Goal: Task Accomplishment & Management: Complete application form

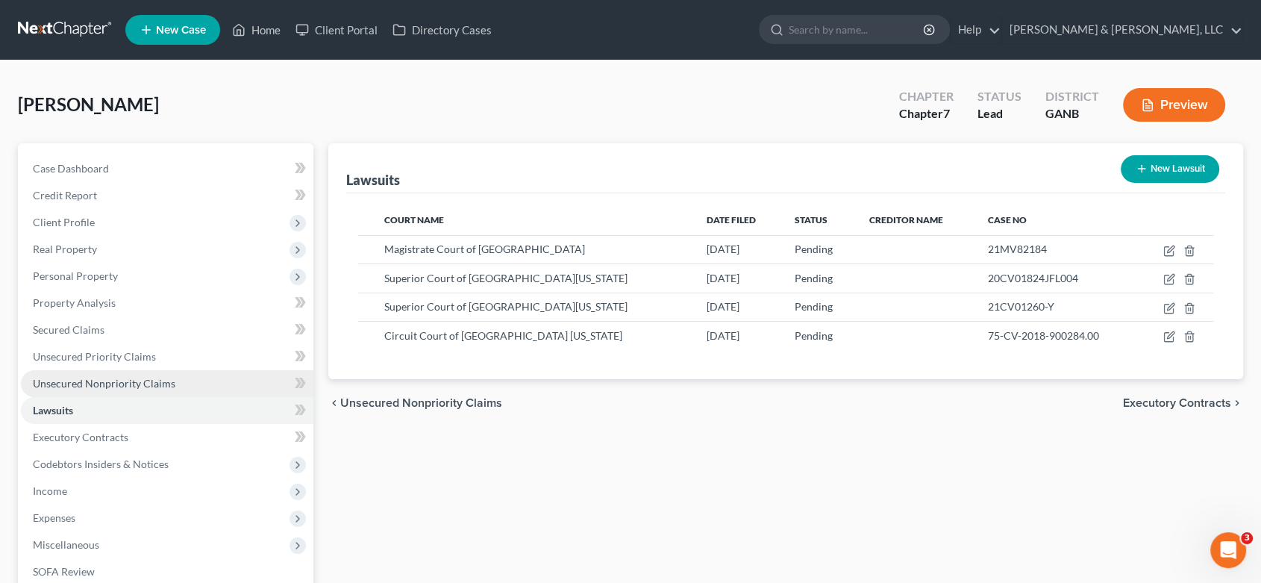
click at [143, 380] on span "Unsecured Nonpriority Claims" at bounding box center [104, 383] width 142 height 13
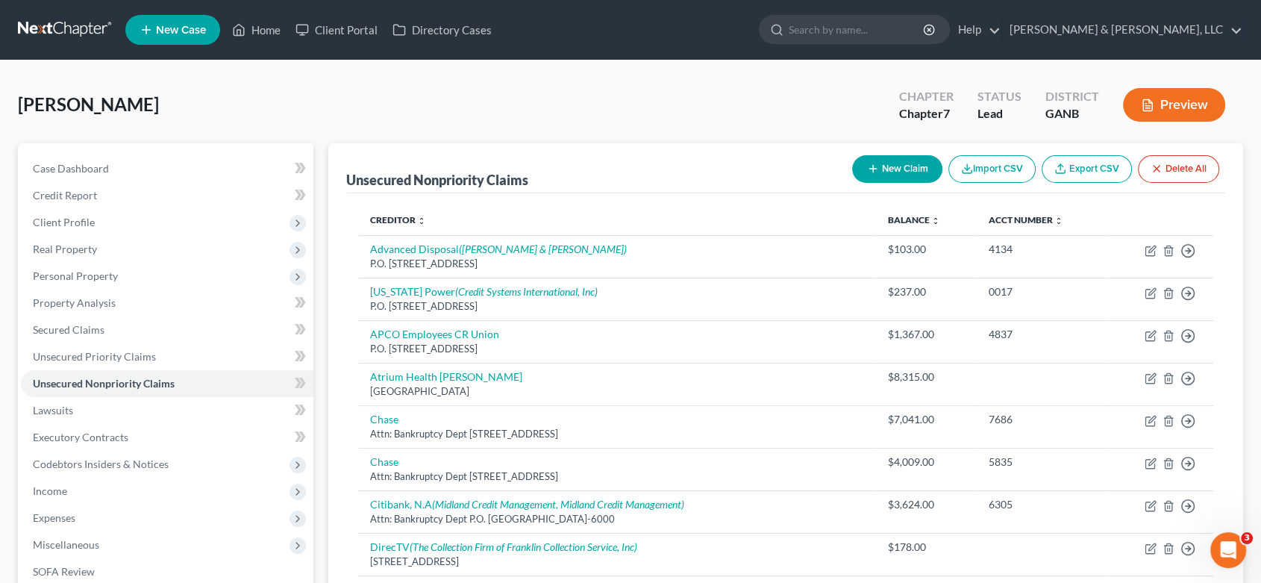
click at [909, 159] on button "New Claim" at bounding box center [897, 169] width 90 height 28
select select "0"
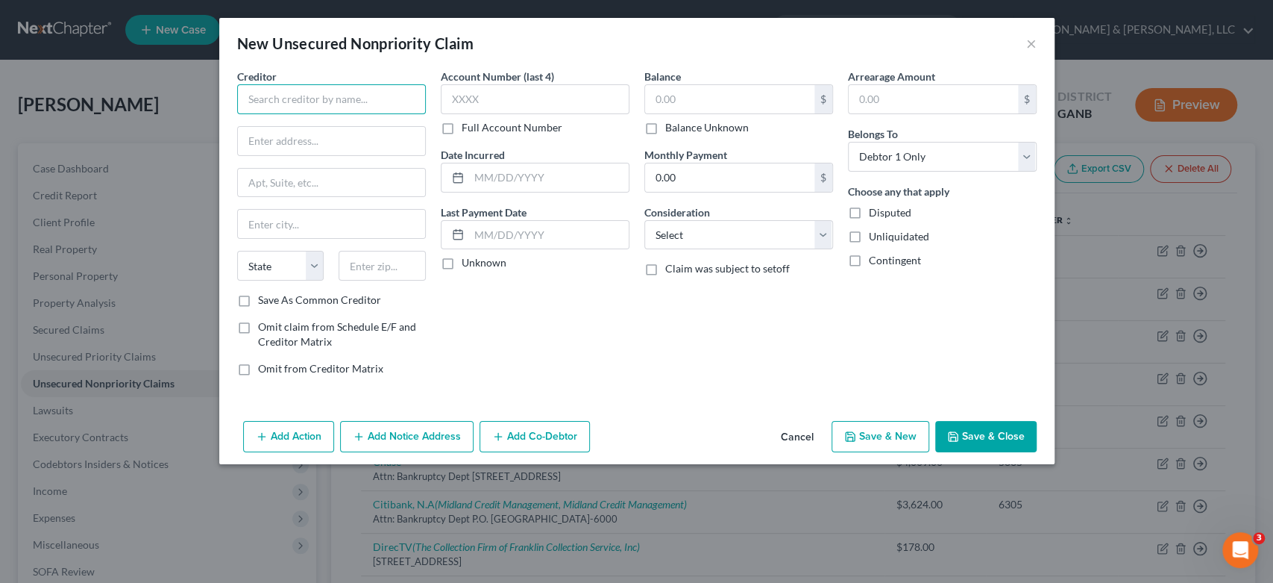
click at [270, 98] on input "text" at bounding box center [331, 99] width 189 height 30
click at [366, 93] on input "American Family Care" at bounding box center [331, 99] width 189 height 30
type input "American Family Care, Inc."
click at [272, 142] on input "P.O> box 232" at bounding box center [331, 141] width 187 height 28
drag, startPoint x: 279, startPoint y: 136, endPoint x: 283, endPoint y: 117, distance: 19.7
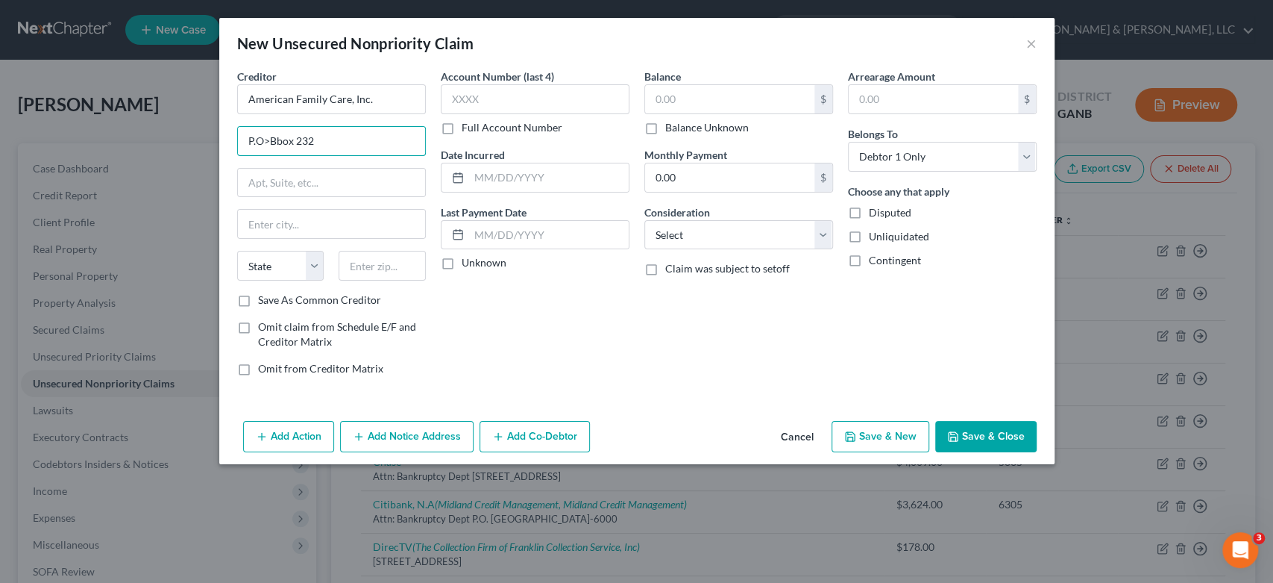
click at [279, 136] on input "P.O>Bbox 232" at bounding box center [331, 141] width 187 height 28
click at [267, 138] on input "P.O> Box 232" at bounding box center [331, 141] width 187 height 28
type input "P.O. Box 232"
drag, startPoint x: 279, startPoint y: 229, endPoint x: 284, endPoint y: 216, distance: 13.7
click at [280, 227] on input "text" at bounding box center [331, 224] width 187 height 28
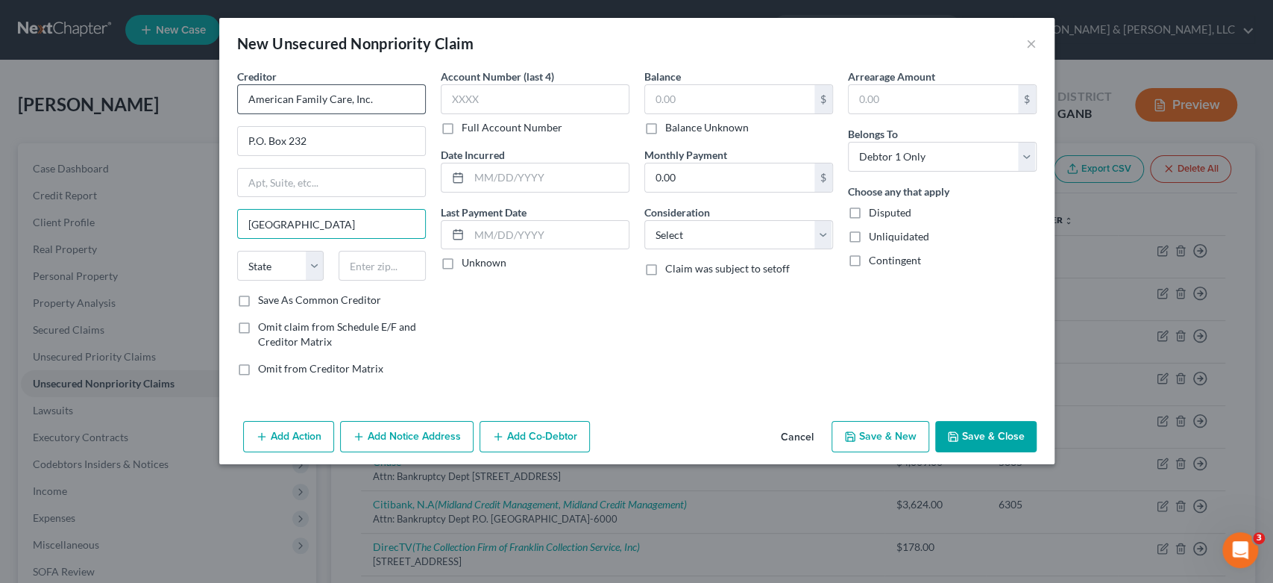
type input "[GEOGRAPHIC_DATA]"
select select "0"
type input "35173-0232"
click at [501, 97] on input "text" at bounding box center [535, 99] width 189 height 30
type input "6507"
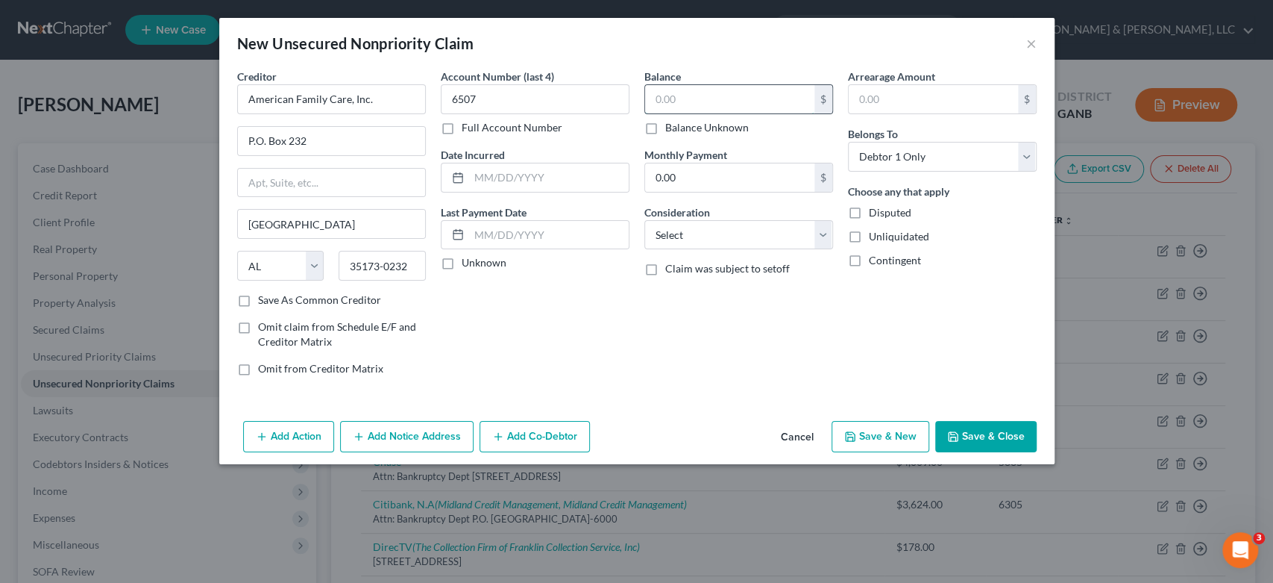
click at [718, 100] on input "text" at bounding box center [729, 99] width 169 height 28
type input "186.00"
click at [824, 232] on select "Select Cable / Satellite Services Collection Agency Credit Card Debt Debt Couns…" at bounding box center [738, 235] width 189 height 30
select select "9"
click at [644, 220] on select "Select Cable / Satellite Services Collection Agency Credit Card Debt Debt Couns…" at bounding box center [738, 235] width 189 height 30
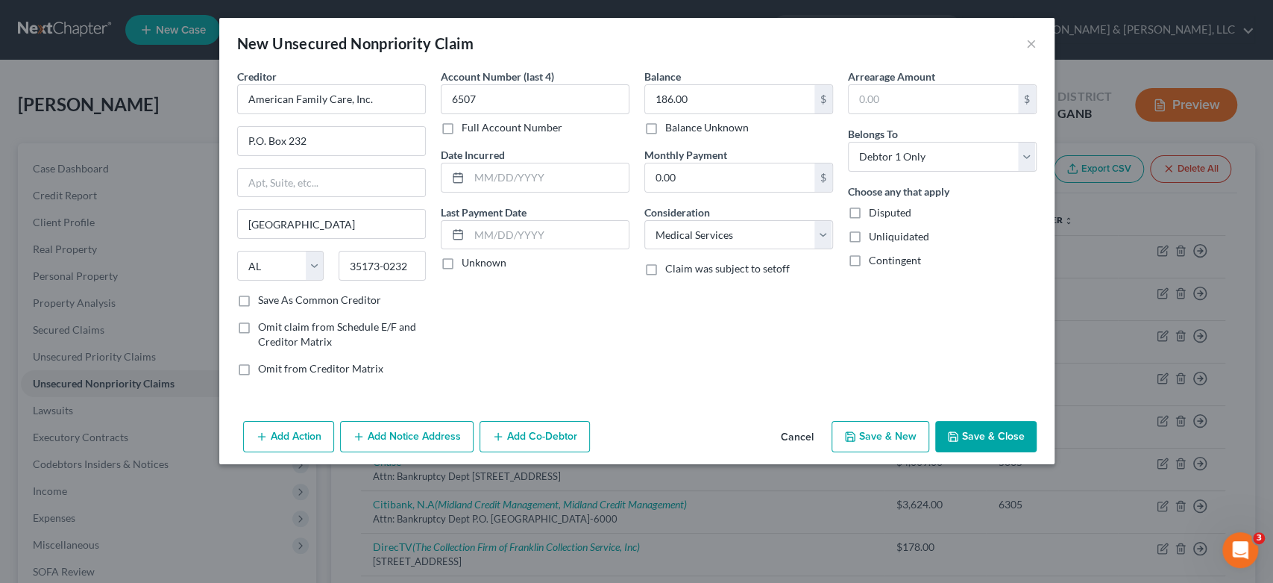
click at [879, 433] on button "Save & New" at bounding box center [881, 436] width 98 height 31
select select "0"
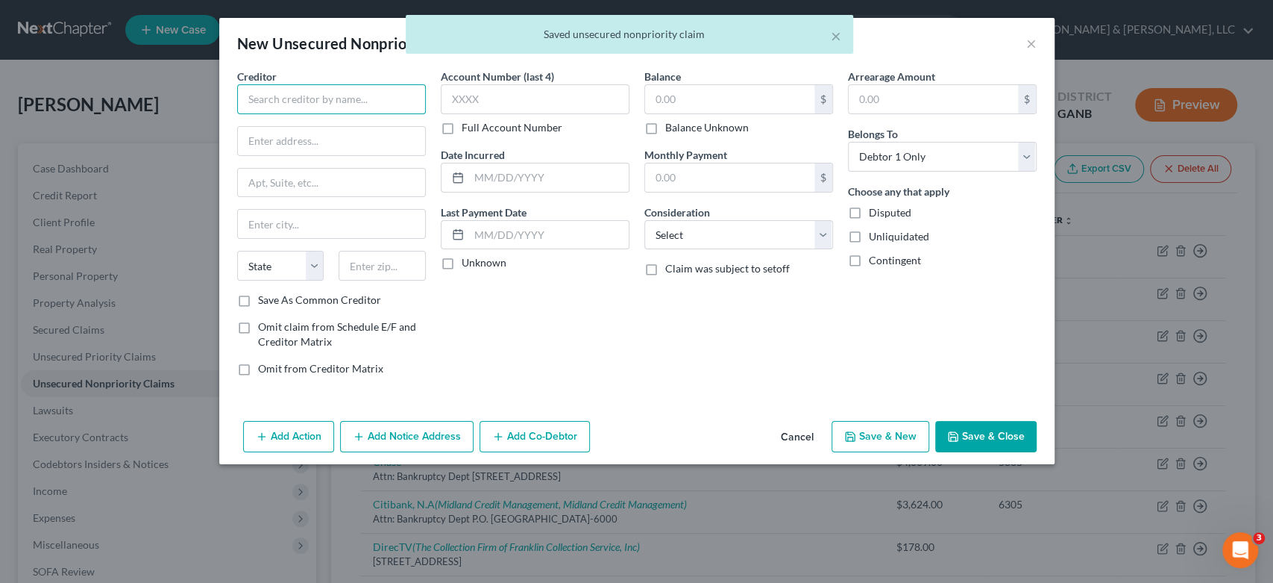
click at [269, 108] on input "text" at bounding box center [331, 99] width 189 height 30
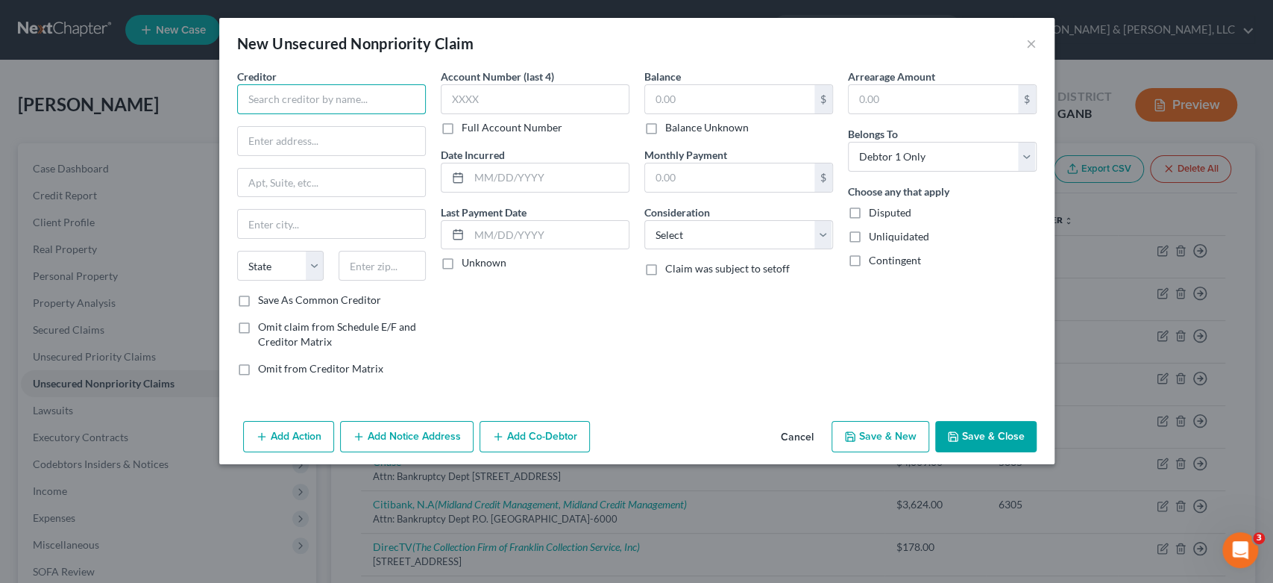
click at [257, 103] on input "text" at bounding box center [331, 99] width 189 height 30
type input "Atrium Health [PERSON_NAME]"
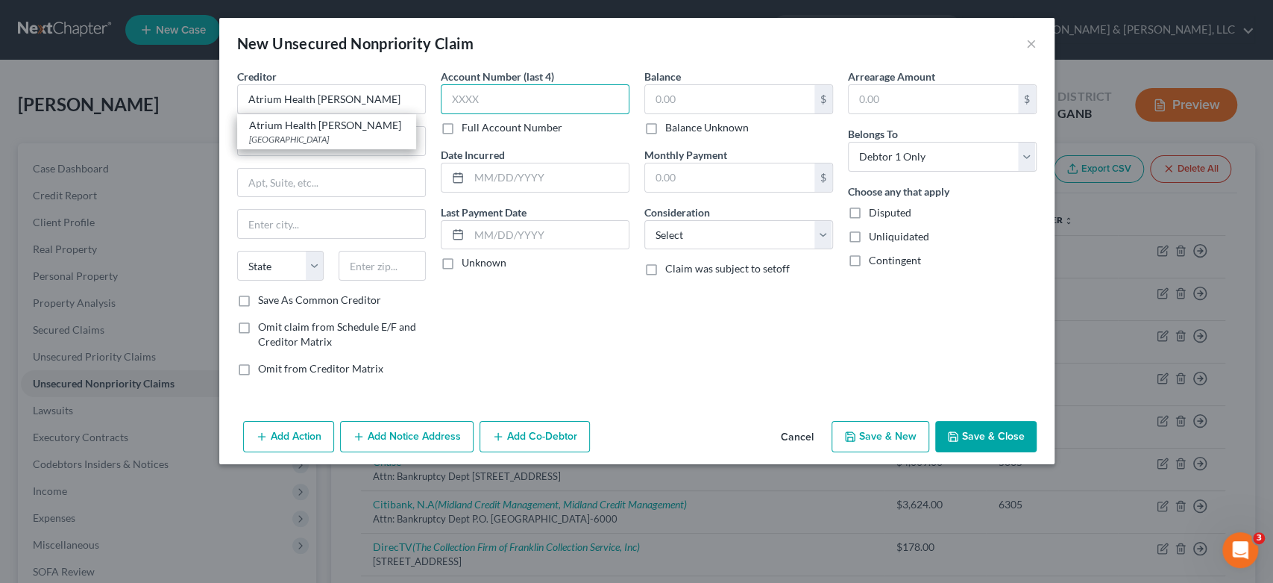
click at [527, 100] on input "text" at bounding box center [535, 99] width 189 height 30
type input "4888"
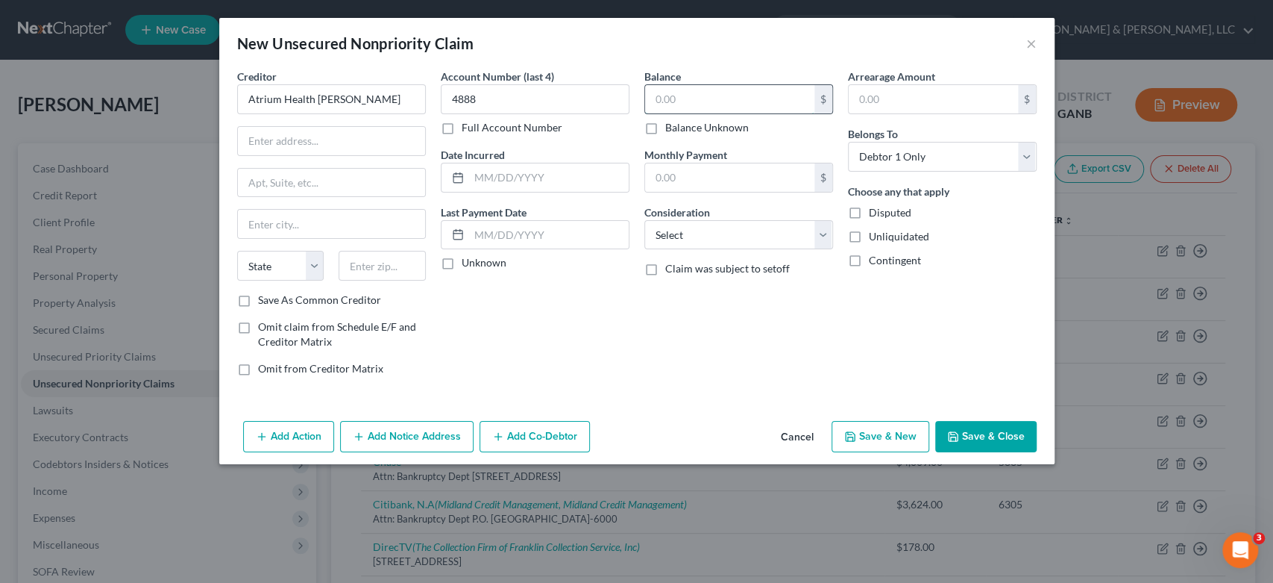
click at [724, 104] on input "text" at bounding box center [729, 99] width 169 height 28
type input "385.00"
drag, startPoint x: 820, startPoint y: 227, endPoint x: 803, endPoint y: 228, distance: 16.4
click at [822, 230] on select "Select Cable / Satellite Services Collection Agency Credit Card Debt Debt Couns…" at bounding box center [738, 235] width 189 height 30
select select "9"
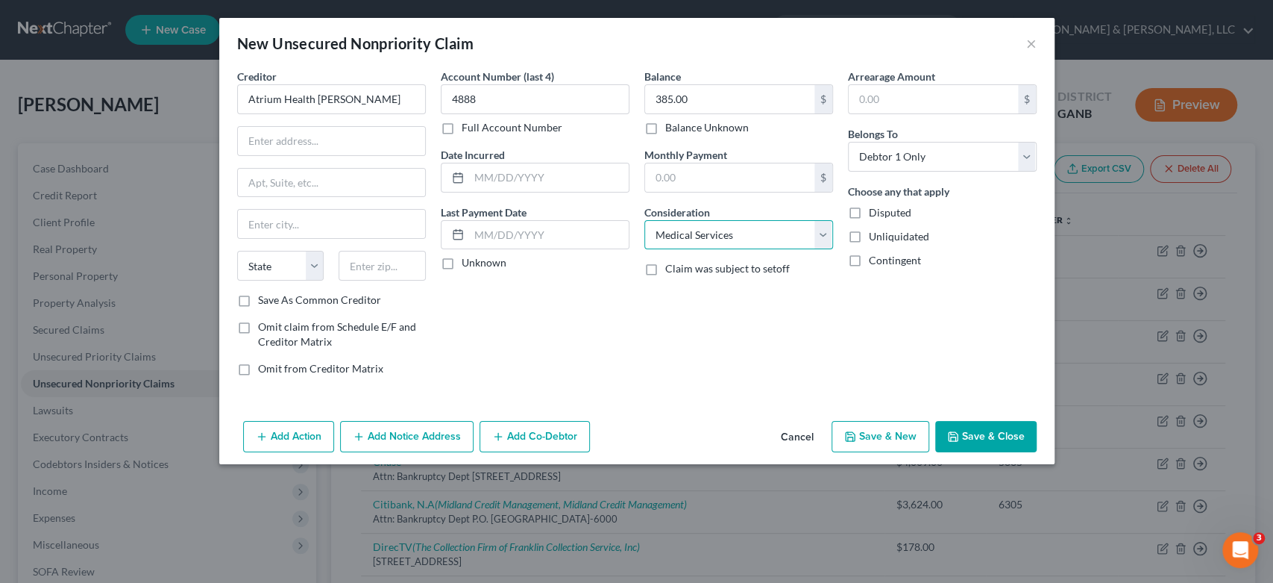
click at [644, 220] on select "Select Cable / Satellite Services Collection Agency Credit Card Debt Debt Couns…" at bounding box center [738, 235] width 189 height 30
click at [862, 435] on button "Save & New" at bounding box center [881, 436] width 98 height 31
select select "0"
type input "0.00"
click at [1030, 44] on button "×" at bounding box center [1031, 43] width 10 height 18
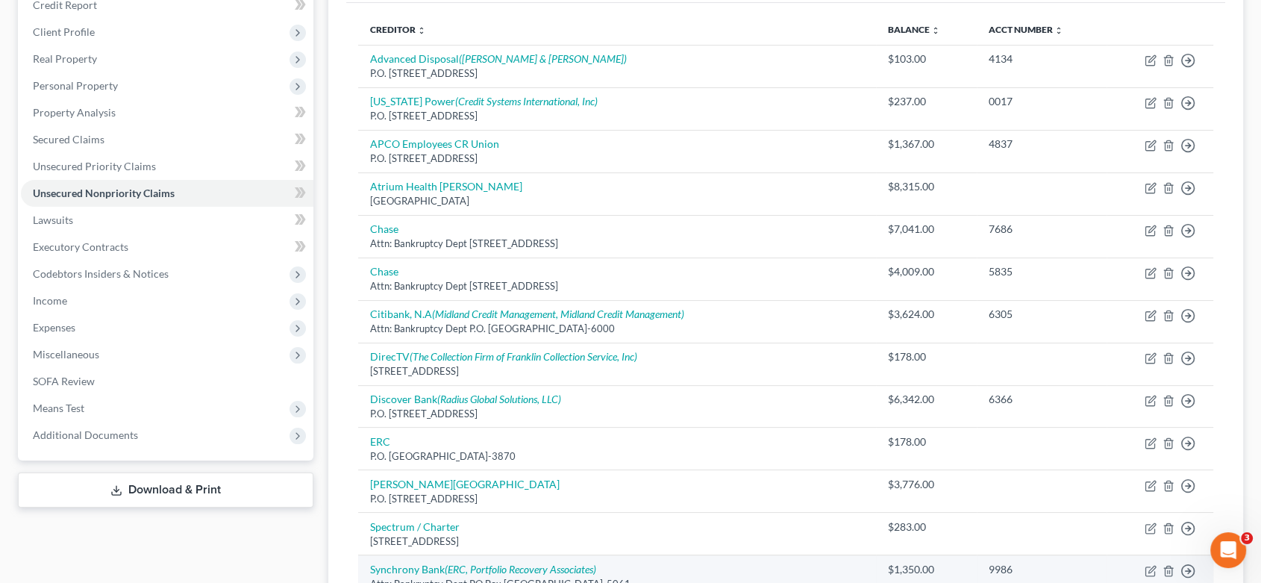
scroll to position [414, 0]
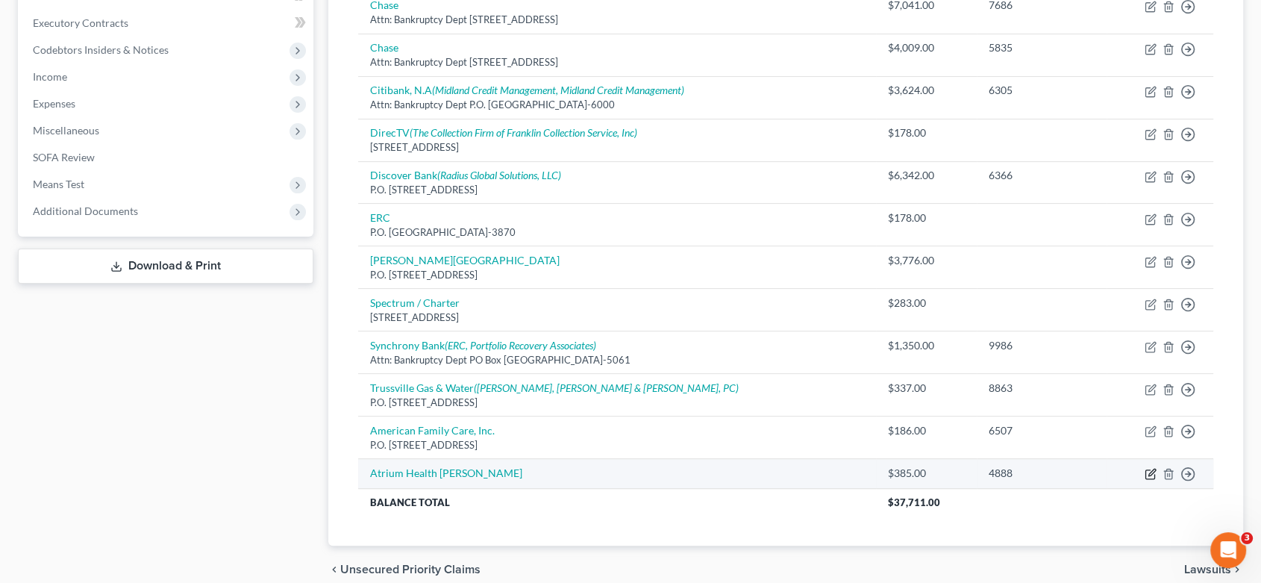
click at [1152, 470] on icon "button" at bounding box center [1150, 474] width 12 height 12
select select "9"
select select "0"
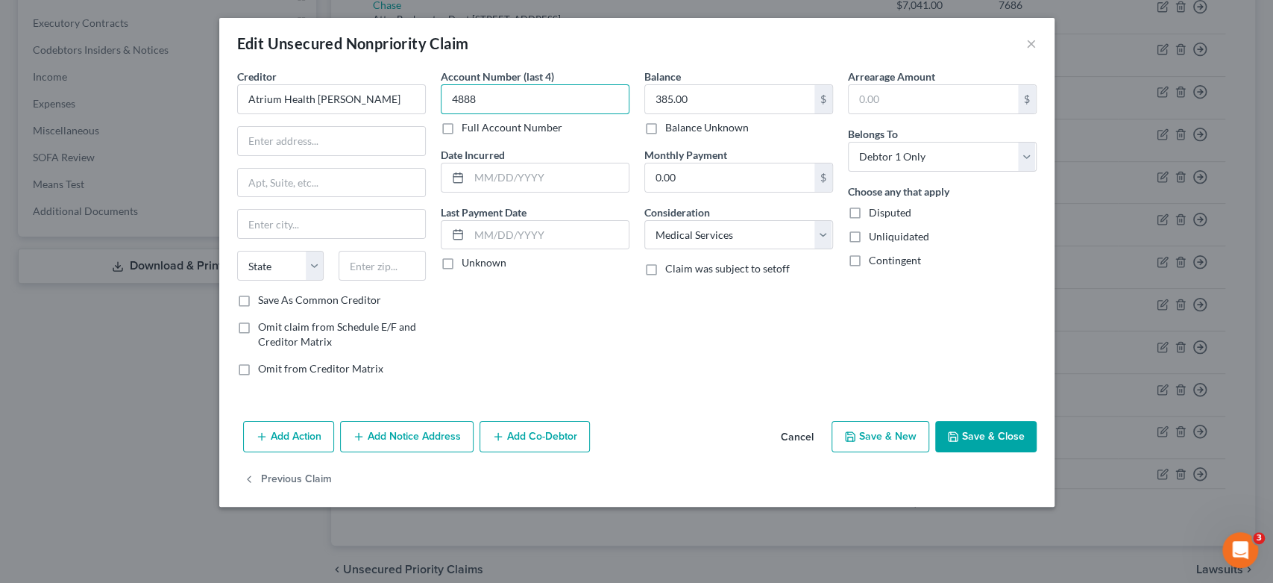
click at [515, 98] on input "4888" at bounding box center [535, 99] width 189 height 30
drag, startPoint x: 527, startPoint y: 95, endPoint x: 361, endPoint y: 100, distance: 166.4
click at [330, 107] on div "Creditor * Atrium Health Floyd State AL AK AR AZ CA CO CT DE DC FL GA GU HI ID …" at bounding box center [637, 228] width 814 height 319
click at [710, 98] on input "385.00" at bounding box center [729, 99] width 169 height 28
type input "2,995.00"
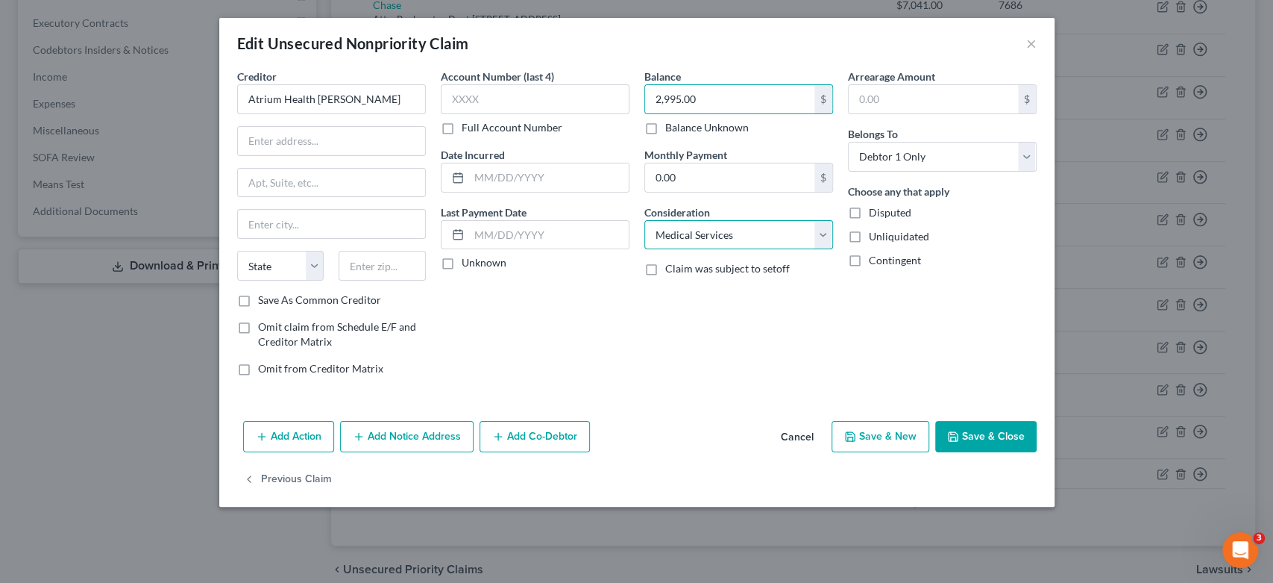
click at [832, 222] on select "Select Cable / Satellite Services Collection Agency Credit Card Debt Debt Couns…" at bounding box center [738, 235] width 189 height 30
select select "14"
click at [644, 220] on select "Select Cable / Satellite Services Collection Agency Credit Card Debt Debt Couns…" at bounding box center [738, 235] width 189 height 30
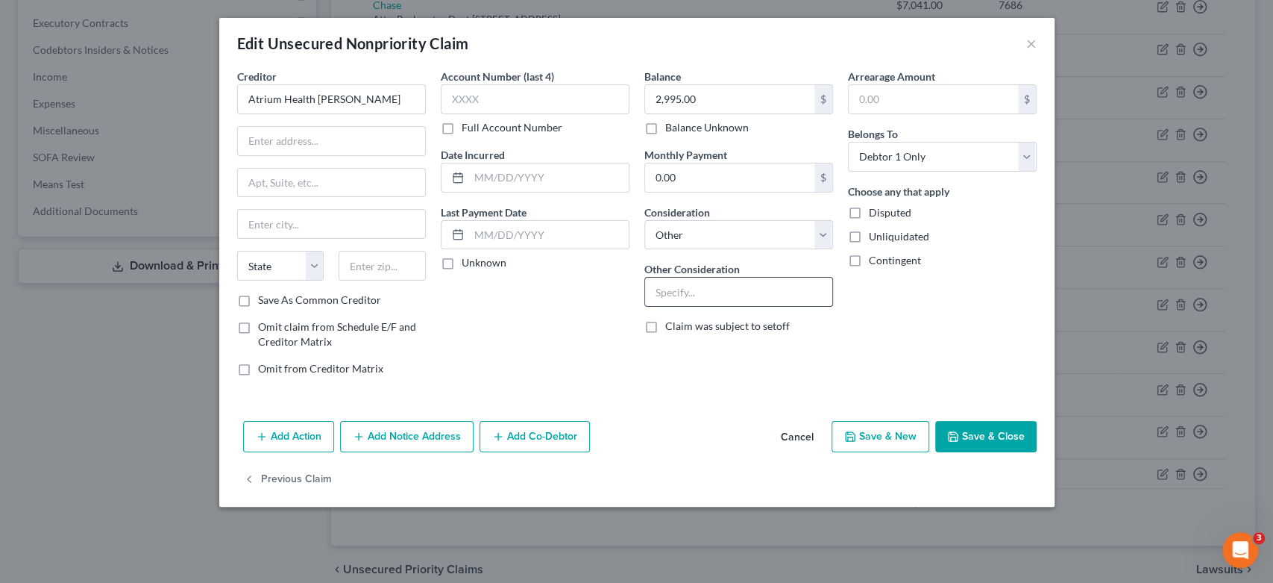
drag, startPoint x: 677, startPoint y: 287, endPoint x: 788, endPoint y: 277, distance: 110.9
click at [679, 287] on input "text" at bounding box center [738, 291] width 187 height 28
type input "Family Medicine Residency"
click at [882, 434] on button "Save & New" at bounding box center [881, 436] width 98 height 31
select select "0"
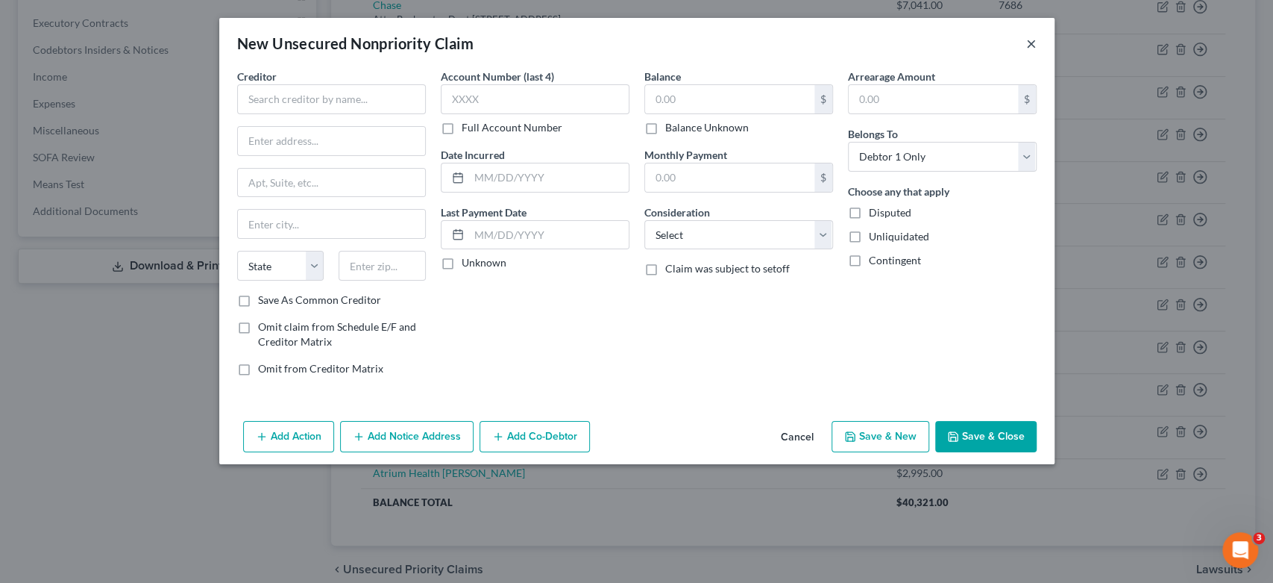
click at [1032, 42] on button "×" at bounding box center [1031, 43] width 10 height 18
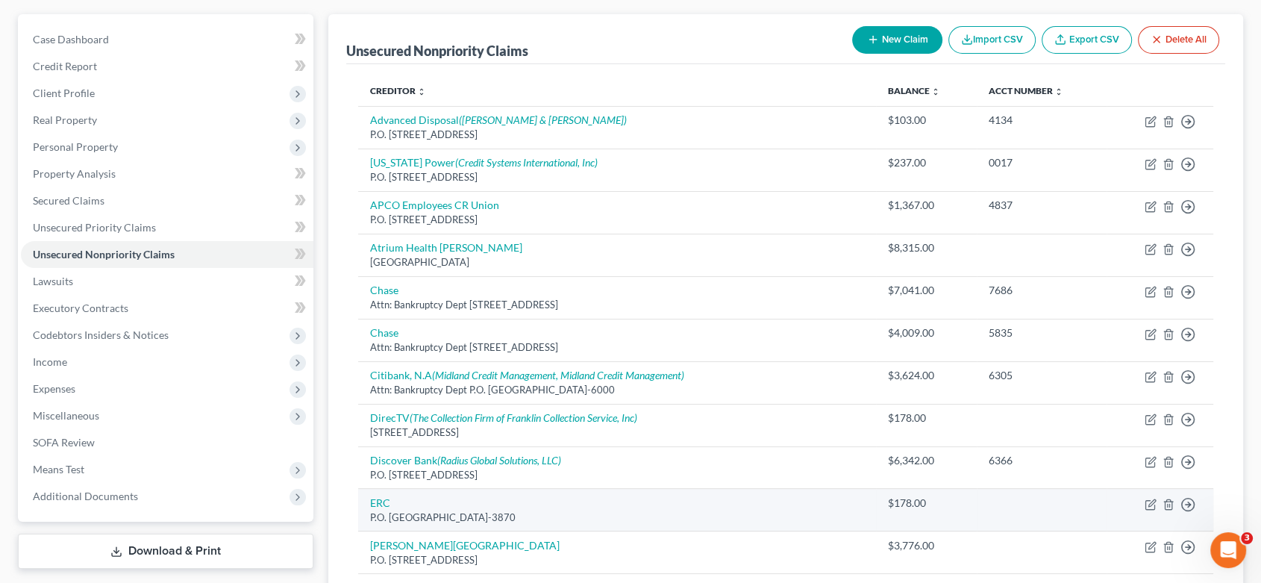
scroll to position [83, 0]
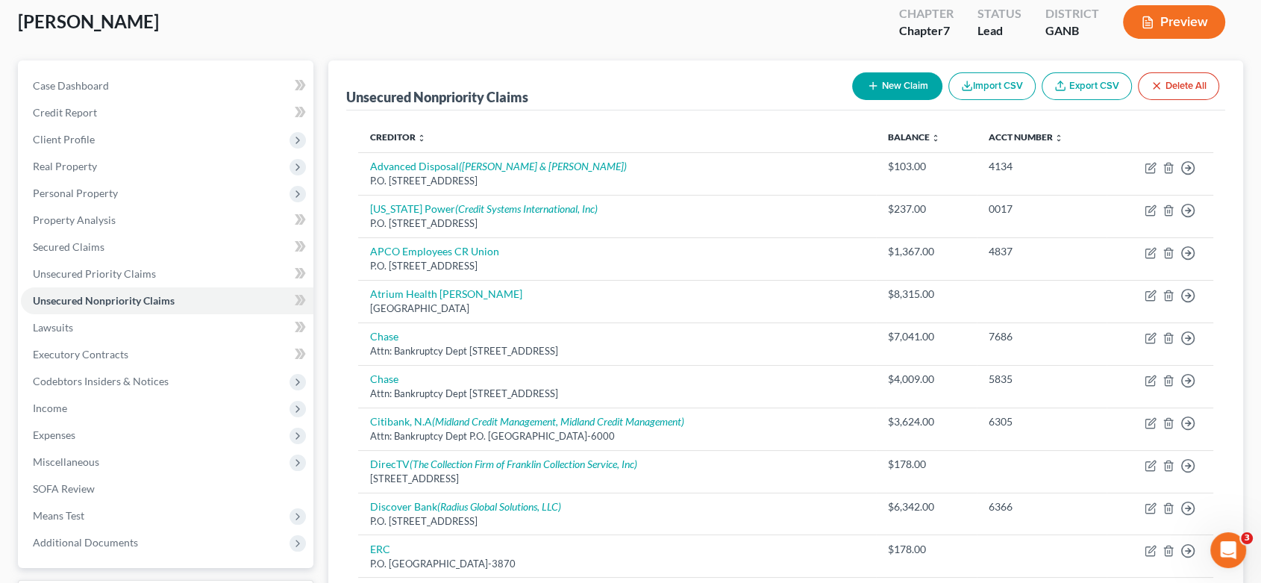
click at [900, 82] on button "New Claim" at bounding box center [897, 86] width 90 height 28
select select "0"
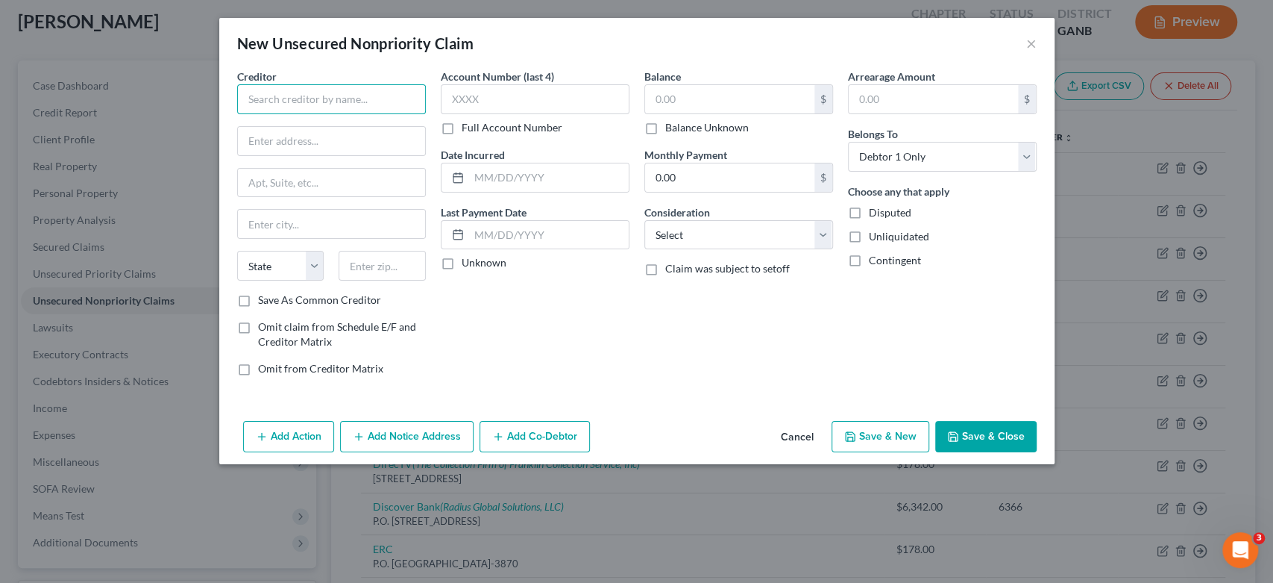
click at [342, 98] on input "text" at bounding box center [331, 99] width 189 height 30
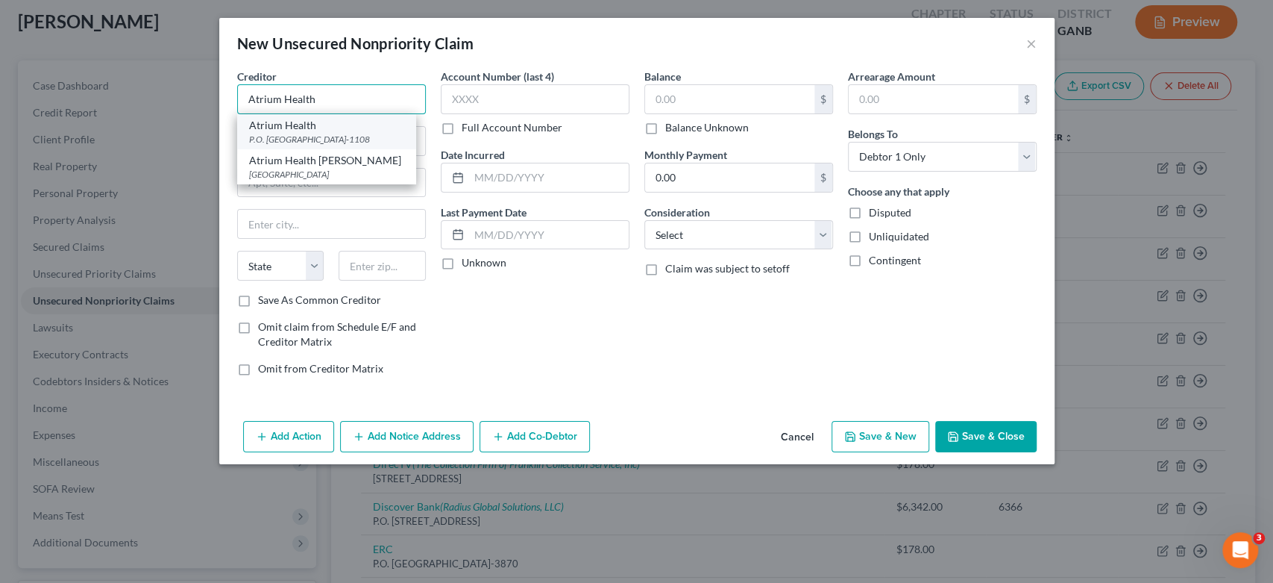
type input "Atrium Health"
click at [328, 135] on div "P.O. [GEOGRAPHIC_DATA]-1108" at bounding box center [326, 139] width 155 height 13
type input "P.O. Box 71108"
type input "Charlotte"
select select "28"
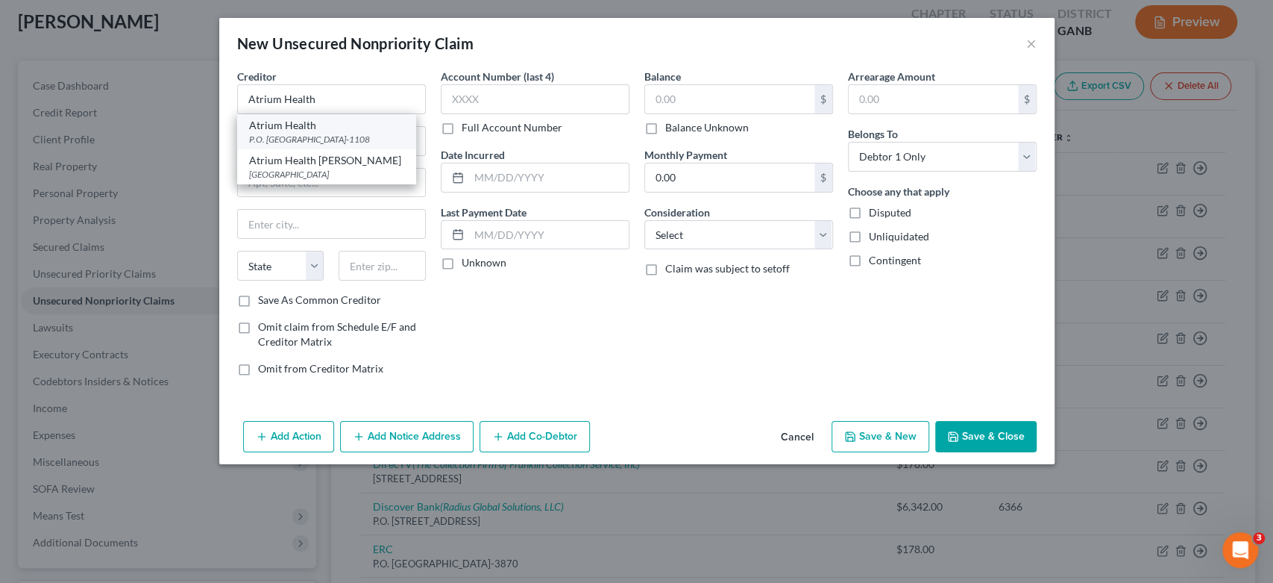
type input "28272-1108"
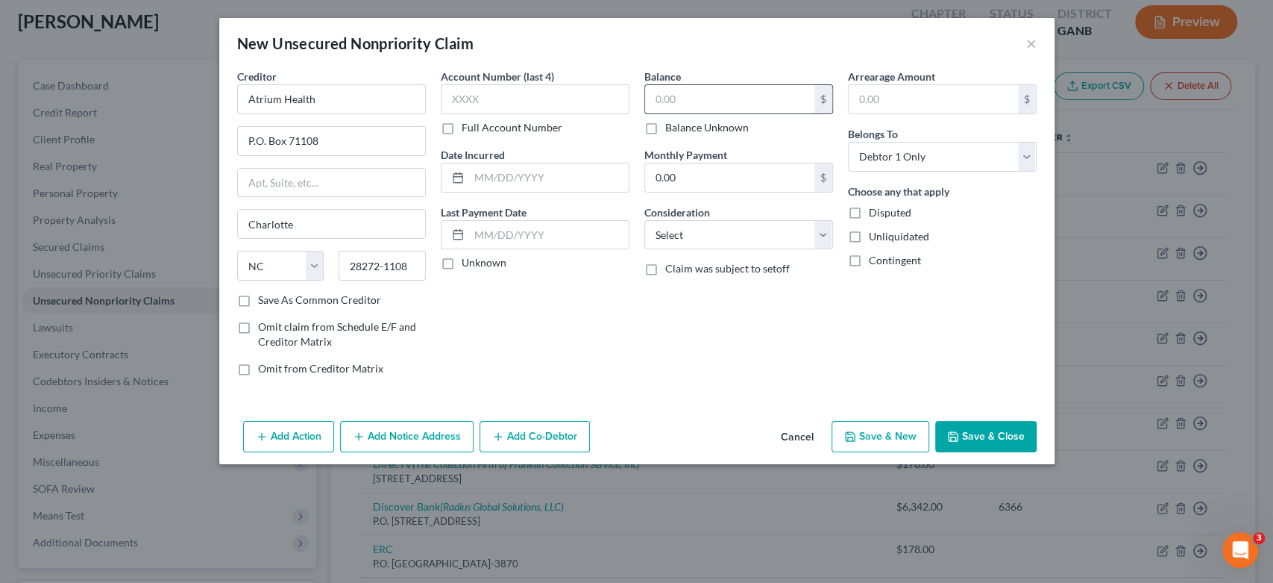
drag, startPoint x: 702, startPoint y: 90, endPoint x: 711, endPoint y: 88, distance: 9.2
click at [704, 92] on input "text" at bounding box center [729, 99] width 169 height 28
type input "1,276.00"
click at [829, 230] on select "Select Cable / Satellite Services Collection Agency Credit Card Debt Debt Couns…" at bounding box center [738, 235] width 189 height 30
select select "9"
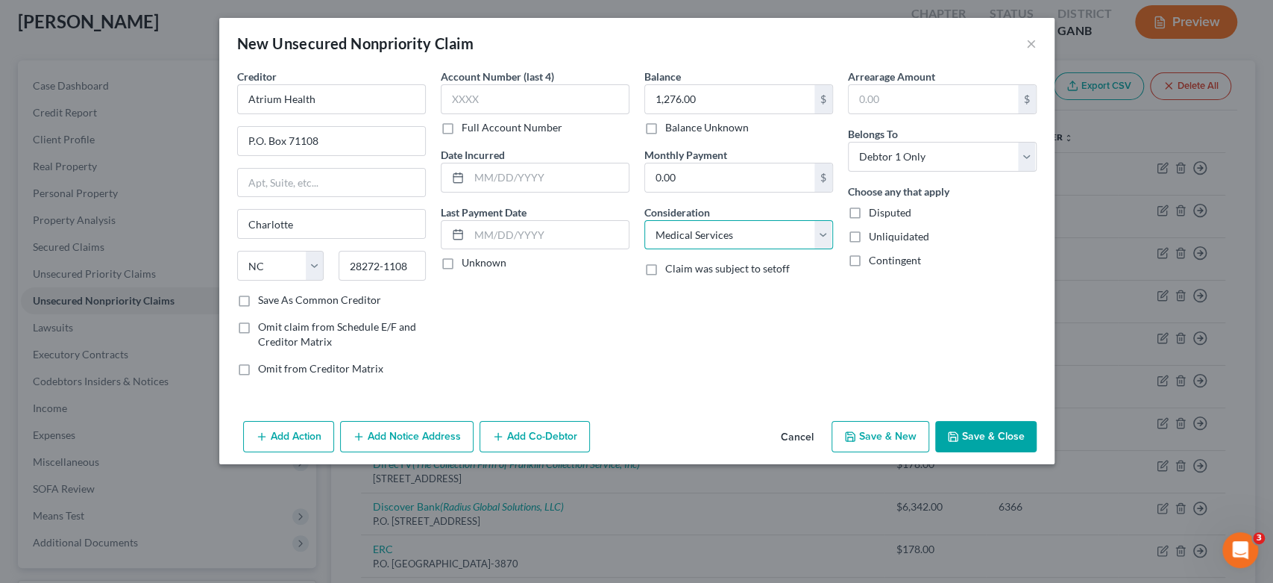
click at [644, 220] on select "Select Cable / Satellite Services Collection Agency Credit Card Debt Debt Couns…" at bounding box center [738, 235] width 189 height 30
click at [908, 430] on button "Save & New" at bounding box center [881, 436] width 98 height 31
select select "0"
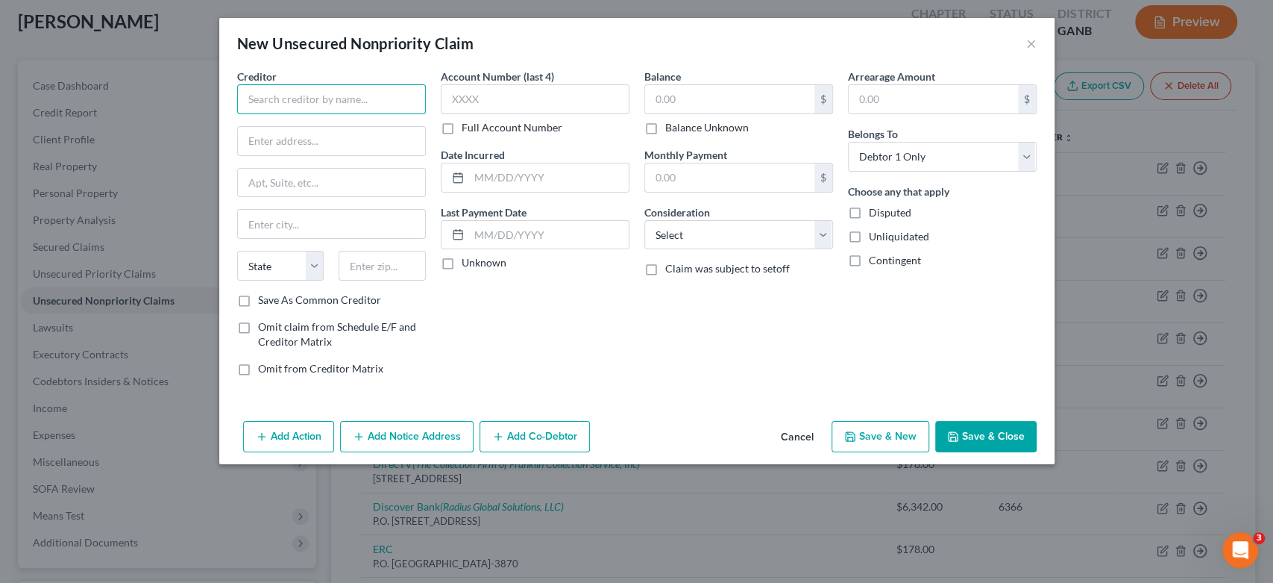
click at [245, 93] on input "text" at bounding box center [331, 99] width 189 height 30
type input "G"
click at [365, 97] on input "Floyd Professional Bldg" at bounding box center [331, 99] width 189 height 30
type input "[PERSON_NAME] Professional Billing"
type input "P.O. Box 1279"
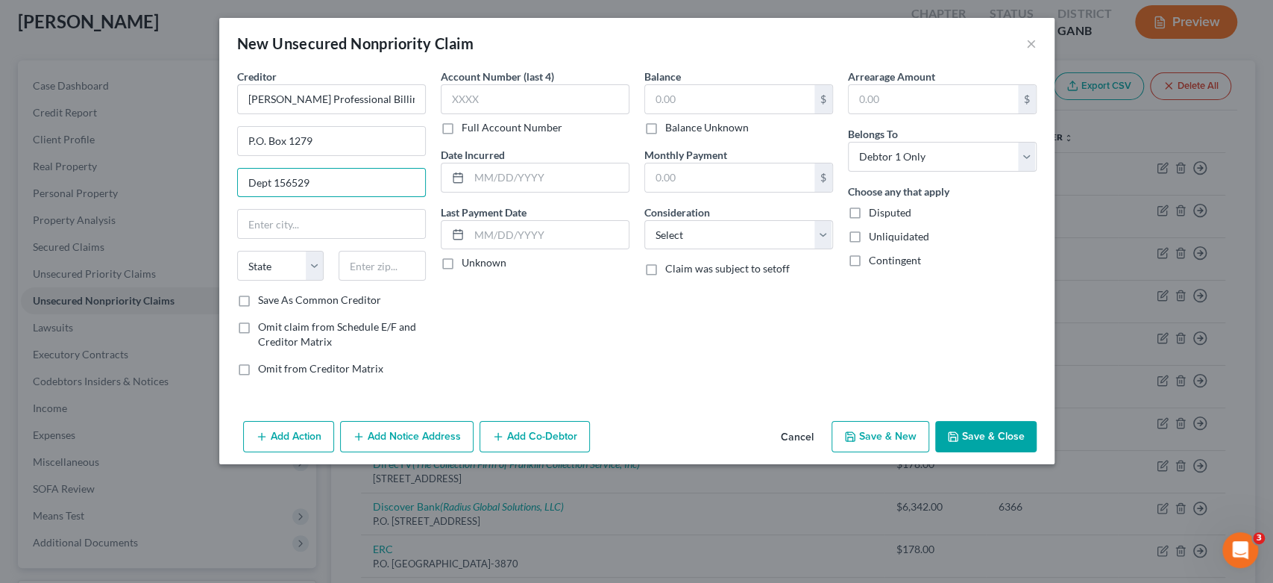
type input "Dept 156529"
type input "Oaks"
select select "39"
type input "19456"
drag, startPoint x: 487, startPoint y: 104, endPoint x: 675, endPoint y: 89, distance: 188.6
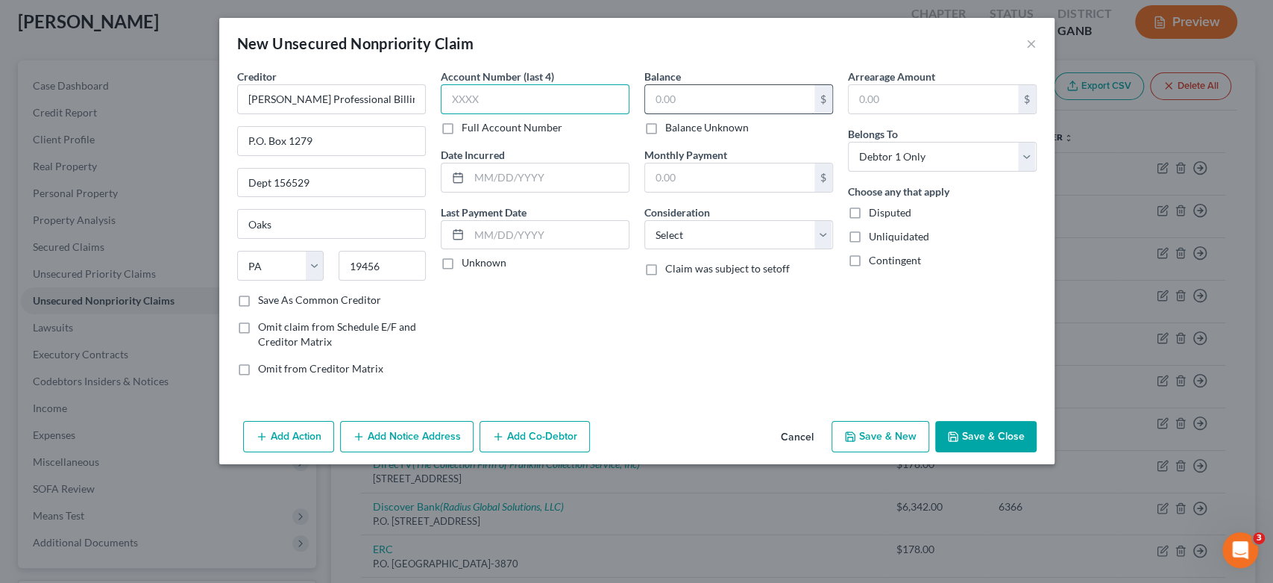
click at [491, 104] on input "text" at bounding box center [535, 99] width 189 height 30
drag, startPoint x: 682, startPoint y: 96, endPoint x: 732, endPoint y: 92, distance: 50.1
click at [691, 93] on input "text" at bounding box center [729, 99] width 169 height 28
type input "50.00"
click at [823, 237] on select "Select Cable / Satellite Services Collection Agency Credit Card Debt Debt Couns…" at bounding box center [738, 235] width 189 height 30
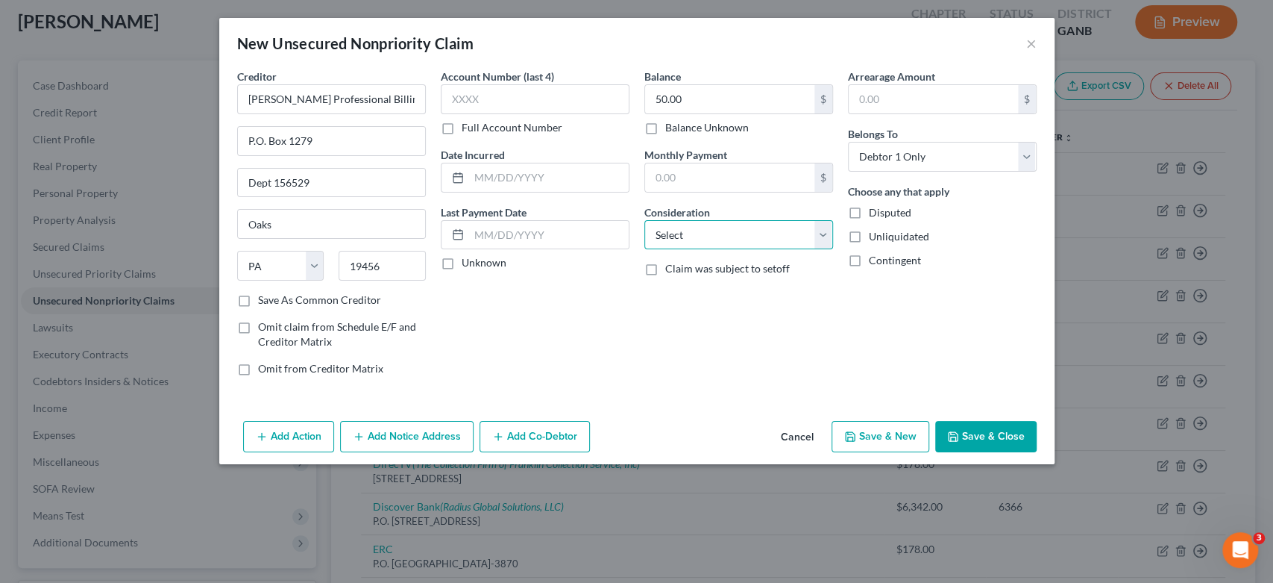
select select "9"
click at [644, 220] on select "Select Cable / Satellite Services Collection Agency Credit Card Debt Debt Couns…" at bounding box center [738, 235] width 189 height 30
click at [878, 438] on button "Save & New" at bounding box center [881, 436] width 98 height 31
type input "0.00"
select select "0"
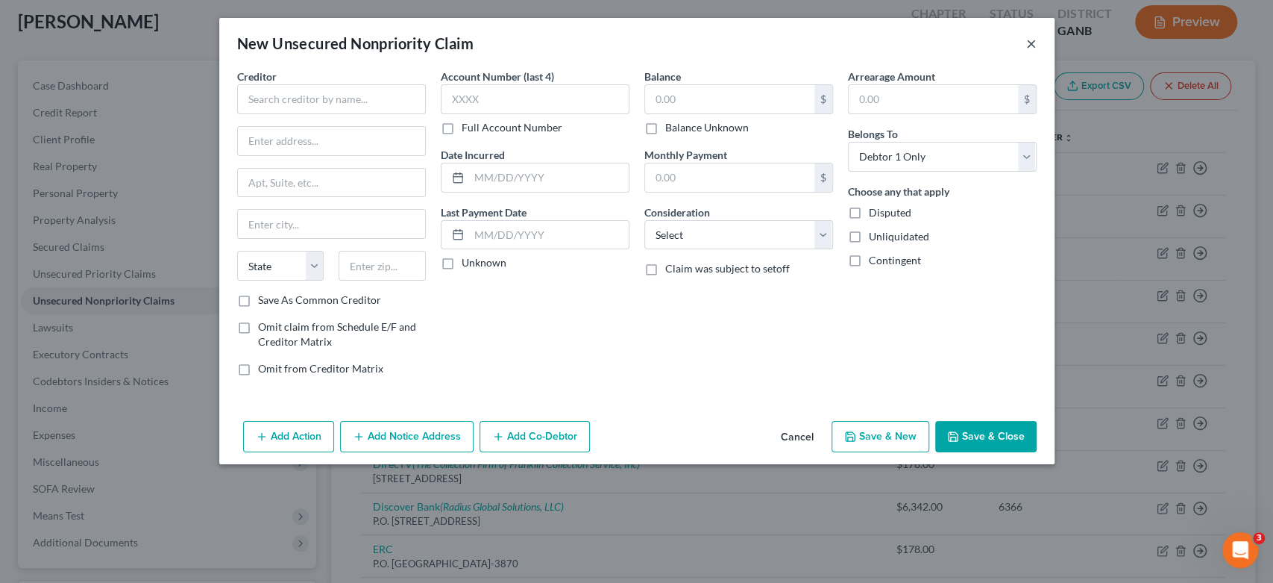
click at [1026, 40] on button "×" at bounding box center [1031, 43] width 10 height 18
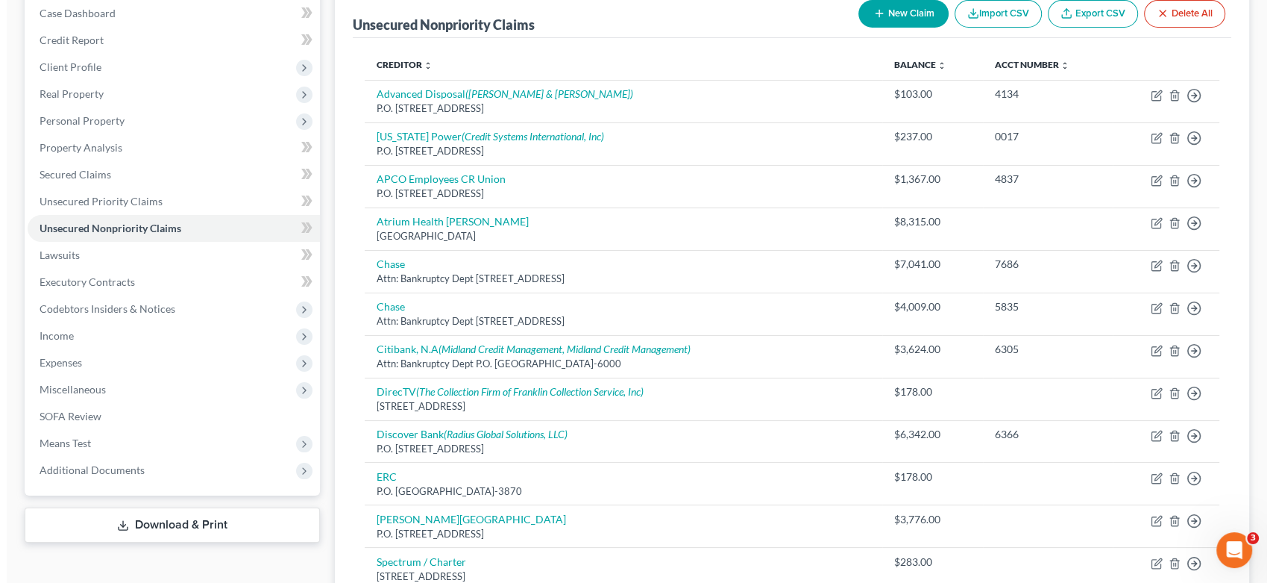
scroll to position [149, 0]
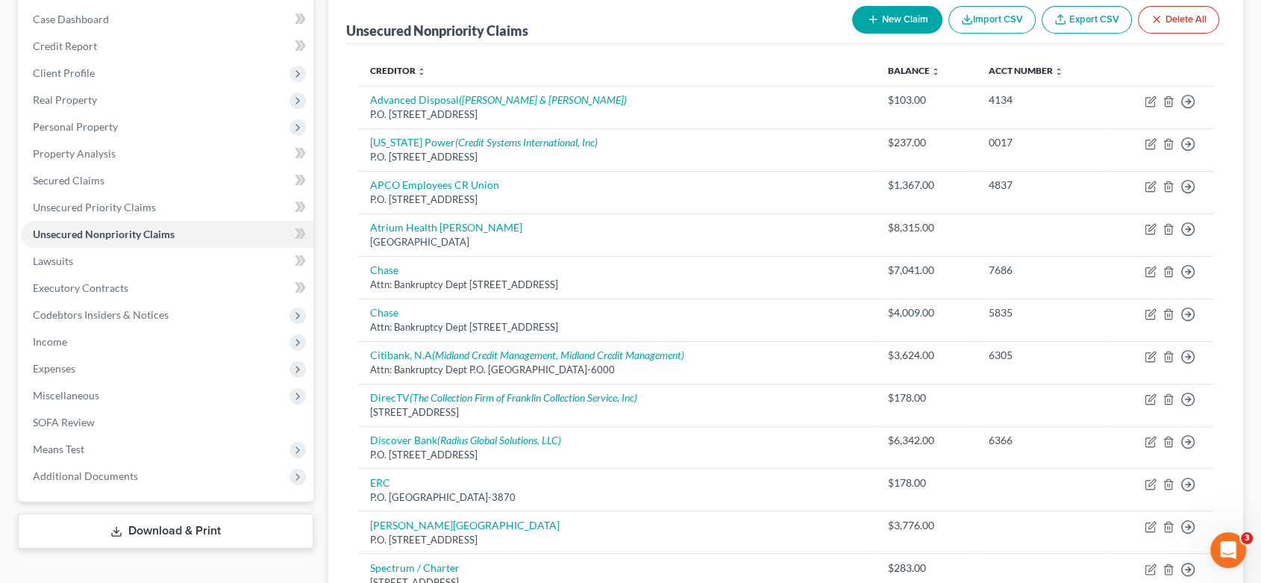
click at [892, 16] on button "New Claim" at bounding box center [897, 20] width 90 height 28
select select "0"
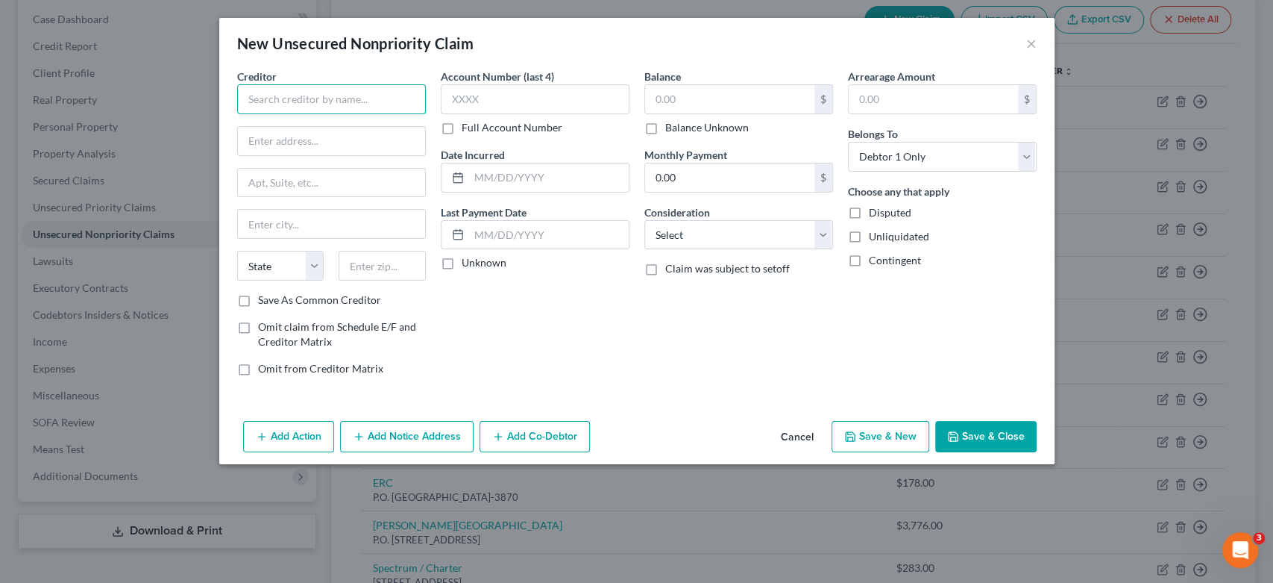
click at [321, 93] on input "text" at bounding box center [331, 99] width 189 height 30
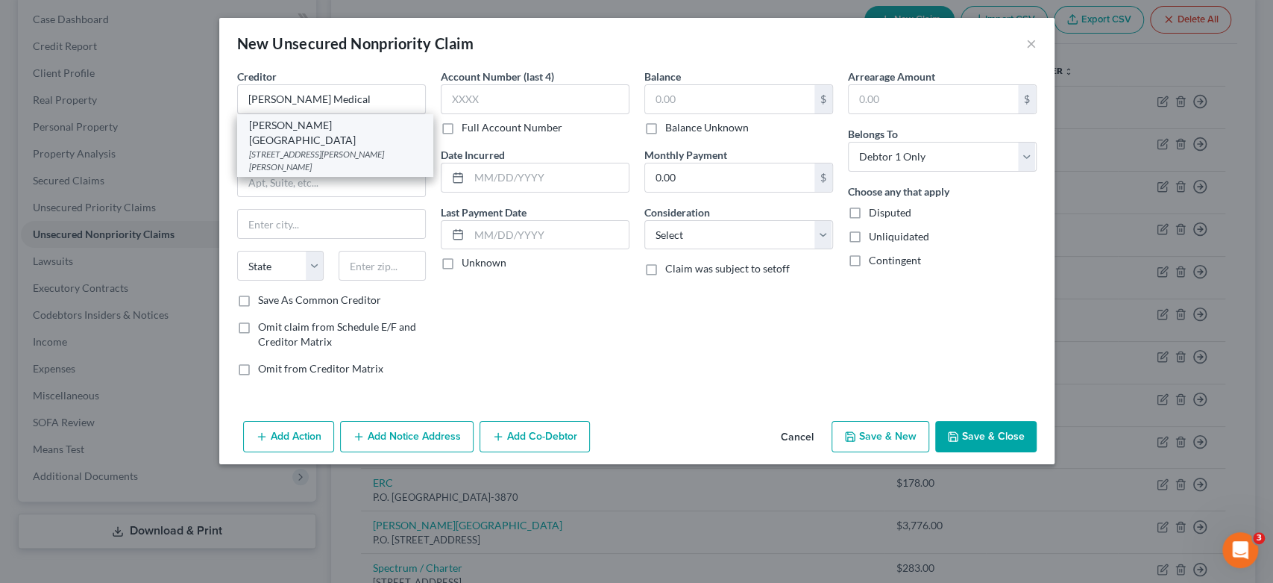
click at [342, 128] on div "[PERSON_NAME][GEOGRAPHIC_DATA]" at bounding box center [335, 133] width 172 height 30
type input "[PERSON_NAME][GEOGRAPHIC_DATA]"
type input "[STREET_ADDRESS][PERSON_NAME][PERSON_NAME]"
type input "[GEOGRAPHIC_DATA]"
select select "10"
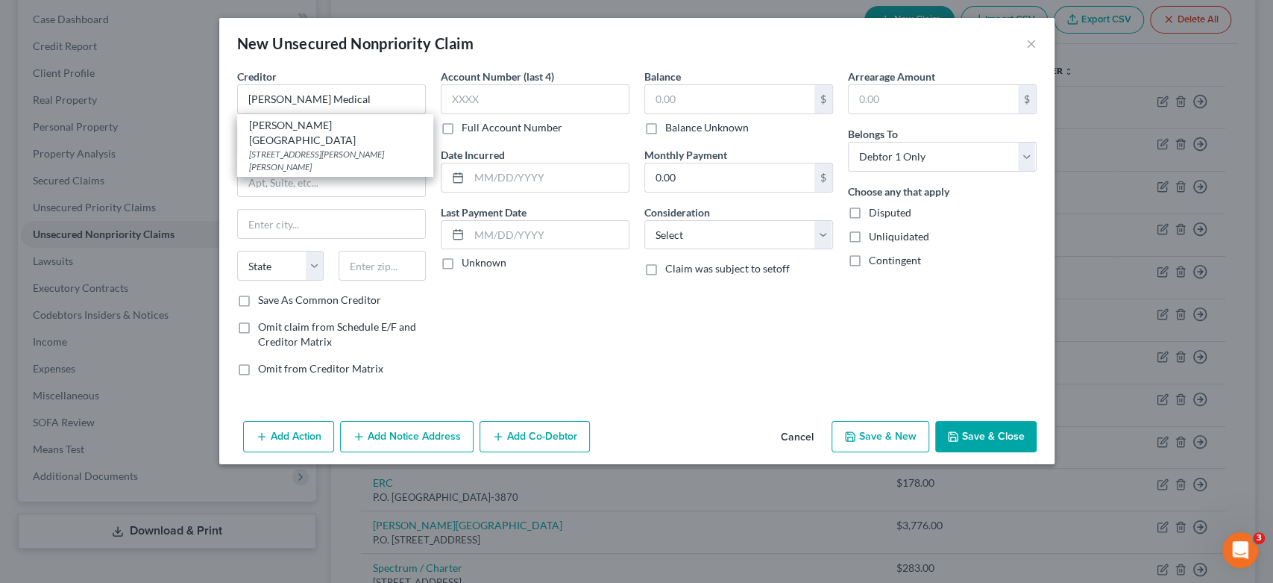
type input "30165"
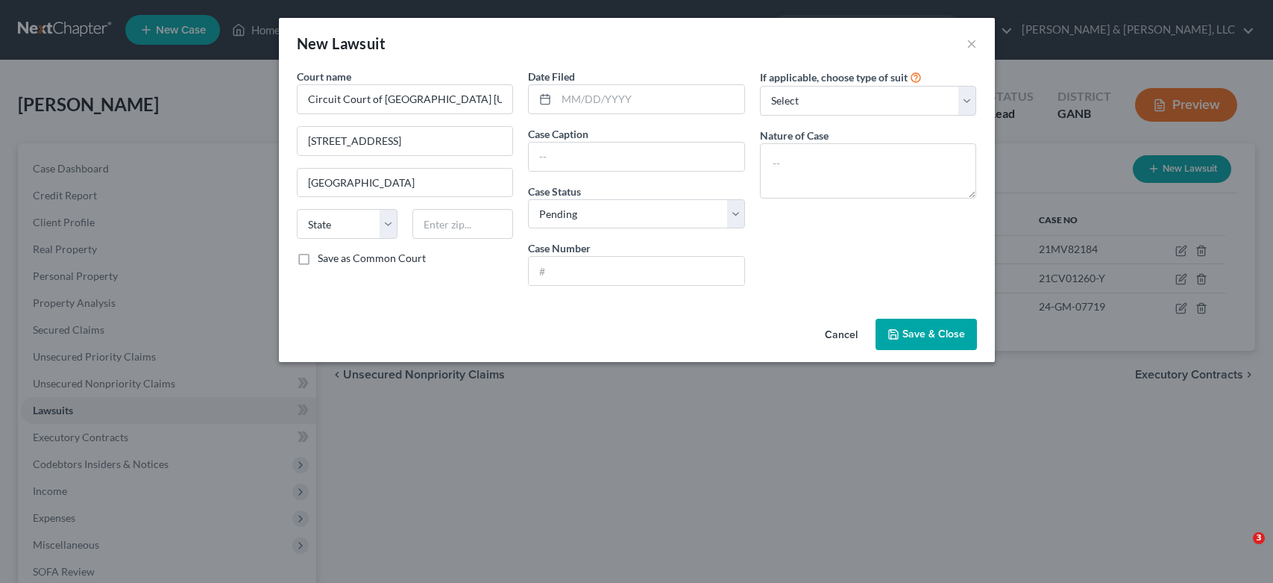
select select "0"
click at [974, 38] on button "×" at bounding box center [972, 43] width 10 height 18
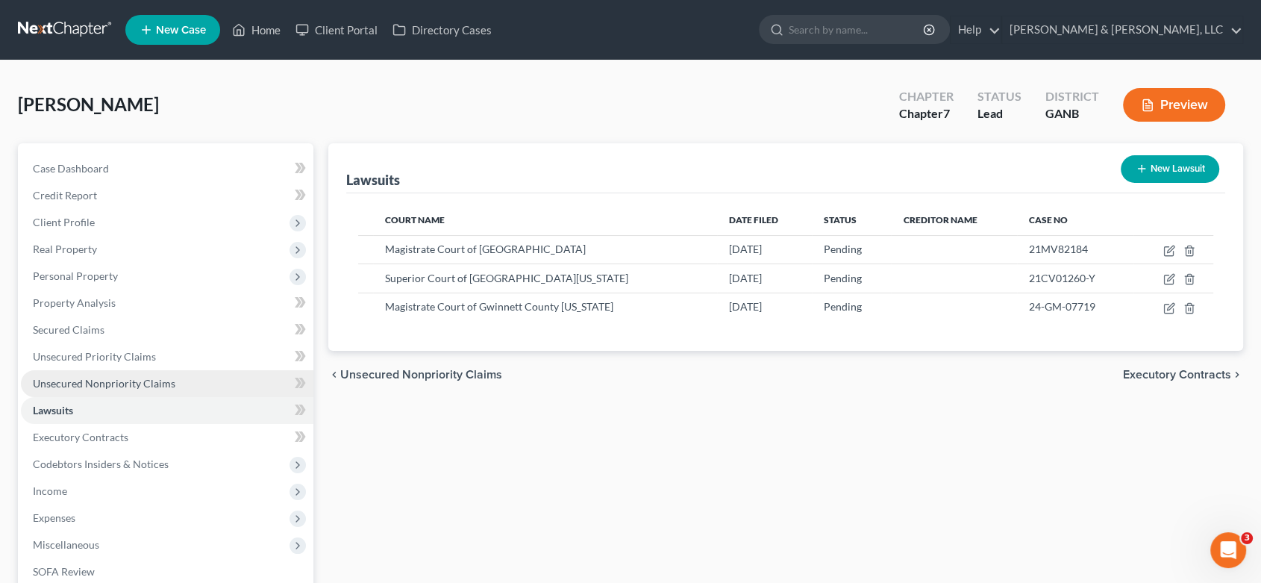
click at [158, 377] on span "Unsecured Nonpriority Claims" at bounding box center [104, 383] width 142 height 13
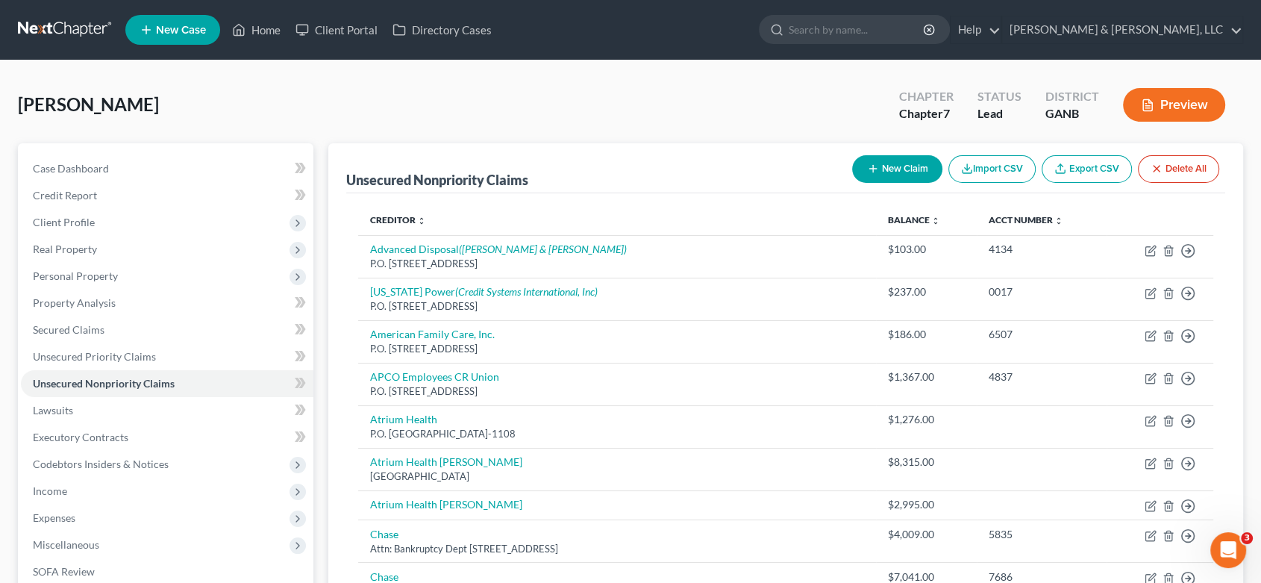
click at [908, 163] on button "New Claim" at bounding box center [897, 169] width 90 height 28
select select "0"
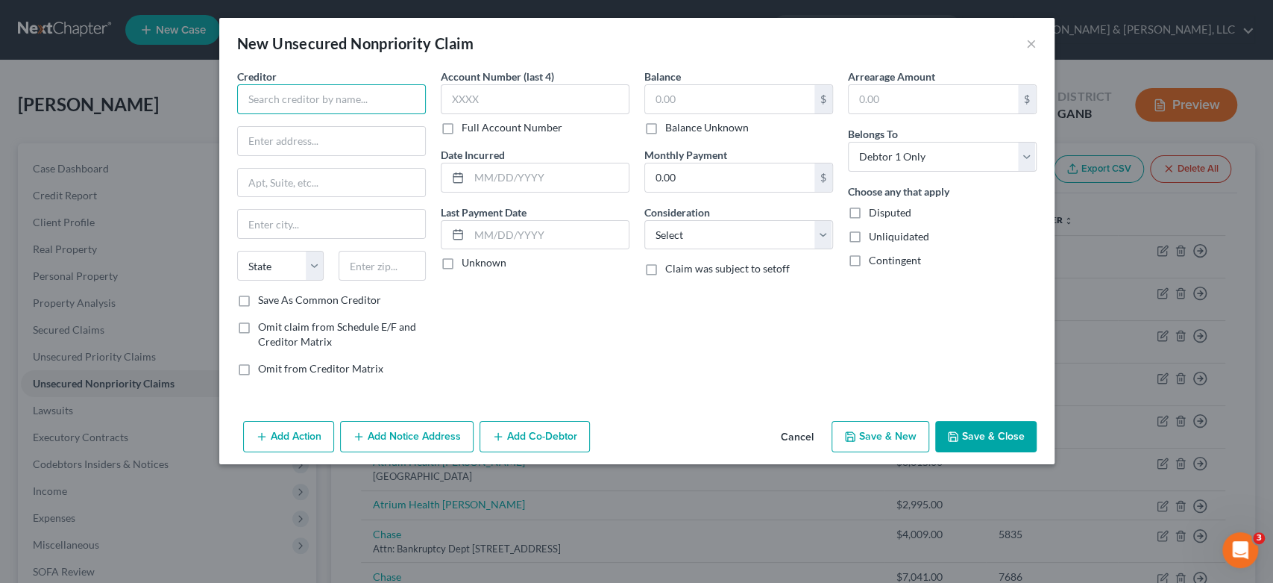
click at [280, 94] on input "text" at bounding box center [331, 99] width 189 height 30
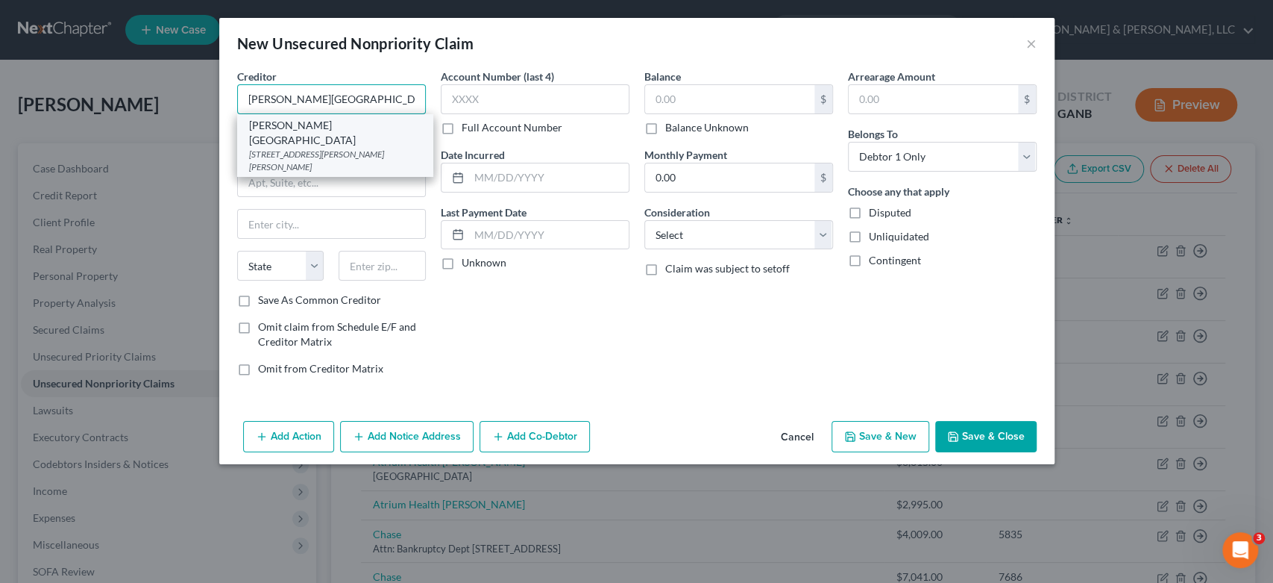
type input "[PERSON_NAME][GEOGRAPHIC_DATA]"
type input "[STREET_ADDRESS][PERSON_NAME][PERSON_NAME]"
type input "[GEOGRAPHIC_DATA]"
select select "10"
type input "30165"
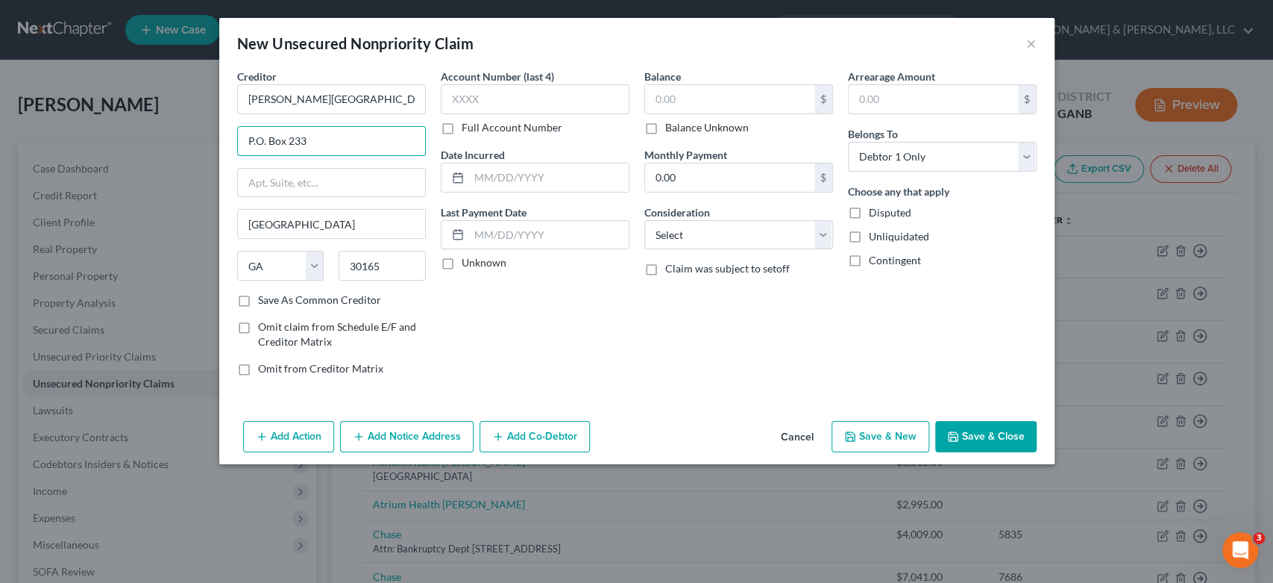
type input "P.O. Box 233"
type input "30162-0233"
click at [671, 97] on input "text" at bounding box center [729, 99] width 169 height 28
click at [690, 95] on input "text" at bounding box center [729, 99] width 169 height 28
type input "39,811.00"
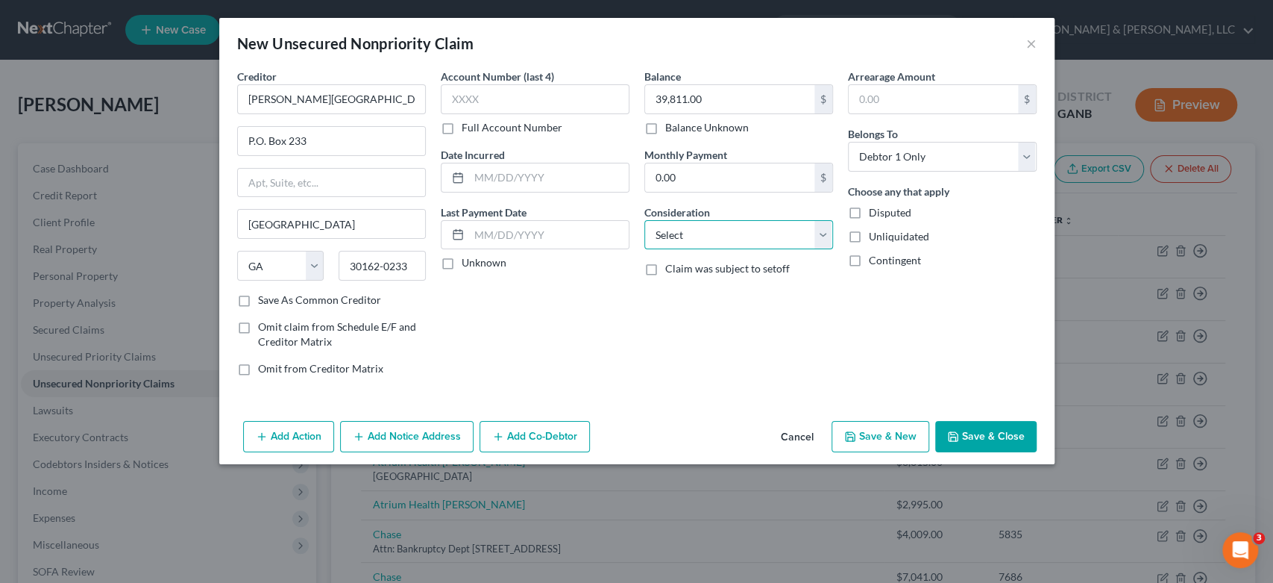
drag, startPoint x: 826, startPoint y: 235, endPoint x: 814, endPoint y: 227, distance: 13.4
click at [823, 234] on select "Select Cable / Satellite Services Collection Agency Credit Card Debt Debt Couns…" at bounding box center [738, 235] width 189 height 30
select select "14"
click at [644, 220] on select "Select Cable / Satellite Services Collection Agency Credit Card Debt Debt Couns…" at bounding box center [738, 235] width 189 height 30
drag, startPoint x: 675, startPoint y: 294, endPoint x: 684, endPoint y: 271, distance: 24.8
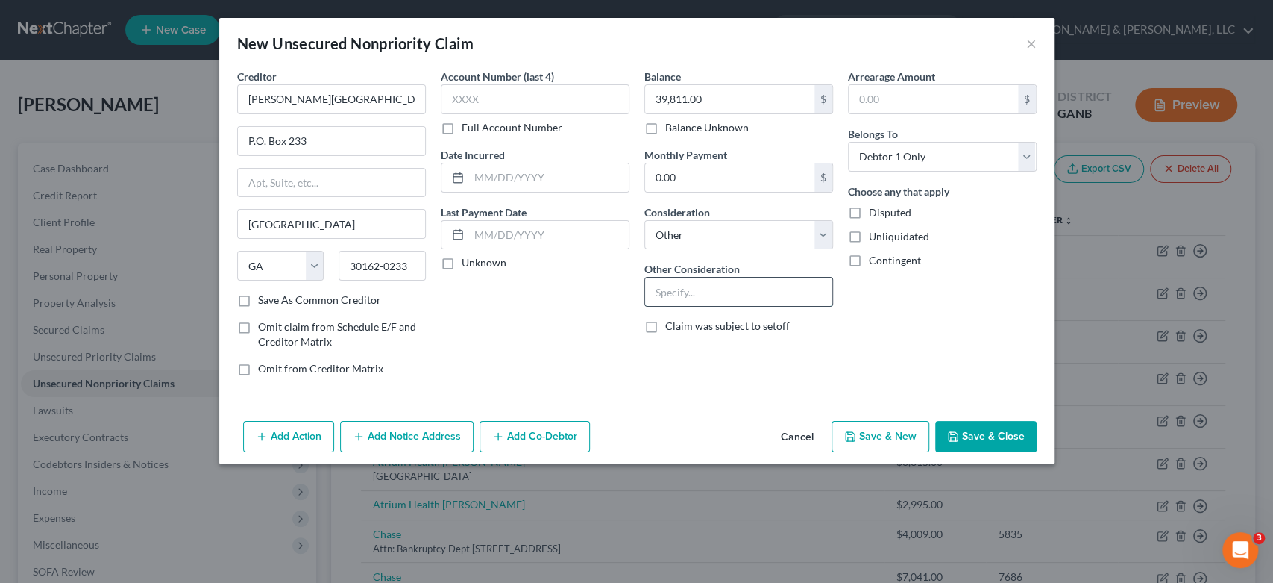
click at [676, 293] on input "text" at bounding box center [738, 291] width 187 height 28
type input "Medical Services-Multiple Accounts"
click at [877, 433] on button "Save & New" at bounding box center [881, 436] width 98 height 31
select select "0"
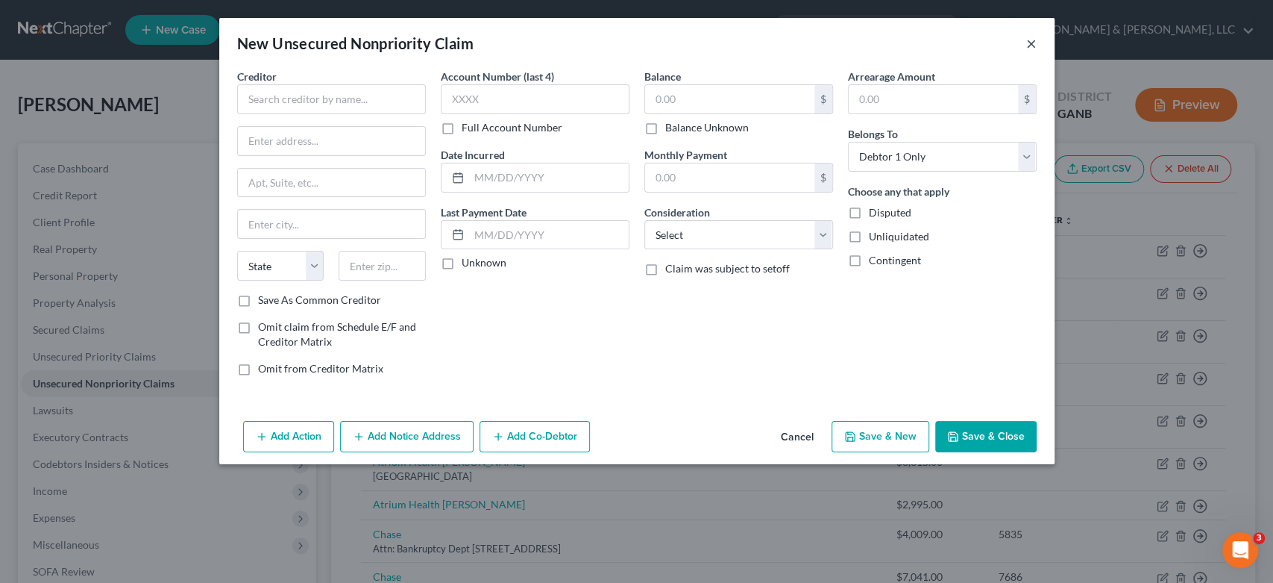
click at [1032, 44] on button "×" at bounding box center [1031, 43] width 10 height 18
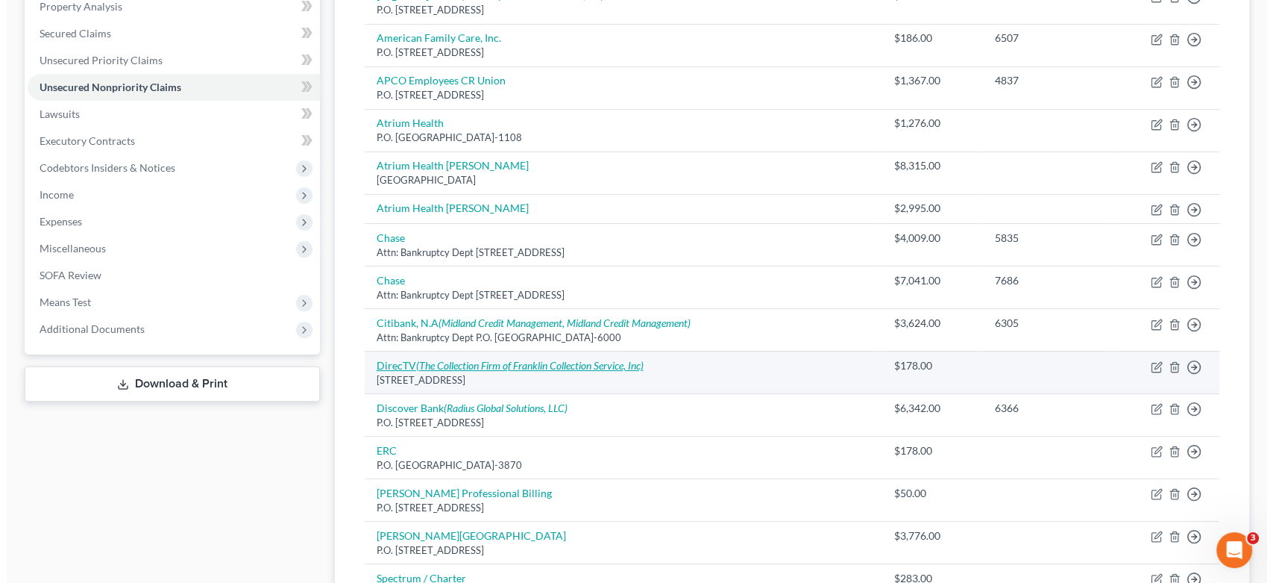
scroll to position [331, 0]
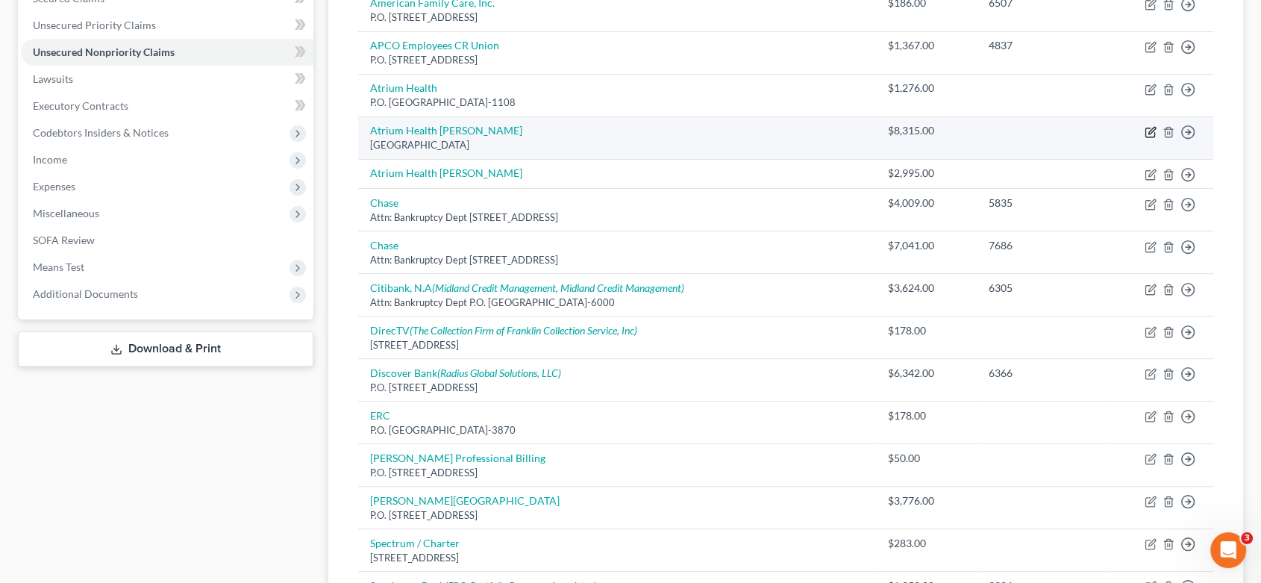
click at [1144, 127] on icon "button" at bounding box center [1150, 132] width 12 height 12
select select "10"
select select "9"
select select "0"
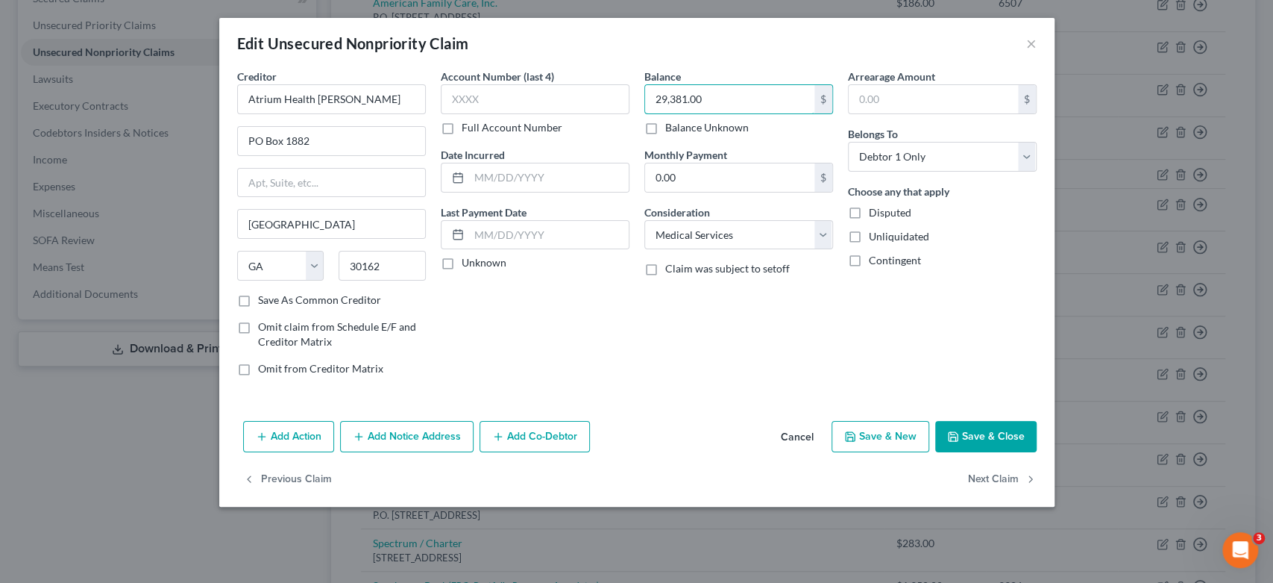
type input "29,381.00"
click at [893, 439] on button "Save & New" at bounding box center [881, 436] width 98 height 31
select select "0"
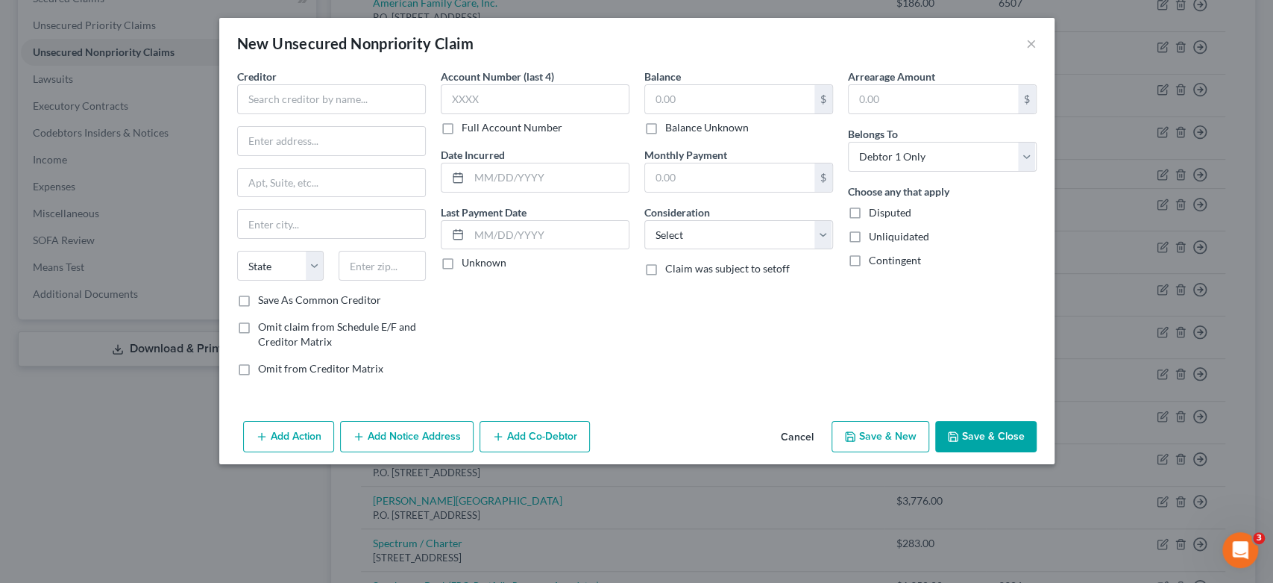
type input "0"
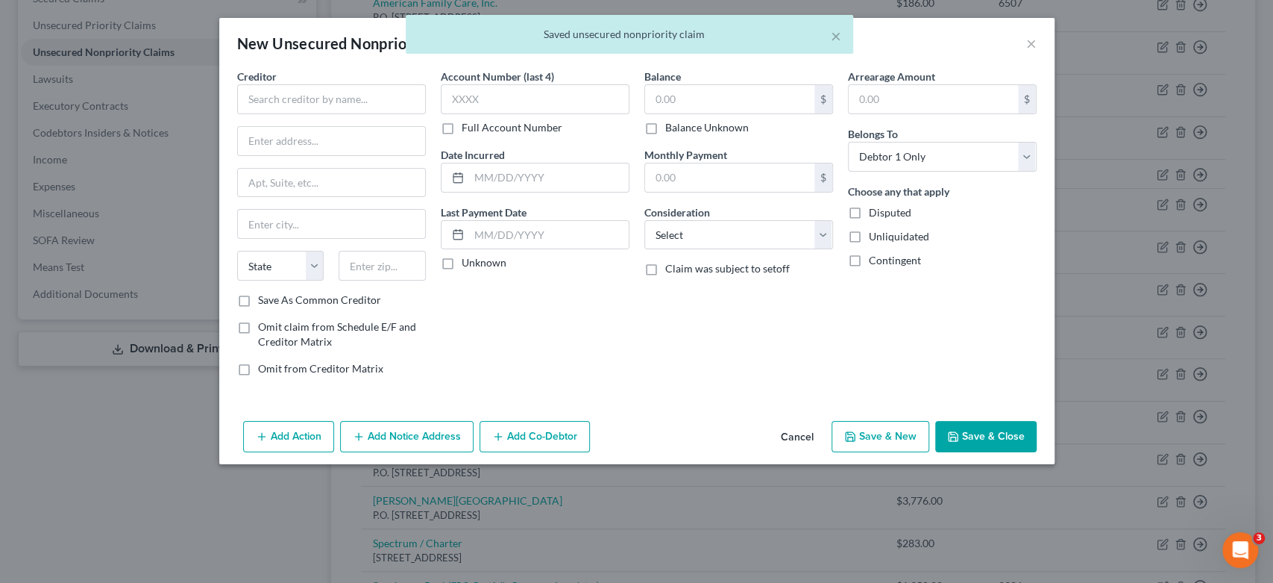
click at [1029, 43] on div "× Saved unsecured nonpriority claim" at bounding box center [629, 38] width 1273 height 46
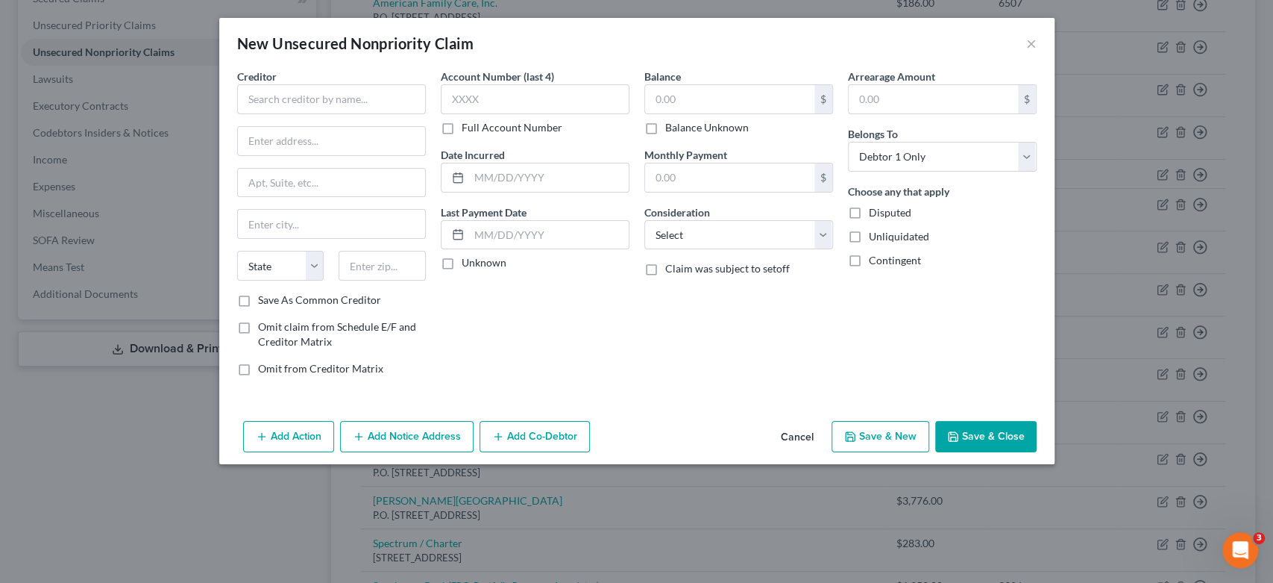
click at [1024, 45] on div "New Unsecured Nonpriority Claim ×" at bounding box center [636, 43] width 835 height 51
click at [1030, 40] on button "×" at bounding box center [1031, 43] width 10 height 18
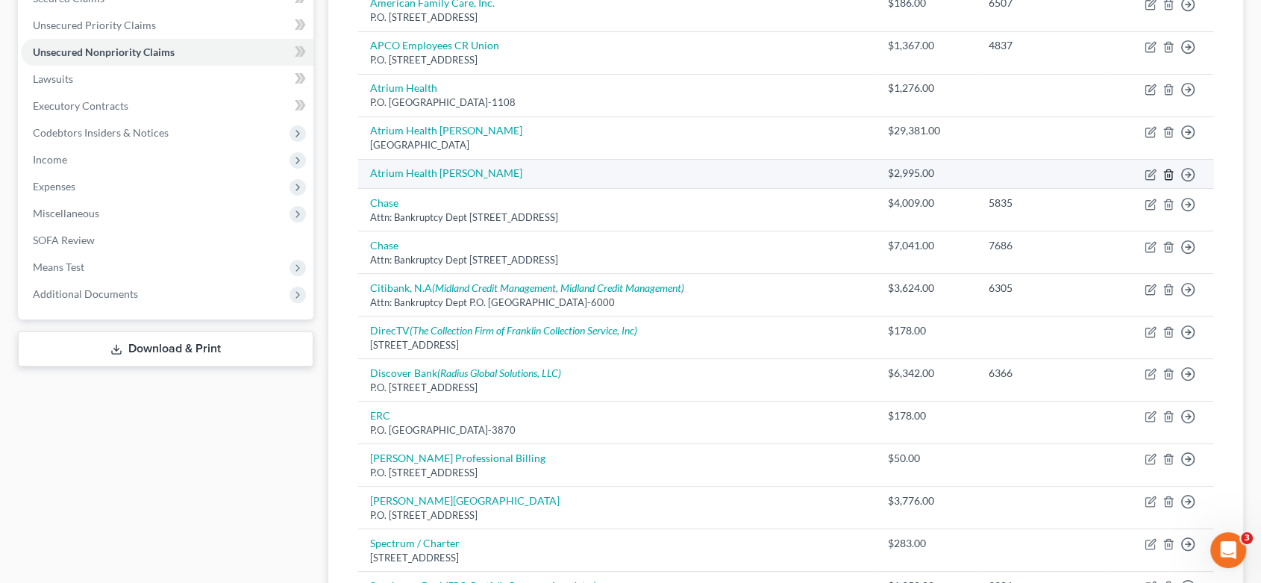
click at [1165, 172] on icon "button" at bounding box center [1168, 175] width 12 height 12
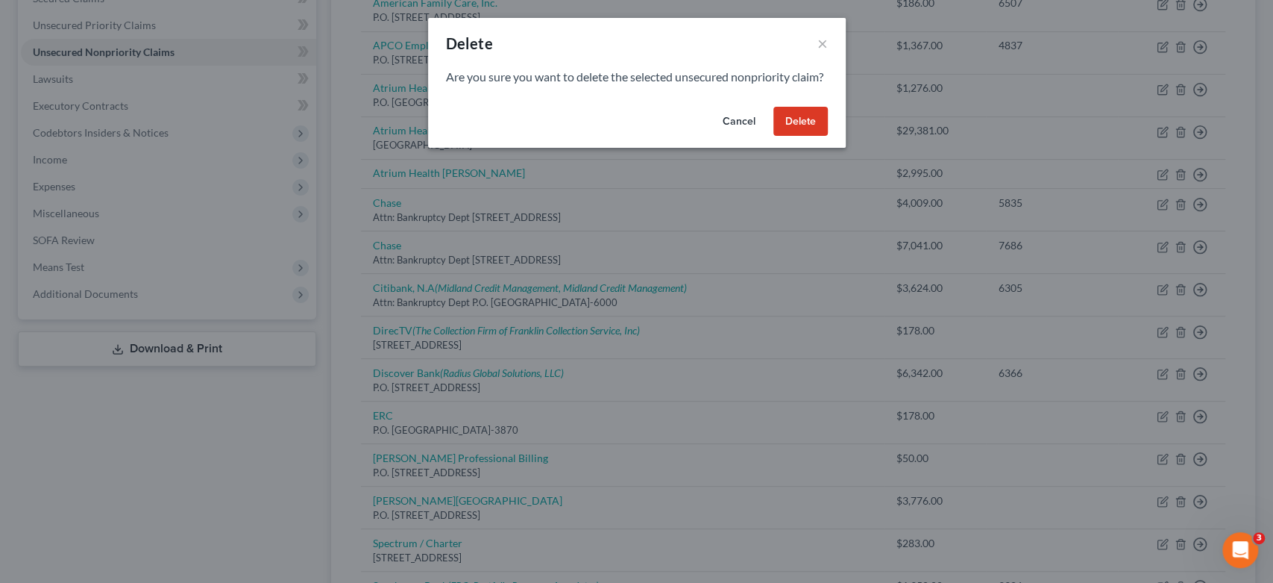
click at [821, 136] on button "Delete" at bounding box center [800, 122] width 54 height 30
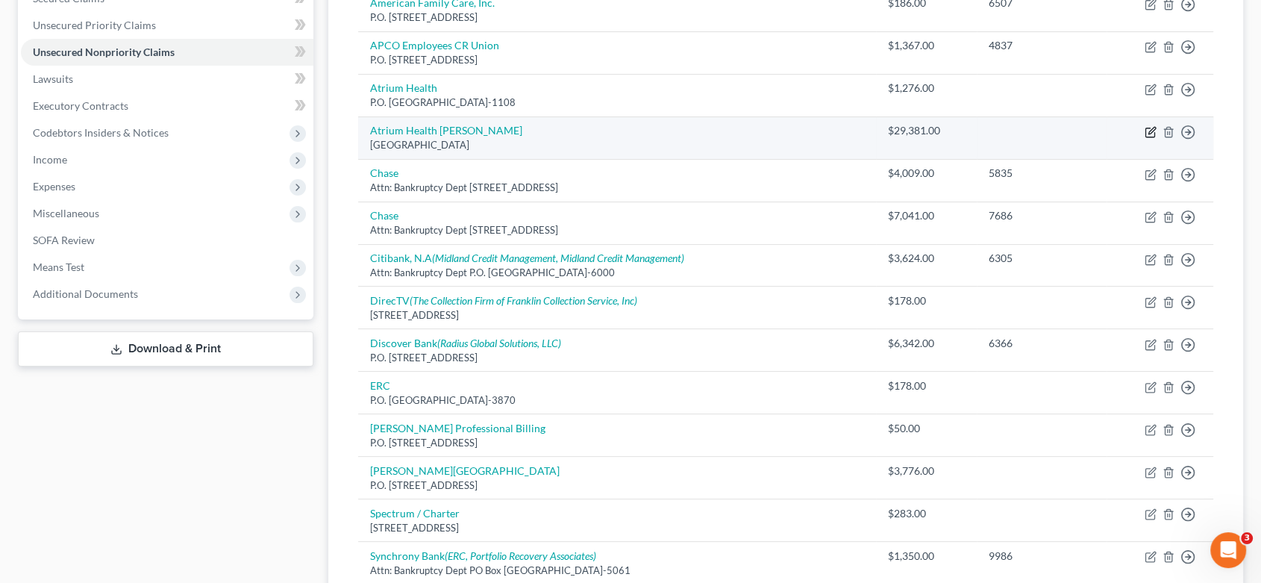
click at [1146, 129] on icon "button" at bounding box center [1150, 132] width 12 height 12
select select "10"
select select "9"
select select "0"
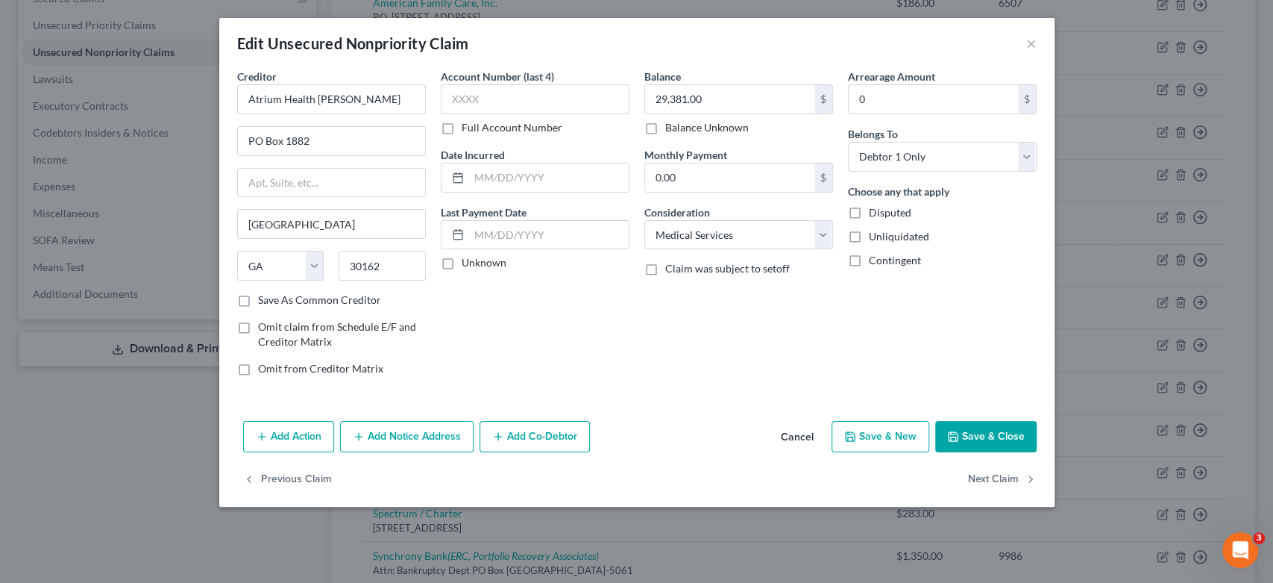
click at [404, 434] on button "Add Notice Address" at bounding box center [407, 436] width 134 height 31
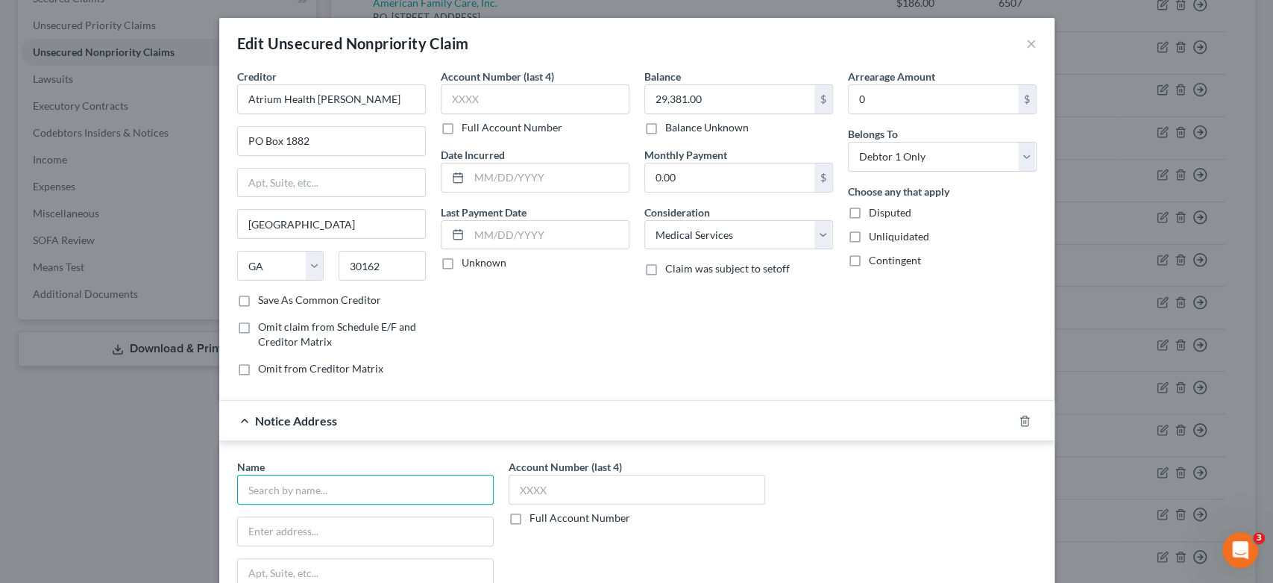
click at [279, 489] on input "text" at bounding box center [365, 489] width 257 height 30
type input "HSI Financial Services, LLC"
type input "P.O. Box 934075"
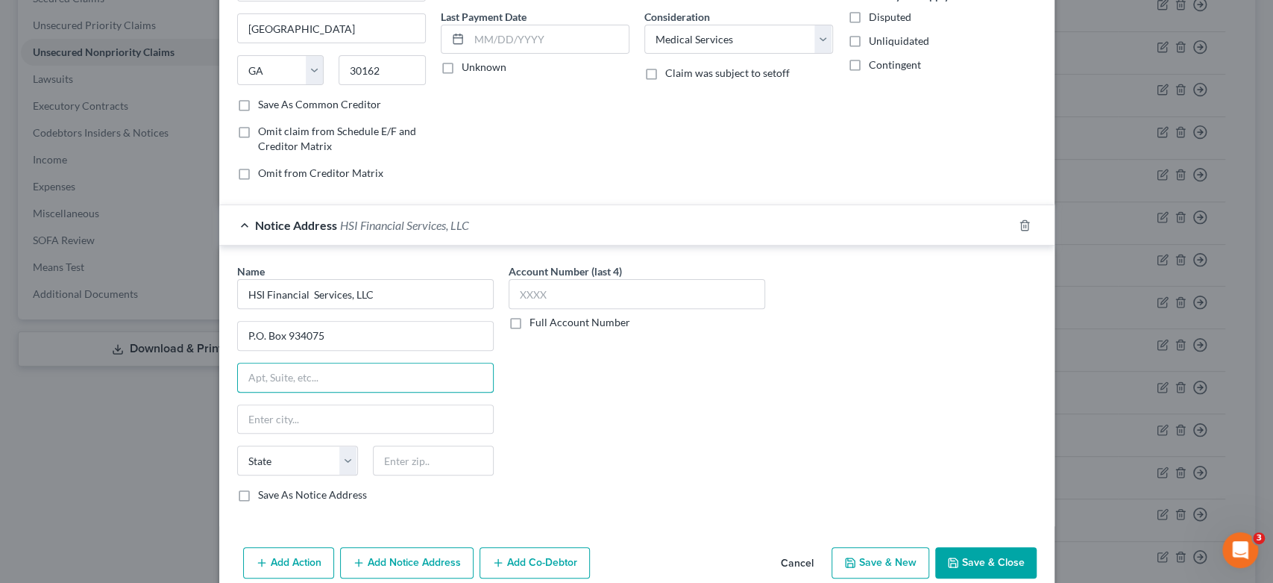
scroll to position [251, 0]
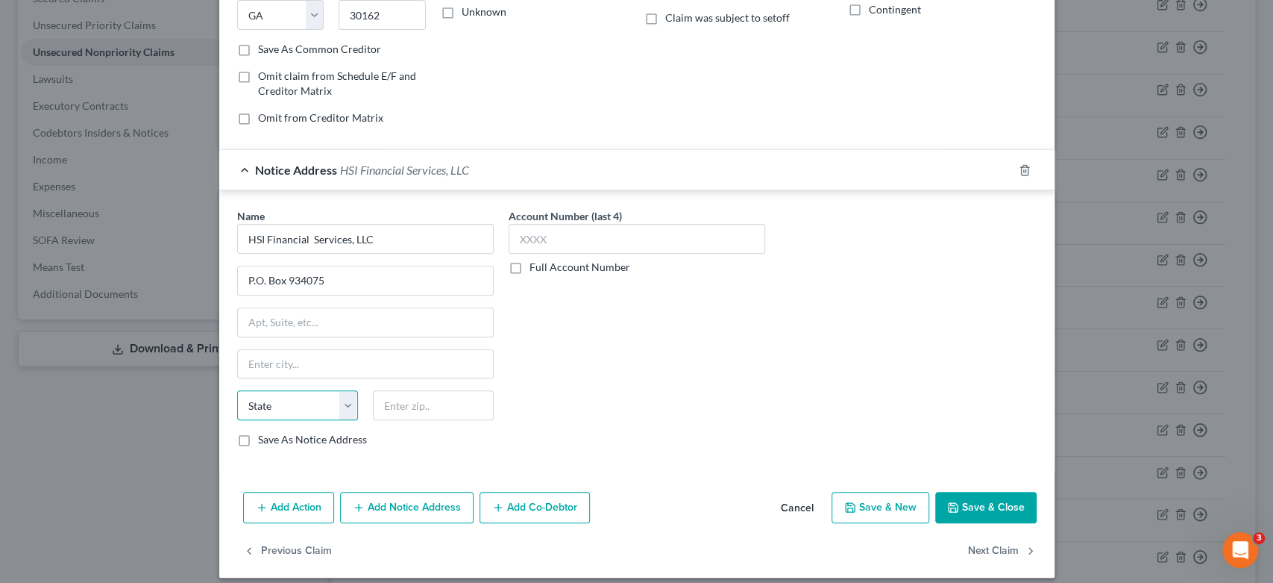
click at [279, 396] on select "State [US_STATE] AK AR AZ CA CO CT DE DC [GEOGRAPHIC_DATA] [GEOGRAPHIC_DATA] GU…" at bounding box center [297, 405] width 121 height 30
select select "10"
click at [237, 390] on select "State [US_STATE] AK AR AZ CA CO CT DE DC [GEOGRAPHIC_DATA] [GEOGRAPHIC_DATA] GU…" at bounding box center [297, 405] width 121 height 30
click at [287, 357] on input "text" at bounding box center [365, 364] width 255 height 28
type input "[GEOGRAPHIC_DATA]"
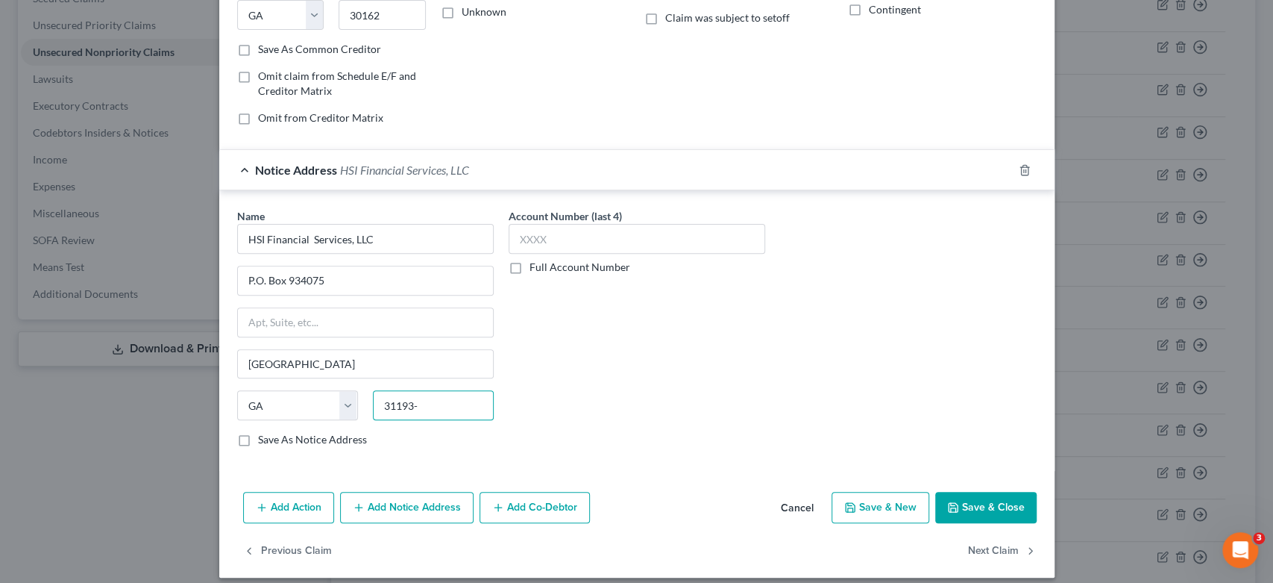
click at [454, 405] on input "31193-" at bounding box center [433, 405] width 121 height 30
type input "31193-"
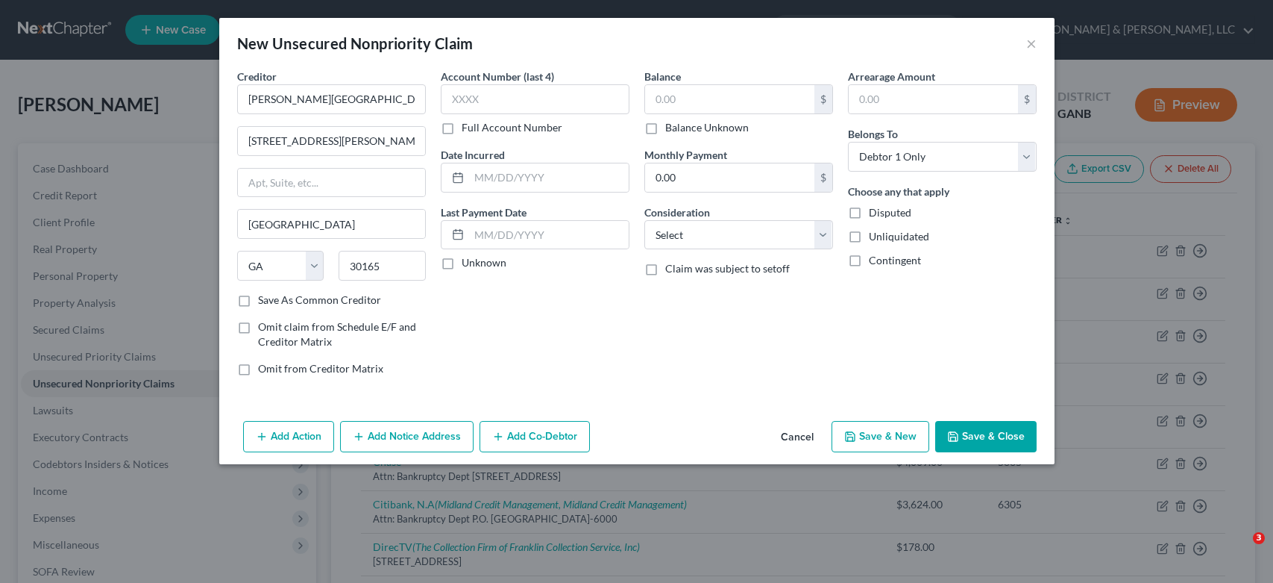
select select "10"
select select "0"
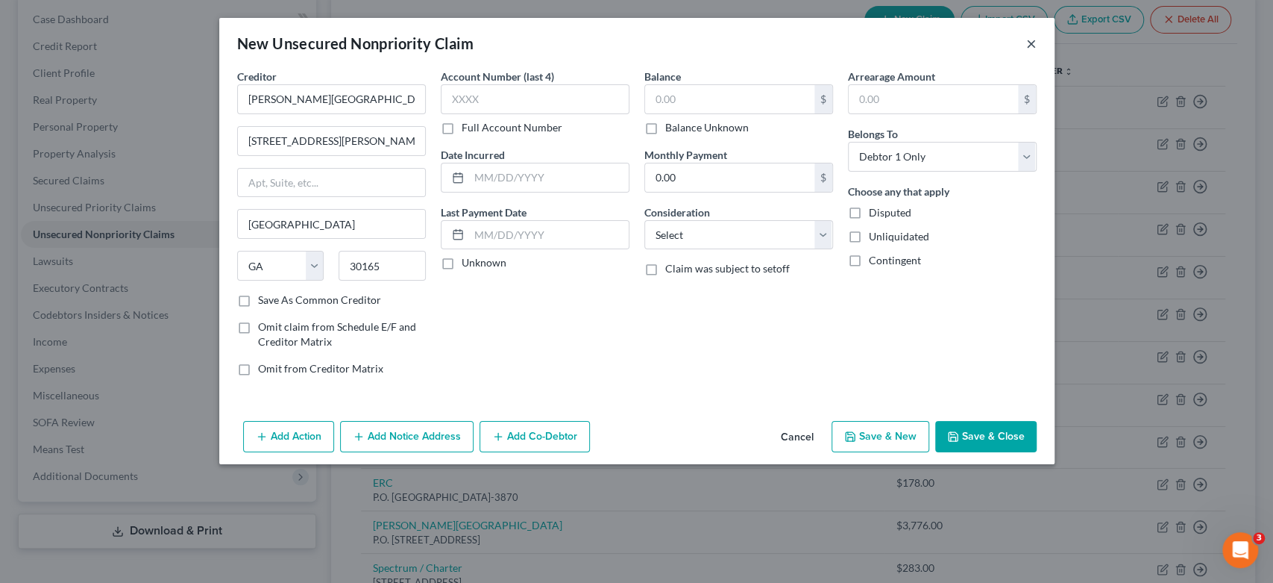
click at [1035, 43] on button "×" at bounding box center [1031, 43] width 10 height 18
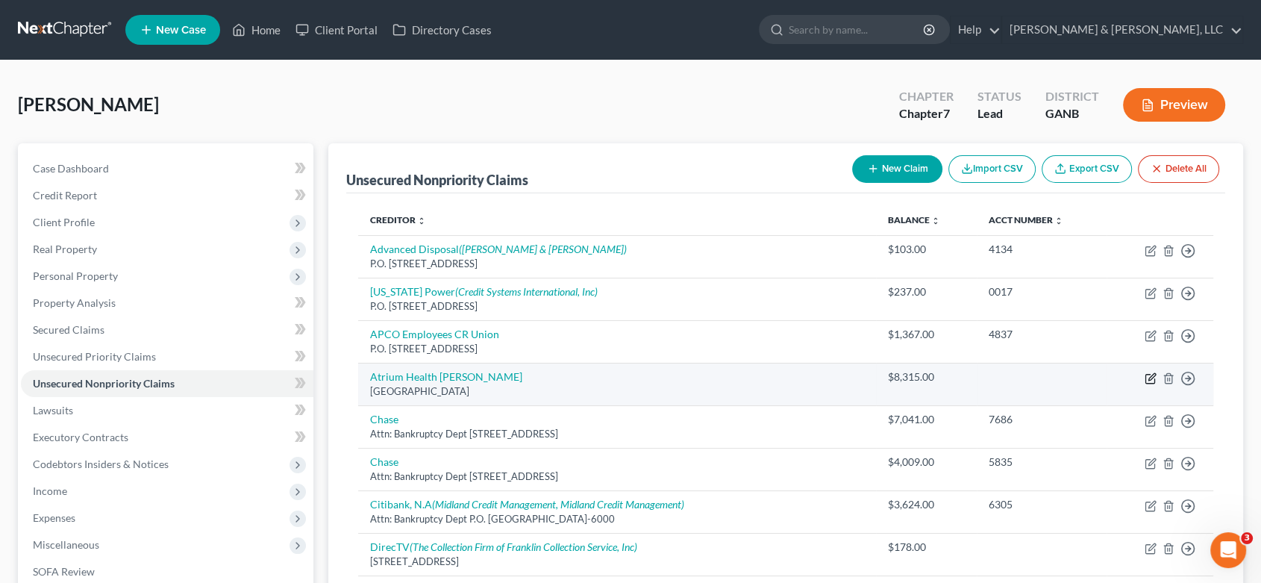
click at [1150, 374] on icon "button" at bounding box center [1151, 376] width 7 height 7
select select "10"
select select "9"
select select "0"
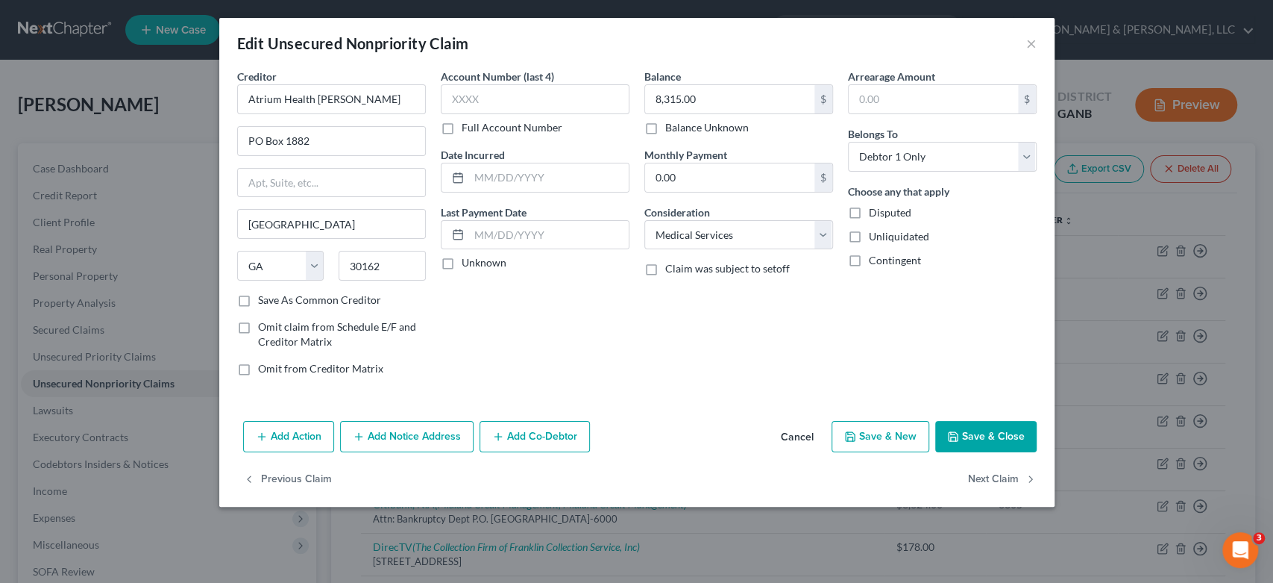
click at [377, 433] on button "Add Notice Address" at bounding box center [407, 436] width 134 height 31
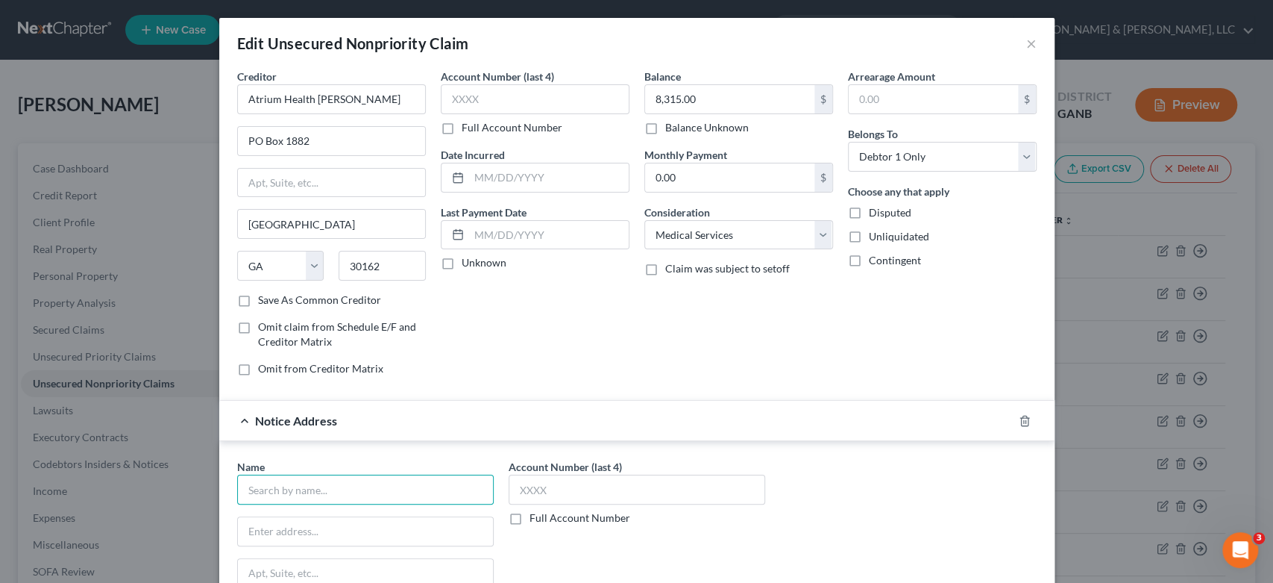
click at [302, 483] on input "text" at bounding box center [365, 489] width 257 height 30
type input "H"
click at [277, 495] on input "text" at bounding box center [365, 489] width 257 height 30
type input "HSI Financial Services, LLC"
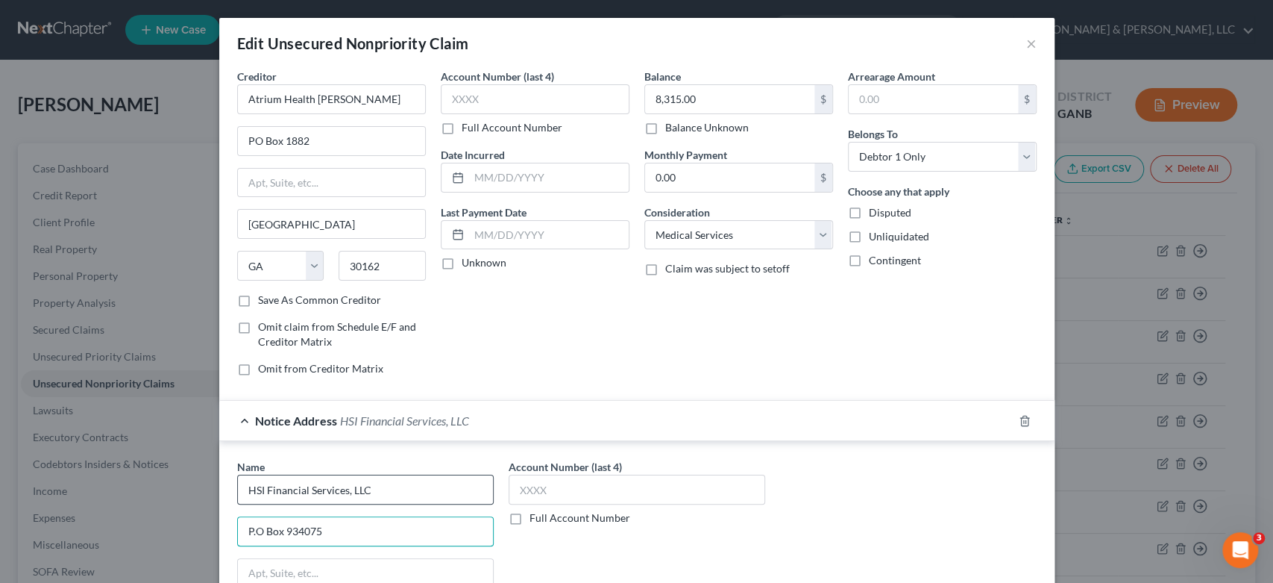
type input "P.O Box 934075"
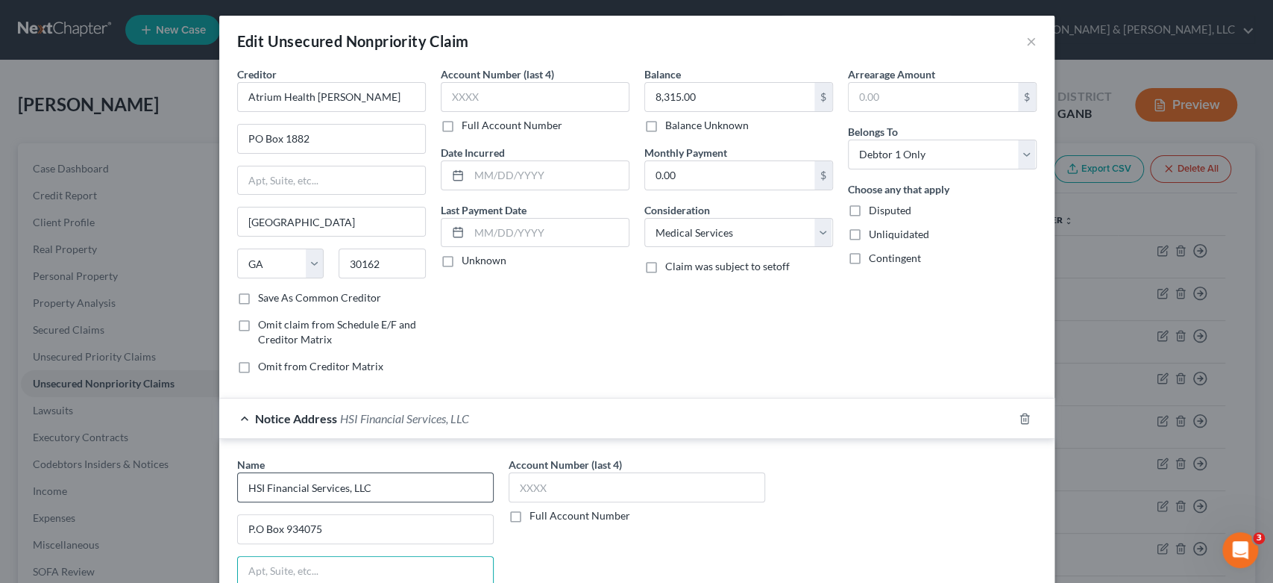
scroll to position [261, 0]
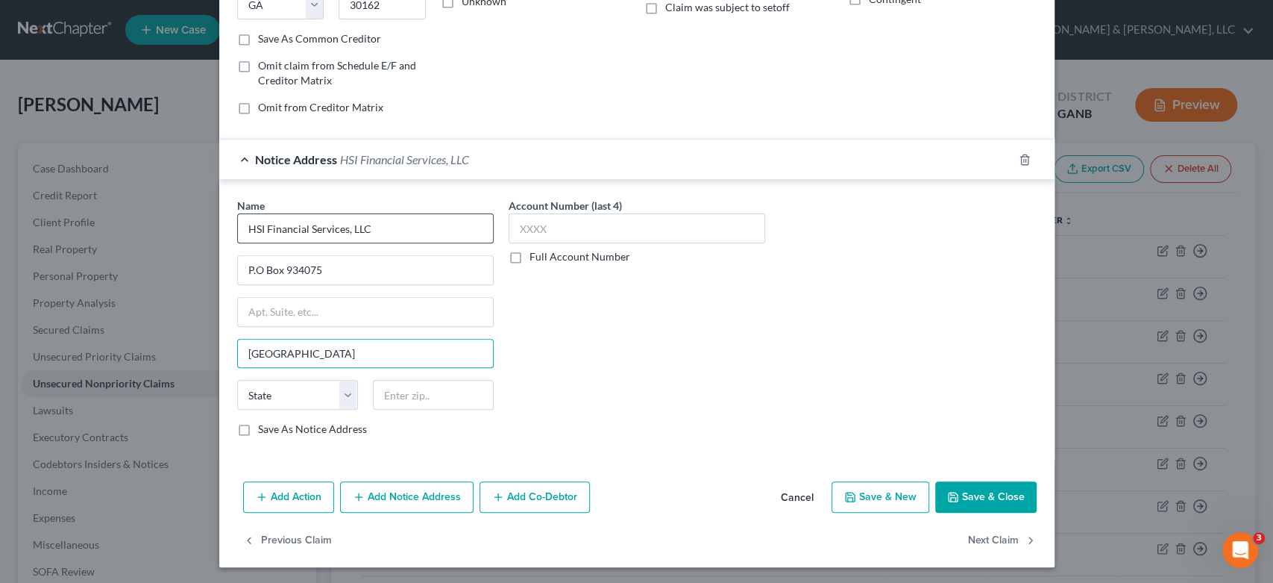
type input "[GEOGRAPHIC_DATA]"
select select "10"
type input "31193-4075"
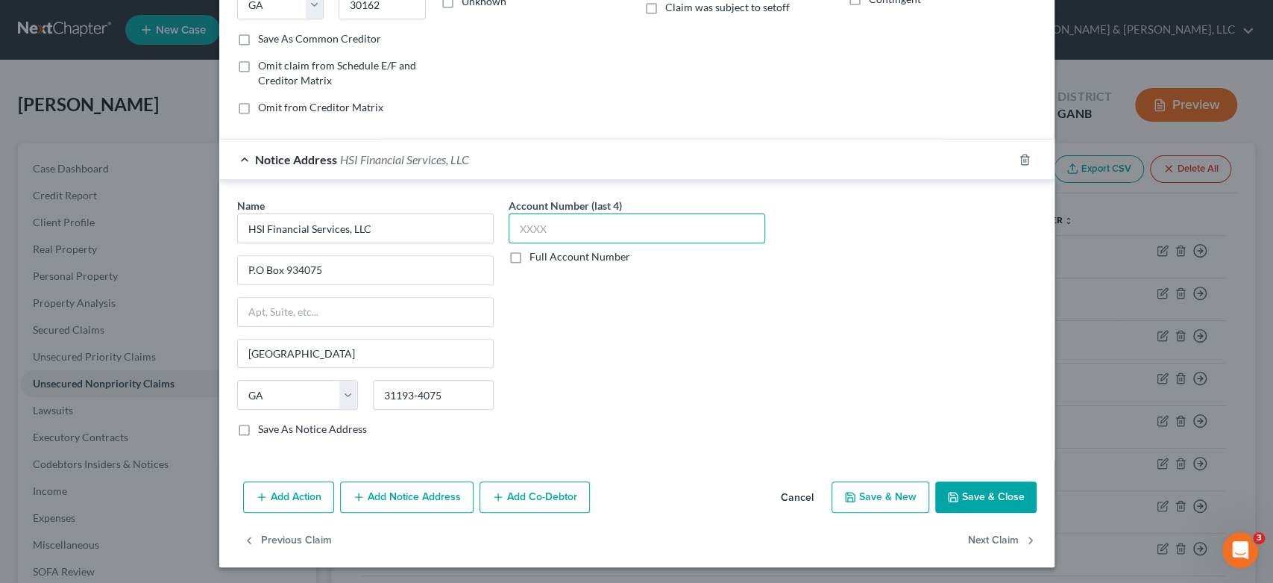
click at [542, 223] on input "text" at bounding box center [637, 228] width 257 height 30
click at [898, 494] on button "Save & New" at bounding box center [881, 496] width 98 height 31
select select "0"
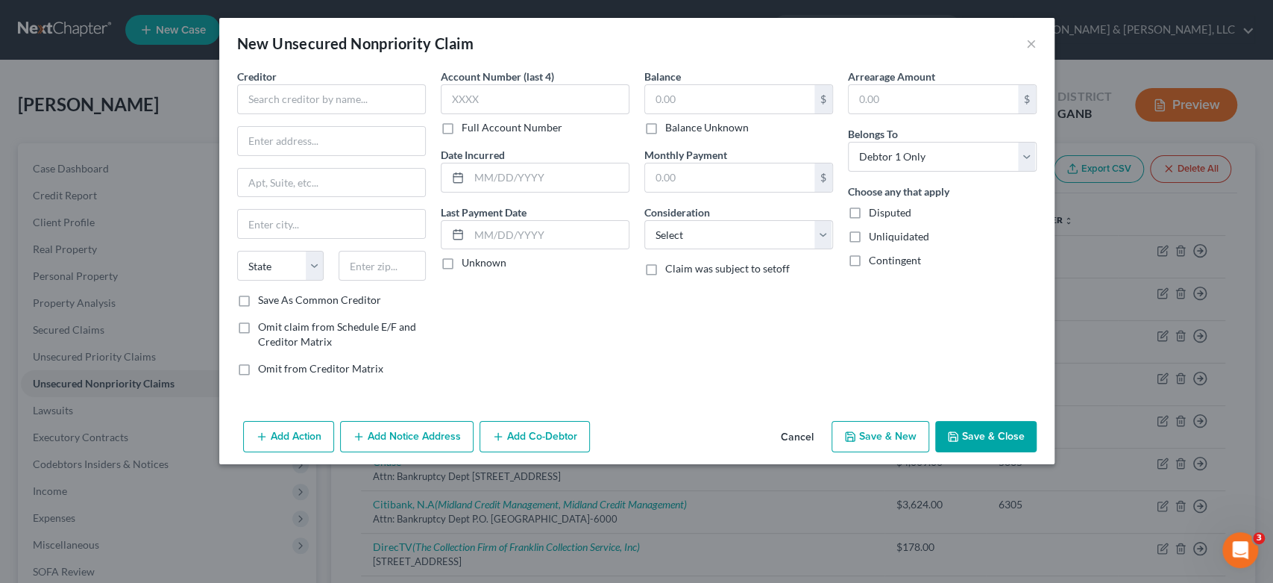
type input "0"
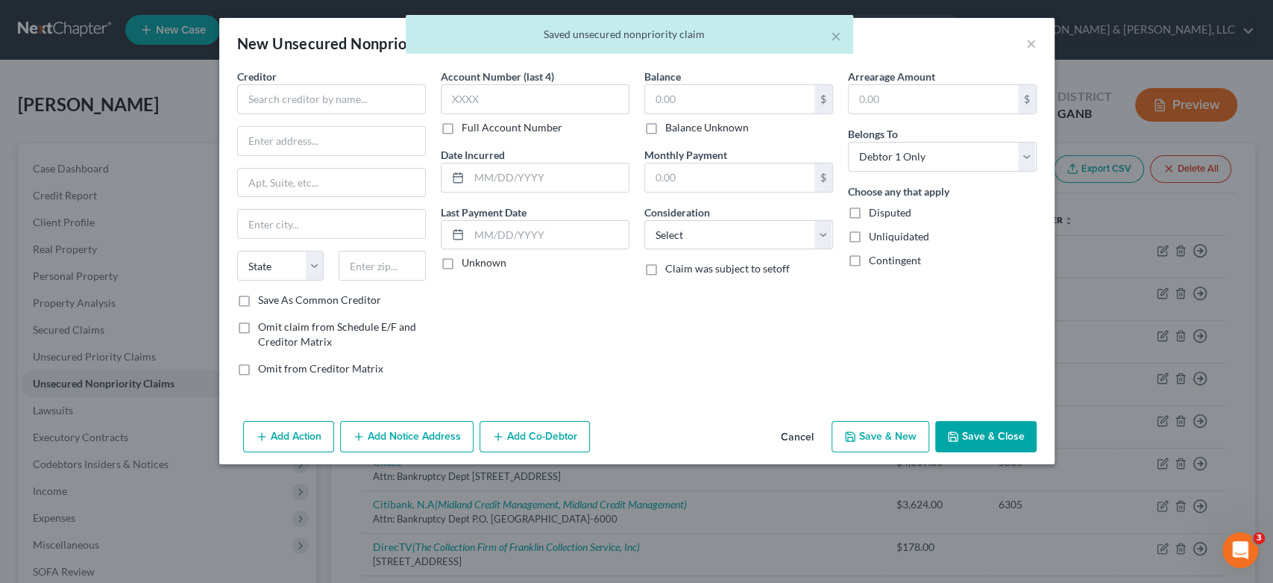
scroll to position [0, 0]
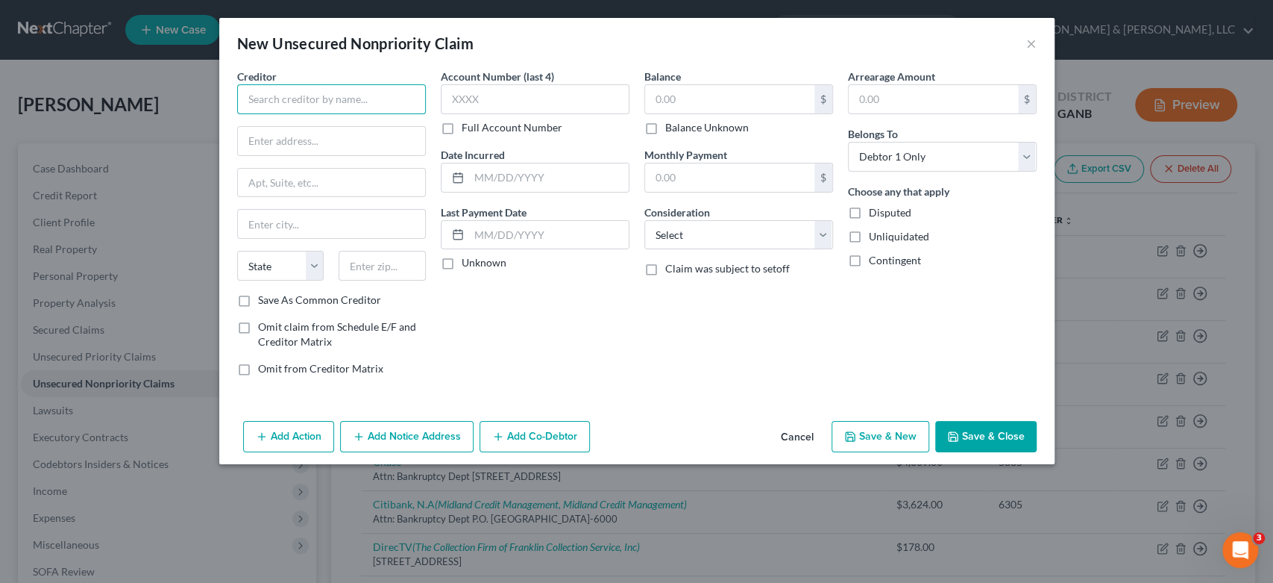
click at [280, 91] on input "text" at bounding box center [331, 99] width 189 height 30
type input "Etowah Emergency Physicians, LLC"
type input "P.O Box 14099"
type input "[GEOGRAPHIC_DATA]"
select select "20"
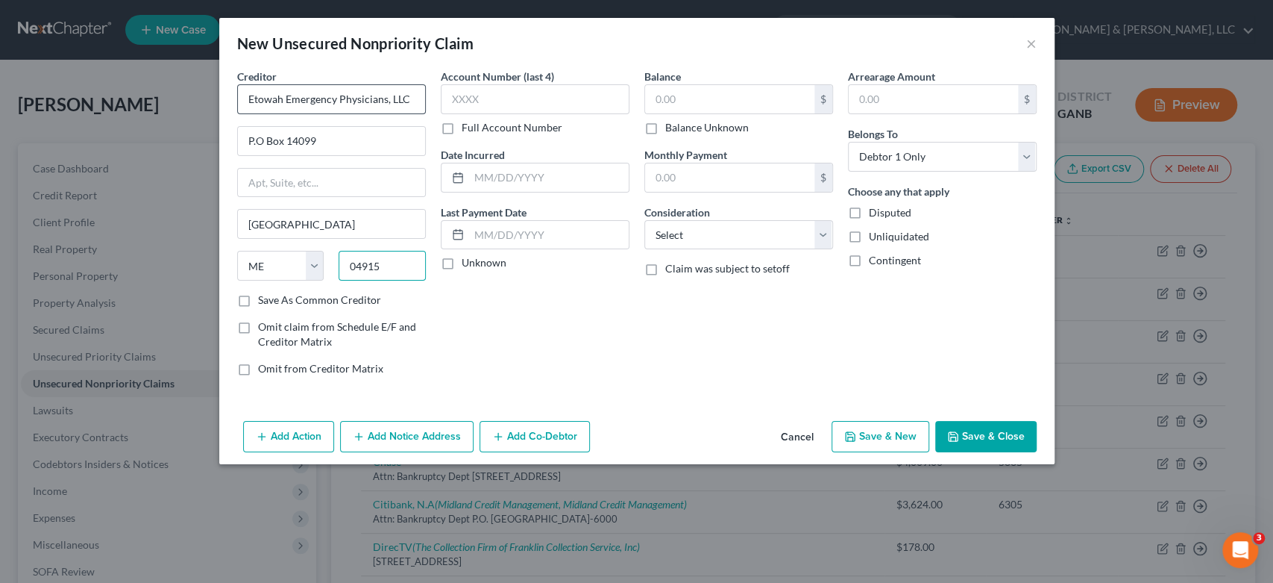
type input "04915"
click at [523, 105] on input "text" at bounding box center [535, 99] width 189 height 30
drag, startPoint x: 754, startPoint y: 92, endPoint x: 764, endPoint y: 81, distance: 15.4
click at [754, 89] on input "text" at bounding box center [729, 99] width 169 height 28
click at [691, 95] on input "text" at bounding box center [729, 99] width 169 height 28
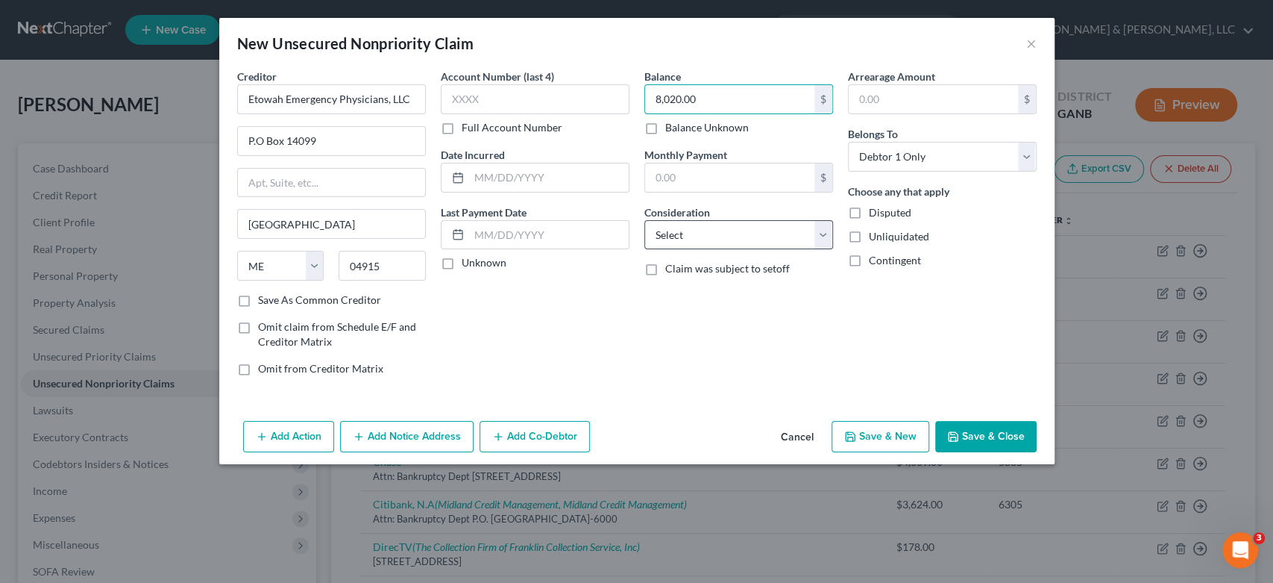
type input "8,020.00"
click at [823, 231] on select "Select Cable / Satellite Services Collection Agency Credit Card Debt Debt Couns…" at bounding box center [738, 235] width 189 height 30
select select "9"
click at [644, 220] on select "Select Cable / Satellite Services Collection Agency Credit Card Debt Debt Couns…" at bounding box center [738, 235] width 189 height 30
click at [404, 433] on button "Add Notice Address" at bounding box center [407, 436] width 134 height 31
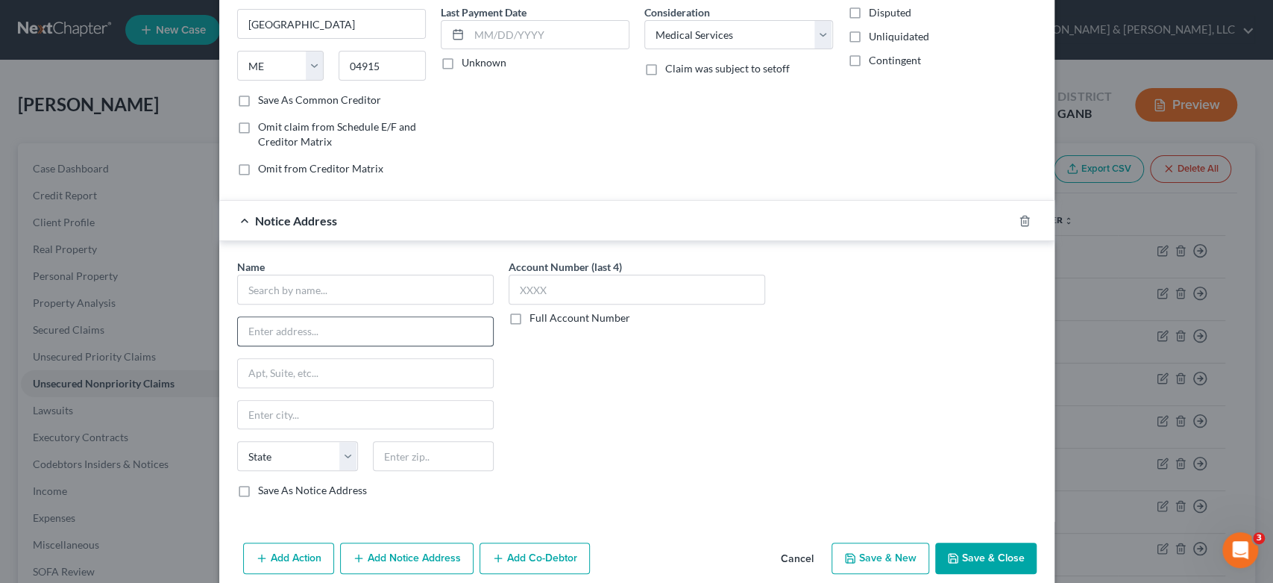
scroll to position [219, 0]
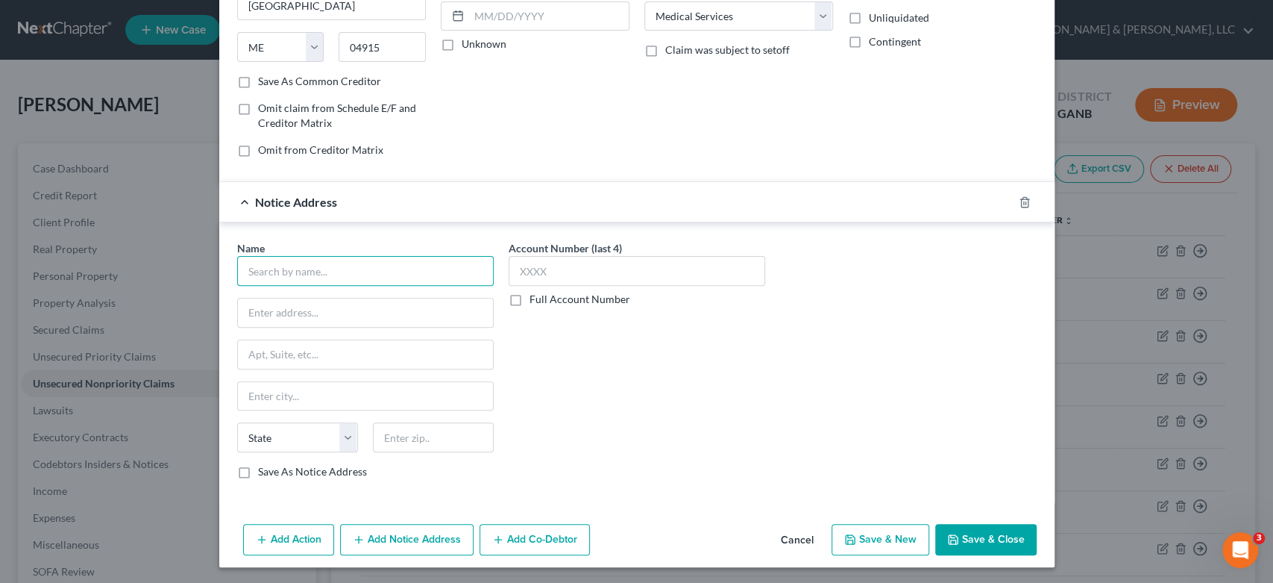
drag, startPoint x: 296, startPoint y: 268, endPoint x: 304, endPoint y: 262, distance: 10.1
click at [296, 267] on input "text" at bounding box center [365, 271] width 257 height 30
type input "Elevate Recoveries, LLC"
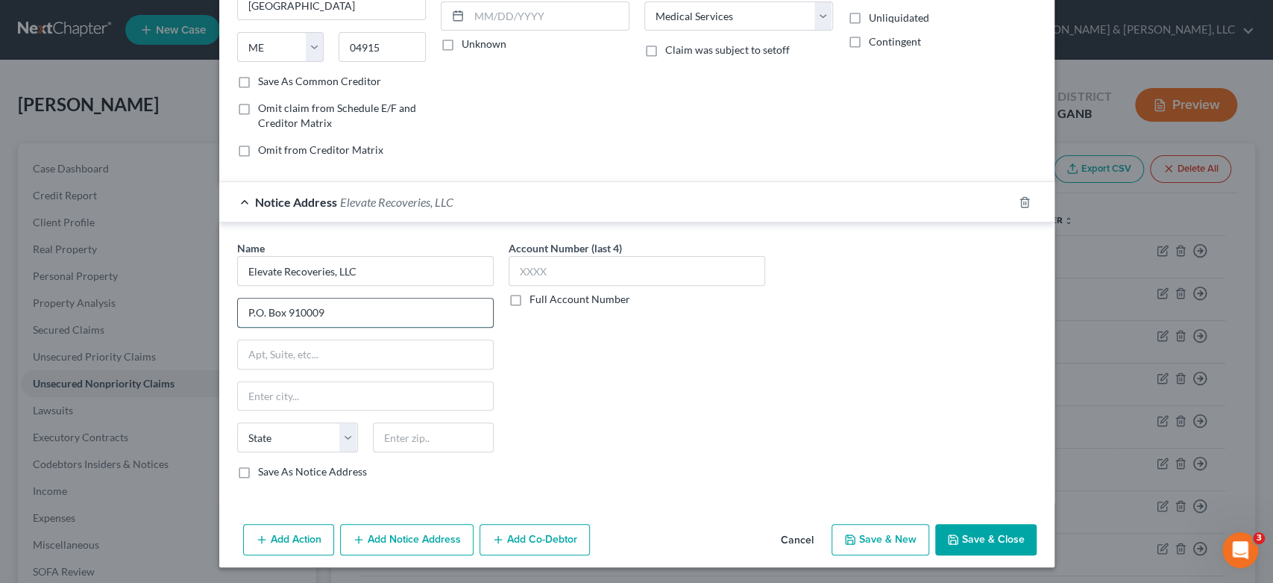
type input "P.O. Box 910009"
type input "[PERSON_NAME]"
select select "45"
type input "75091"
click at [382, 542] on button "Add Notice Address" at bounding box center [407, 539] width 134 height 31
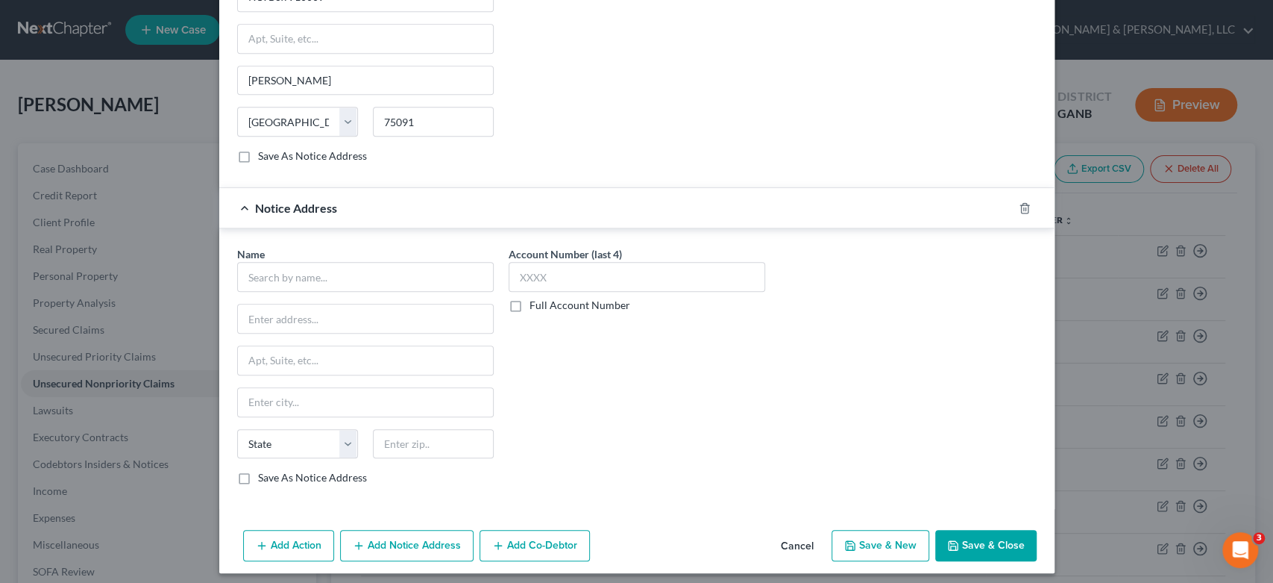
scroll to position [539, 0]
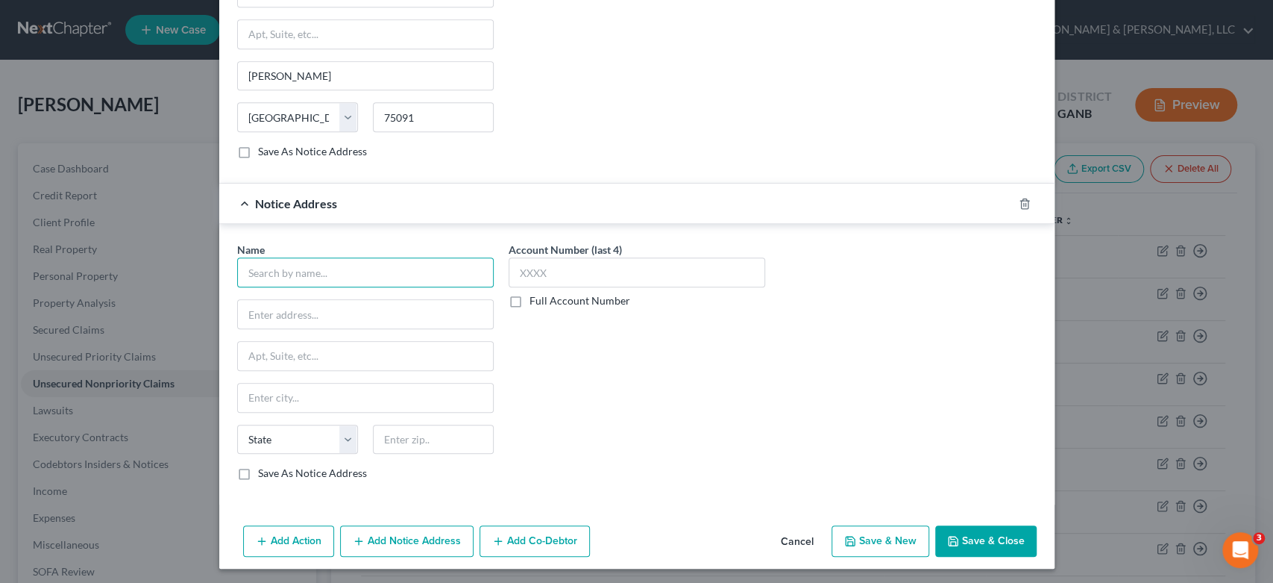
click at [274, 260] on input "text" at bounding box center [365, 272] width 257 height 30
type input "Cascade Capital Funding"
click at [283, 315] on input "text" at bounding box center [365, 314] width 255 height 28
type input "[STREET_ADDRESS]"
drag, startPoint x: 289, startPoint y: 345, endPoint x: 298, endPoint y: 343, distance: 8.3
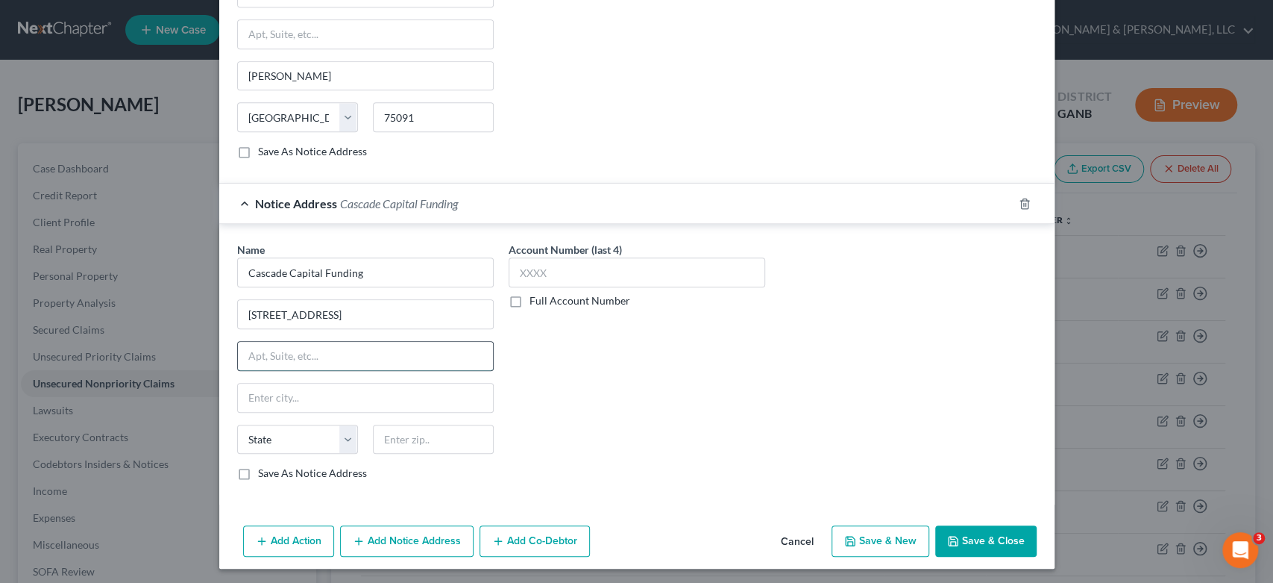
click at [289, 345] on input "text" at bounding box center [365, 356] width 255 height 28
click at [310, 354] on input "text" at bounding box center [365, 356] width 255 height 28
type input "Suite 380"
click at [322, 399] on input "text" at bounding box center [365, 397] width 255 height 28
click at [280, 392] on input "text" at bounding box center [365, 397] width 255 height 28
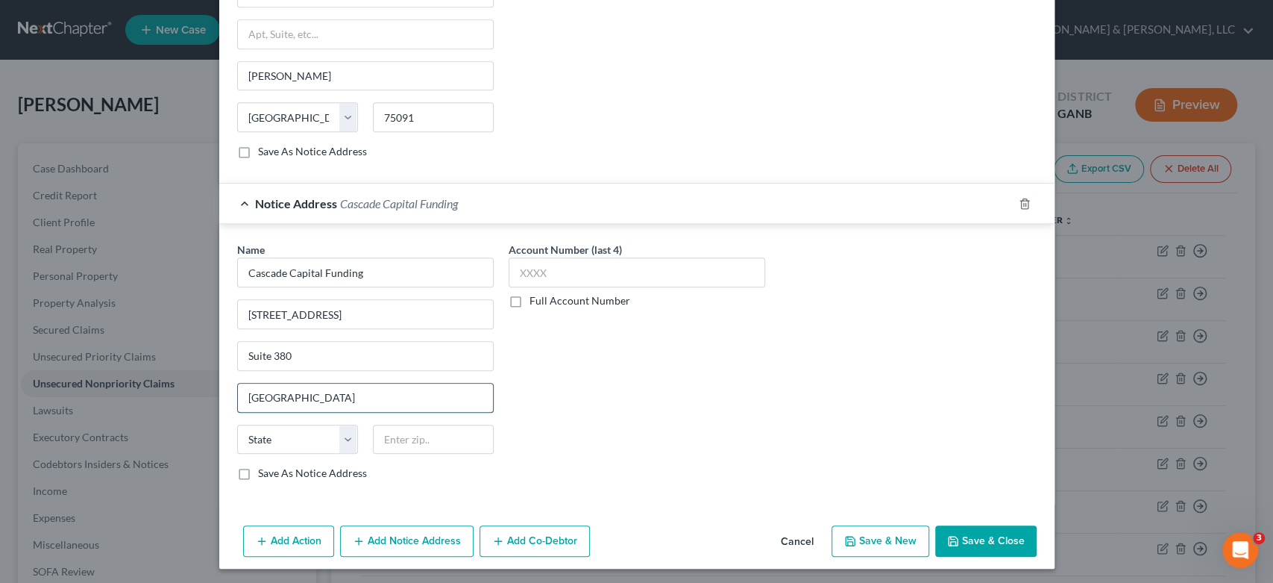
type input "[GEOGRAPHIC_DATA]"
select select "38"
type input "97301"
click at [258, 471] on label "Save As Notice Address" at bounding box center [312, 472] width 109 height 15
click at [264, 471] on input "Save As Notice Address" at bounding box center [269, 470] width 10 height 10
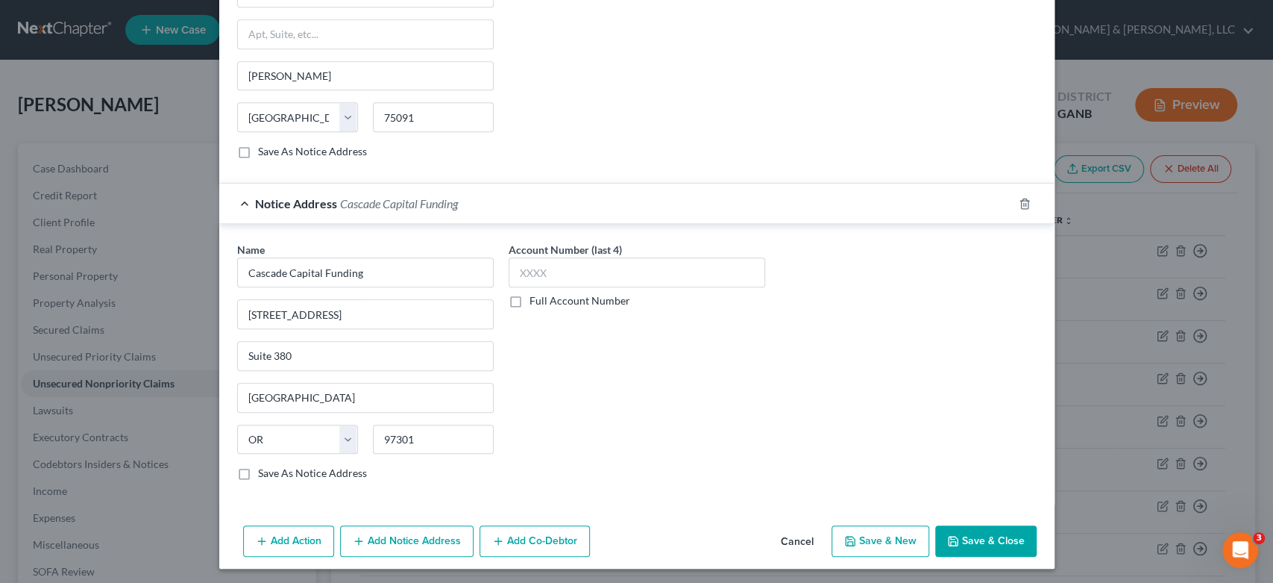
checkbox input "true"
click at [418, 539] on button "Add Notice Address" at bounding box center [407, 540] width 134 height 31
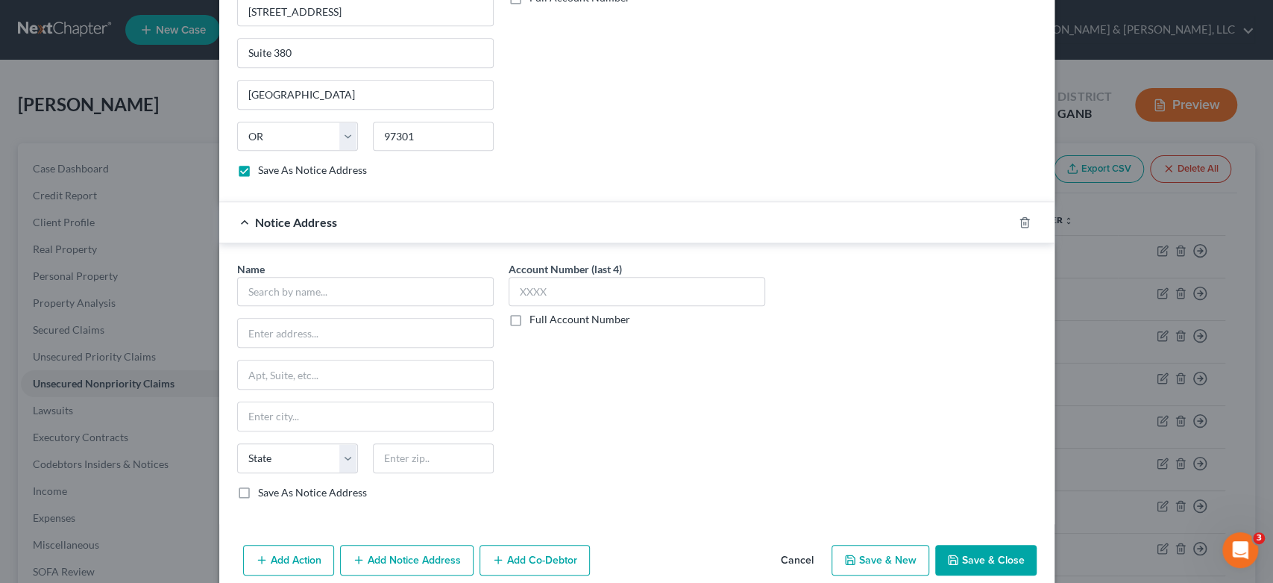
scroll to position [859, 0]
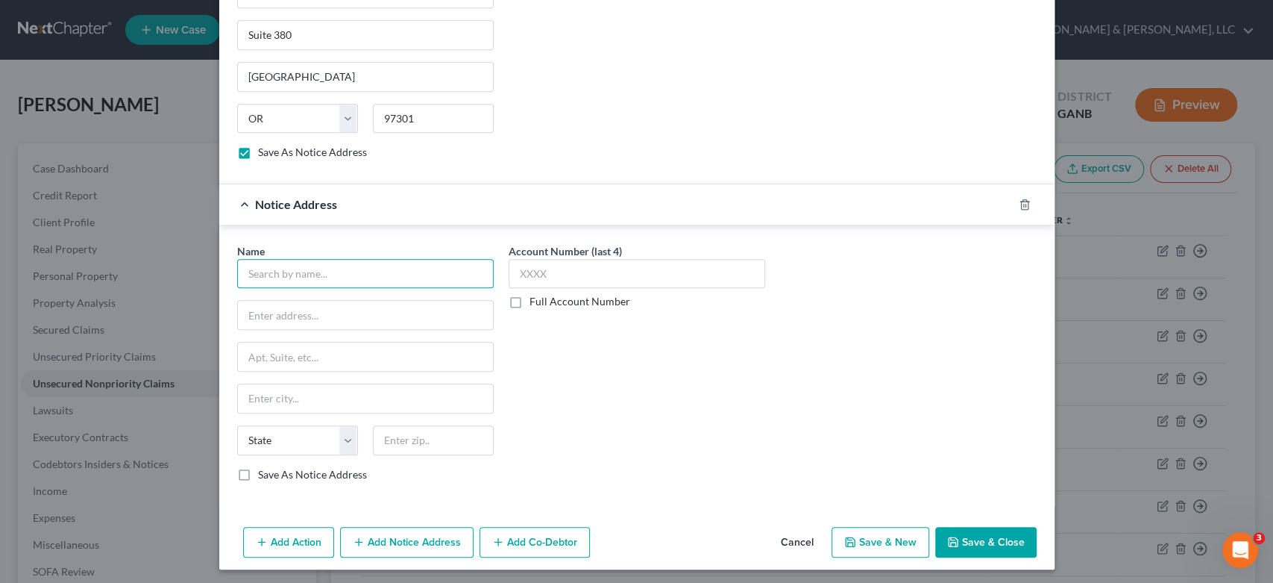
click at [263, 274] on input "text" at bounding box center [365, 274] width 257 height 30
type input "Durham & Durham LLP"
type input "[STREET_ADDRESS]"
type input "Suite 510"
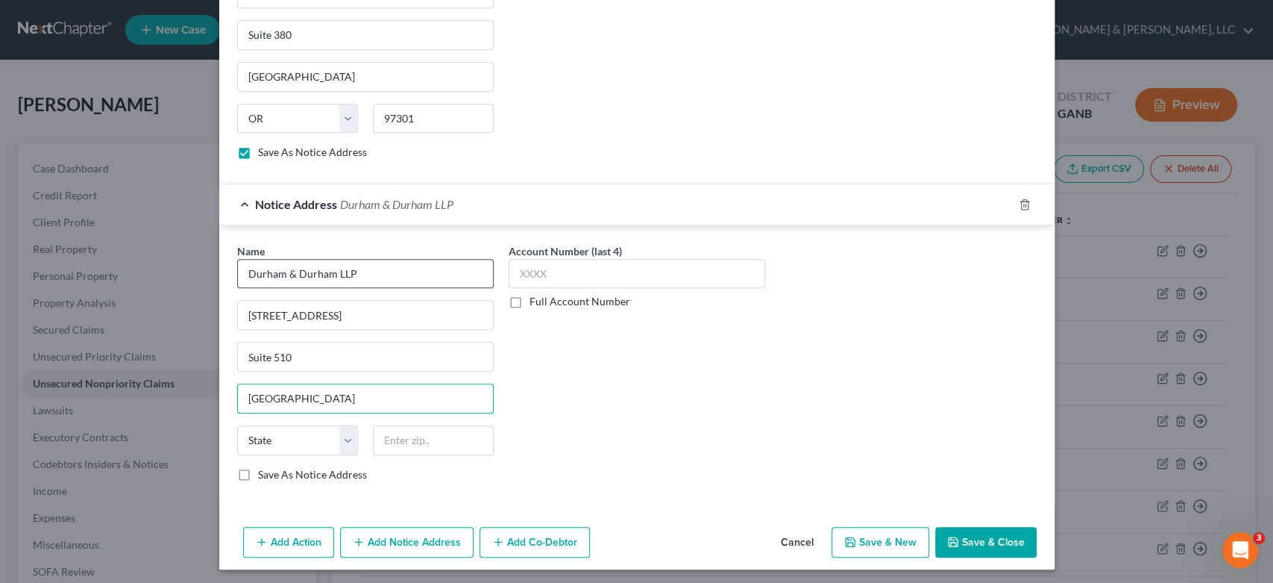
type input "[GEOGRAPHIC_DATA]"
select select "10"
click at [425, 437] on input "30328-" at bounding box center [433, 440] width 121 height 30
type input "30328"
click at [386, 536] on button "Add Notice Address" at bounding box center [407, 542] width 134 height 31
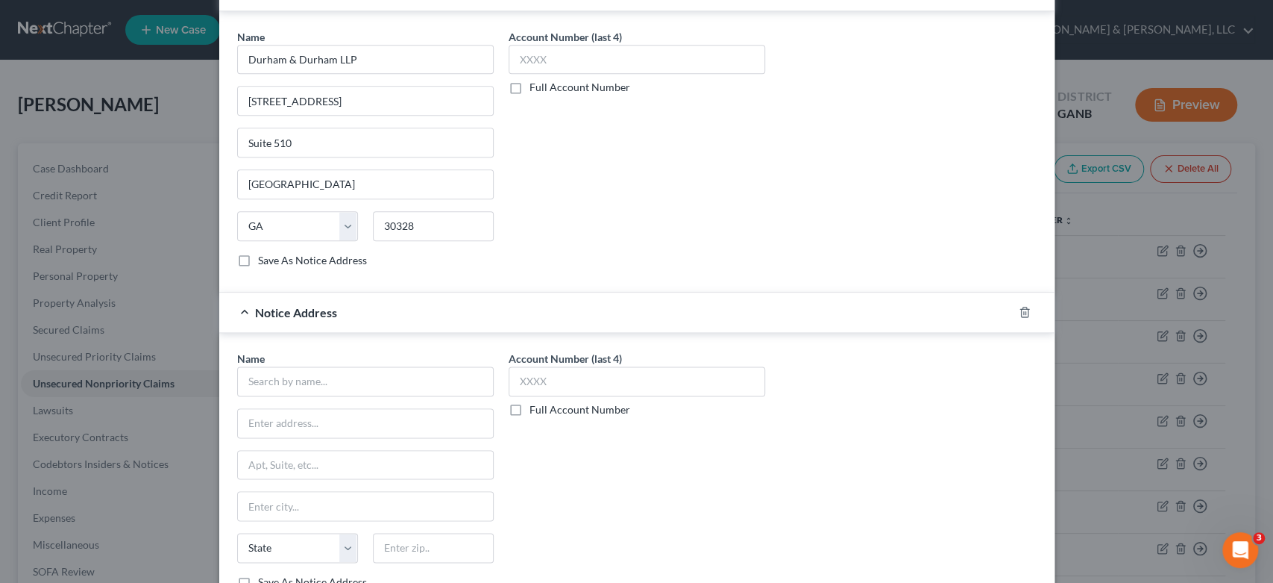
scroll to position [1180, 0]
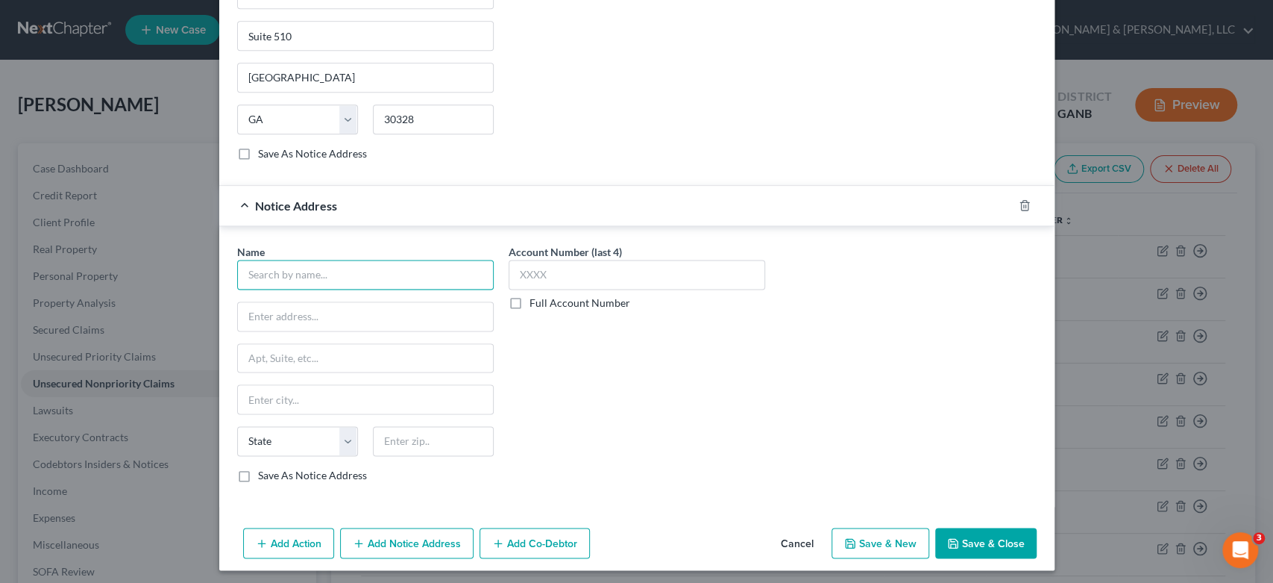
drag, startPoint x: 286, startPoint y: 268, endPoint x: 307, endPoint y: 254, distance: 25.2
click at [288, 268] on input "text" at bounding box center [365, 275] width 257 height 30
type input "Ability Recovery Services LLC"
type input "P.O. Box 4262"
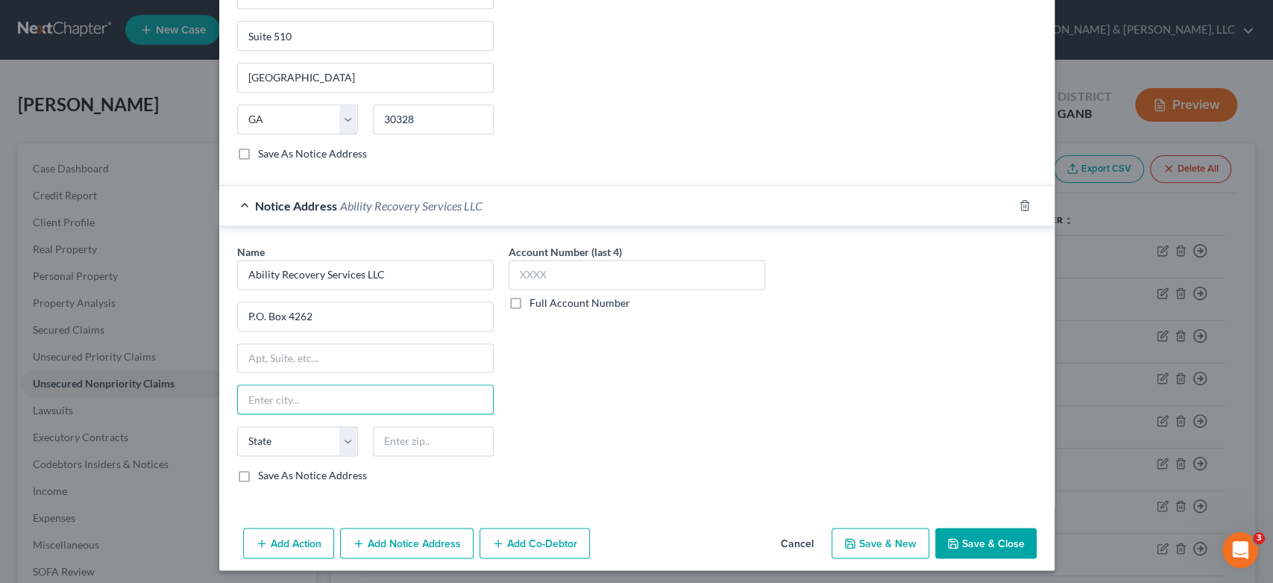
type input "C"
type input "Scranton"
select select "39"
click at [468, 436] on input "18505-6262" at bounding box center [433, 441] width 121 height 30
type input "18505-6262"
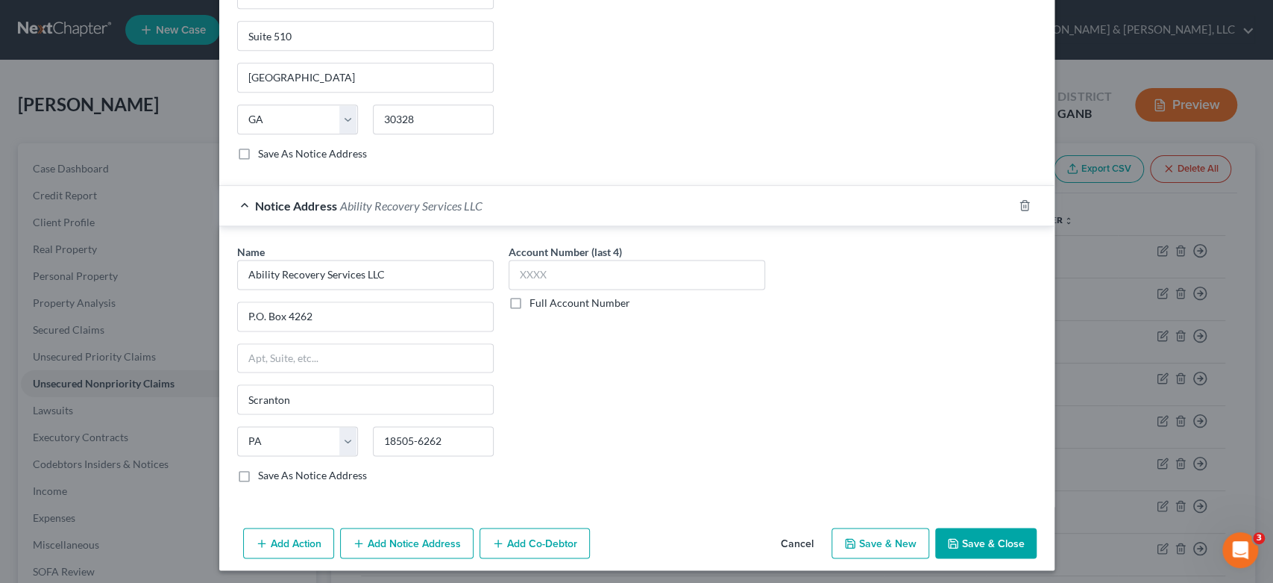
click at [383, 536] on button "Add Notice Address" at bounding box center [407, 542] width 134 height 31
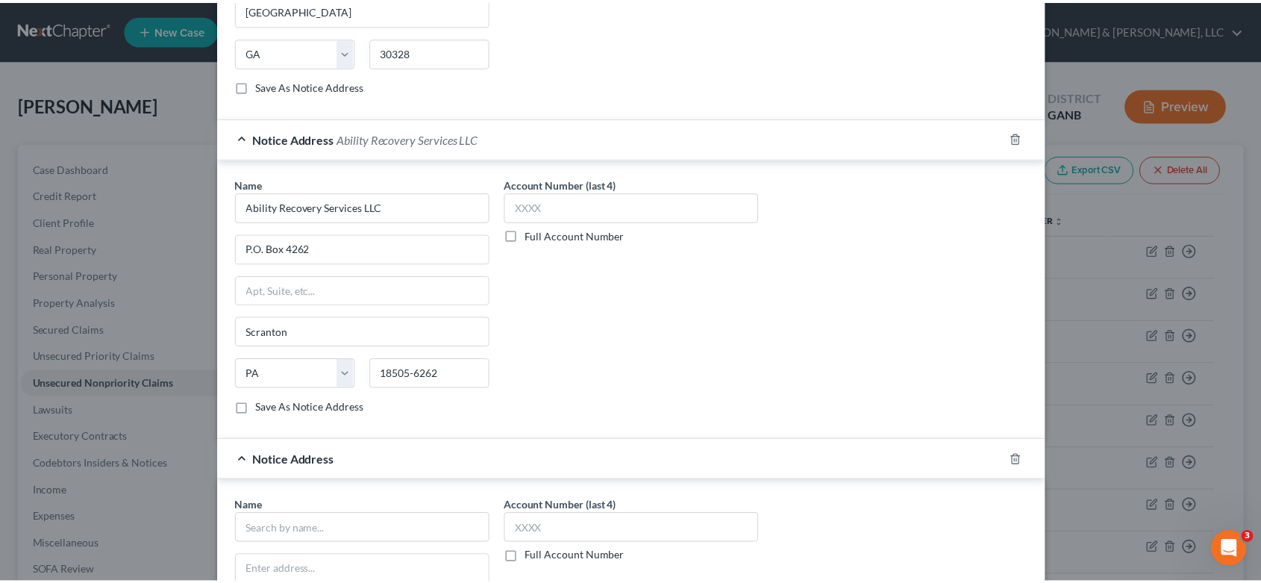
scroll to position [1501, 0]
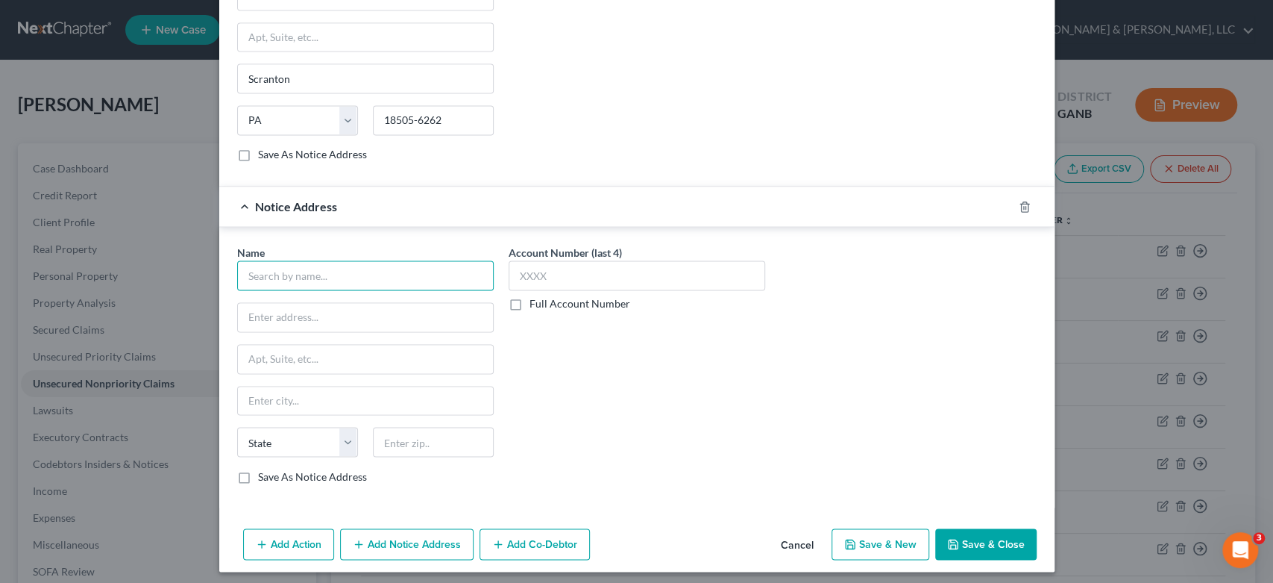
drag, startPoint x: 232, startPoint y: 289, endPoint x: 244, endPoint y: 281, distance: 14.5
click at [250, 269] on input "text" at bounding box center [365, 275] width 257 height 30
type input "Avante [GEOGRAPHIC_DATA]"
type input "[STREET_ADDRESS][PERSON_NAME]"
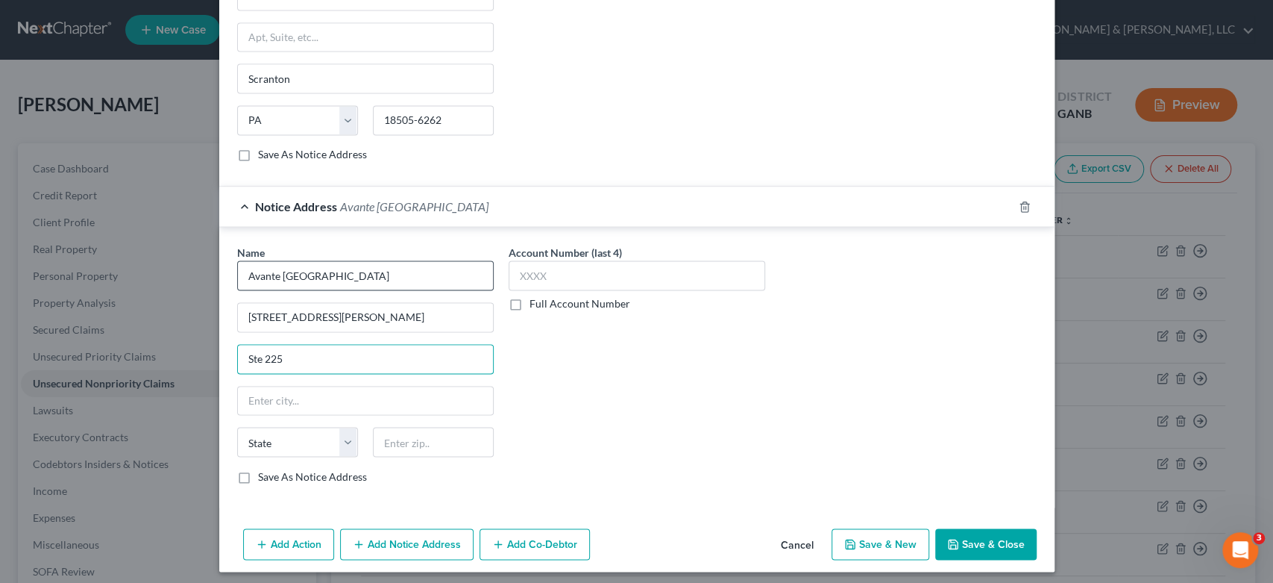
type input "Ste 225"
type input "[GEOGRAPHIC_DATA]"
select select "45"
type input "77063"
click at [882, 540] on button "Save & New" at bounding box center [881, 543] width 98 height 31
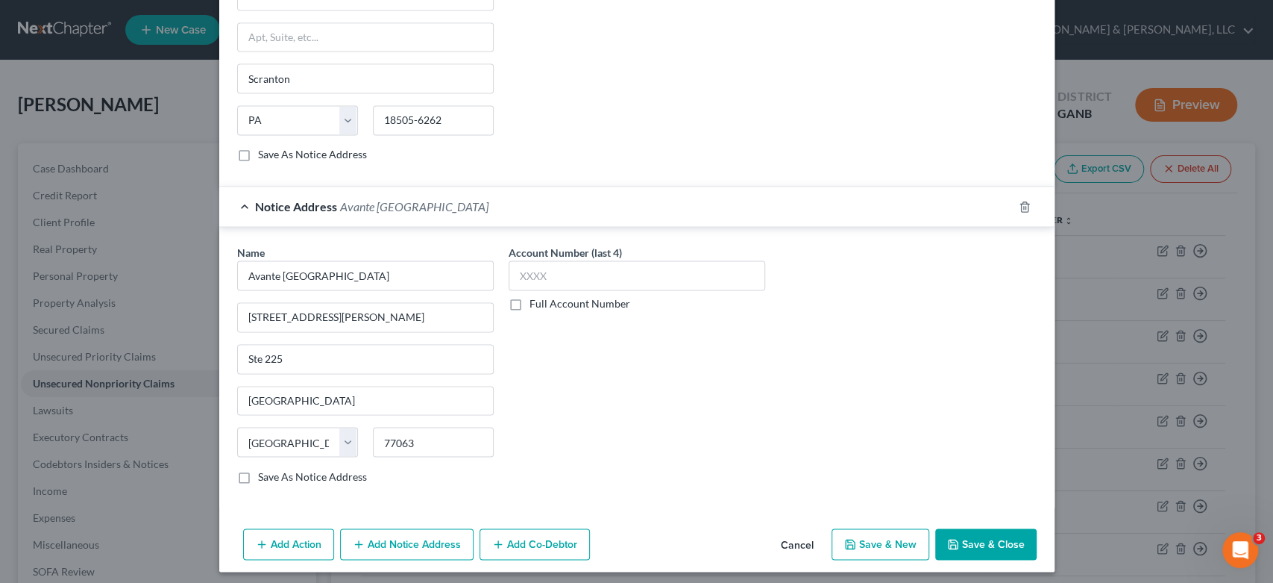
select select "0"
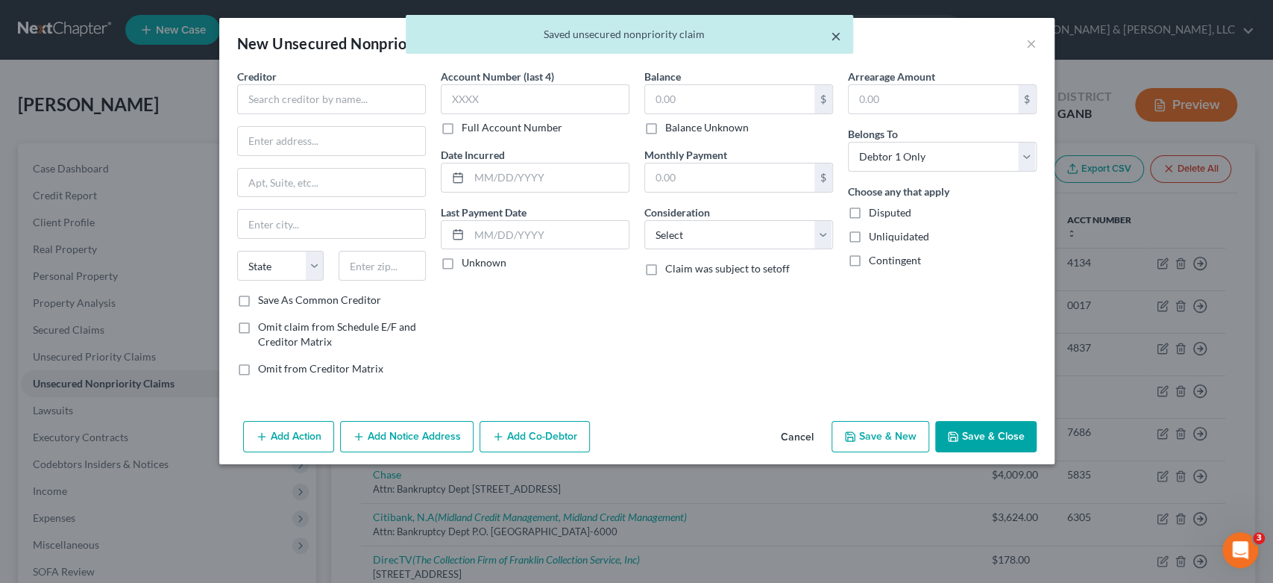
click at [838, 36] on button "×" at bounding box center [836, 36] width 10 height 18
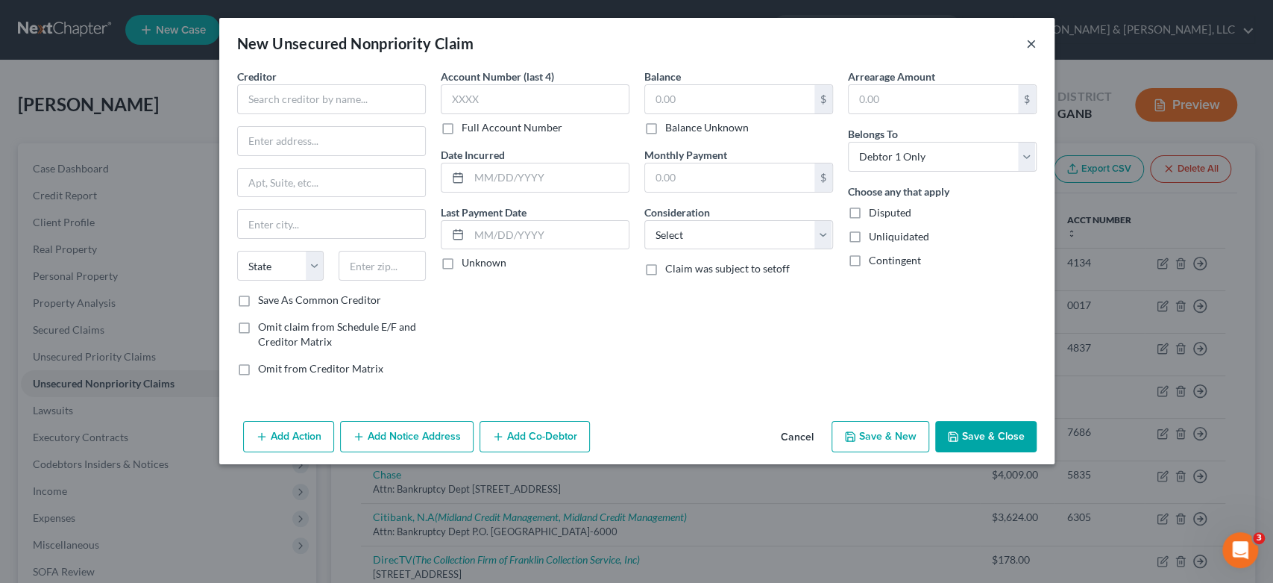
click at [1027, 40] on button "×" at bounding box center [1031, 43] width 10 height 18
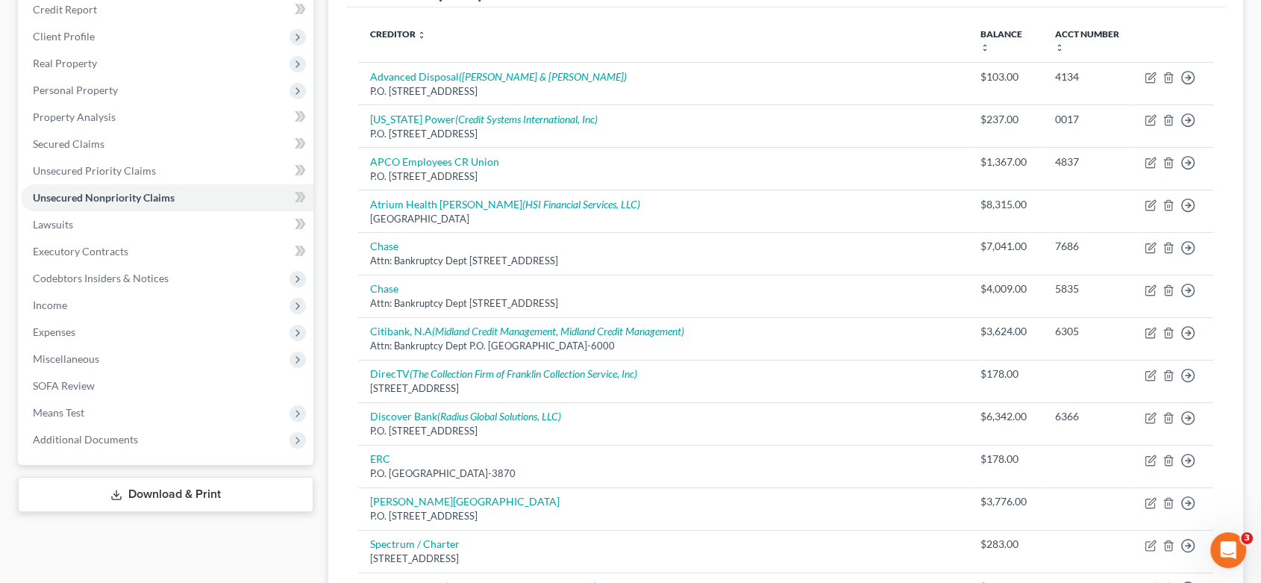
scroll to position [0, 0]
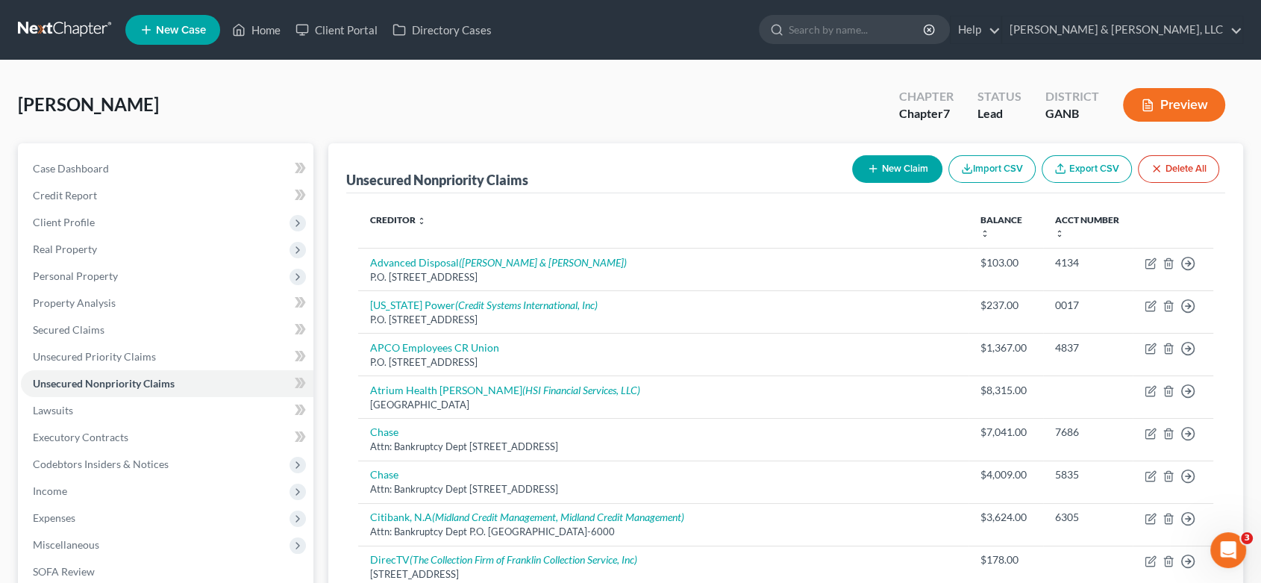
click at [905, 168] on button "New Claim" at bounding box center [897, 169] width 90 height 28
select select "0"
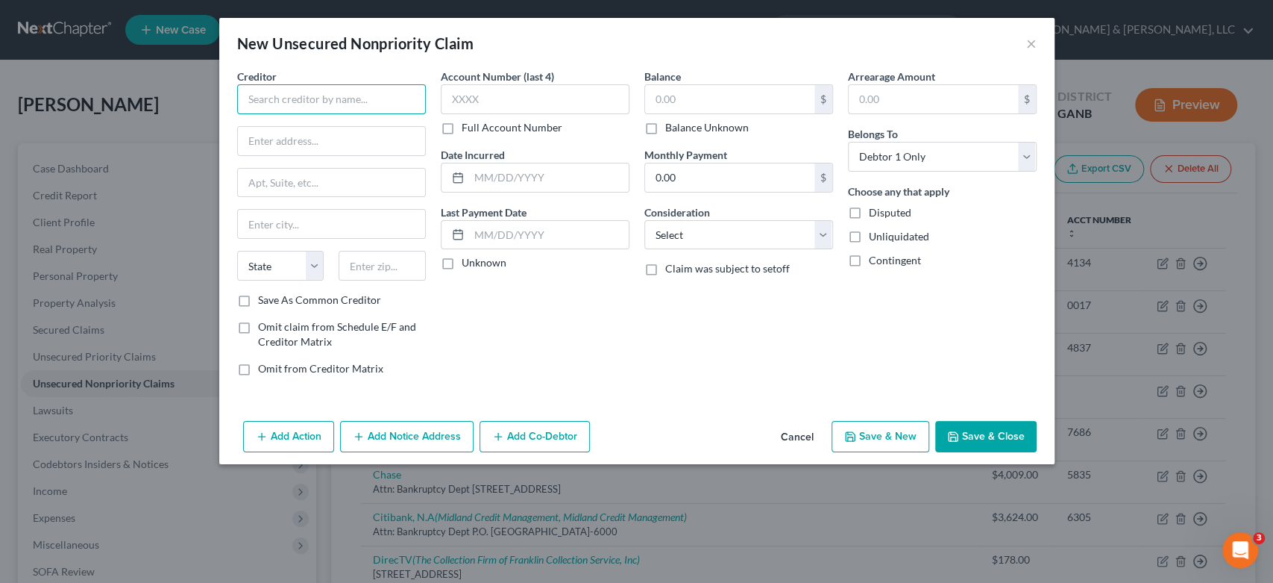
click at [357, 107] on input "text" at bounding box center [331, 99] width 189 height 30
click at [274, 95] on input "text" at bounding box center [331, 99] width 189 height 30
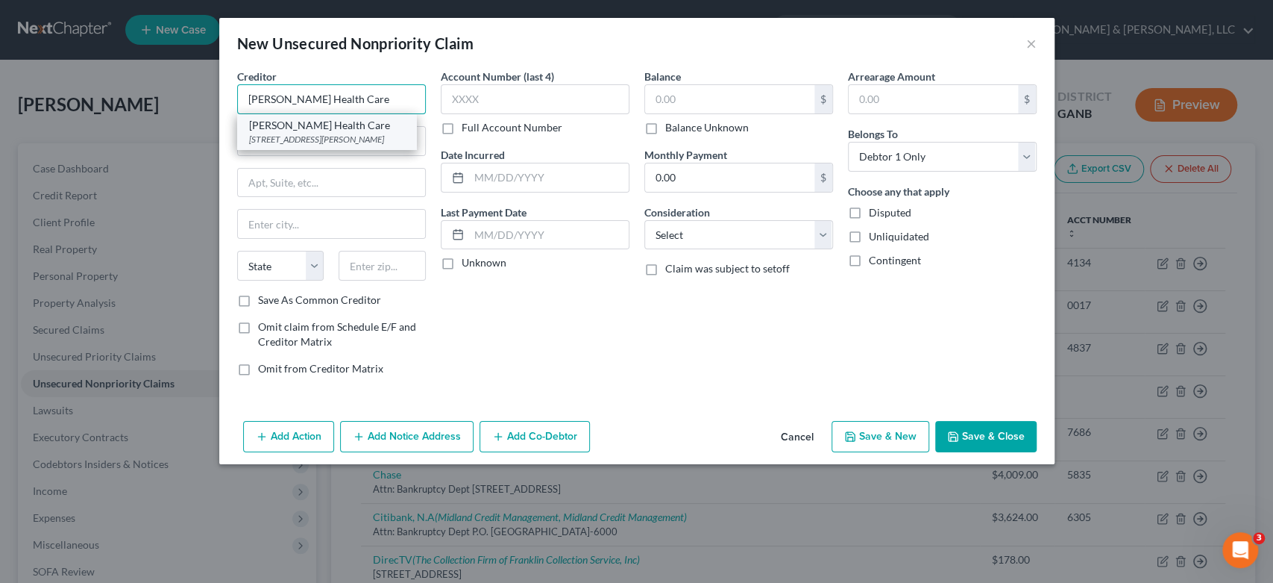
type input "[PERSON_NAME] Health Care"
click at [351, 139] on div "[STREET_ADDRESS][PERSON_NAME]" at bounding box center [326, 139] width 155 height 13
type input "1200 Memorial Dr"
type input "[PERSON_NAME]"
select select "10"
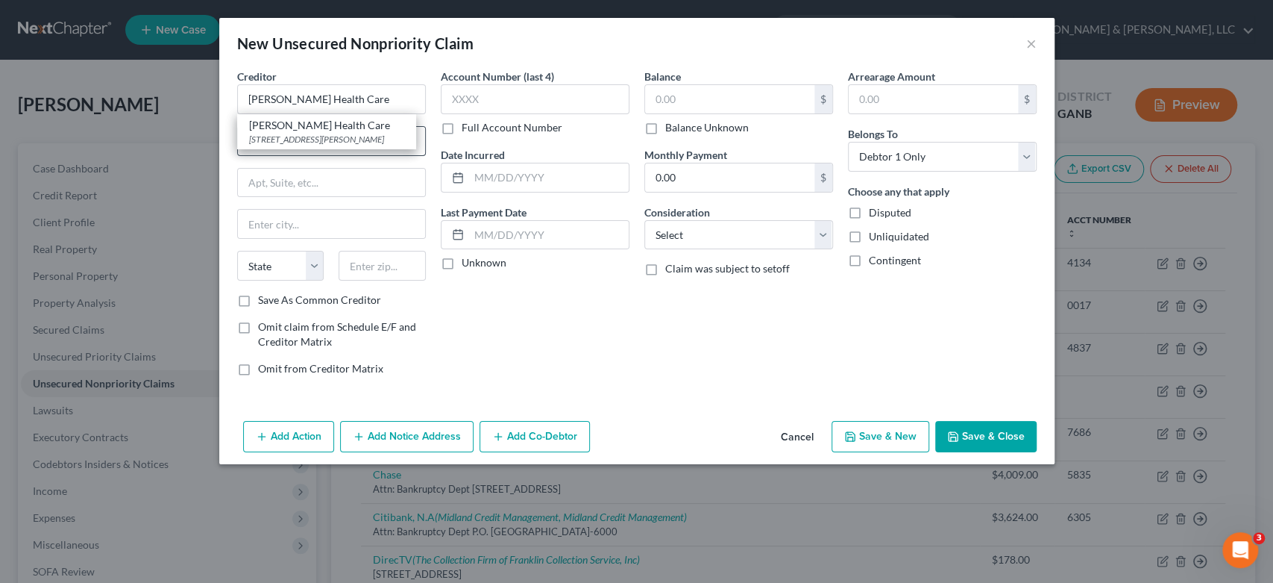
type input "30720"
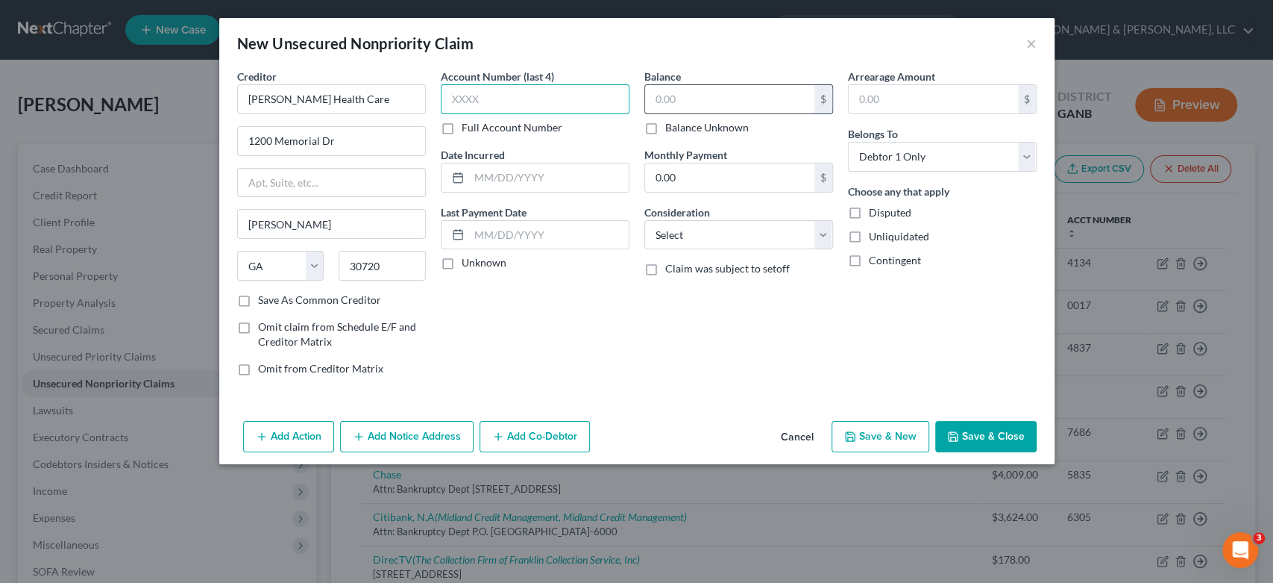
drag, startPoint x: 536, startPoint y: 90, endPoint x: 767, endPoint y: 110, distance: 231.4
click at [547, 92] on input "text" at bounding box center [535, 99] width 189 height 30
drag, startPoint x: 712, startPoint y: 98, endPoint x: 766, endPoint y: 96, distance: 53.7
click at [715, 98] on input "text" at bounding box center [729, 99] width 169 height 28
type input "26,465.00"
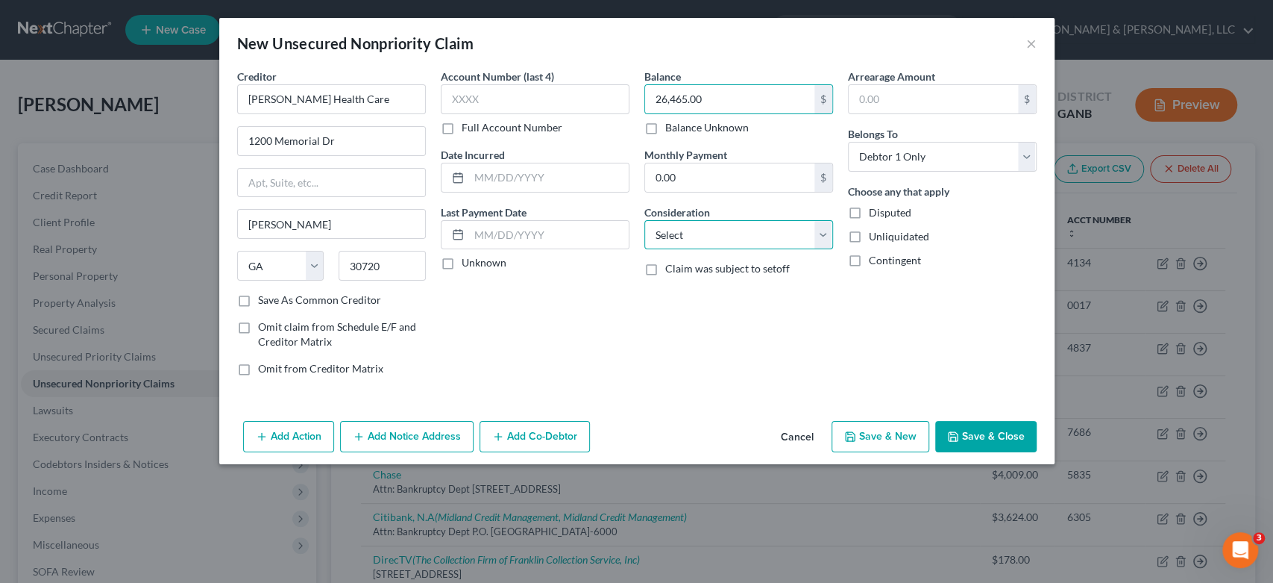
click at [826, 230] on select "Select Cable / Satellite Services Collection Agency Credit Card Debt Debt Couns…" at bounding box center [738, 235] width 189 height 30
select select "9"
click at [644, 220] on select "Select Cable / Satellite Services Collection Agency Credit Card Debt Debt Couns…" at bounding box center [738, 235] width 189 height 30
click at [897, 436] on button "Save & New" at bounding box center [881, 436] width 98 height 31
select select "0"
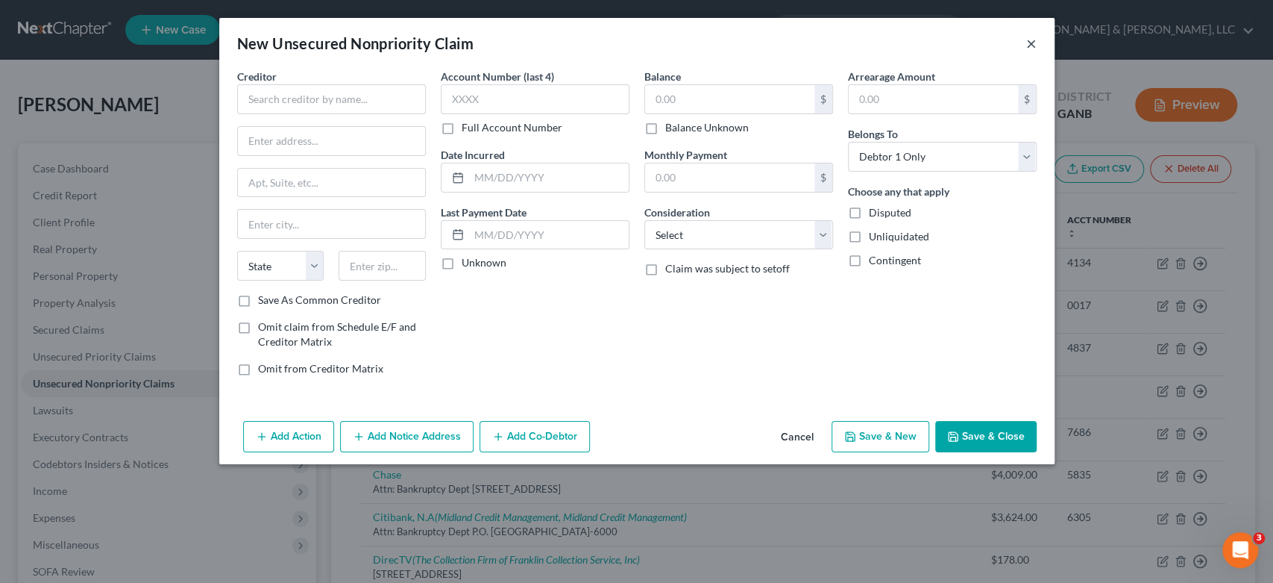
click at [1026, 40] on button "×" at bounding box center [1031, 43] width 10 height 18
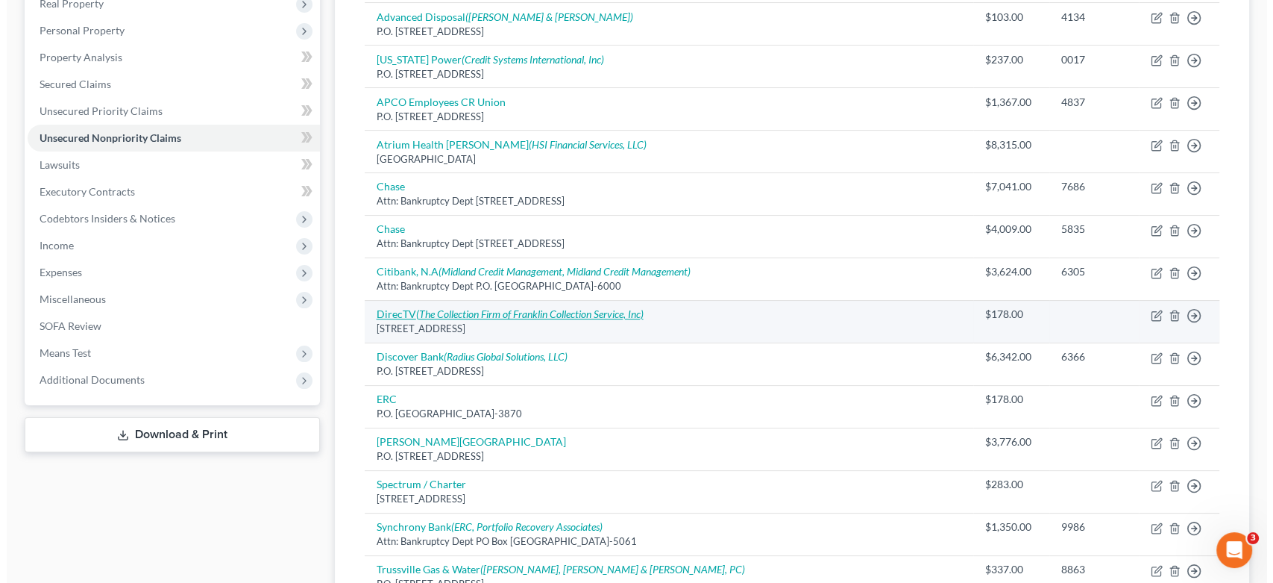
scroll to position [248, 0]
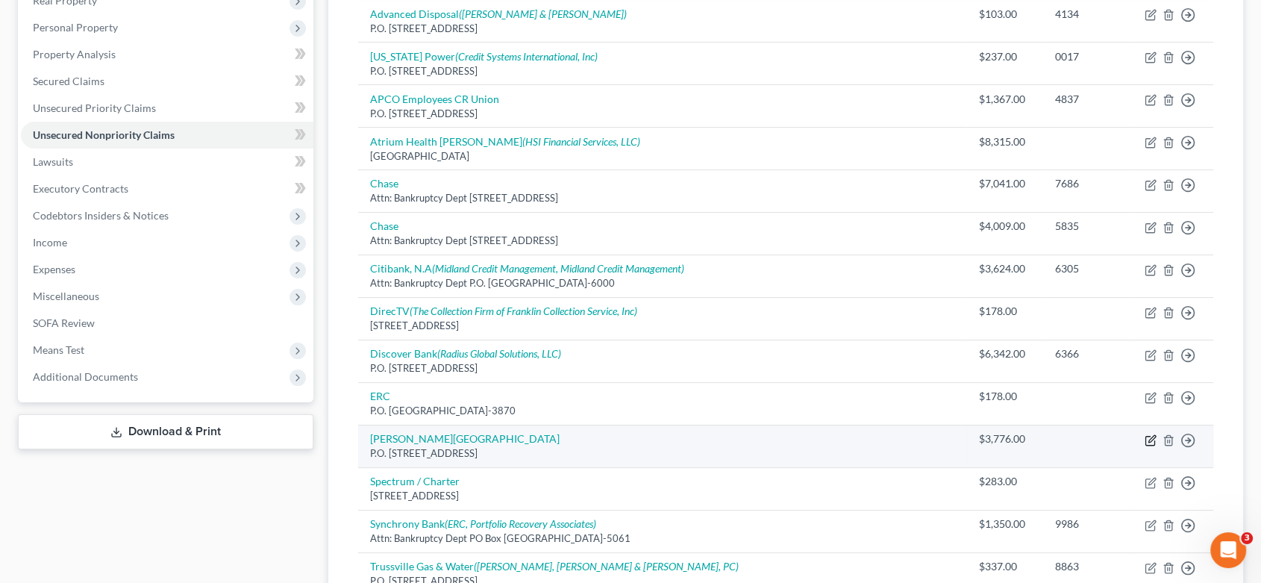
click at [1152, 436] on icon "button" at bounding box center [1150, 440] width 12 height 12
select select "10"
select select "14"
select select "0"
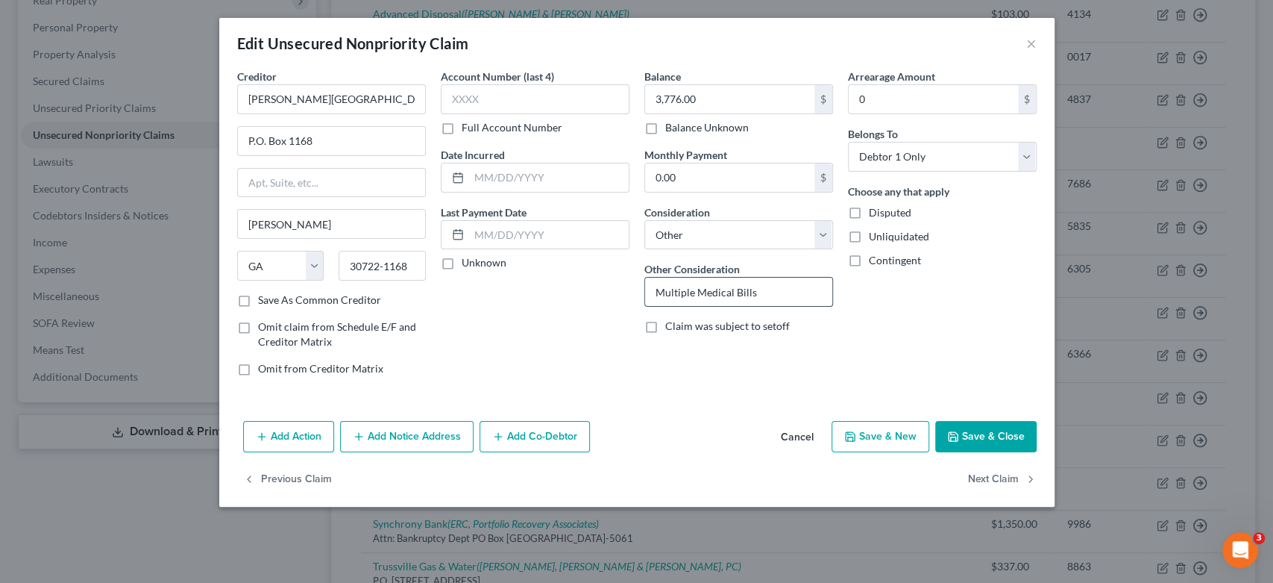
click at [765, 291] on input "Multiple Medical Bills" at bounding box center [738, 291] width 187 height 28
type input "Multiple Medical Bills Emer Coverage Corp"
type input "4,869.00"
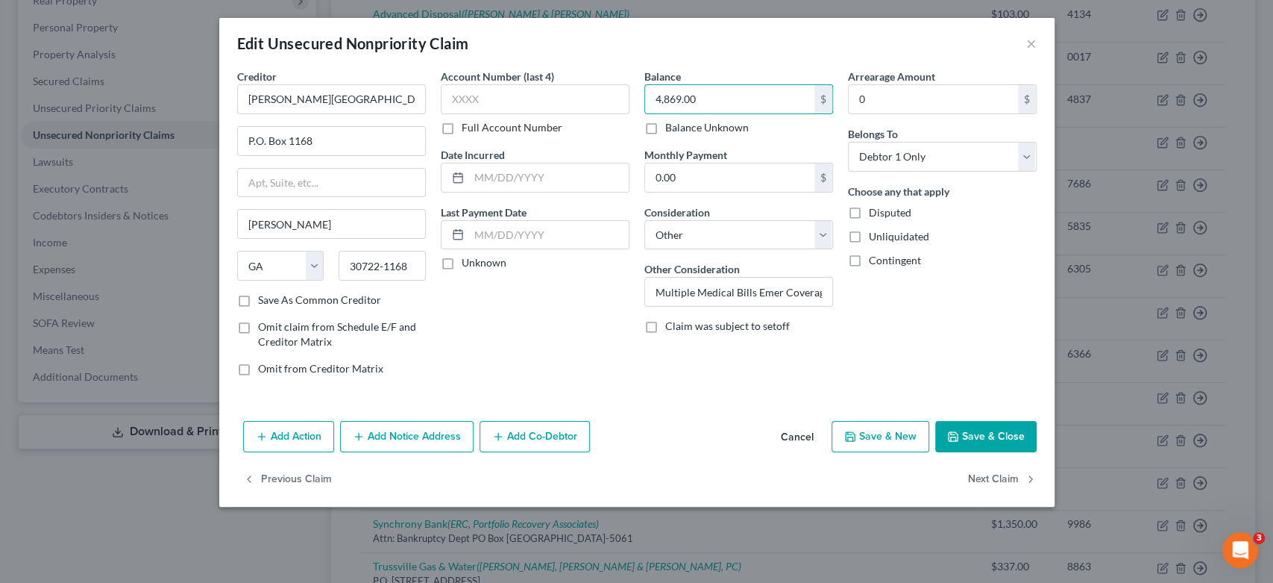
click at [405, 438] on button "Add Notice Address" at bounding box center [407, 436] width 134 height 31
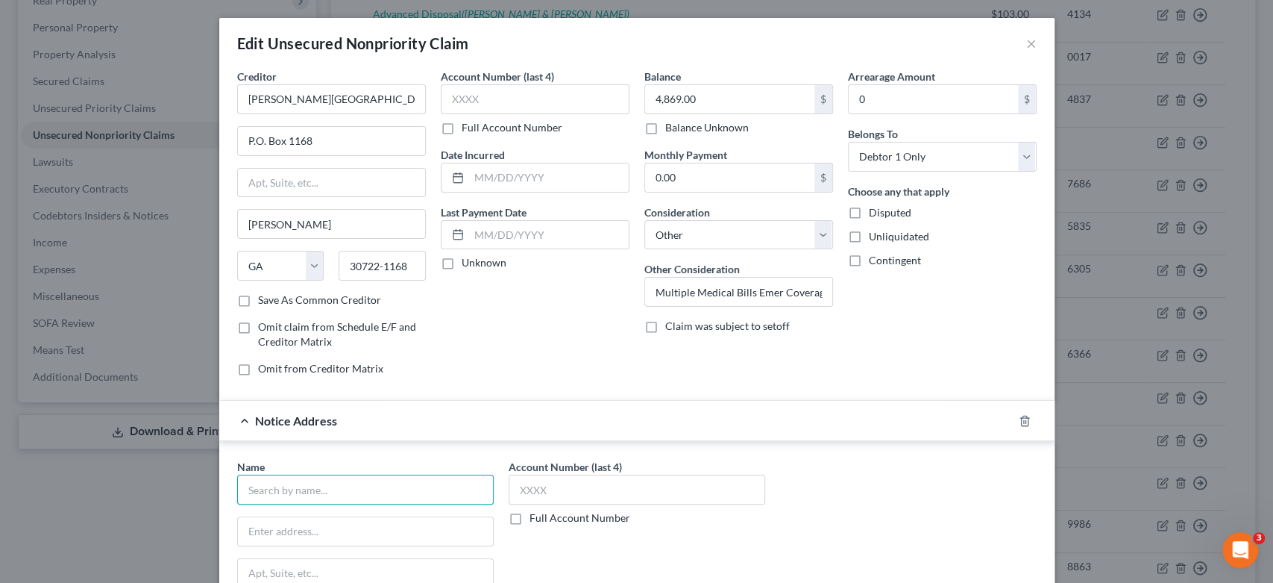
click at [274, 488] on input "text" at bounding box center [365, 489] width 257 height 30
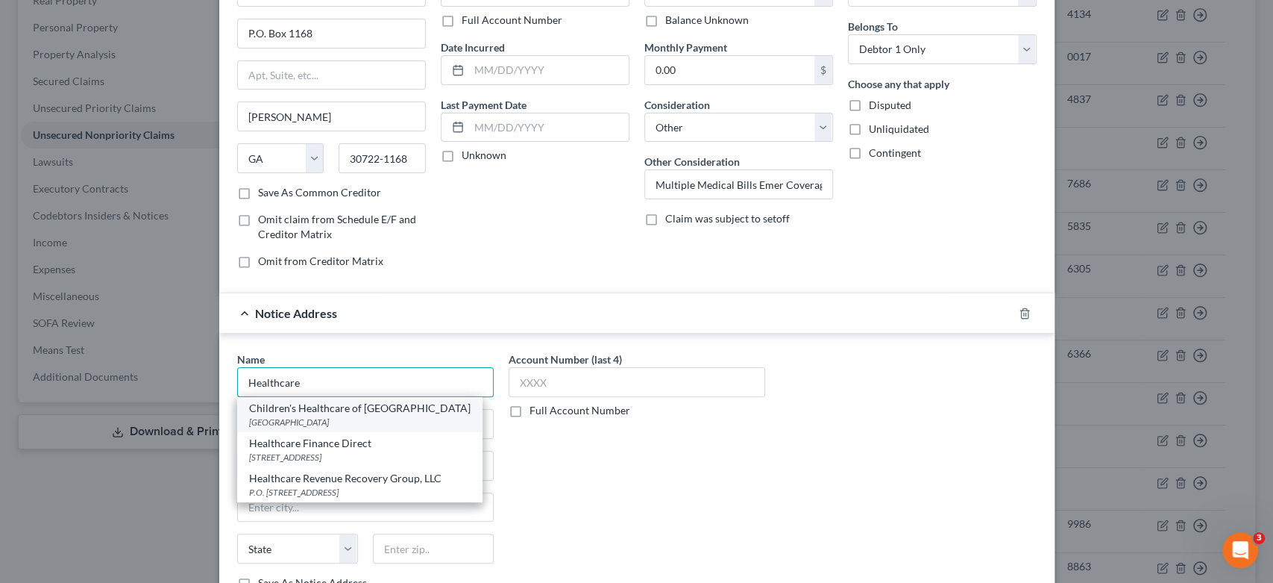
scroll to position [166, 0]
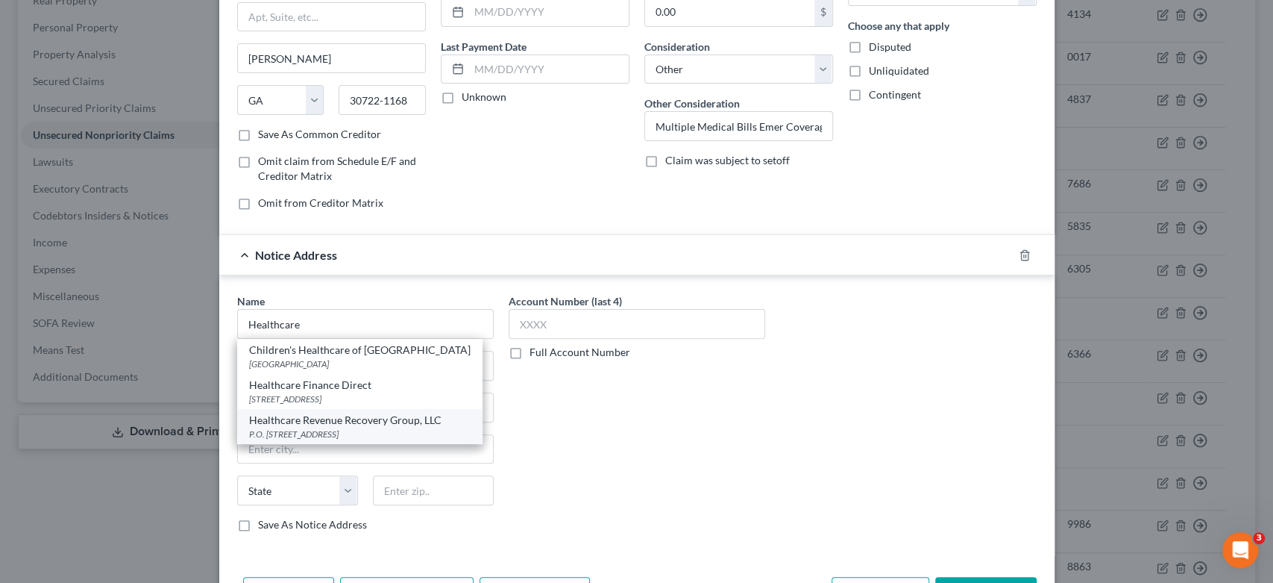
click at [345, 415] on div "Healthcare Revenue Recovery Group, LLC" at bounding box center [360, 419] width 222 height 15
type input "Healthcare Revenue Recovery Group, LLC"
type input "P.O. Box 5406"
type input "[GEOGRAPHIC_DATA]"
select select "36"
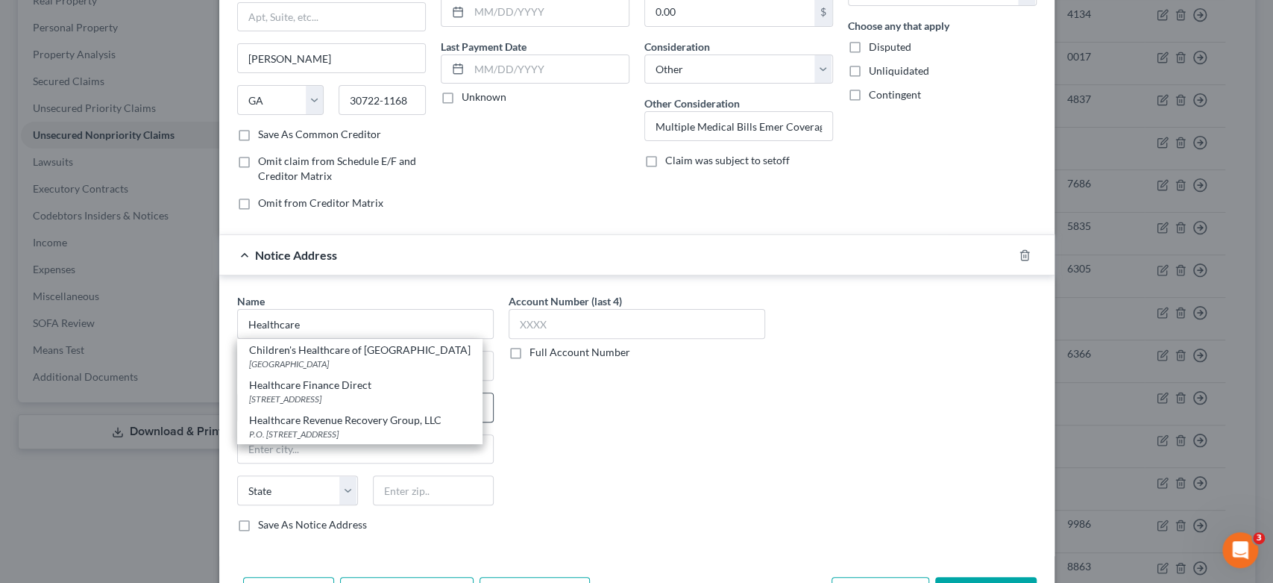
type input "45273-7942"
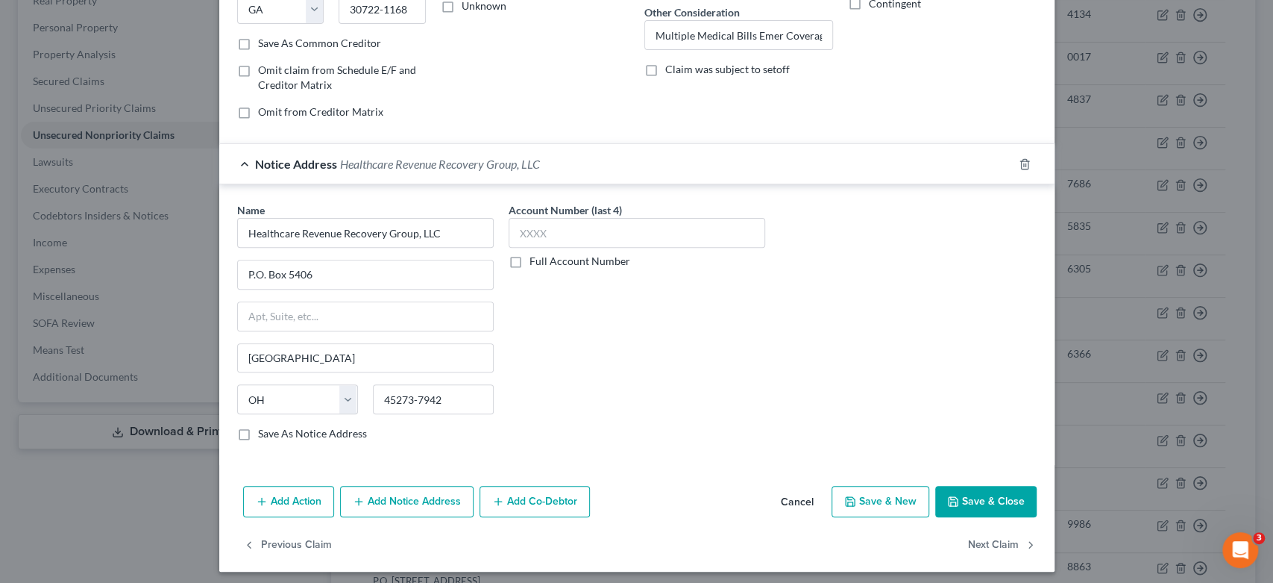
scroll to position [261, 0]
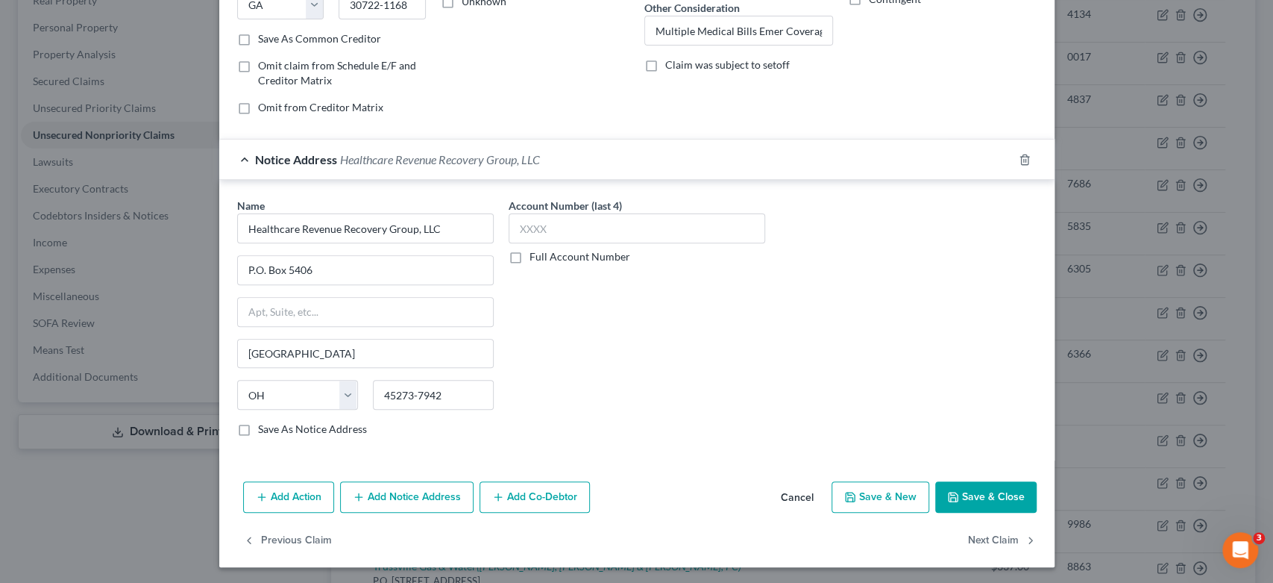
click at [889, 492] on button "Save & New" at bounding box center [881, 496] width 98 height 31
select select "0"
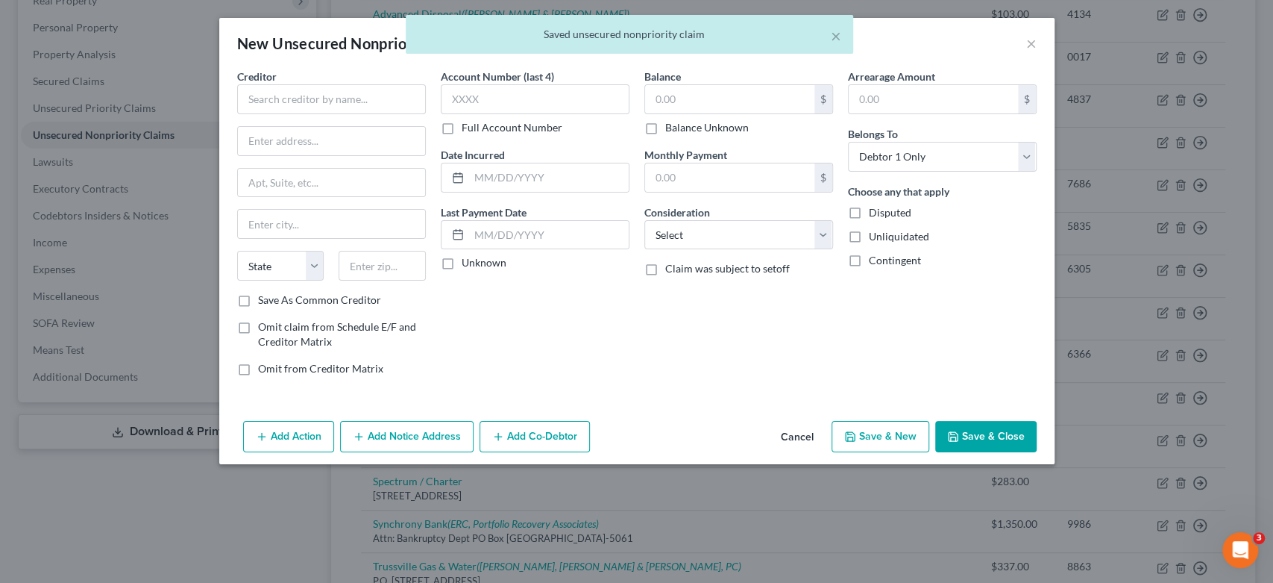
scroll to position [0, 0]
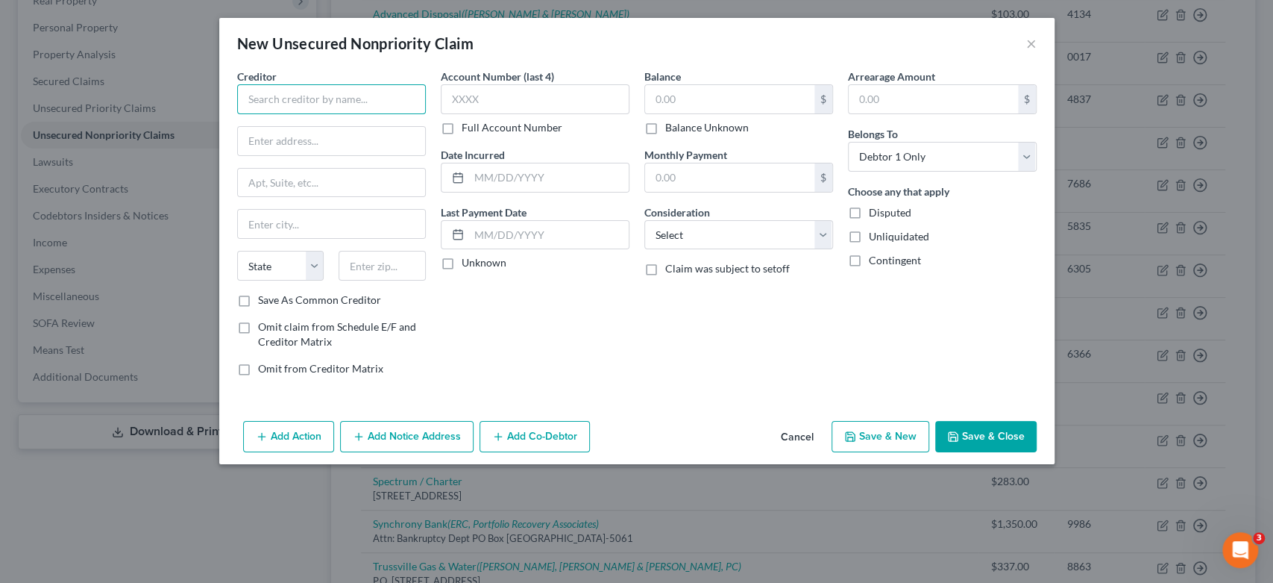
click at [292, 97] on input "text" at bounding box center [331, 99] width 189 height 30
click at [316, 94] on input "text" at bounding box center [331, 99] width 189 height 30
drag, startPoint x: 319, startPoint y: 98, endPoint x: 366, endPoint y: 81, distance: 49.8
click at [330, 86] on input "text" at bounding box center [331, 99] width 189 height 30
click at [289, 101] on input "text" at bounding box center [331, 99] width 189 height 30
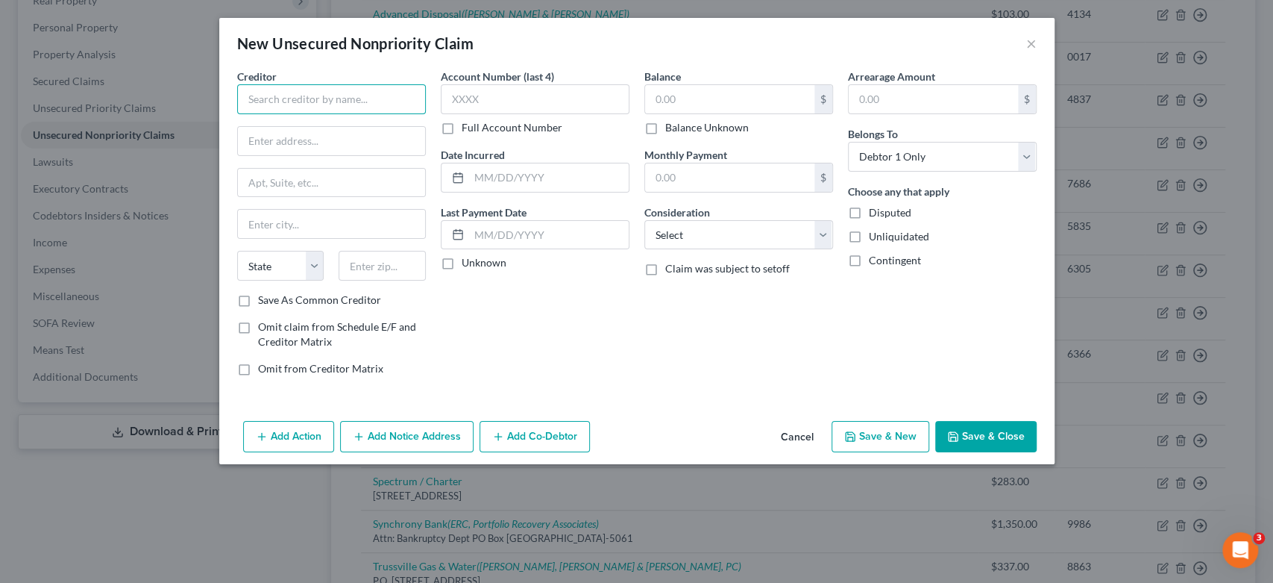
click at [308, 99] on input "text" at bounding box center [331, 99] width 189 height 30
type input "Ortho [US_STATE] Spine & Sports"
type input "[STREET_ADDRESS]"
type input "[GEOGRAPHIC_DATA]"
select select "0"
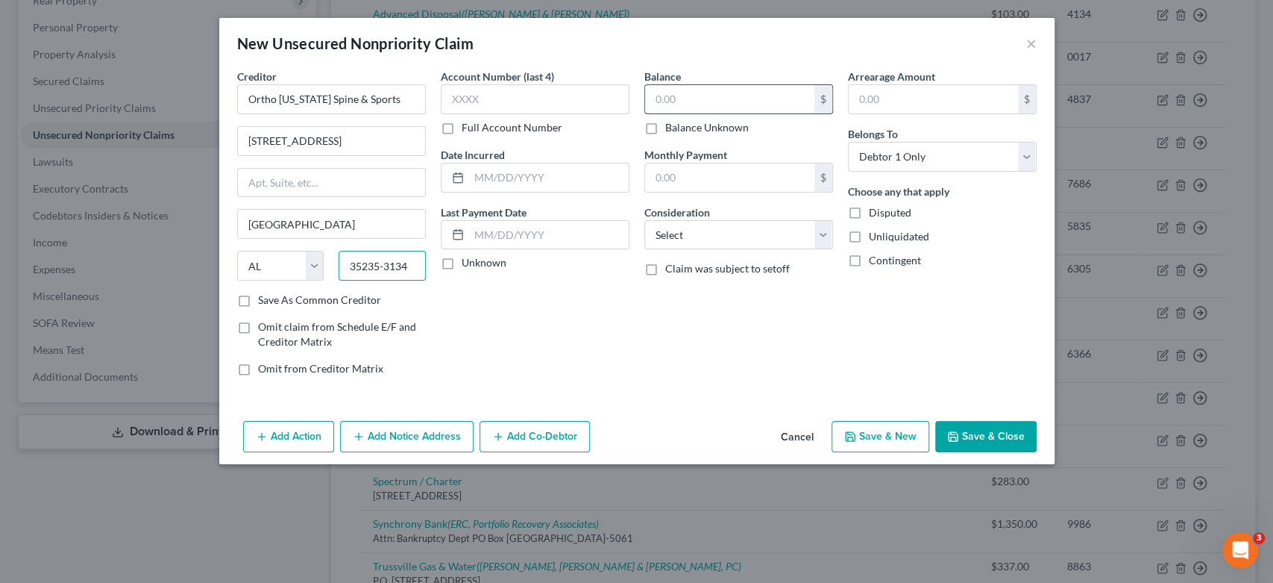
type input "35235-3134"
click at [744, 104] on input "text" at bounding box center [729, 99] width 169 height 28
type input "1,236.00"
click at [823, 233] on select "Select Cable / Satellite Services Collection Agency Credit Card Debt Debt Couns…" at bounding box center [738, 235] width 189 height 30
select select "9"
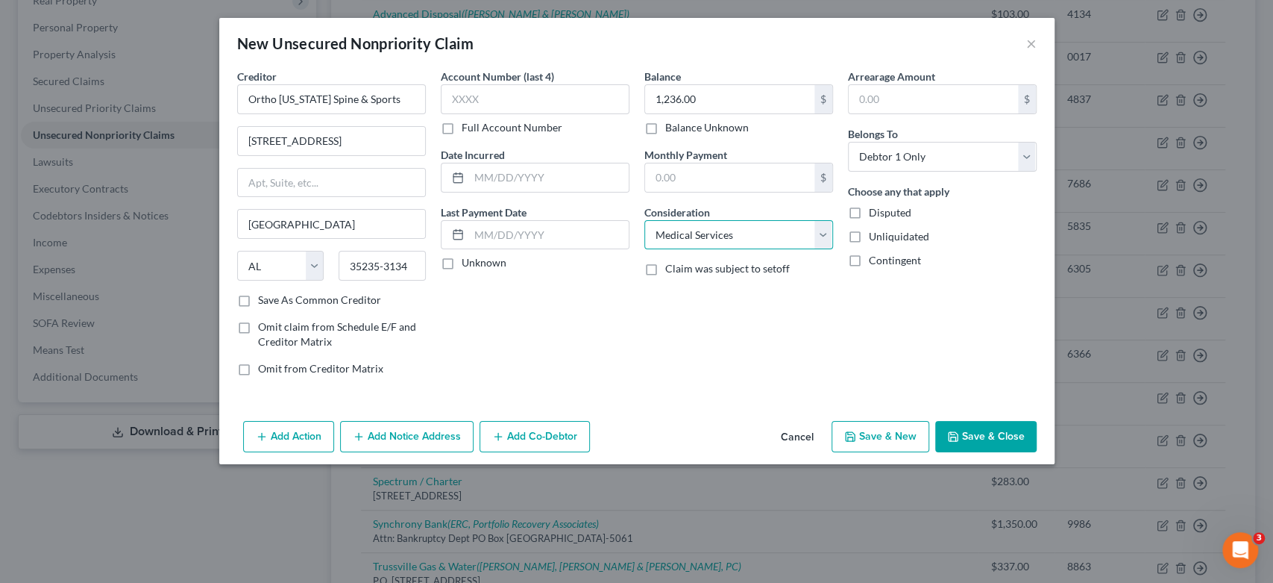
click at [644, 220] on select "Select Cable / Satellite Services Collection Agency Credit Card Debt Debt Couns…" at bounding box center [738, 235] width 189 height 30
click at [377, 430] on button "Add Notice Address" at bounding box center [407, 436] width 134 height 31
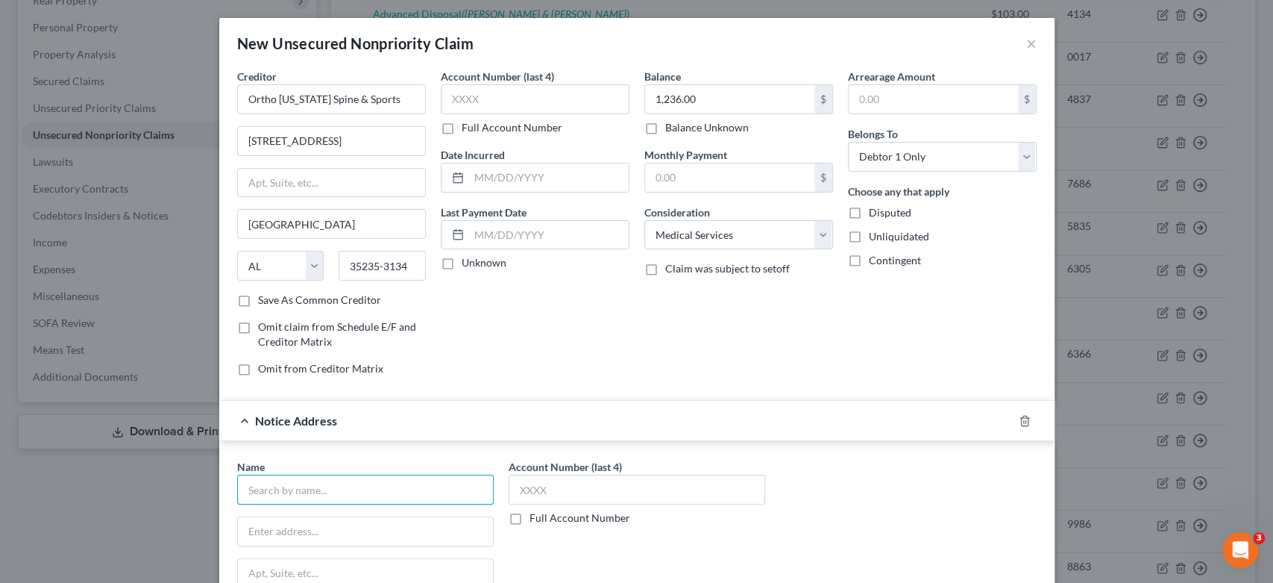
click at [261, 487] on input "text" at bounding box center [365, 489] width 257 height 30
type input "CreditorAdvocates Inc"
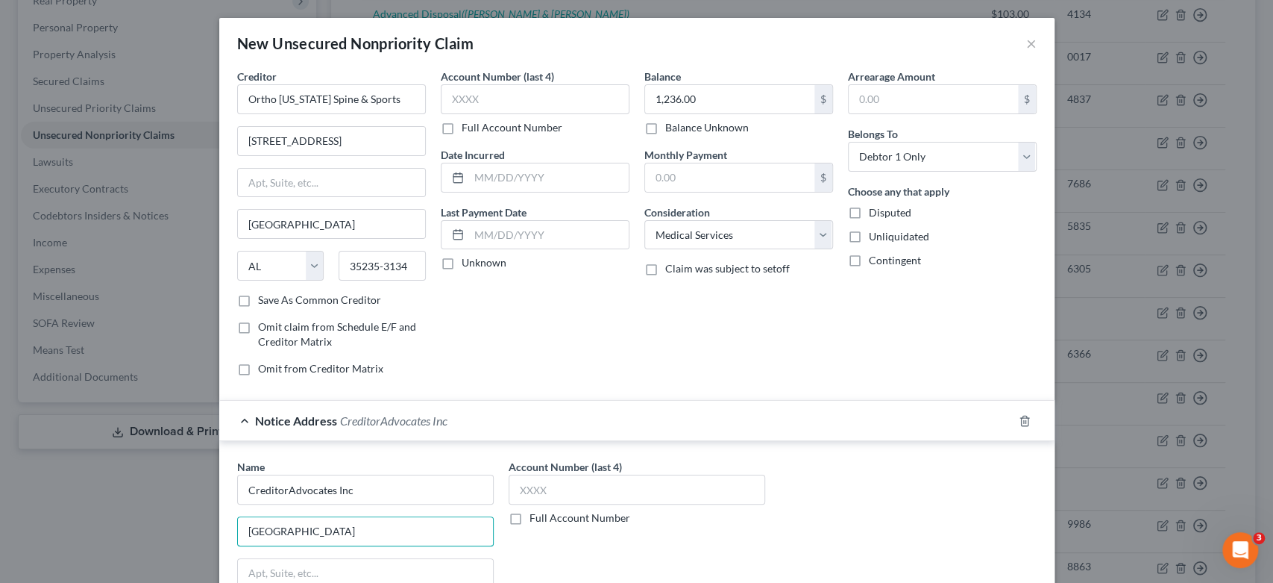
type input "[GEOGRAPHIC_DATA]"
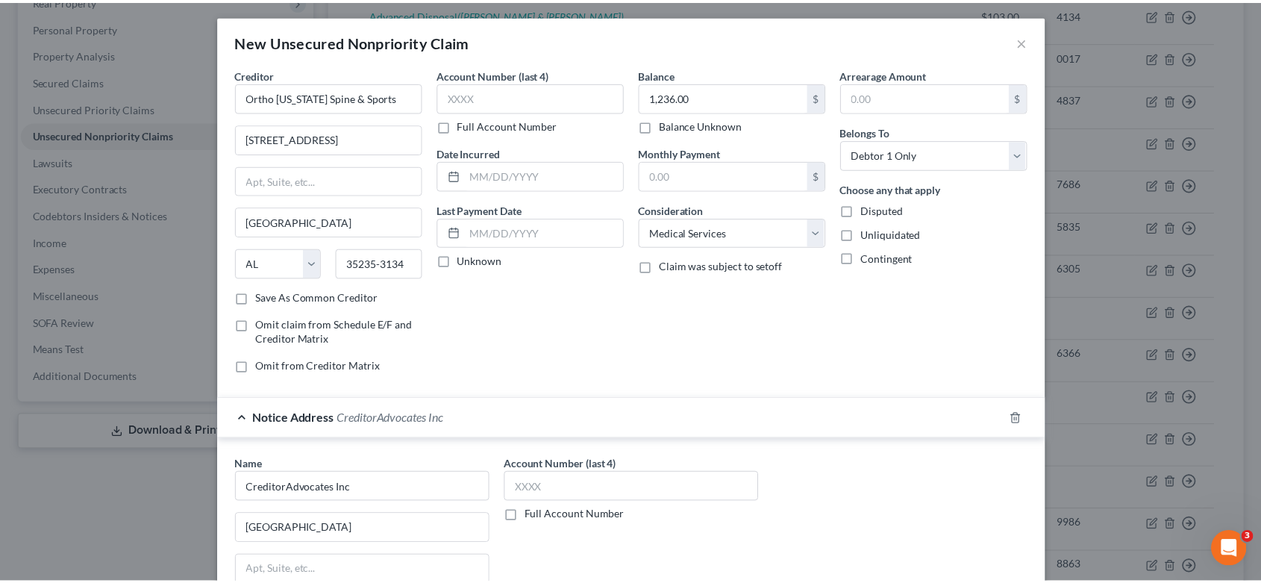
scroll to position [219, 0]
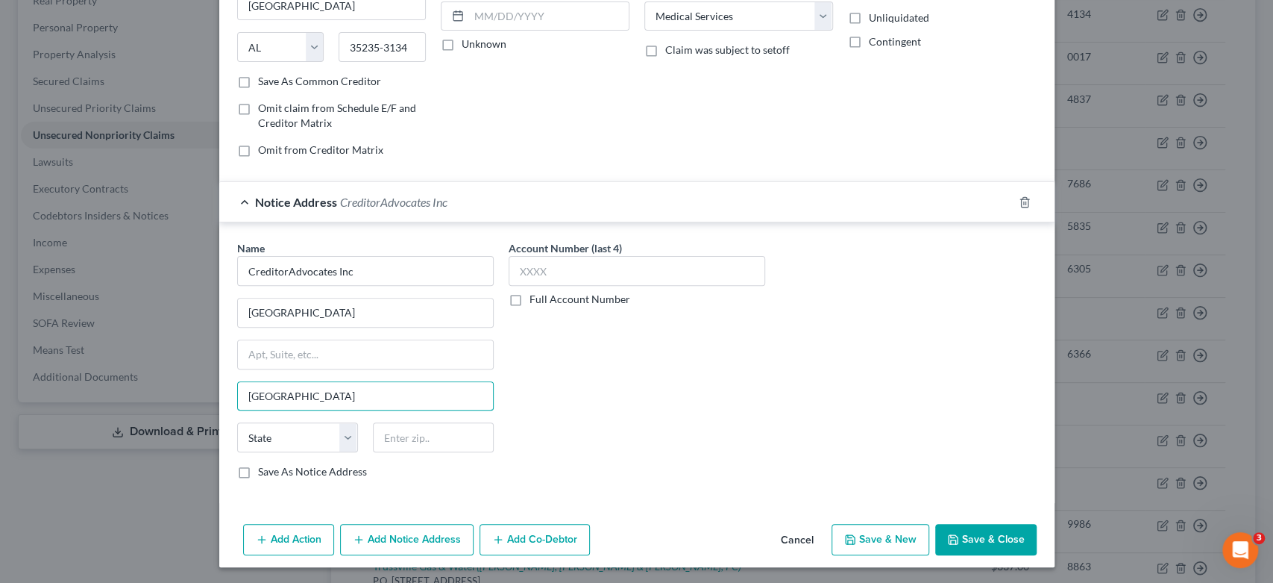
type input "[GEOGRAPHIC_DATA]"
select select "24"
type input "55306-6938"
click at [902, 537] on button "Save & New" at bounding box center [881, 539] width 98 height 31
select select "0"
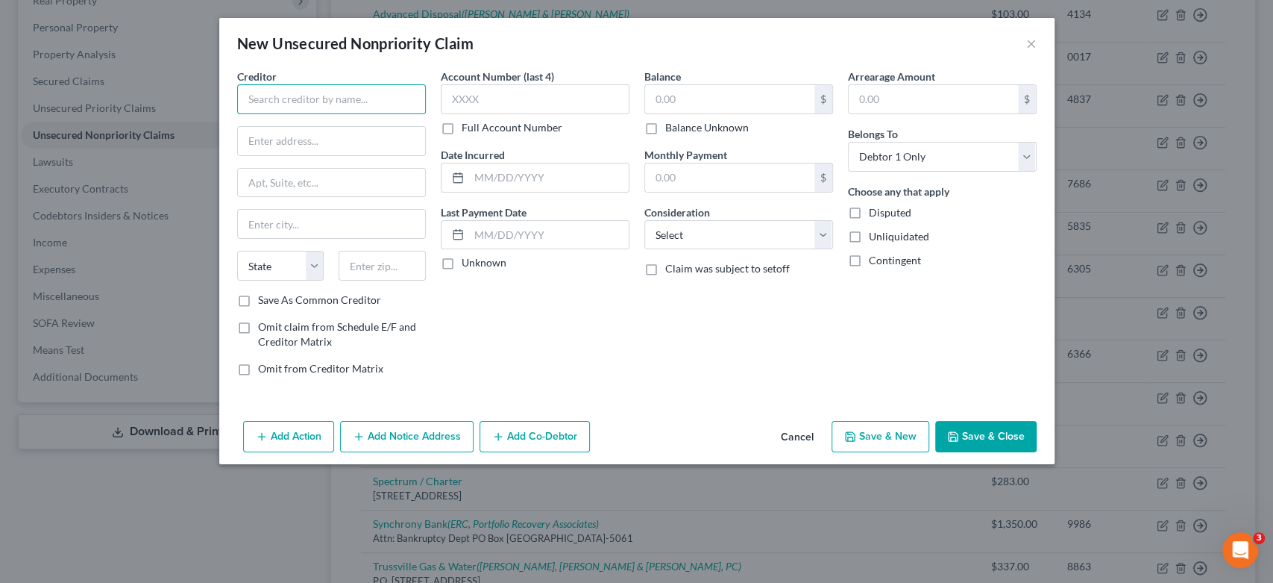
click at [268, 106] on input "text" at bounding box center [331, 99] width 189 height 30
click at [325, 107] on input "24 on Physicians" at bounding box center [331, 99] width 189 height 30
type input "24 on Physicians, PC"
click at [328, 135] on input "P.O Box 14000" at bounding box center [331, 141] width 187 height 28
type input "P.O Box 14099"
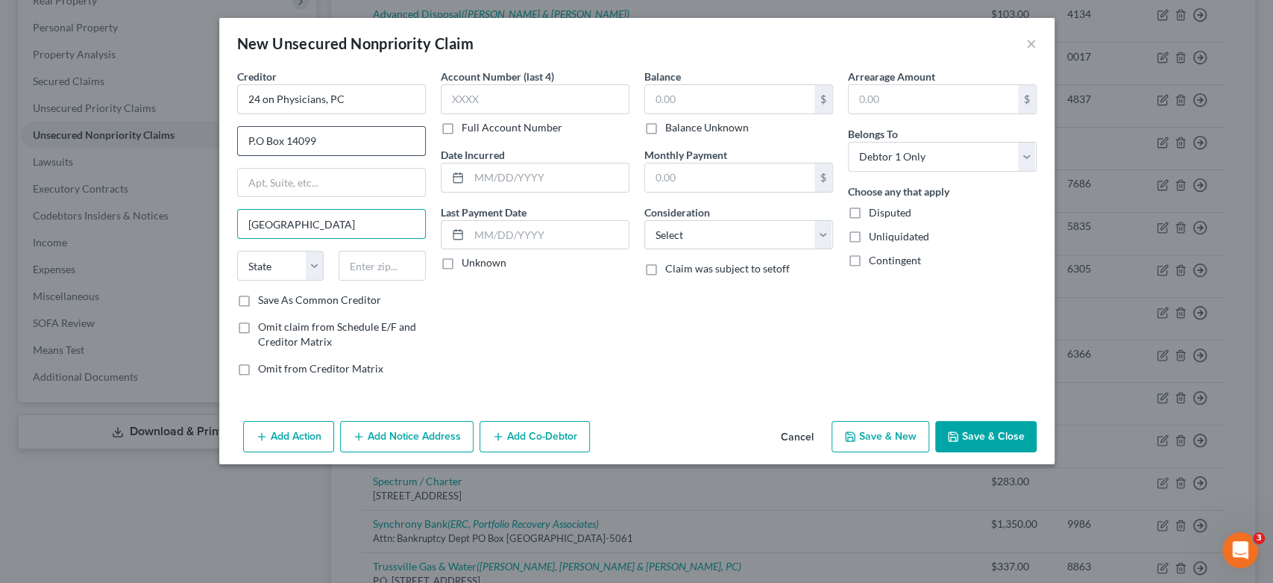
type input "[GEOGRAPHIC_DATA]"
select select "20"
type input "04915"
drag, startPoint x: 531, startPoint y: 103, endPoint x: 685, endPoint y: 110, distance: 153.8
click at [558, 104] on input "text" at bounding box center [535, 99] width 189 height 30
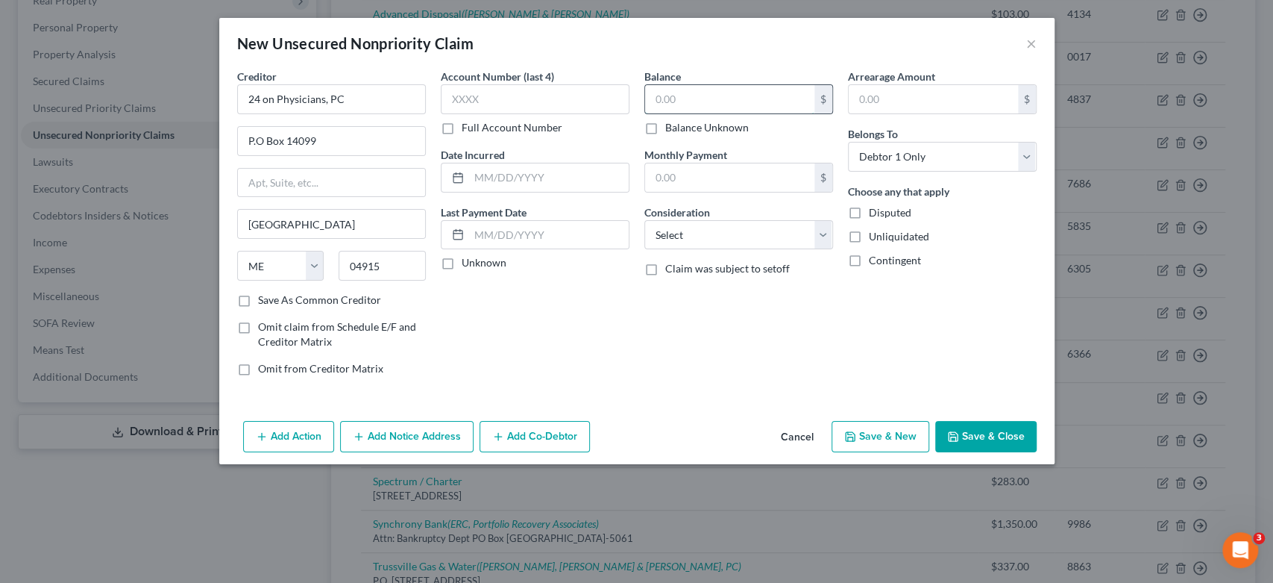
click at [714, 96] on input "text" at bounding box center [729, 99] width 169 height 28
type input "483.00"
click at [814, 227] on select "Select Cable / Satellite Services Collection Agency Credit Card Debt Debt Couns…" at bounding box center [738, 235] width 189 height 30
select select "9"
click at [644, 220] on select "Select Cable / Satellite Services Collection Agency Credit Card Debt Debt Couns…" at bounding box center [738, 235] width 189 height 30
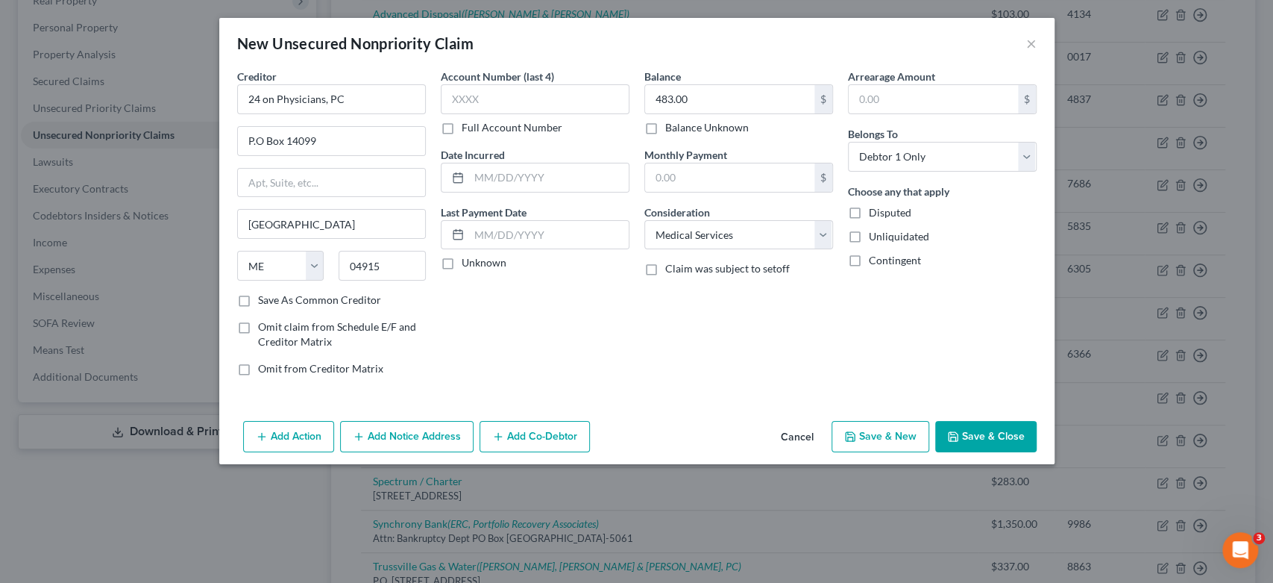
click at [894, 435] on button "Save & New" at bounding box center [881, 436] width 98 height 31
select select "0"
type input "0.00"
click at [1032, 39] on button "×" at bounding box center [1031, 43] width 10 height 18
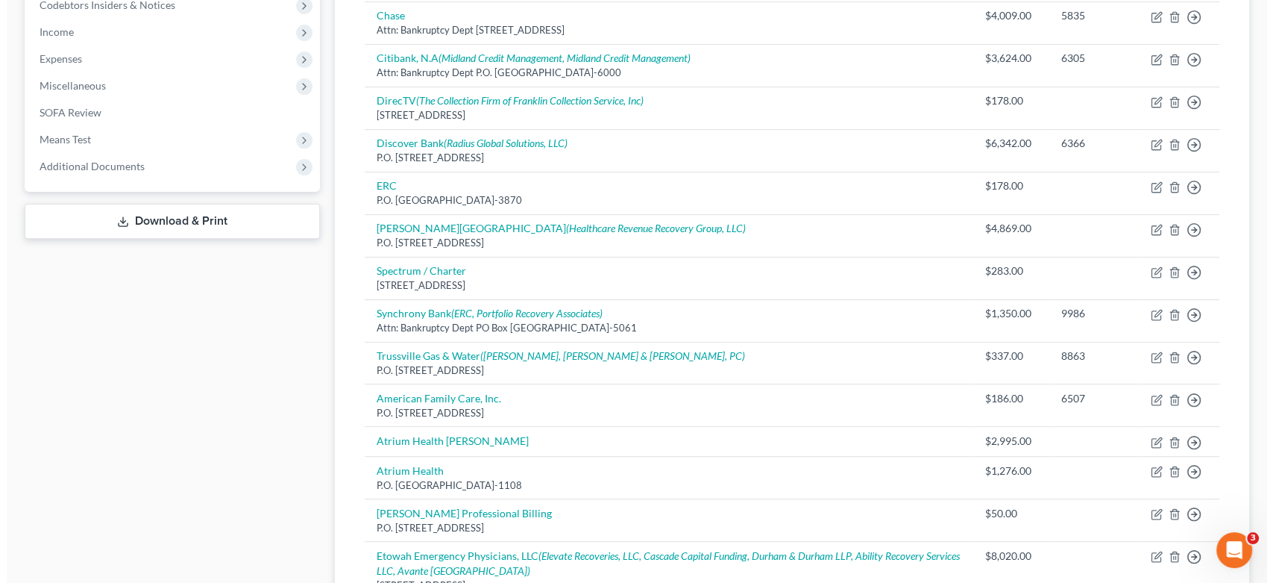
scroll to position [746, 0]
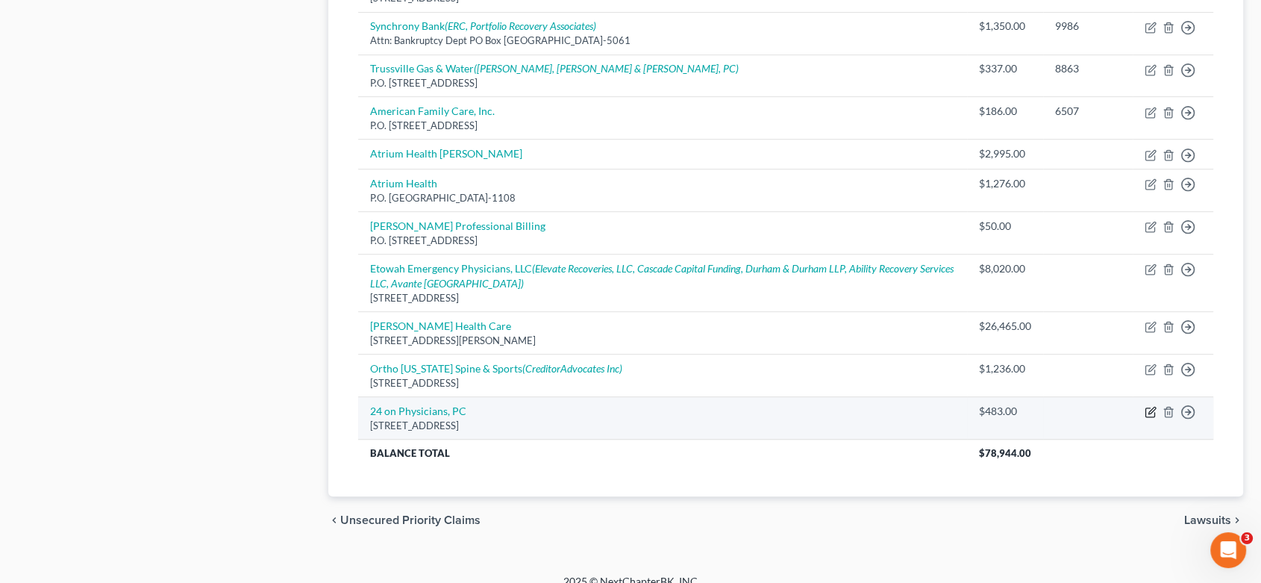
click at [1149, 406] on icon "button" at bounding box center [1150, 412] width 12 height 12
select select "20"
select select "9"
select select "0"
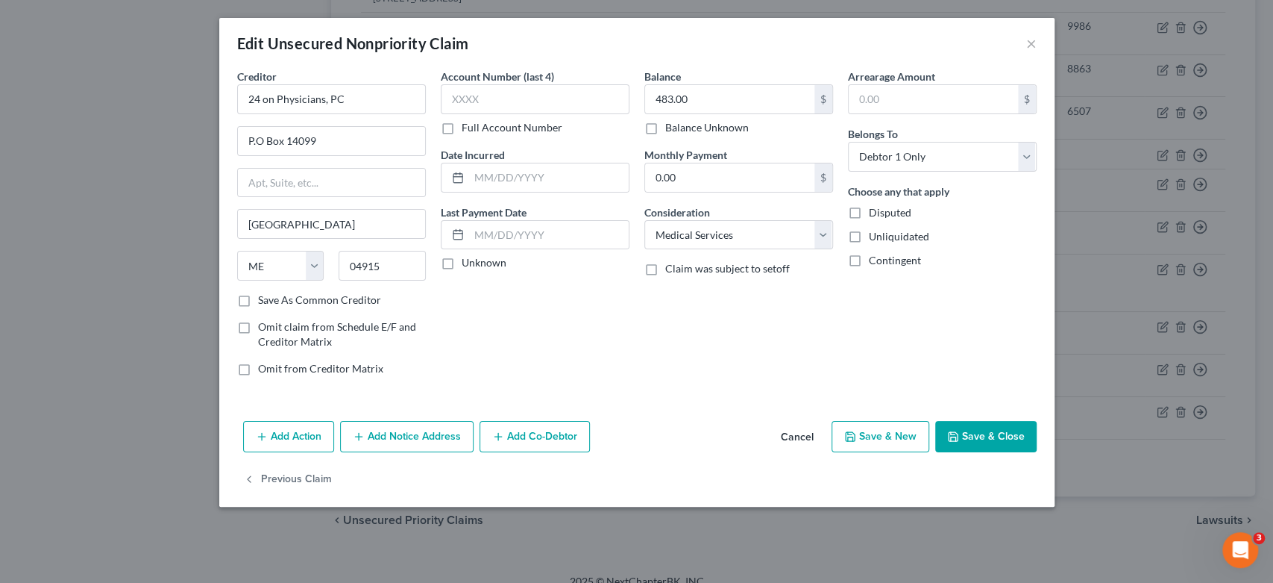
click at [376, 430] on button "Add Notice Address" at bounding box center [407, 436] width 134 height 31
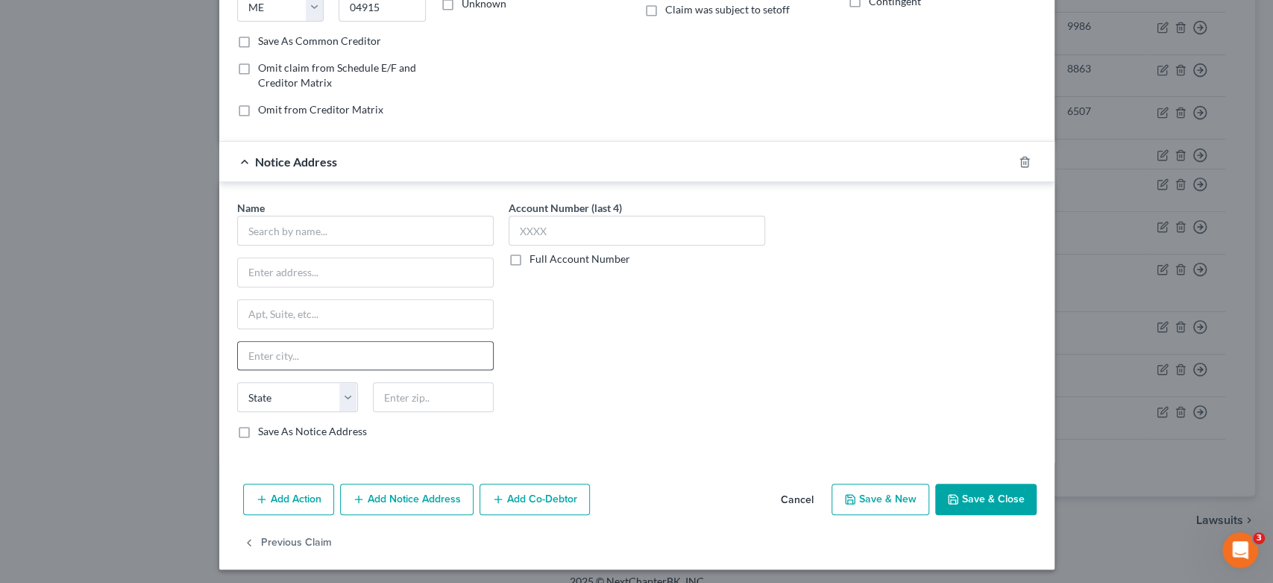
scroll to position [261, 0]
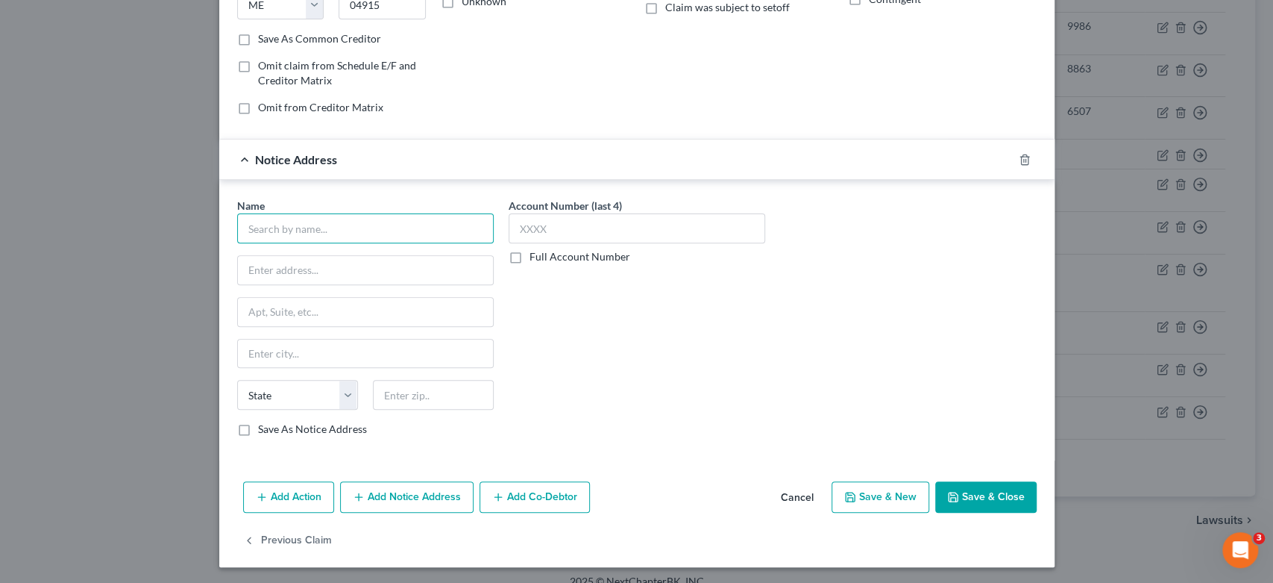
click at [260, 231] on input "text" at bounding box center [365, 228] width 257 height 30
type input "AFS"
drag, startPoint x: 282, startPoint y: 273, endPoint x: 313, endPoint y: 267, distance: 31.9
click at [289, 273] on input "P.O." at bounding box center [365, 270] width 255 height 28
type input "P.O. 65018"
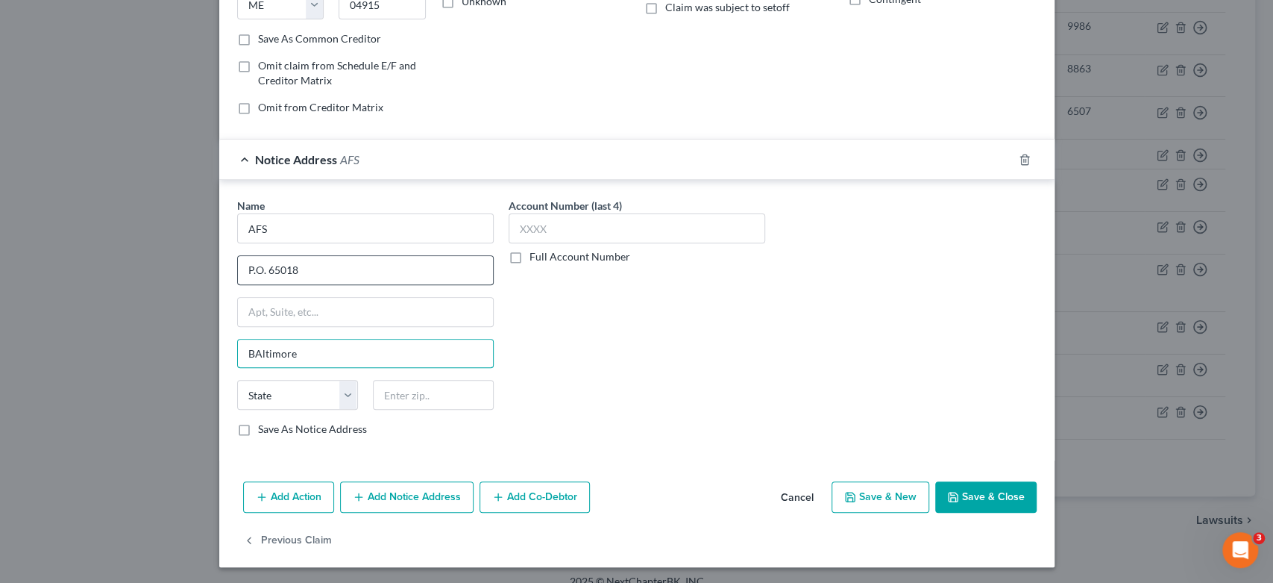
type input "BAltimore"
select select "21"
type input "21264-5018"
click at [958, 492] on button "Save & Close" at bounding box center [985, 496] width 101 height 31
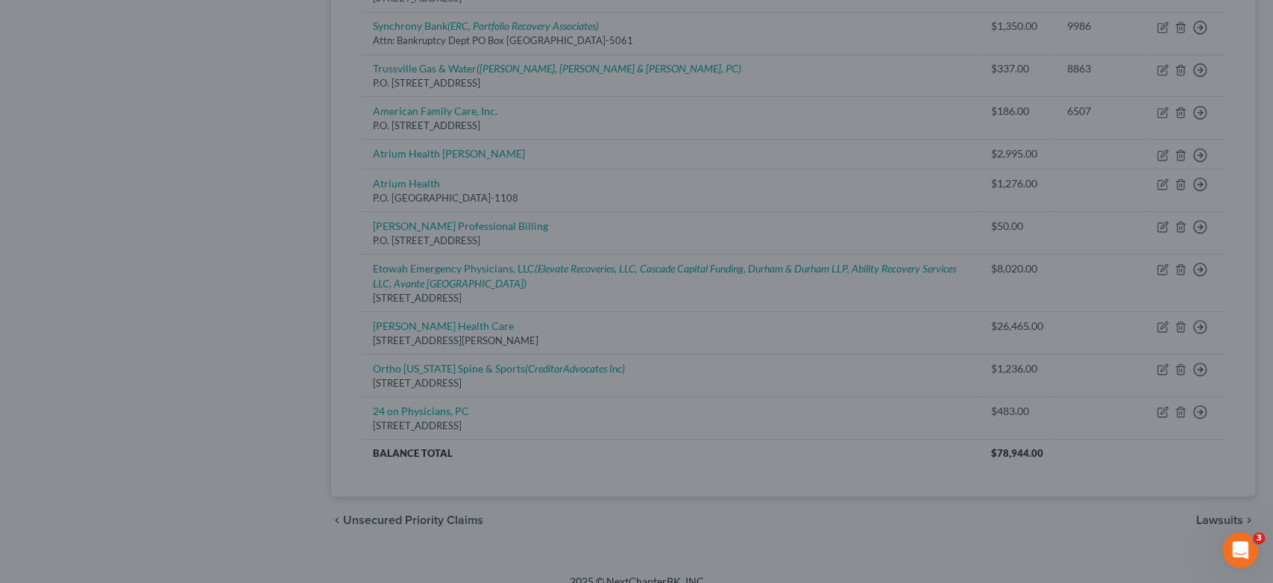
type input "0"
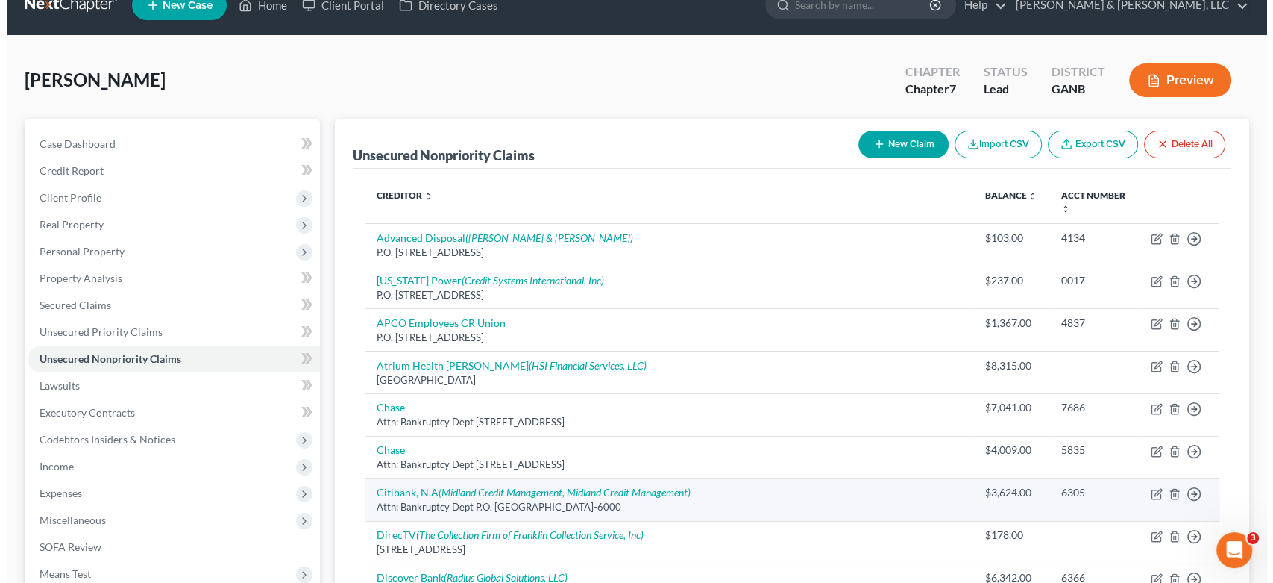
scroll to position [0, 0]
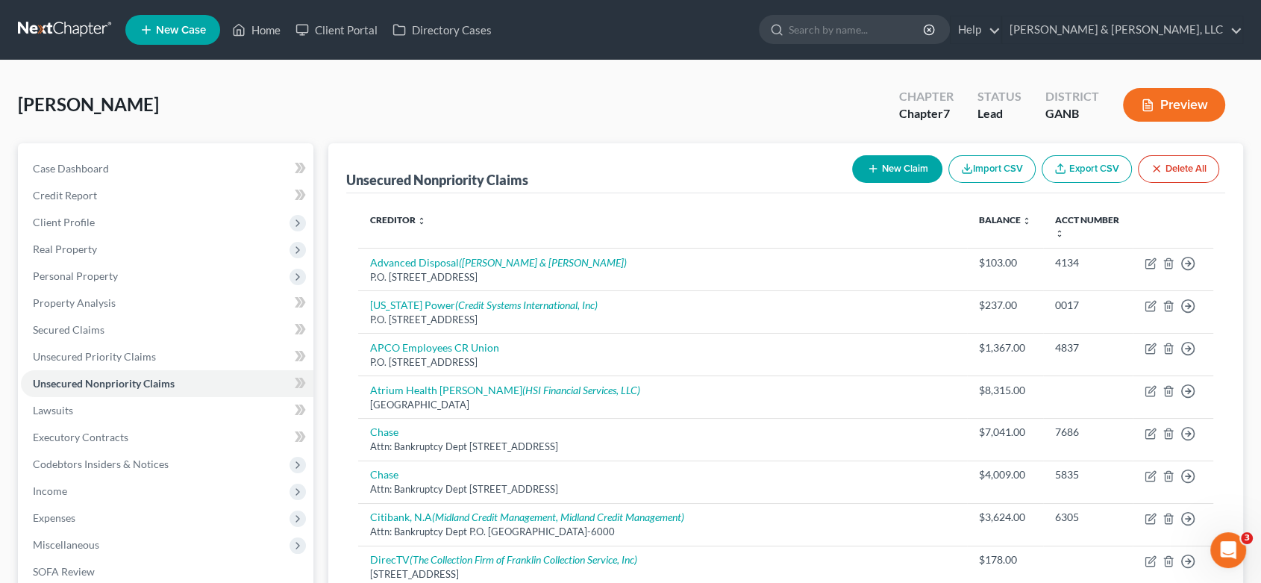
click at [908, 162] on button "New Claim" at bounding box center [897, 169] width 90 height 28
select select "0"
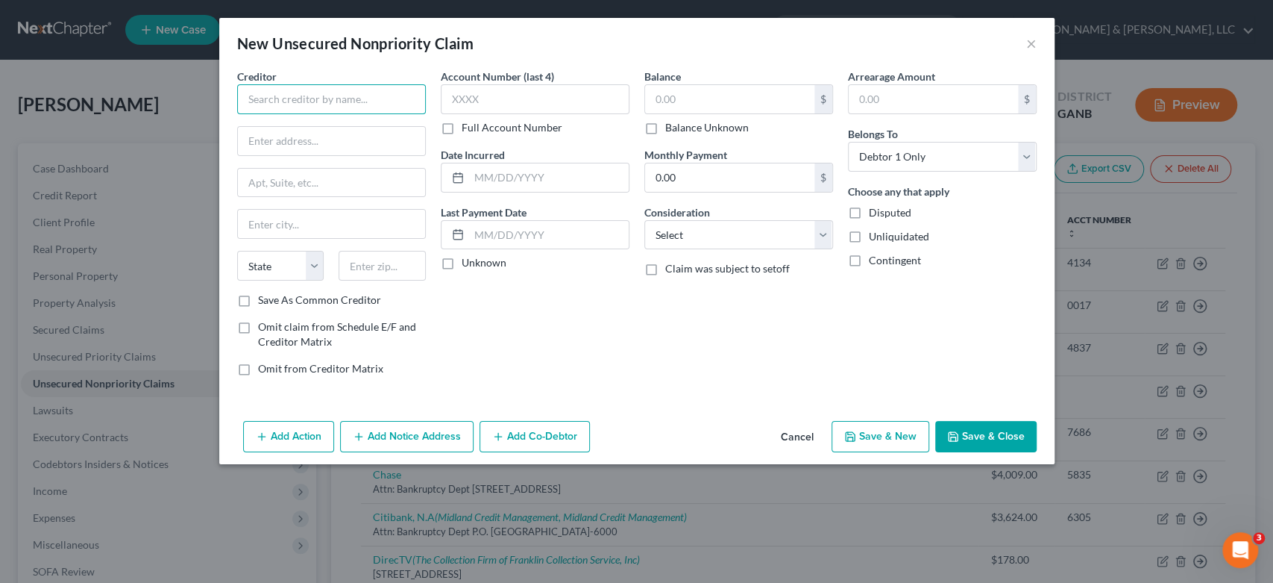
click at [325, 103] on input "text" at bounding box center [331, 99] width 189 height 30
click at [304, 103] on input "LabCorp" at bounding box center [331, 99] width 189 height 30
type input "Laboratory Corporation of America"
type input "P.O. Box 2240"
type input "[GEOGRAPHIC_DATA]"
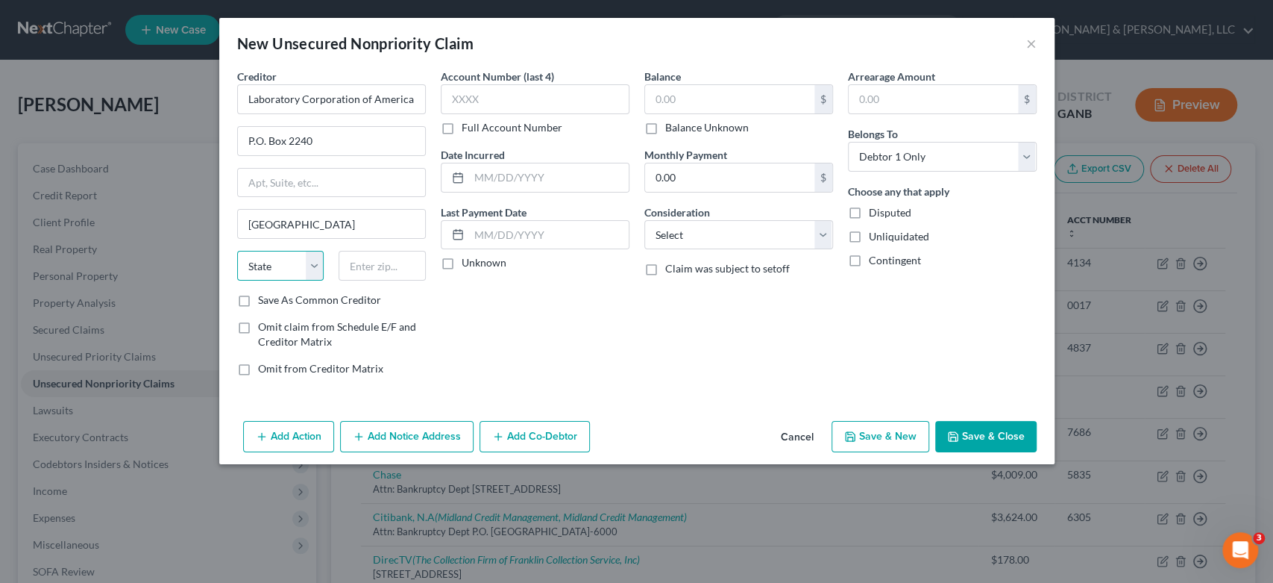
select select "28"
click at [390, 268] on input "text" at bounding box center [382, 266] width 87 height 30
type input "27216-2240"
click at [729, 92] on input "text" at bounding box center [729, 99] width 169 height 28
type input "486.00"
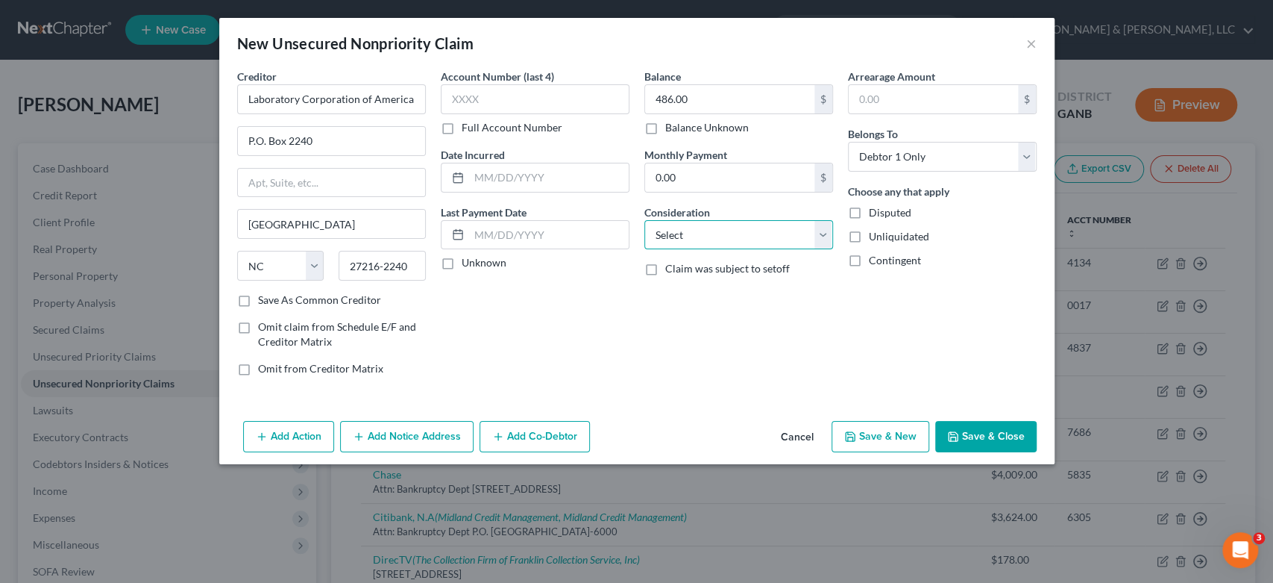
click at [826, 238] on select "Select Cable / Satellite Services Collection Agency Credit Card Debt Debt Couns…" at bounding box center [738, 235] width 189 height 30
select select "9"
click at [644, 220] on select "Select Cable / Satellite Services Collection Agency Credit Card Debt Debt Couns…" at bounding box center [738, 235] width 189 height 30
drag, startPoint x: 406, startPoint y: 424, endPoint x: 420, endPoint y: 445, distance: 25.2
click at [421, 451] on button "Add Notice Address" at bounding box center [407, 436] width 134 height 31
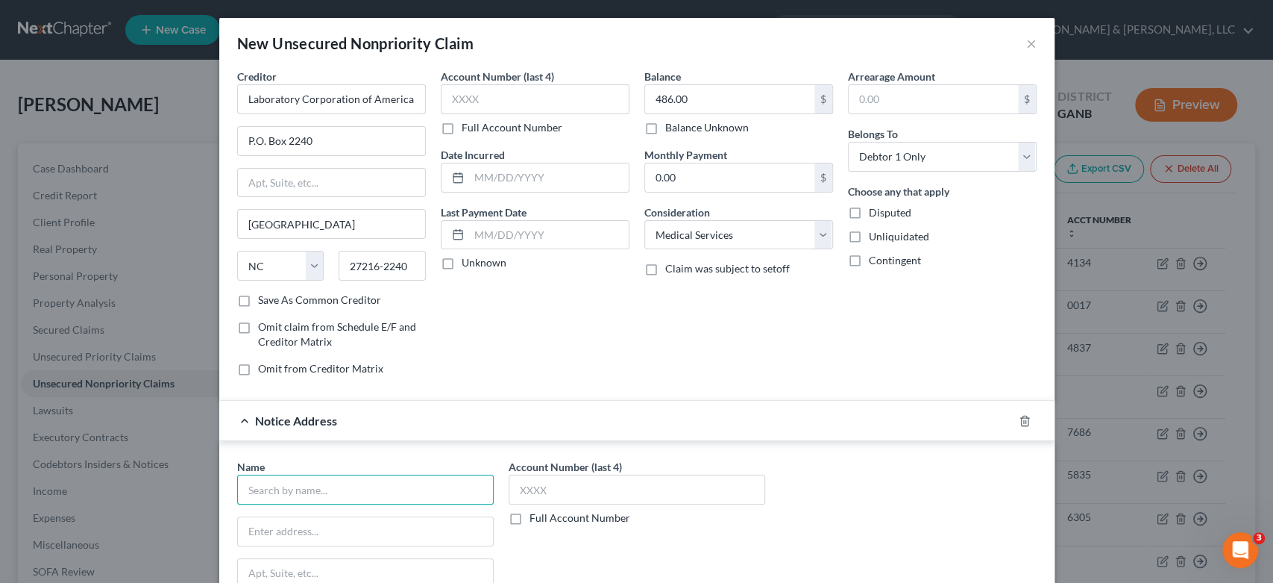
click at [274, 483] on input "text" at bounding box center [365, 489] width 257 height 30
type input "LCA Collections"
click at [253, 539] on input "text" at bounding box center [365, 531] width 255 height 28
click at [301, 540] on input "P.O." at bounding box center [365, 531] width 255 height 28
type input "P.O. Box 2240"
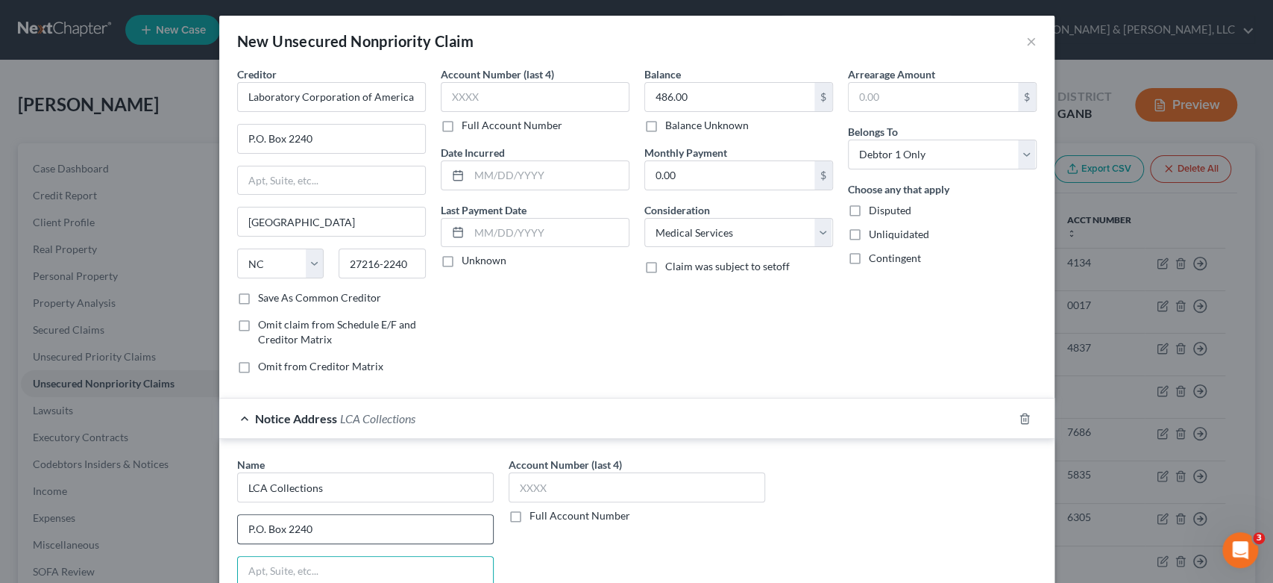
scroll to position [219, 0]
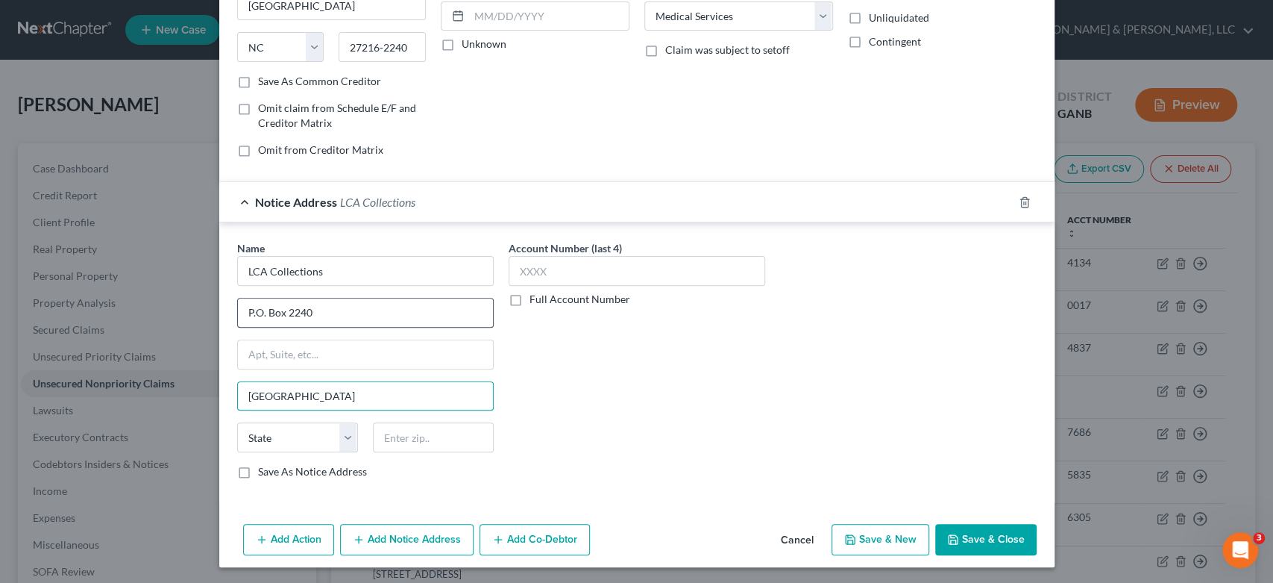
type input "[GEOGRAPHIC_DATA]"
select select "28"
type input "0"
type input "27216-2240"
click at [400, 535] on button "Add Notice Address" at bounding box center [407, 539] width 134 height 31
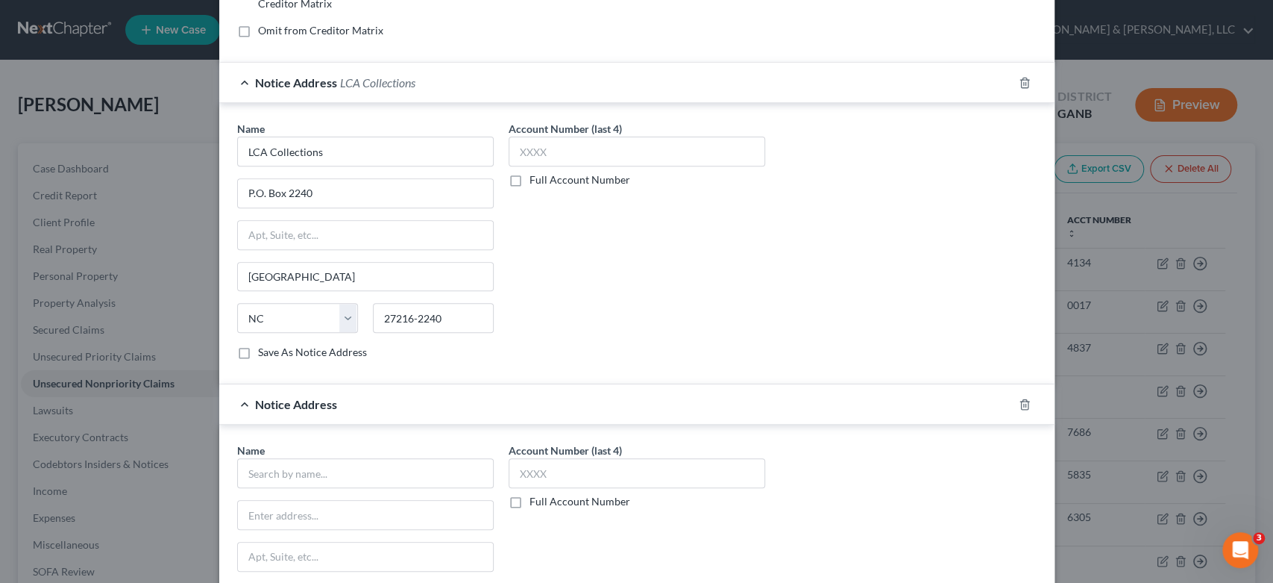
scroll to position [539, 0]
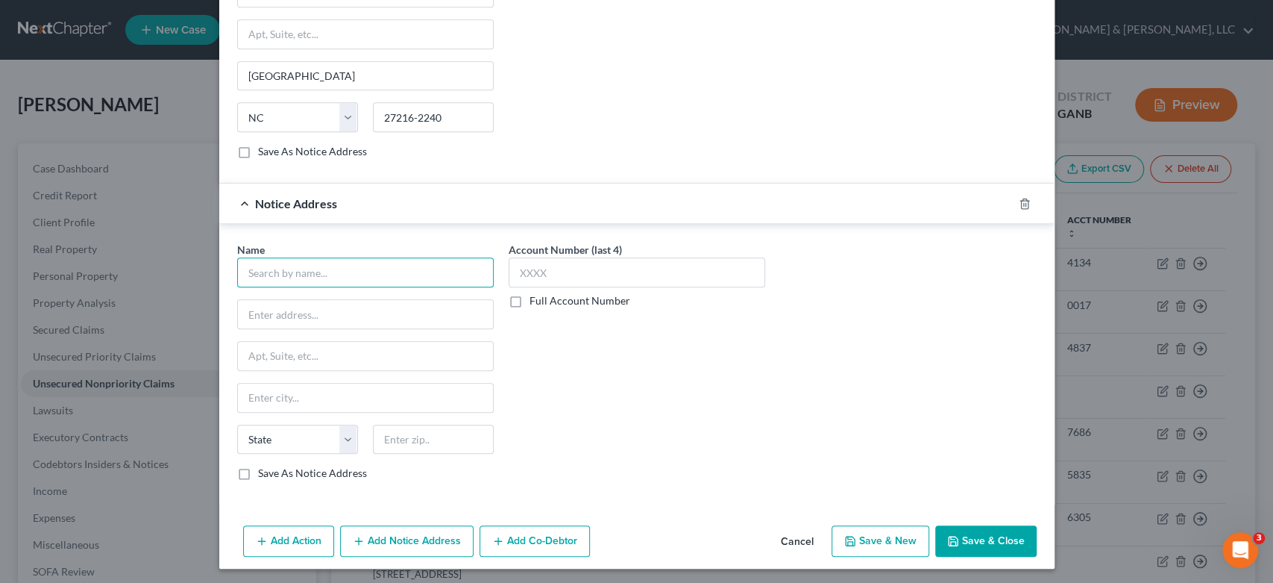
click at [283, 272] on input "text" at bounding box center [365, 272] width 257 height 30
type input "Credit collection Services"
type input "[STREET_ADDRESS]"
drag, startPoint x: 292, startPoint y: 401, endPoint x: 297, endPoint y: 393, distance: 9.1
click at [292, 400] on input "Norwoo" at bounding box center [365, 397] width 255 height 28
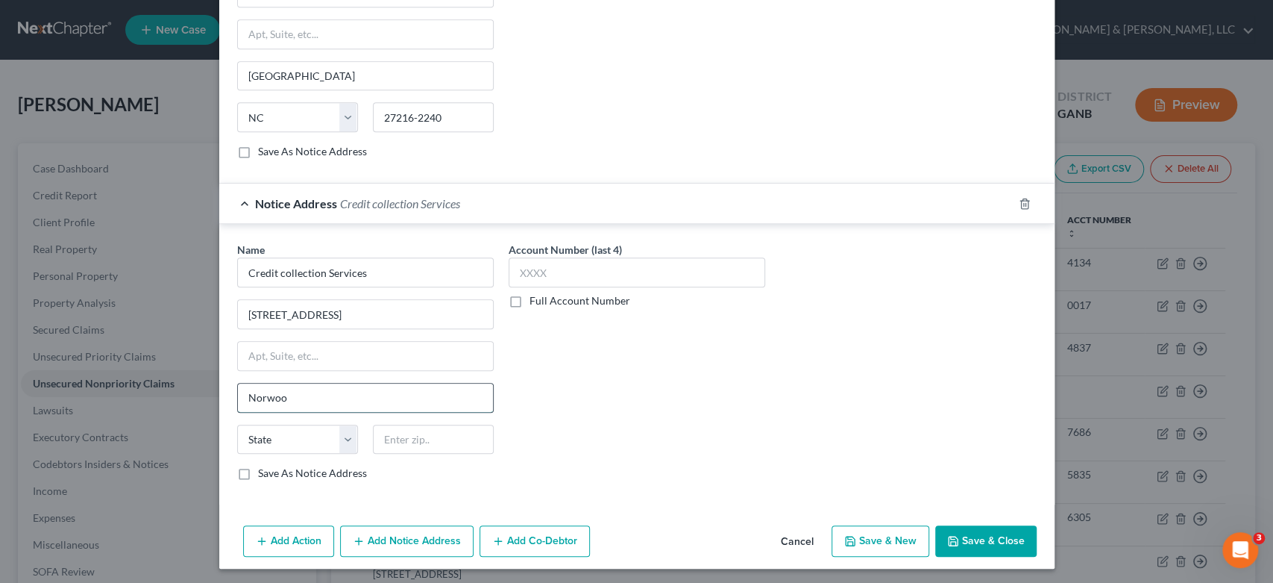
click at [300, 389] on input "Norwoo" at bounding box center [365, 397] width 255 height 28
type input "[PERSON_NAME]"
click at [289, 433] on select "State [US_STATE] AK AR AZ CA CO CT DE DC [GEOGRAPHIC_DATA] [GEOGRAPHIC_DATA] GU…" at bounding box center [297, 439] width 121 height 30
select select "22"
click at [237, 424] on select "State [US_STATE] AK AR AZ CA CO CT DE DC [GEOGRAPHIC_DATA] [GEOGRAPHIC_DATA] GU…" at bounding box center [297, 439] width 121 height 30
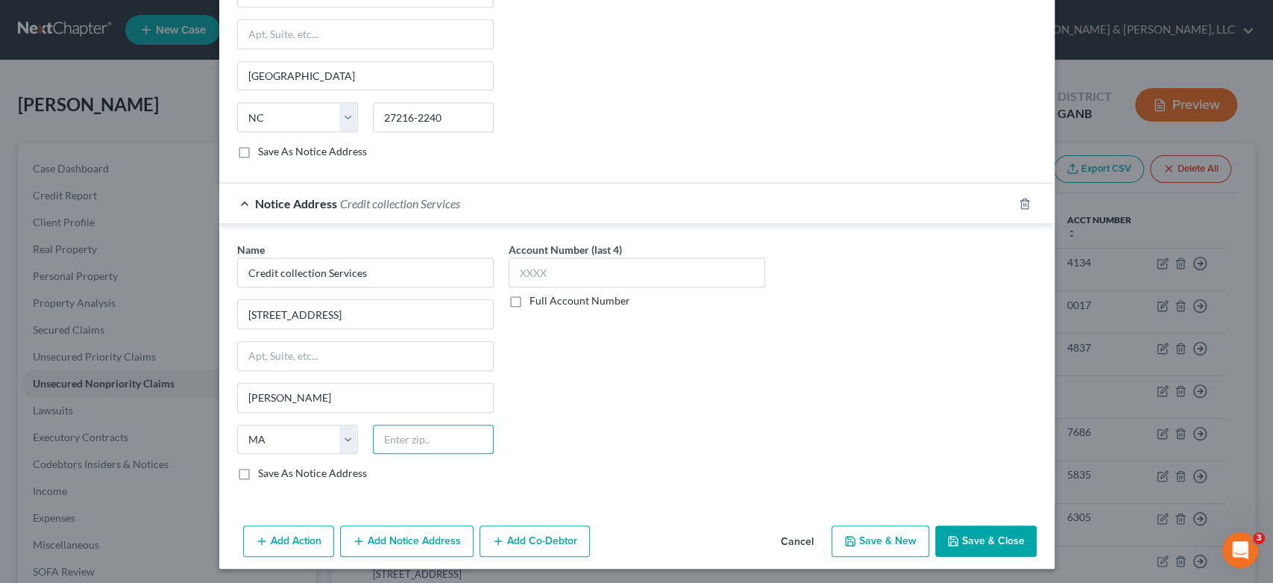
drag, startPoint x: 433, startPoint y: 436, endPoint x: 655, endPoint y: 404, distance: 223.7
click at [435, 436] on input "text" at bounding box center [433, 439] width 121 height 30
type input "02062"
click at [879, 544] on button "Save & New" at bounding box center [881, 540] width 98 height 31
select select "0"
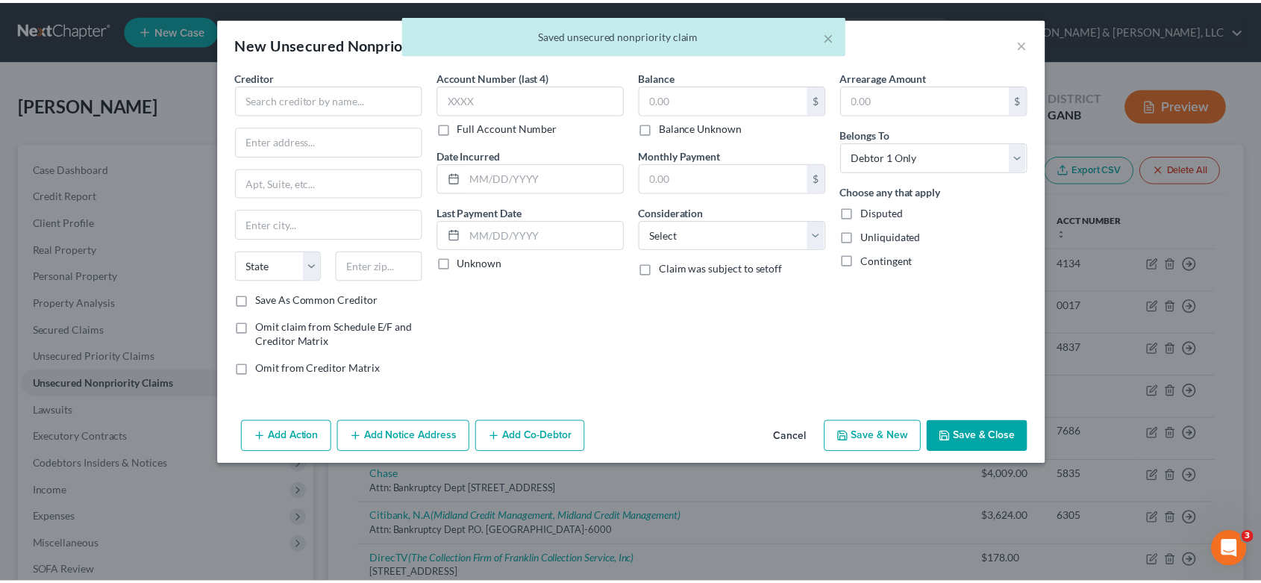
scroll to position [0, 0]
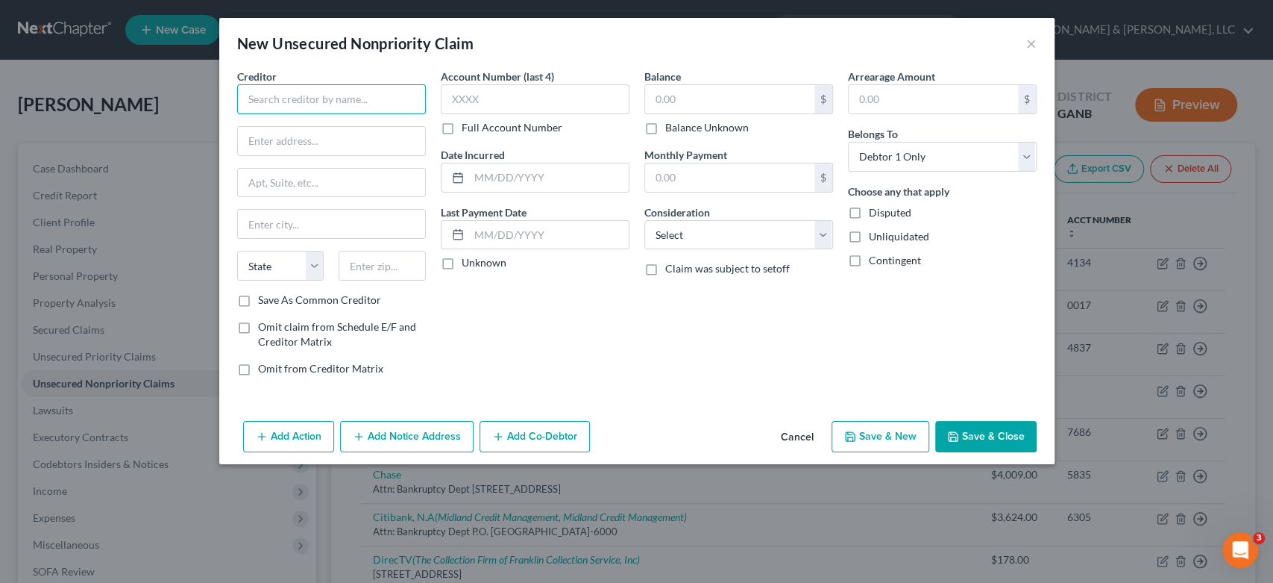
click at [285, 104] on input "text" at bounding box center [331, 99] width 189 height 30
click at [1029, 40] on button "×" at bounding box center [1031, 43] width 10 height 18
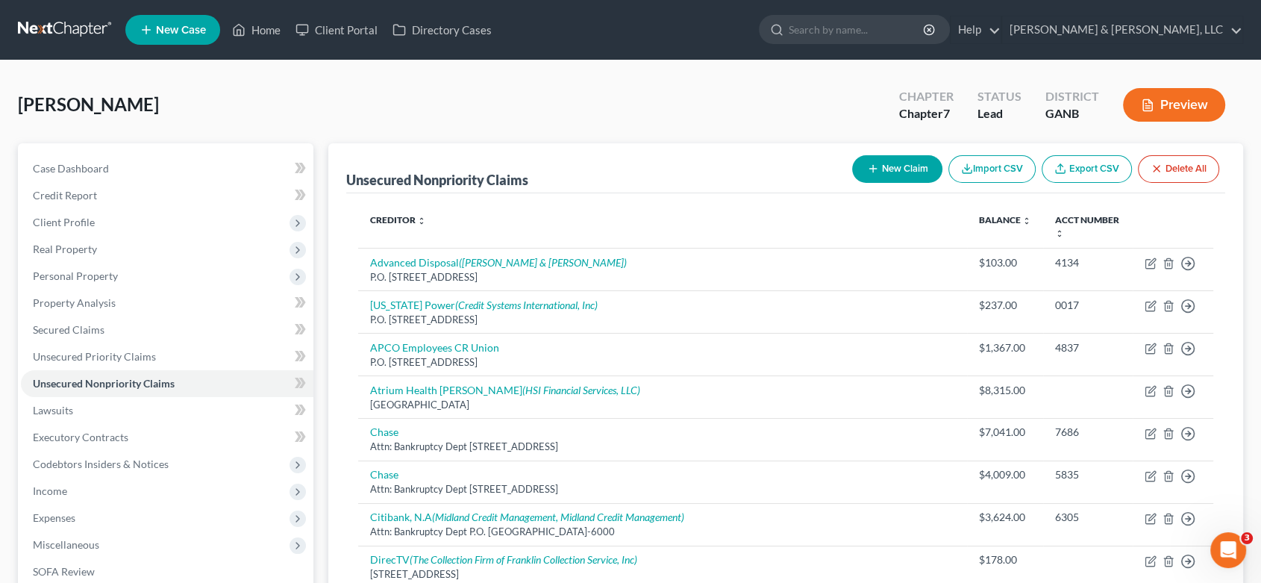
click at [889, 167] on button "New Claim" at bounding box center [897, 169] width 90 height 28
select select "0"
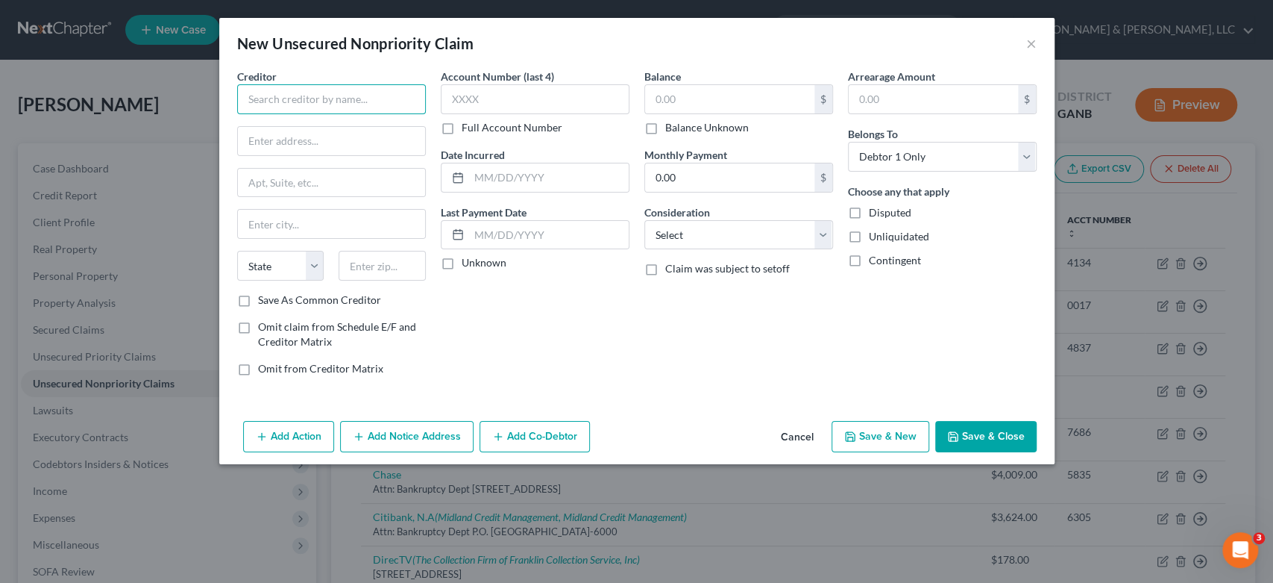
click at [310, 96] on input "text" at bounding box center [331, 99] width 189 height 30
type input "[PERSON_NAME] Emergency Medical Services"
click at [270, 141] on input "text" at bounding box center [331, 141] width 187 height 28
type input "P.O. Box 11407"
click at [300, 183] on input "text" at bounding box center [331, 183] width 187 height 28
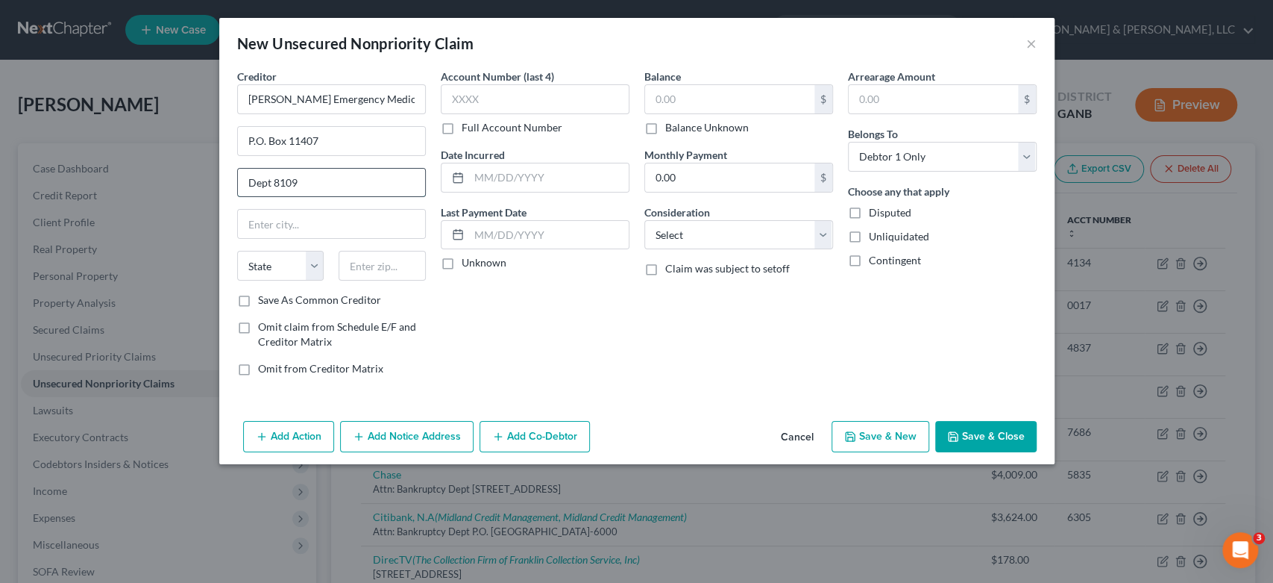
type input "Dept 8109"
type input "[GEOGRAPHIC_DATA]"
select select "0"
type input "35246-8109"
drag, startPoint x: 698, startPoint y: 102, endPoint x: 755, endPoint y: 100, distance: 56.7
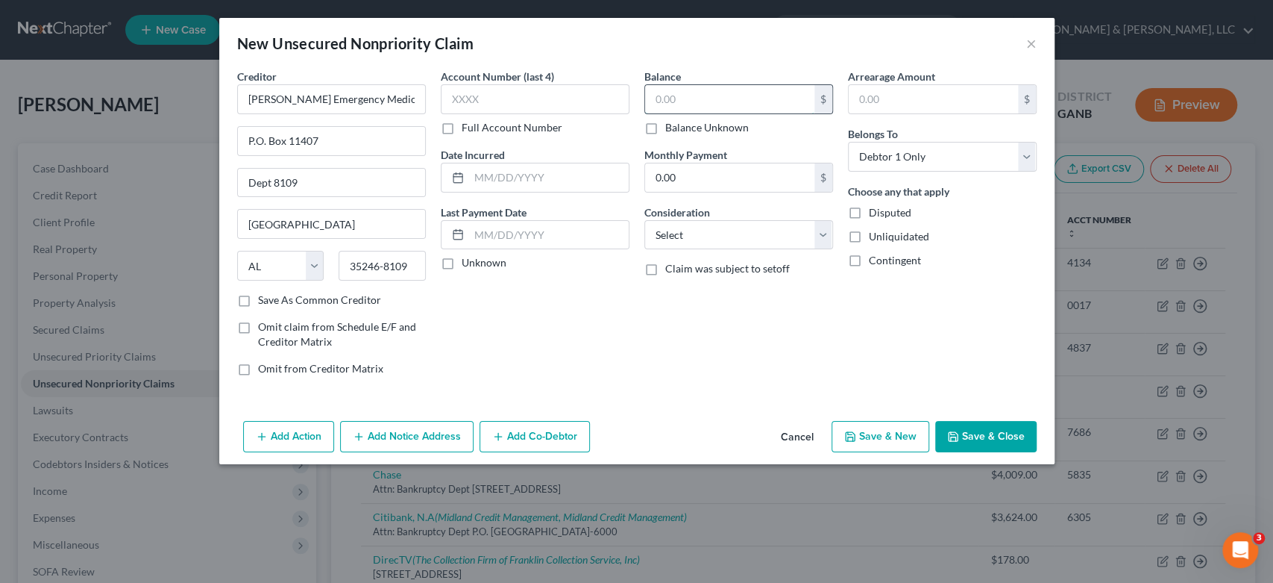
click at [704, 100] on input "text" at bounding box center [729, 99] width 169 height 28
type input "2,548.00"
click at [823, 235] on select "Select Cable / Satellite Services Collection Agency Credit Card Debt Debt Couns…" at bounding box center [738, 235] width 189 height 30
select select "9"
click at [644, 220] on select "Select Cable / Satellite Services Collection Agency Credit Card Debt Debt Couns…" at bounding box center [738, 235] width 189 height 30
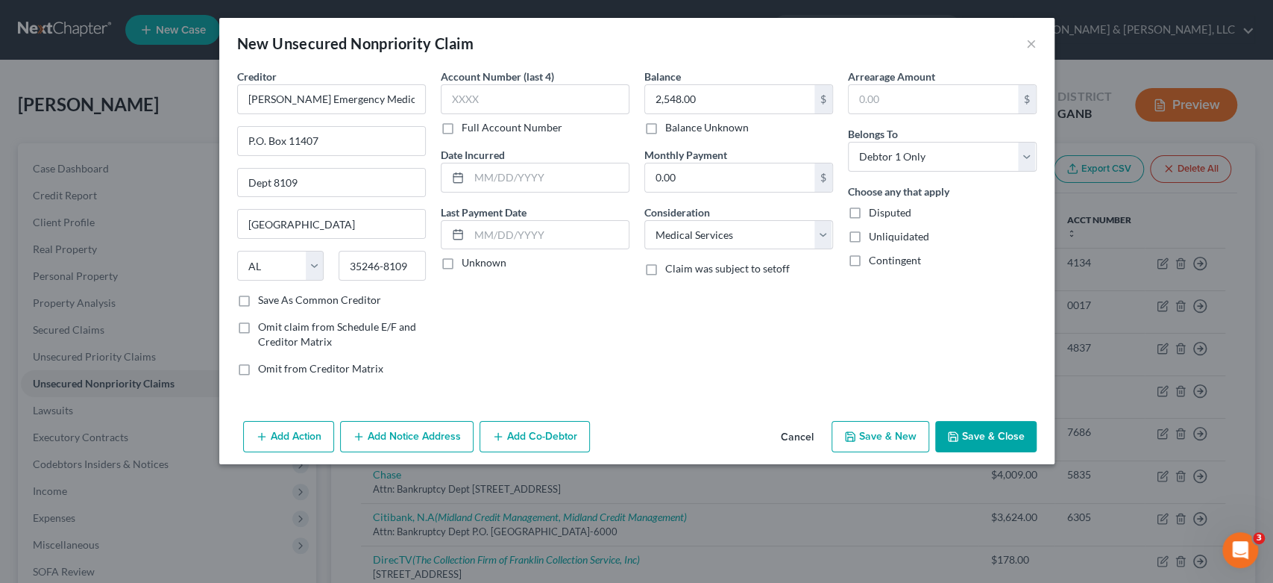
drag, startPoint x: 432, startPoint y: 437, endPoint x: 464, endPoint y: 371, distance: 73.7
click at [431, 437] on button "Add Notice Address" at bounding box center [407, 436] width 134 height 31
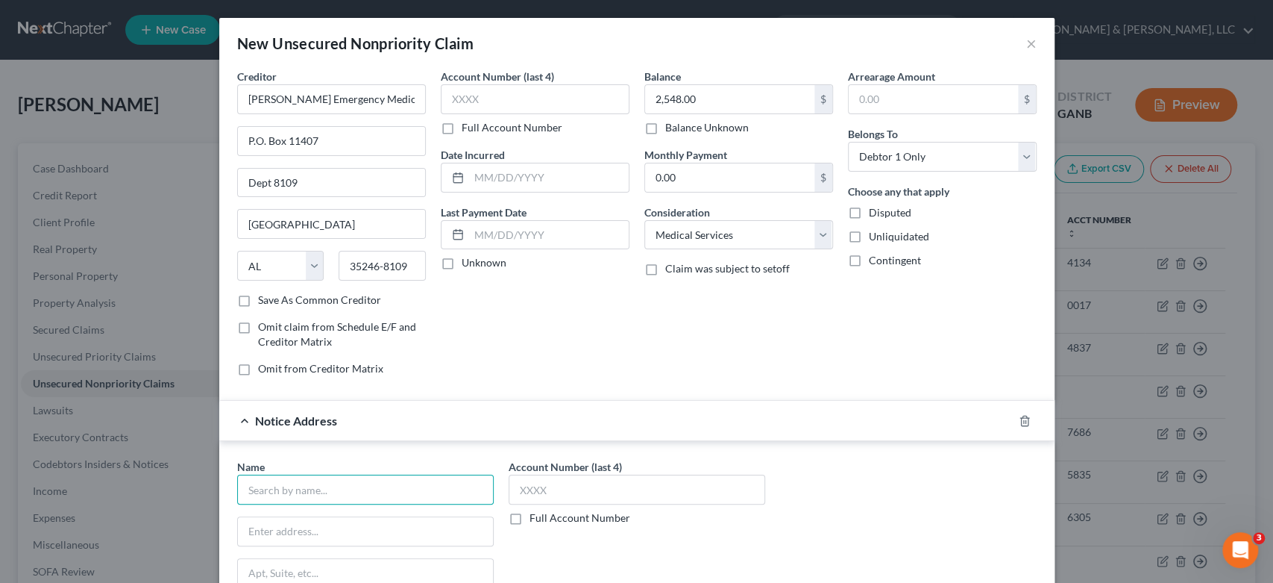
click at [283, 491] on input "text" at bounding box center [365, 489] width 257 height 30
drag, startPoint x: 283, startPoint y: 490, endPoint x: 311, endPoint y: 487, distance: 27.8
click at [311, 487] on input "Creditors" at bounding box center [365, 489] width 257 height 30
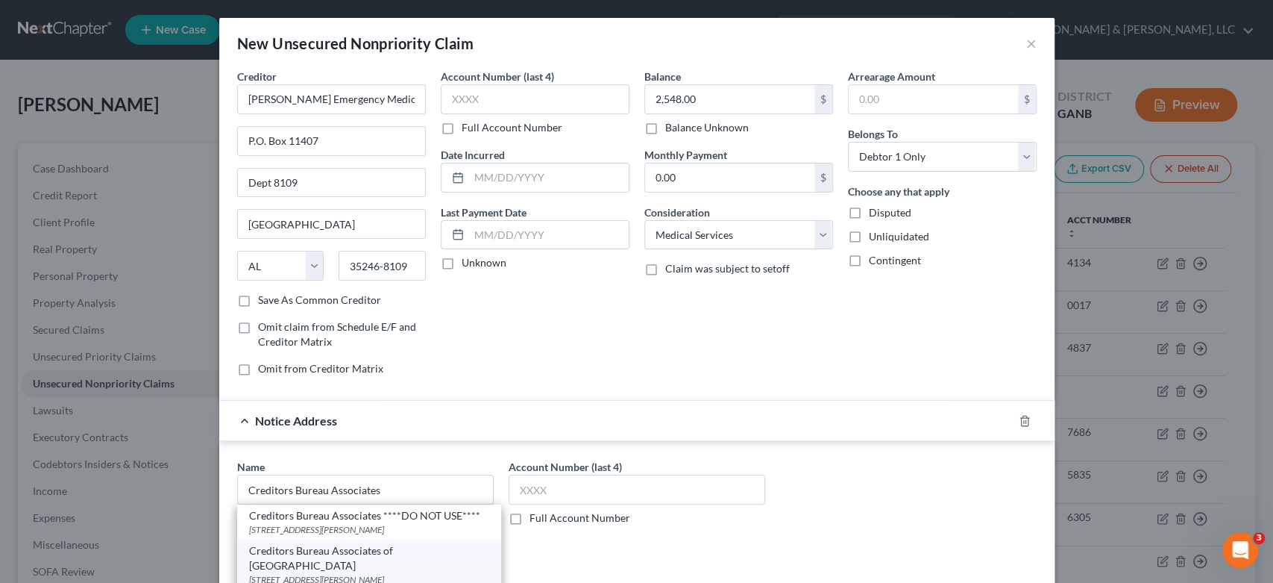
click at [335, 555] on div "Creditors Bureau Associates of [GEOGRAPHIC_DATA]" at bounding box center [369, 558] width 240 height 30
type input "Creditors Bureau Associates of [GEOGRAPHIC_DATA]"
type input "[STREET_ADDRESS][PERSON_NAME]"
type input "Macon"
select select "10"
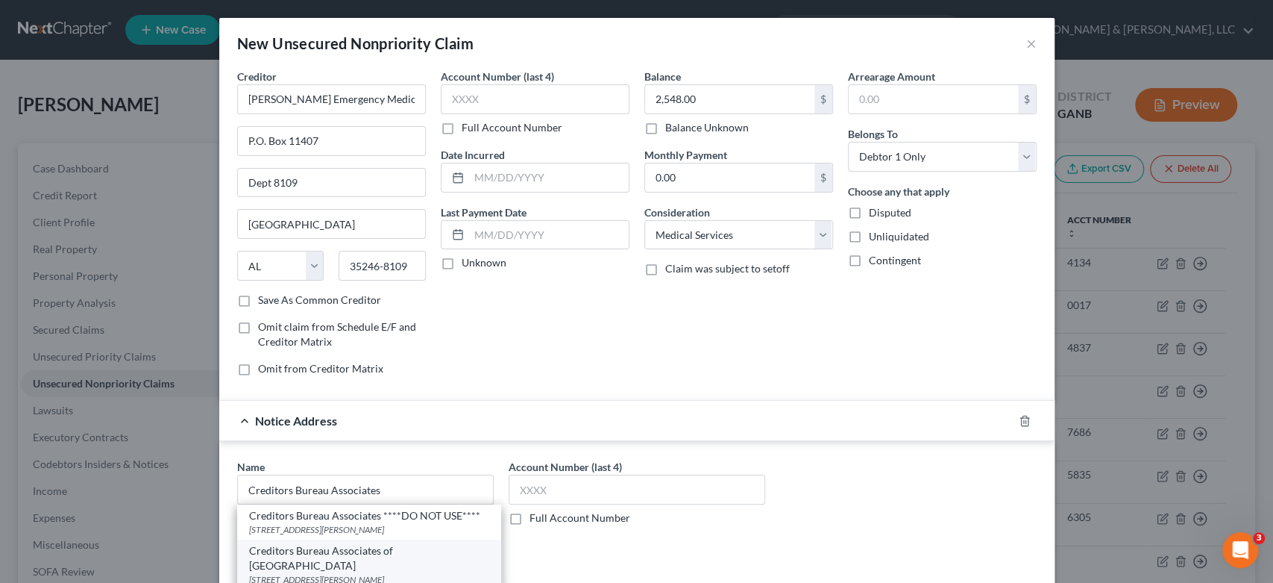
type input "31204"
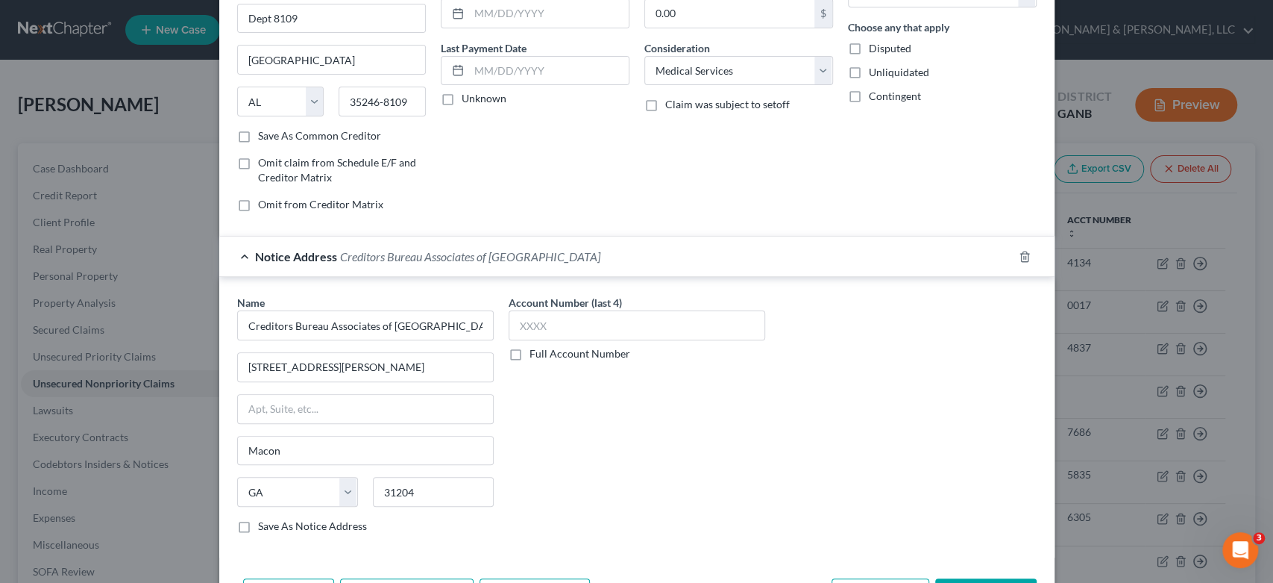
scroll to position [219, 0]
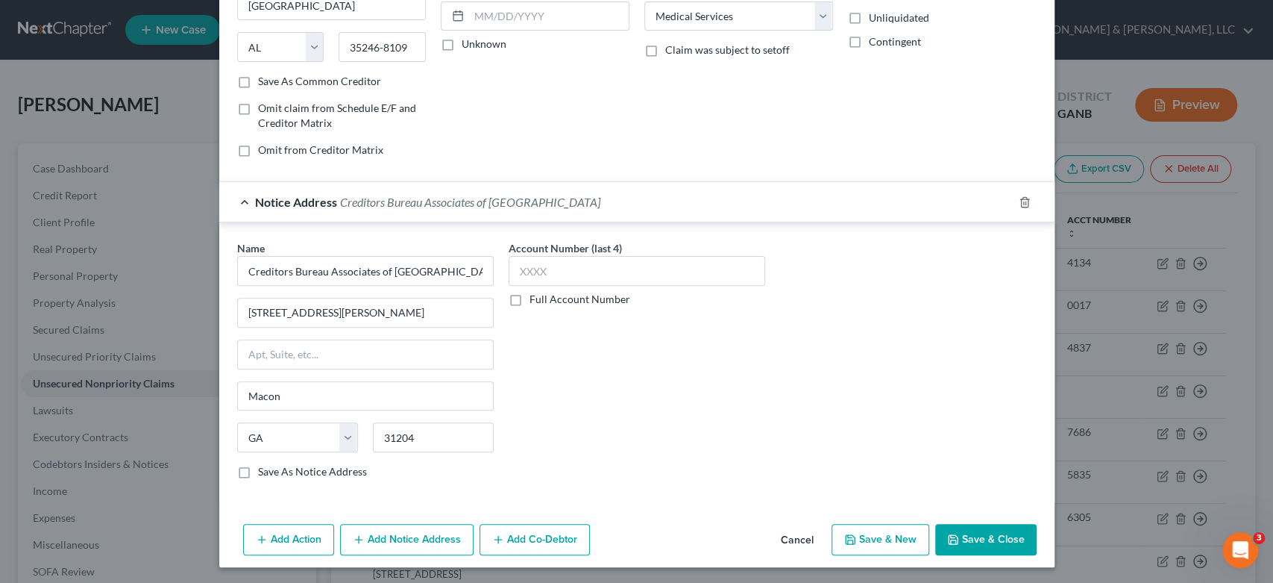
click at [899, 544] on button "Save & New" at bounding box center [881, 539] width 98 height 31
select select "0"
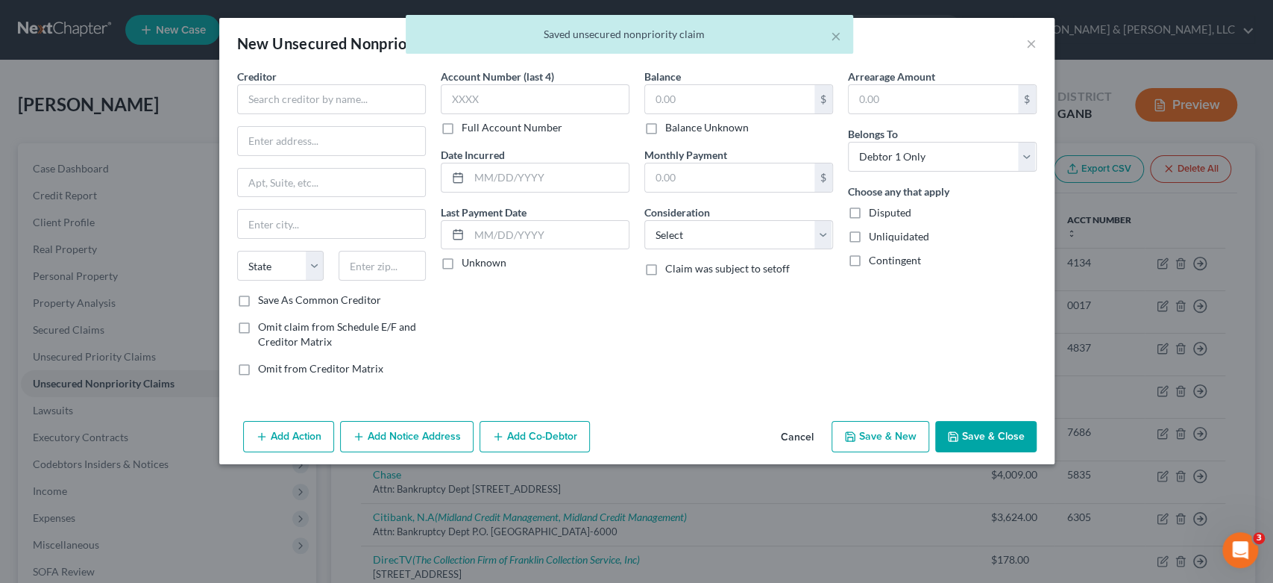
scroll to position [0, 0]
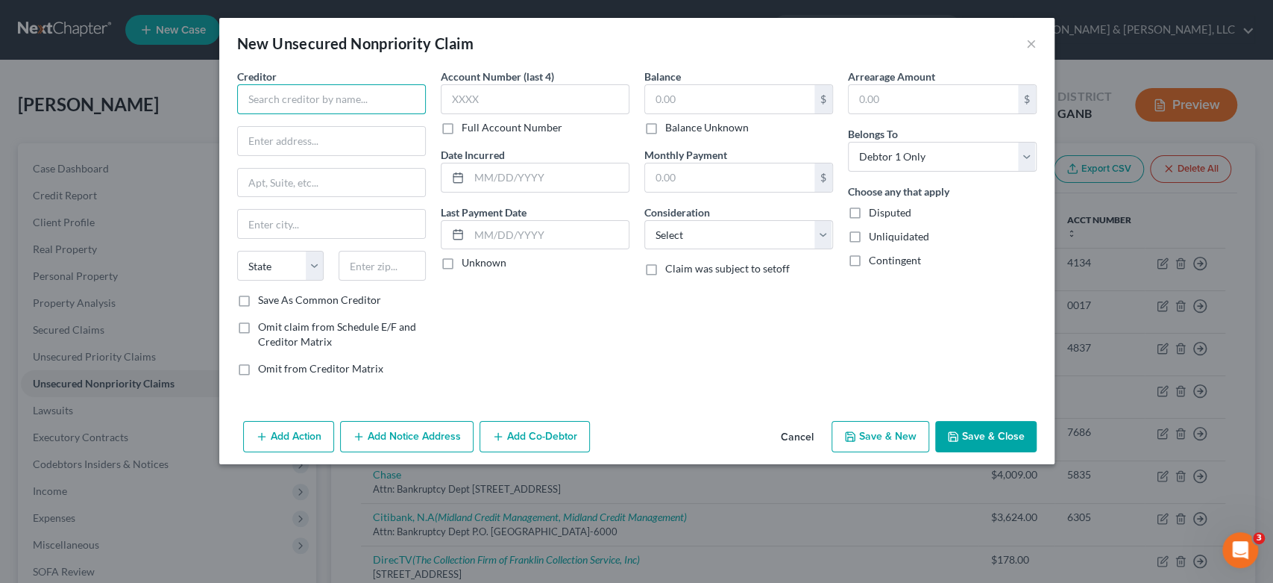
click at [273, 107] on input "text" at bounding box center [331, 99] width 189 height 30
click at [274, 98] on input "text" at bounding box center [331, 99] width 189 height 30
click at [273, 102] on input "text" at bounding box center [331, 99] width 189 height 30
type input "Quest Diagnostics"
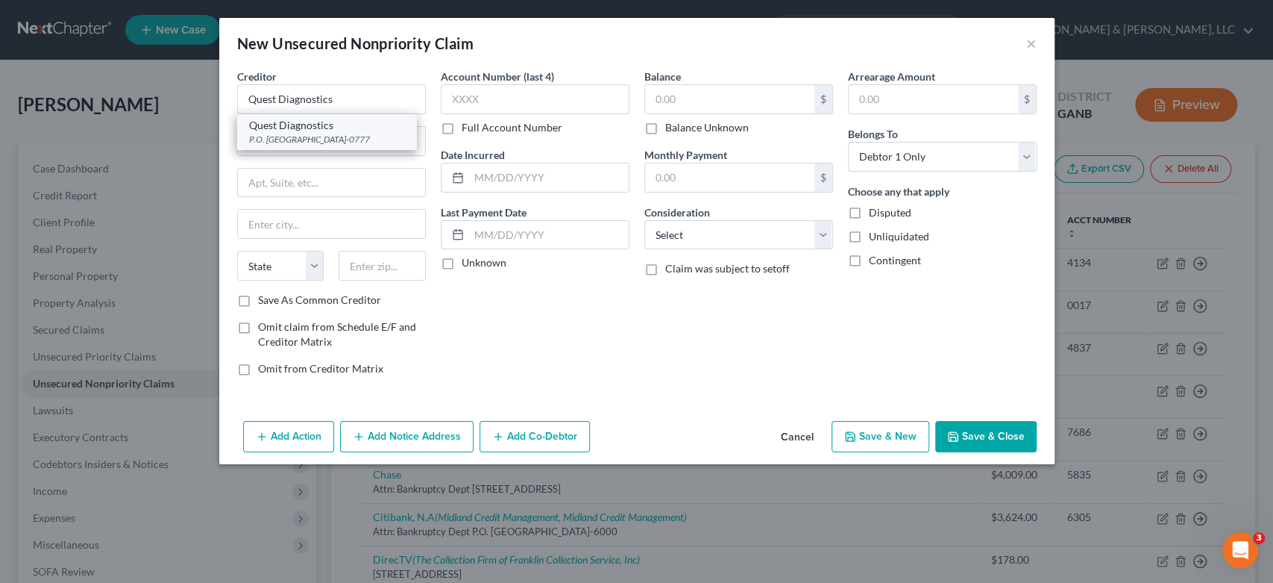
click at [374, 122] on div "Quest Diagnostics" at bounding box center [326, 125] width 155 height 15
type input "P.O. Box 740777"
type input "[GEOGRAPHIC_DATA]"
select select "36"
type input "45274-0777"
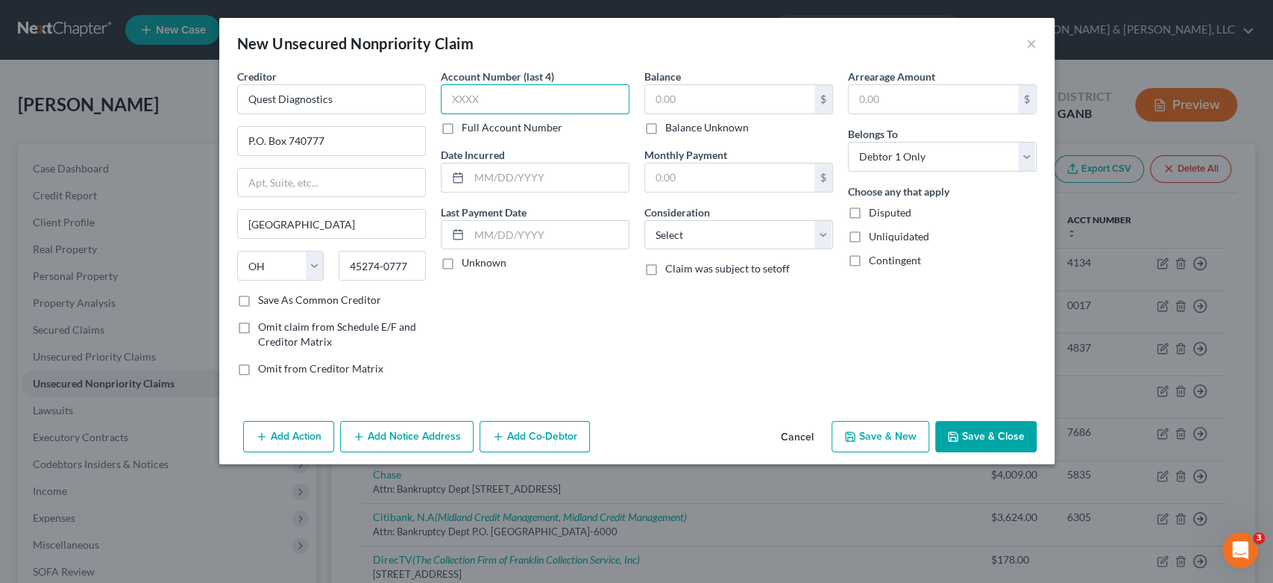
click at [568, 99] on input "text" at bounding box center [535, 99] width 189 height 30
click at [728, 92] on input "text" at bounding box center [729, 99] width 169 height 28
type input "98.50"
click at [823, 233] on select "Select Cable / Satellite Services Collection Agency Credit Card Debt Debt Couns…" at bounding box center [738, 235] width 189 height 30
select select "9"
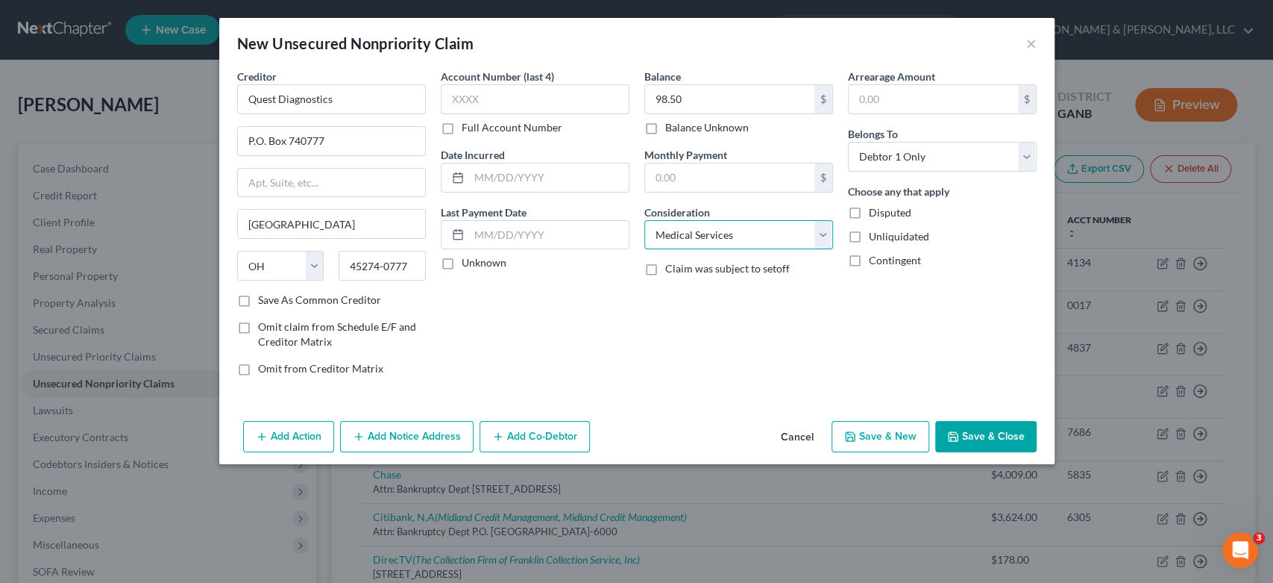
click at [644, 220] on select "Select Cable / Satellite Services Collection Agency Credit Card Debt Debt Couns…" at bounding box center [738, 235] width 189 height 30
click at [404, 439] on button "Add Notice Address" at bounding box center [407, 436] width 134 height 31
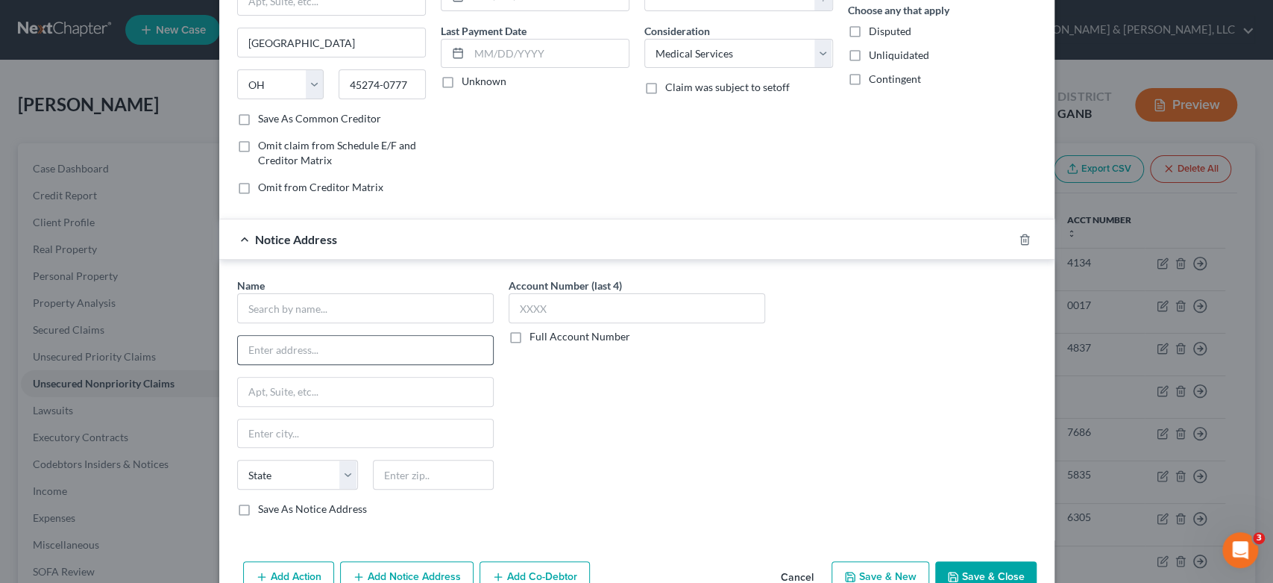
scroll to position [219, 0]
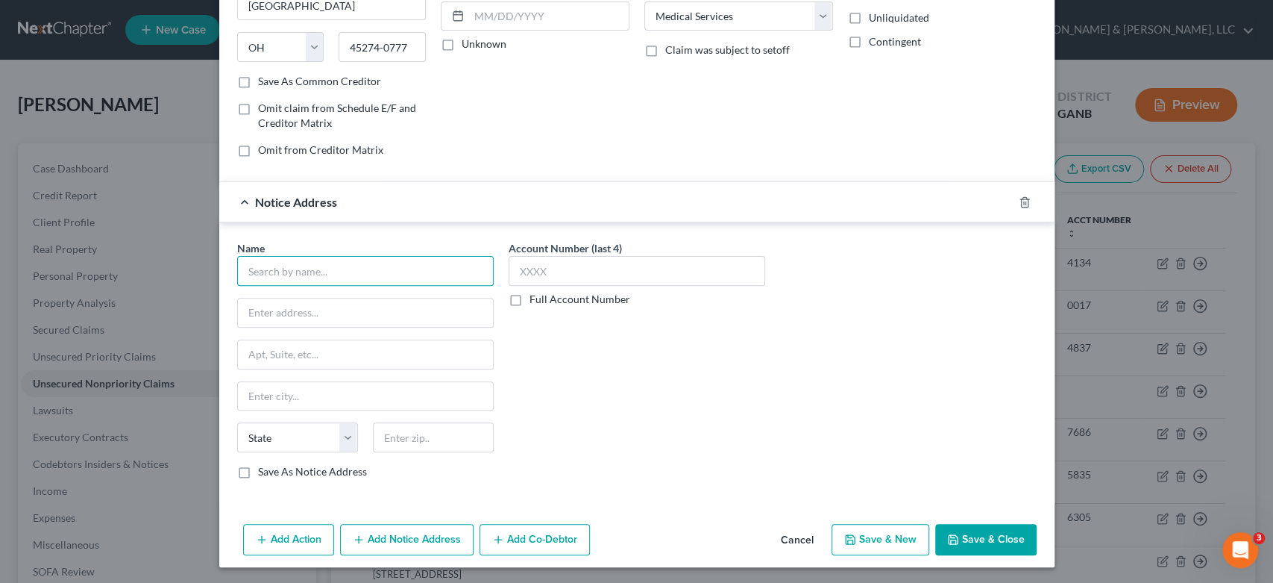
click at [259, 274] on input "text" at bounding box center [365, 271] width 257 height 30
click at [265, 272] on input "text" at bounding box center [365, 271] width 257 height 30
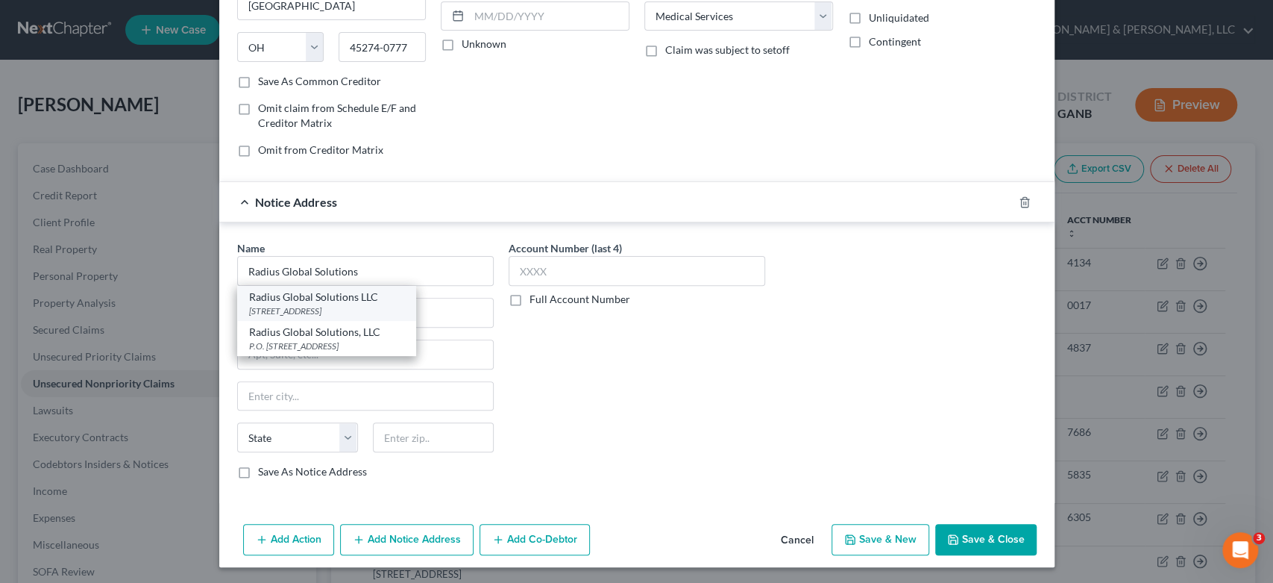
click at [315, 306] on div "[STREET_ADDRESS]" at bounding box center [326, 310] width 155 height 13
type input "Radius Global Solutions LLC"
type input "[STREET_ADDRESS]"
type input "Suite 250"
type input "Edina"
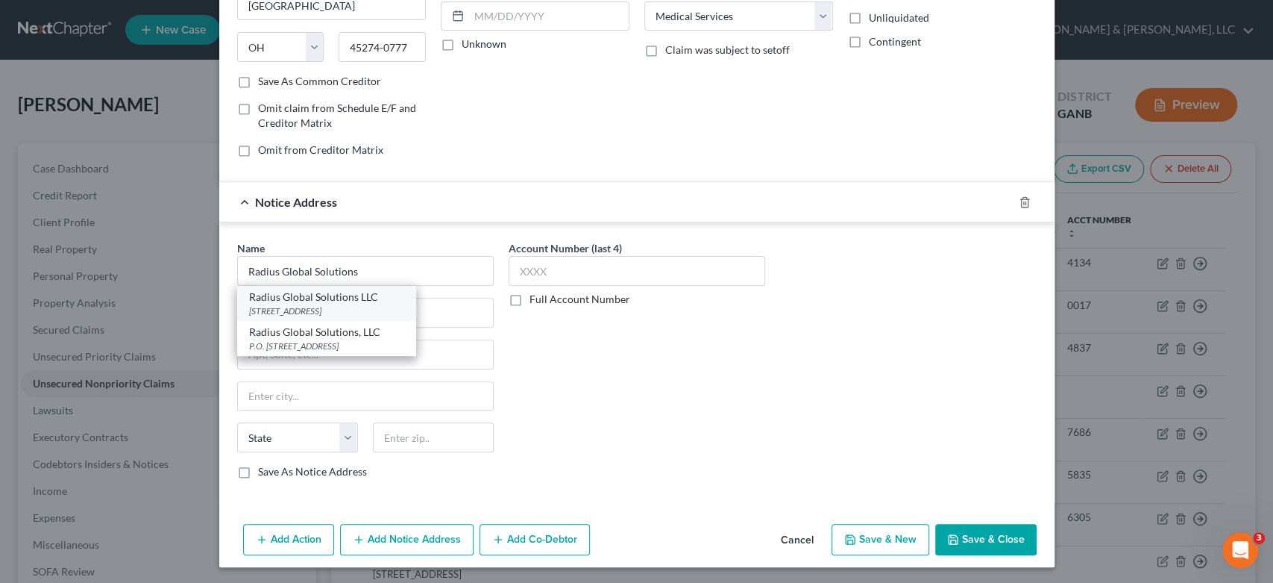
select select "24"
type input "55439"
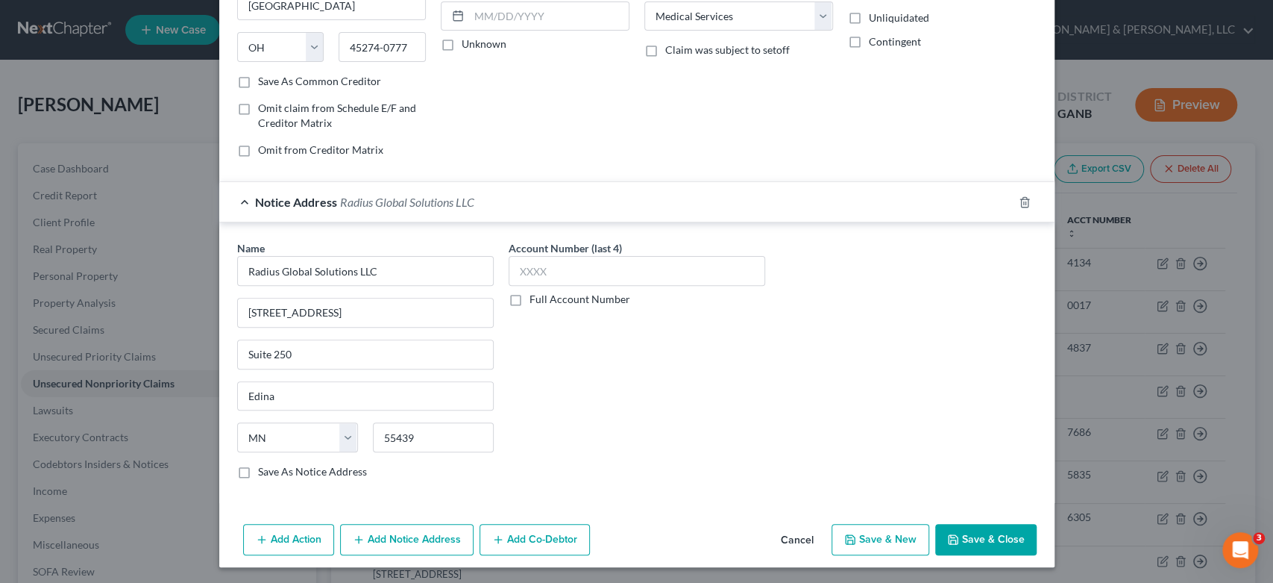
click at [889, 541] on button "Save & New" at bounding box center [881, 539] width 98 height 31
select select "0"
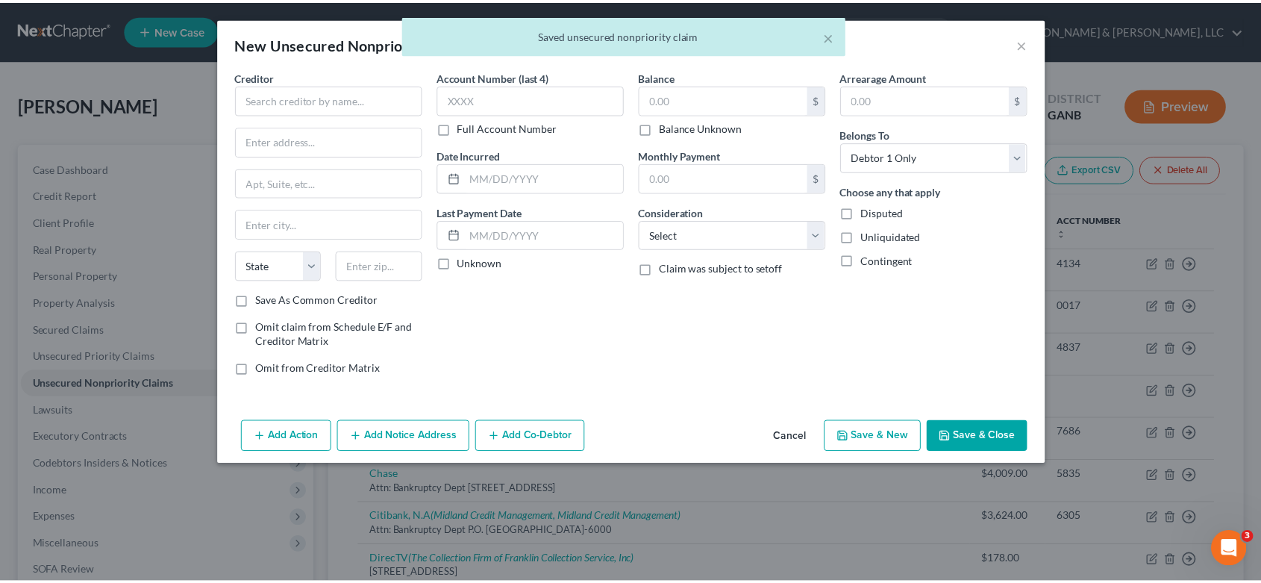
scroll to position [0, 0]
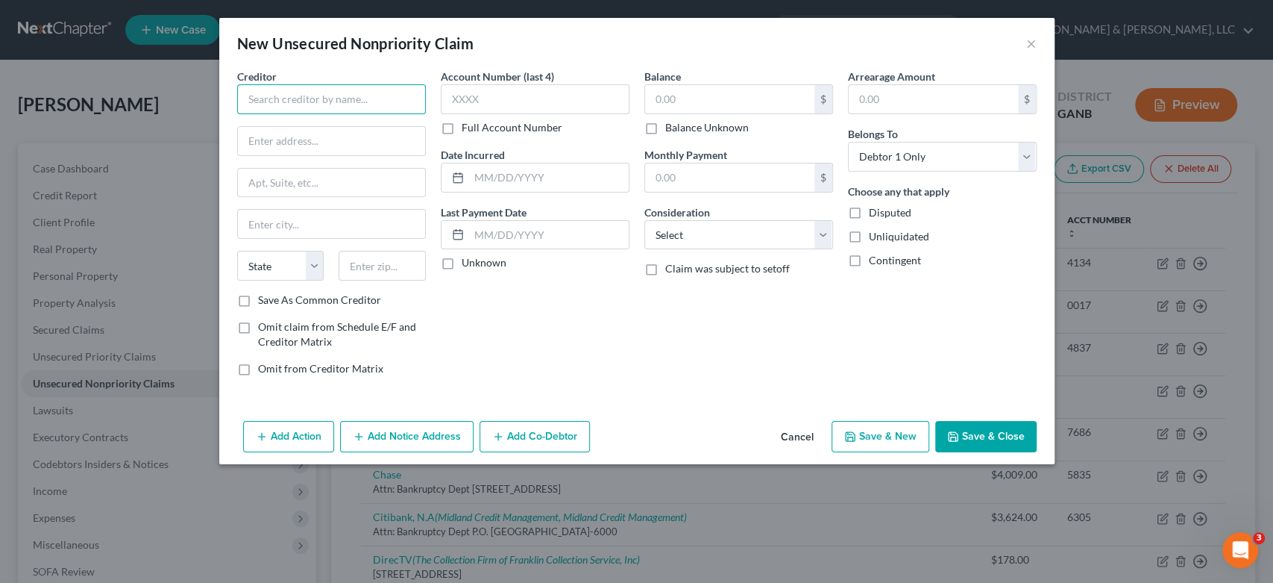
click at [260, 101] on input "text" at bounding box center [331, 99] width 189 height 30
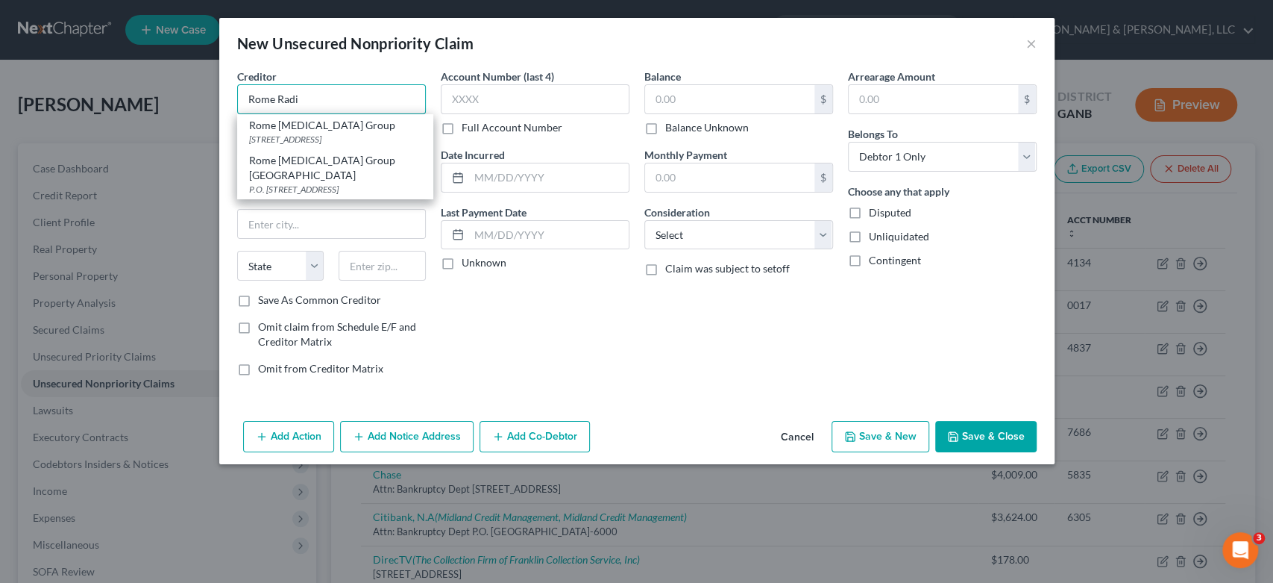
click at [339, 99] on input "Rome Radi" at bounding box center [331, 99] width 189 height 30
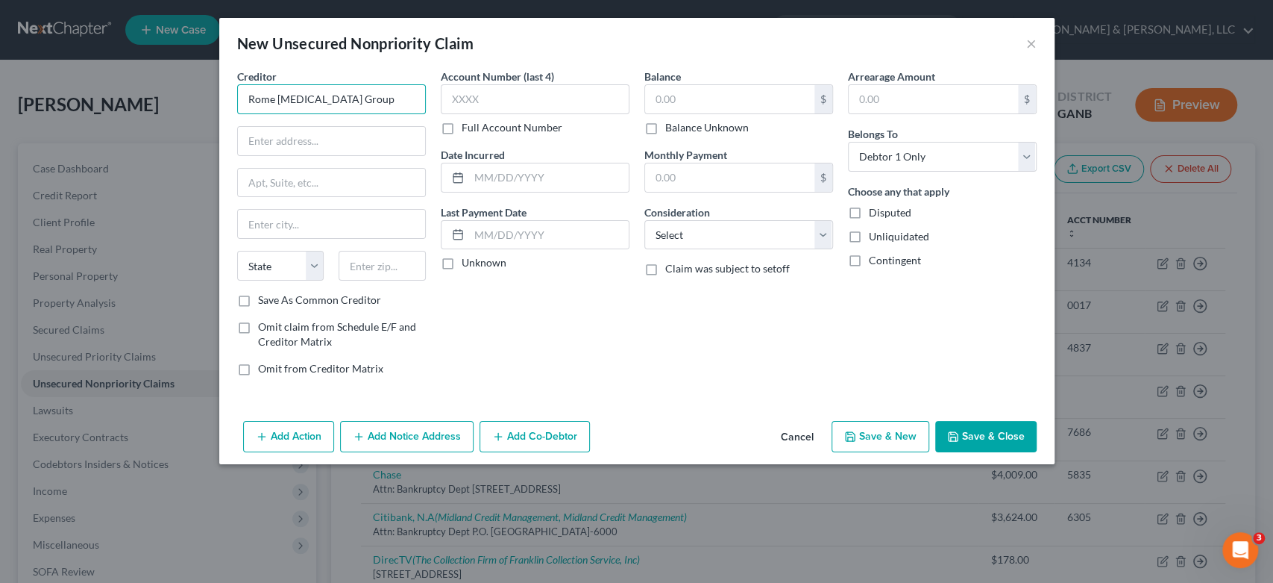
click at [378, 100] on input "Rome [MEDICAL_DATA] Group" at bounding box center [331, 99] width 189 height 30
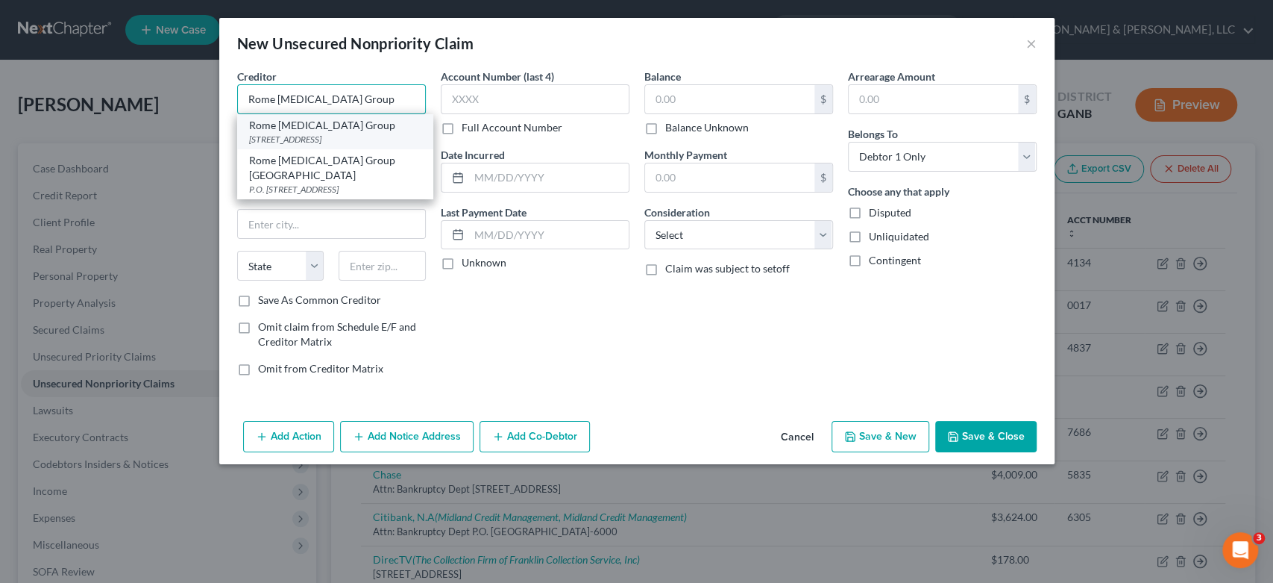
type input "Rome [MEDICAL_DATA] Group"
click at [294, 121] on div "Rome [MEDICAL_DATA] Group" at bounding box center [335, 125] width 172 height 15
type input "[STREET_ADDRESS]"
type input "[GEOGRAPHIC_DATA]"
select select "10"
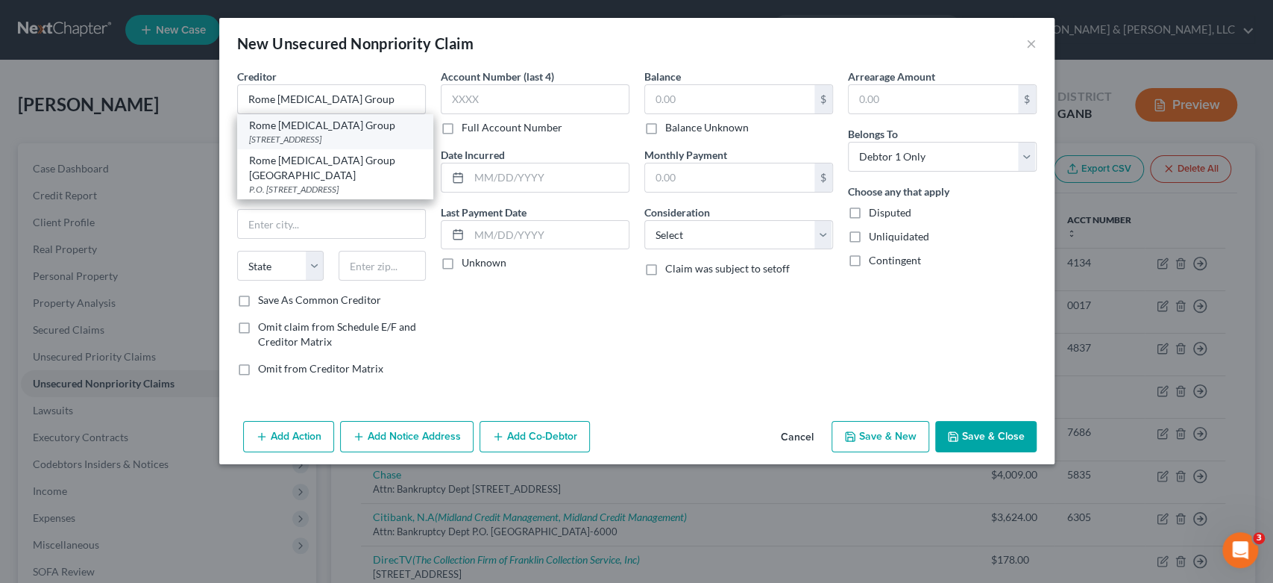
type input "30161"
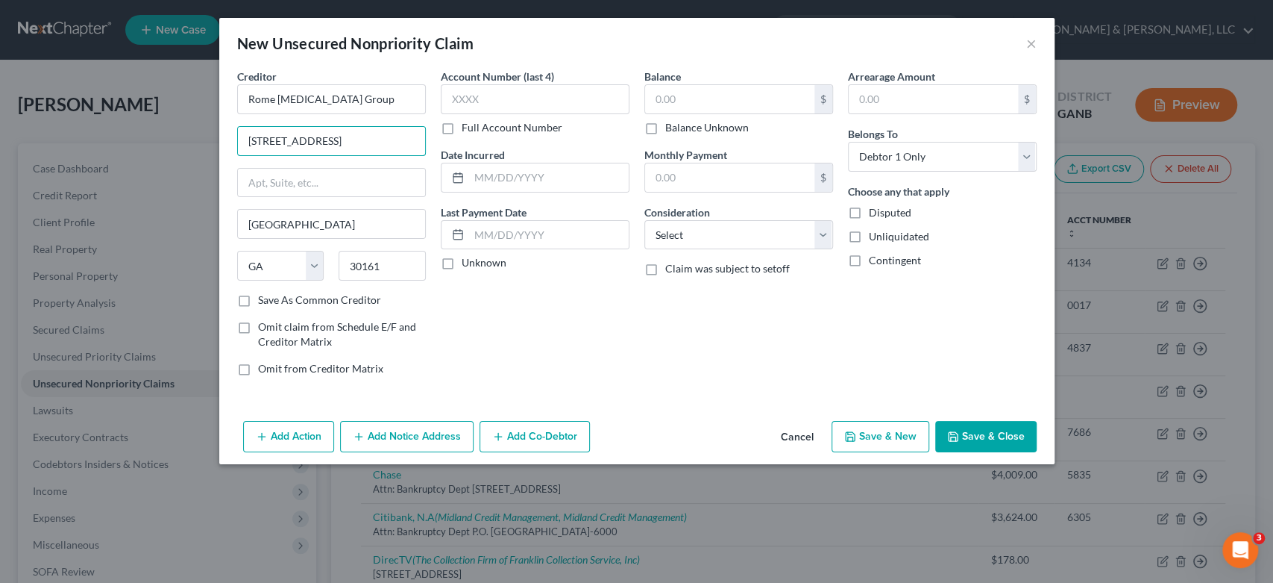
drag, startPoint x: 356, startPoint y: 140, endPoint x: 63, endPoint y: 180, distance: 295.8
click at [0, 150] on div "New Unsecured Nonpriority Claim × Creditor * Rome [MEDICAL_DATA] Group [STREET_…" at bounding box center [636, 291] width 1273 height 583
type input "P.O. Box 1259"
type input "Dept 165957"
type input "Oaks"
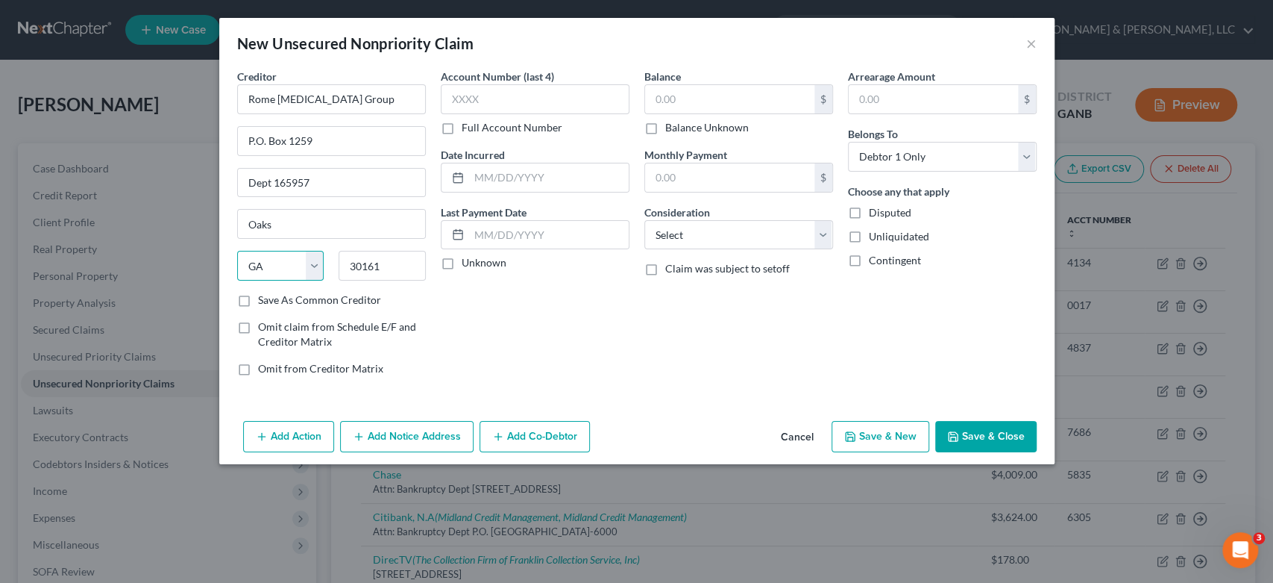
select select "39"
type input "19456"
click at [709, 104] on input "text" at bounding box center [729, 99] width 169 height 28
type input "220.00"
click at [823, 230] on select "Select Cable / Satellite Services Collection Agency Credit Card Debt Debt Couns…" at bounding box center [738, 235] width 189 height 30
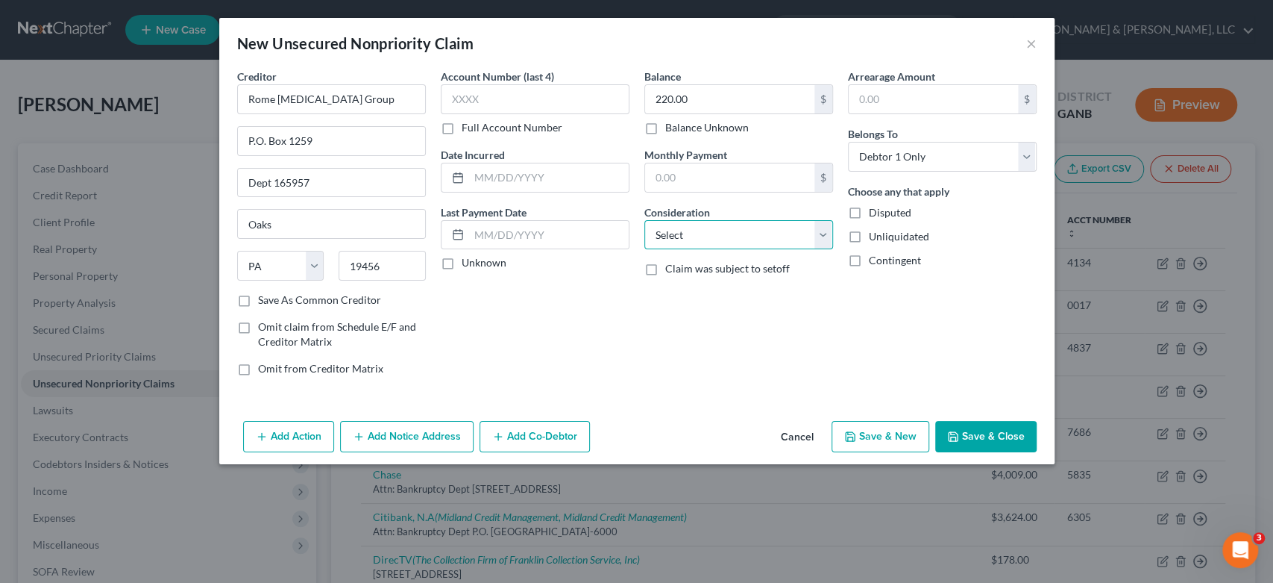
select select "9"
click at [644, 220] on select "Select Cable / Satellite Services Collection Agency Credit Card Debt Debt Couns…" at bounding box center [738, 235] width 189 height 30
click at [880, 432] on button "Save & New" at bounding box center [881, 436] width 98 height 31
select select "0"
type input "0.00"
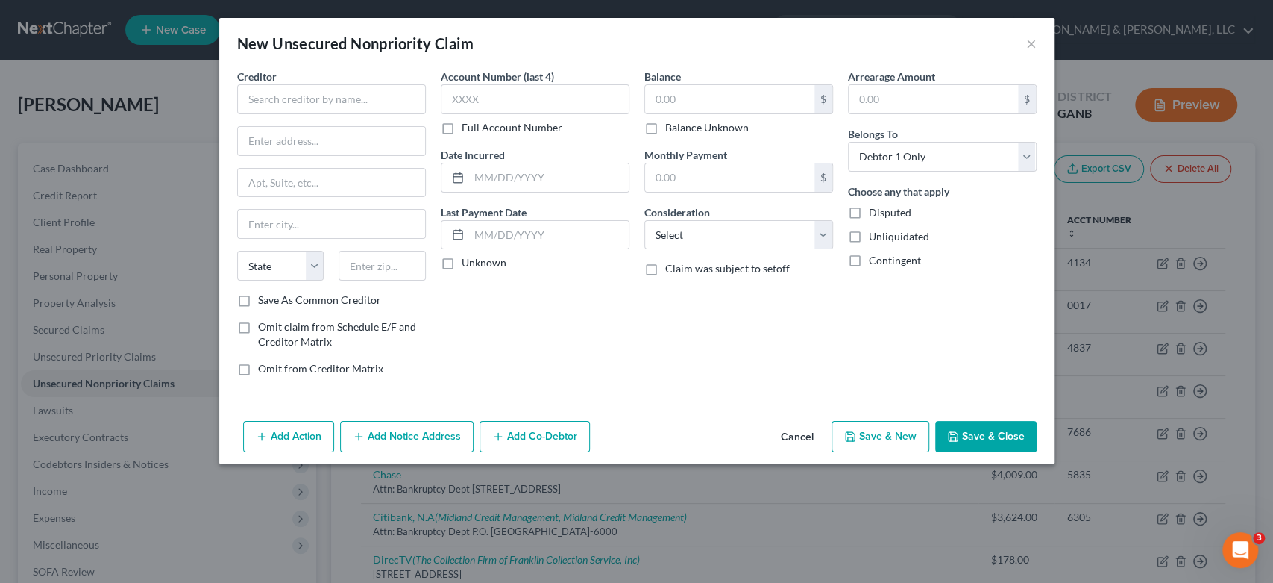
click at [1037, 42] on div "New Unsecured Nonpriority Claim ×" at bounding box center [636, 43] width 835 height 51
click at [1031, 44] on button "×" at bounding box center [1031, 43] width 10 height 18
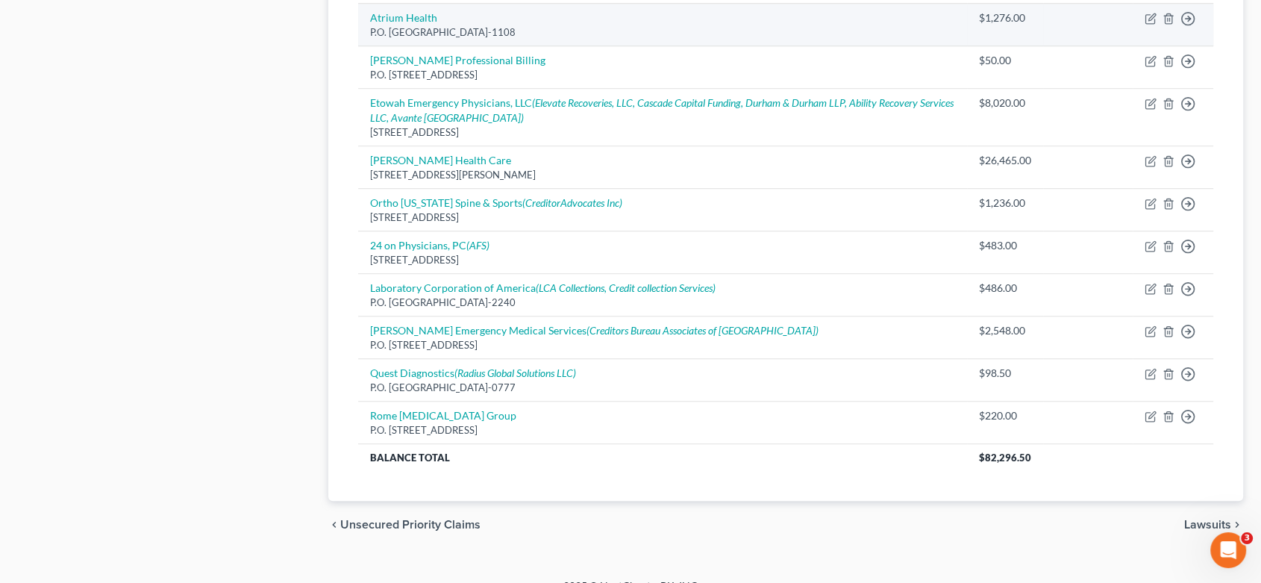
scroll to position [931, 0]
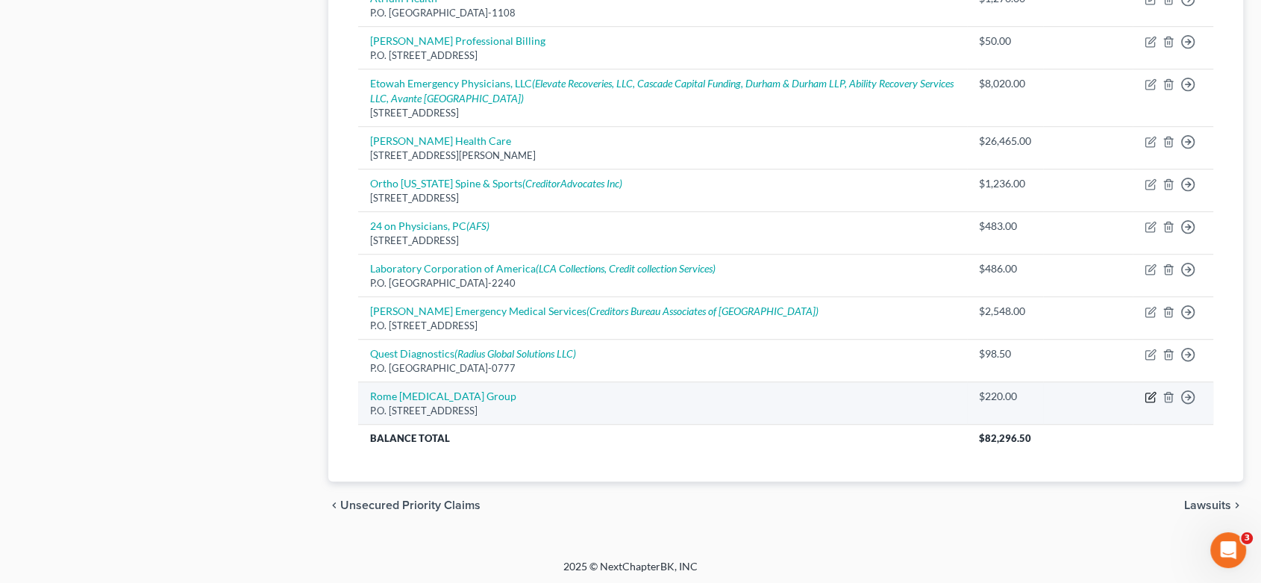
click at [1149, 393] on icon "button" at bounding box center [1149, 397] width 9 height 9
select select "39"
select select "9"
select select "0"
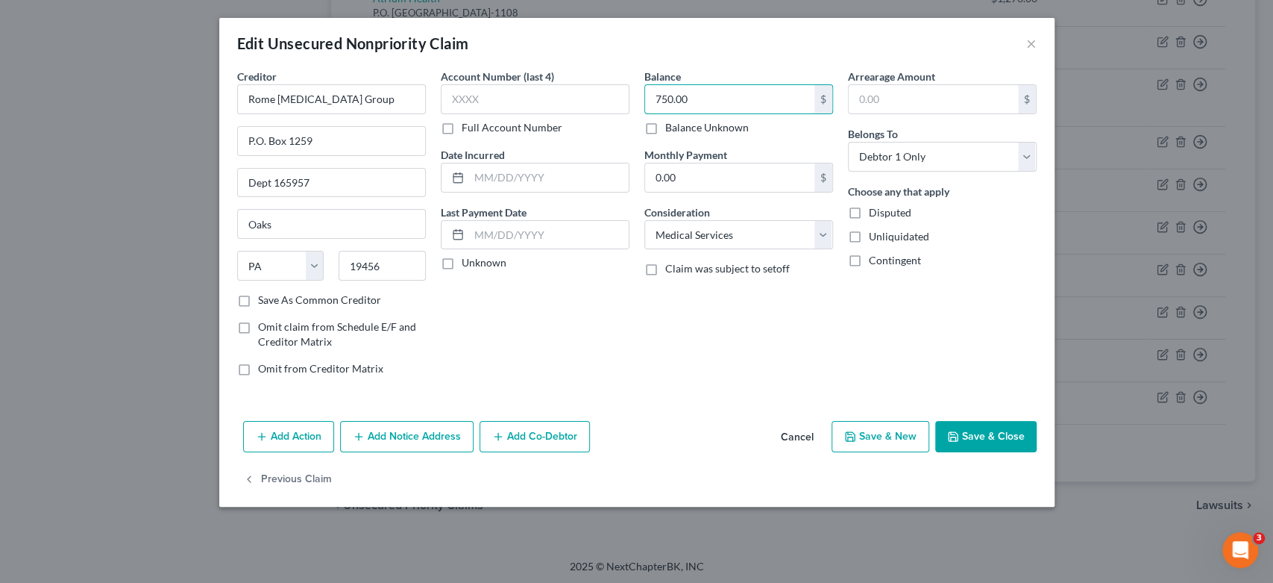
type input "750.00"
click at [1011, 424] on button "Save & Close" at bounding box center [985, 436] width 101 height 31
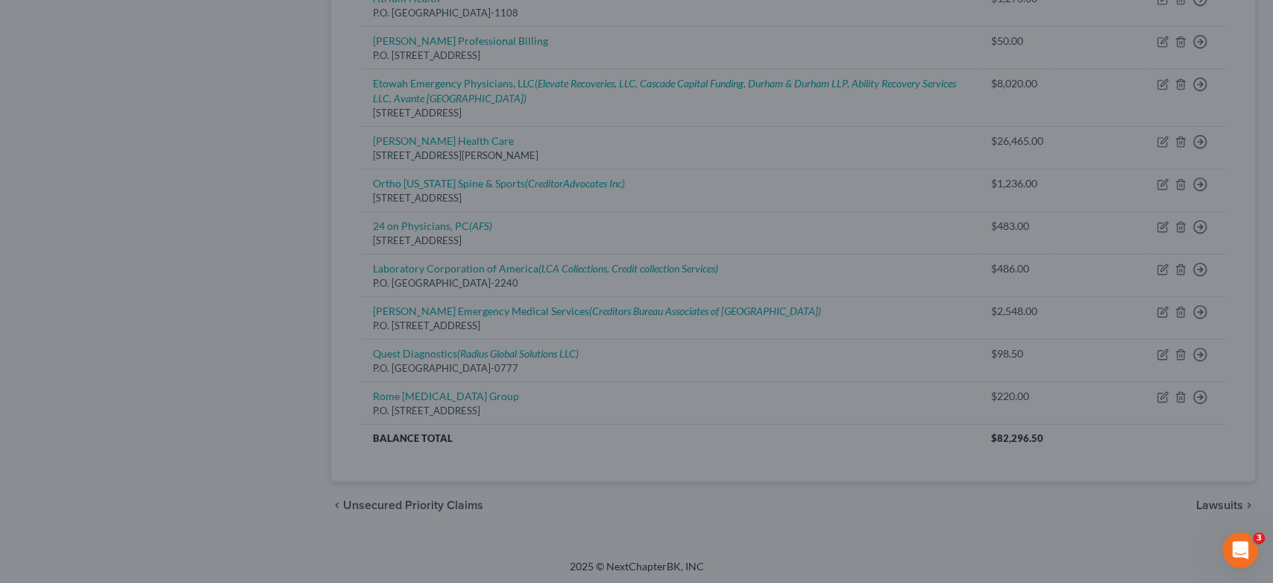
type input "0"
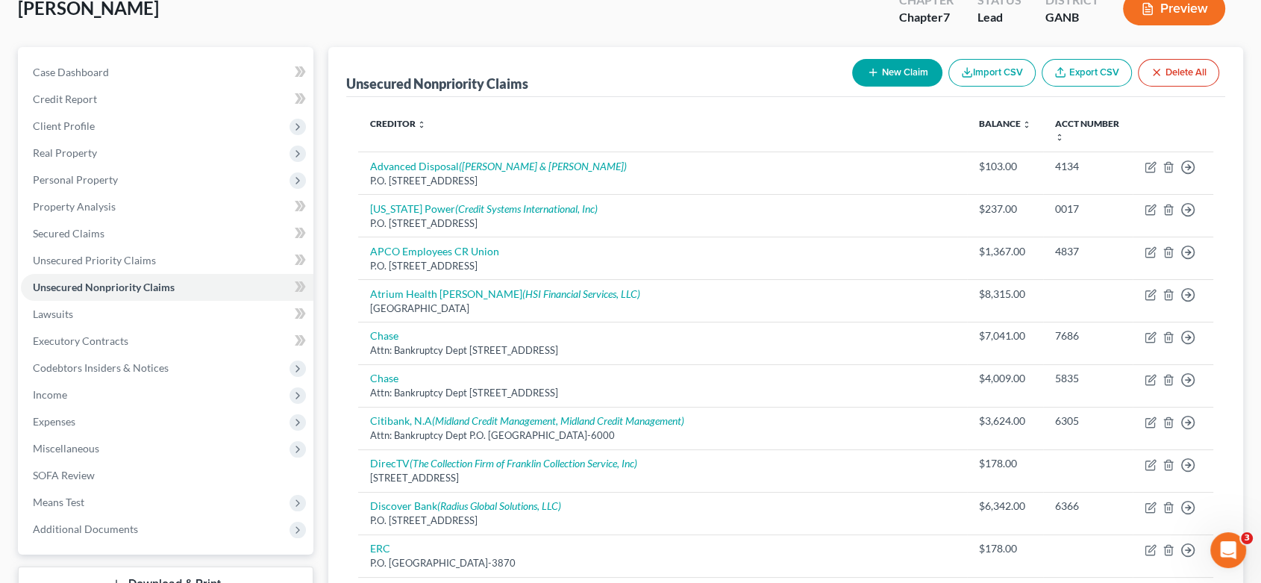
scroll to position [0, 0]
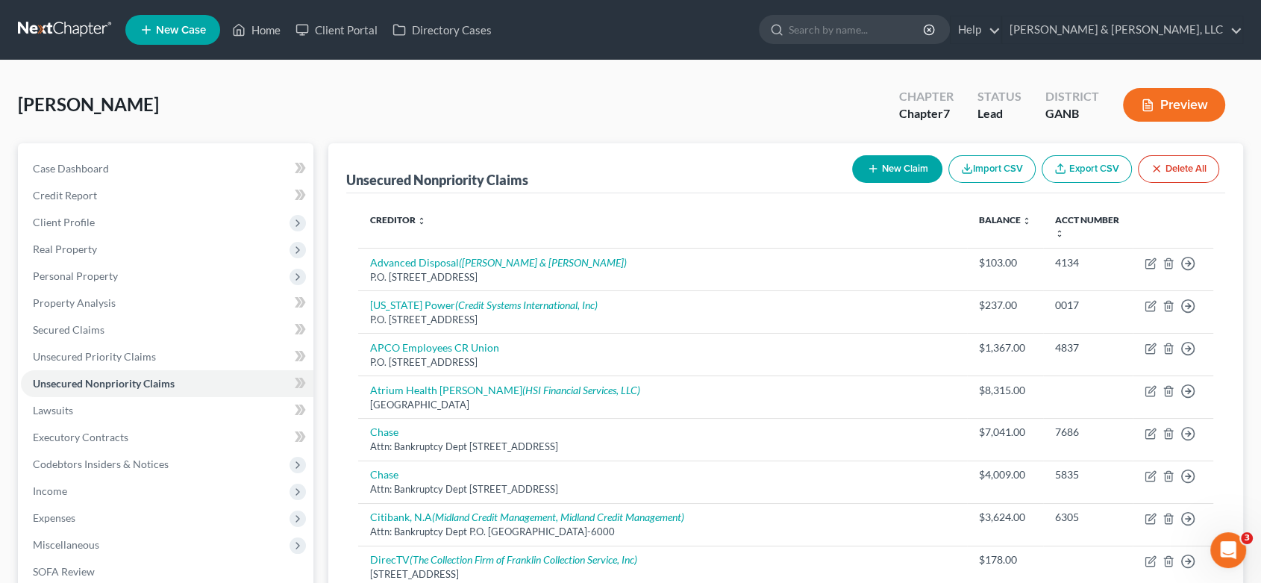
click at [894, 164] on button "New Claim" at bounding box center [897, 169] width 90 height 28
select select "0"
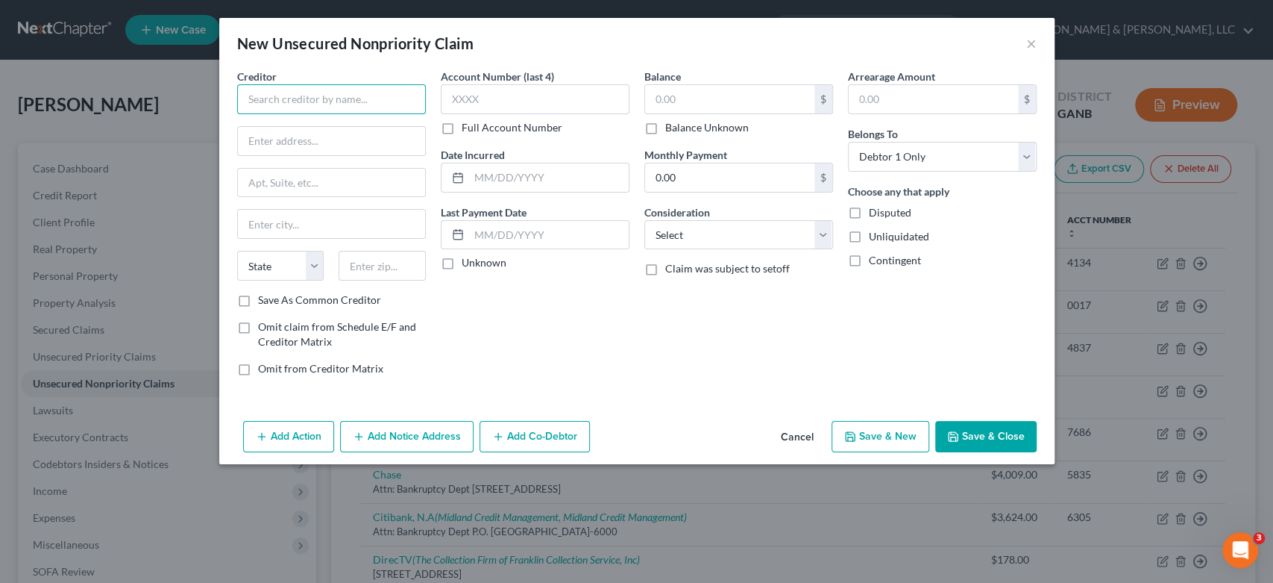
click at [315, 98] on input "text" at bounding box center [331, 99] width 189 height 30
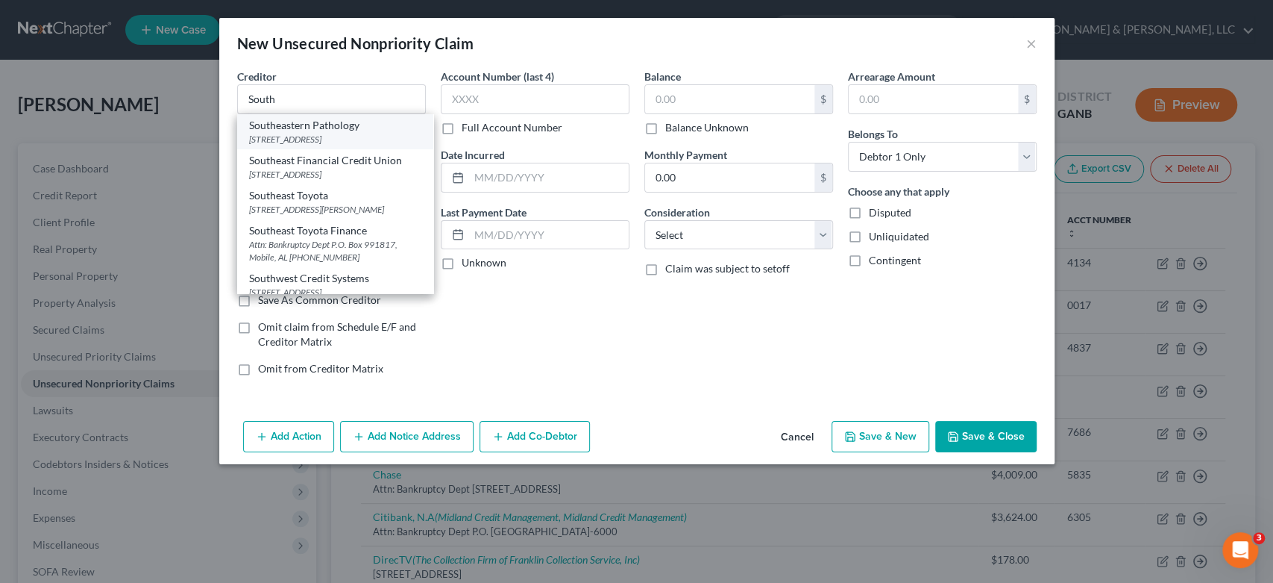
drag, startPoint x: 360, startPoint y: 136, endPoint x: 369, endPoint y: 133, distance: 10.1
click at [360, 135] on div "[STREET_ADDRESS]" at bounding box center [335, 139] width 172 height 13
type input "Southeastern Pathology"
type input "[STREET_ADDRESS]"
type input "[GEOGRAPHIC_DATA]"
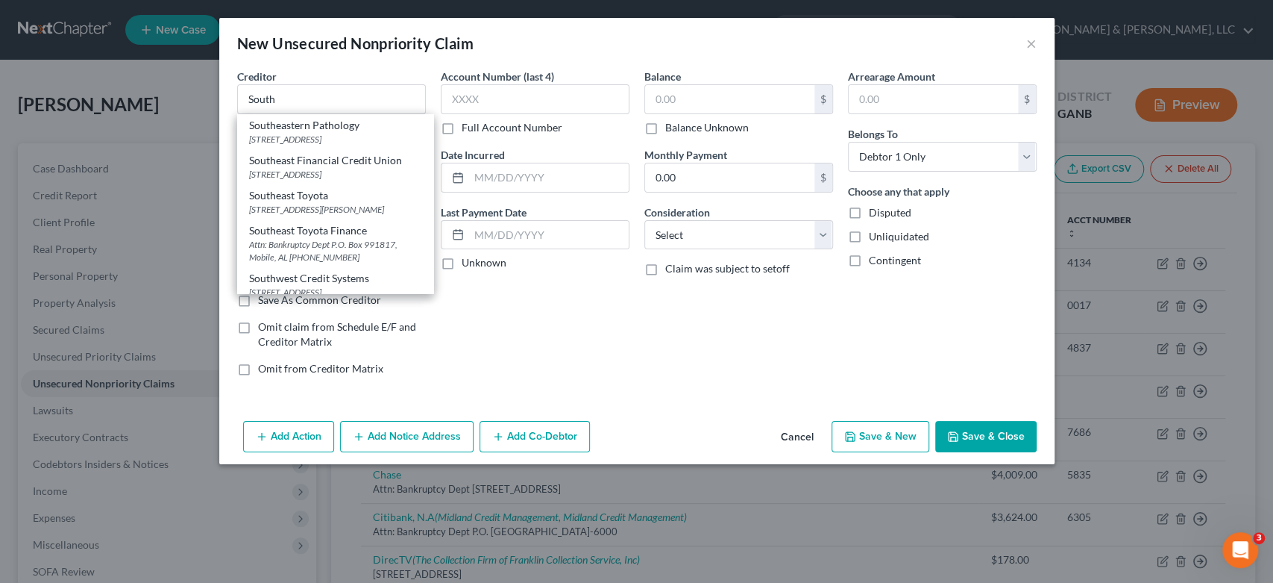
select select "10"
type input "30165-2723"
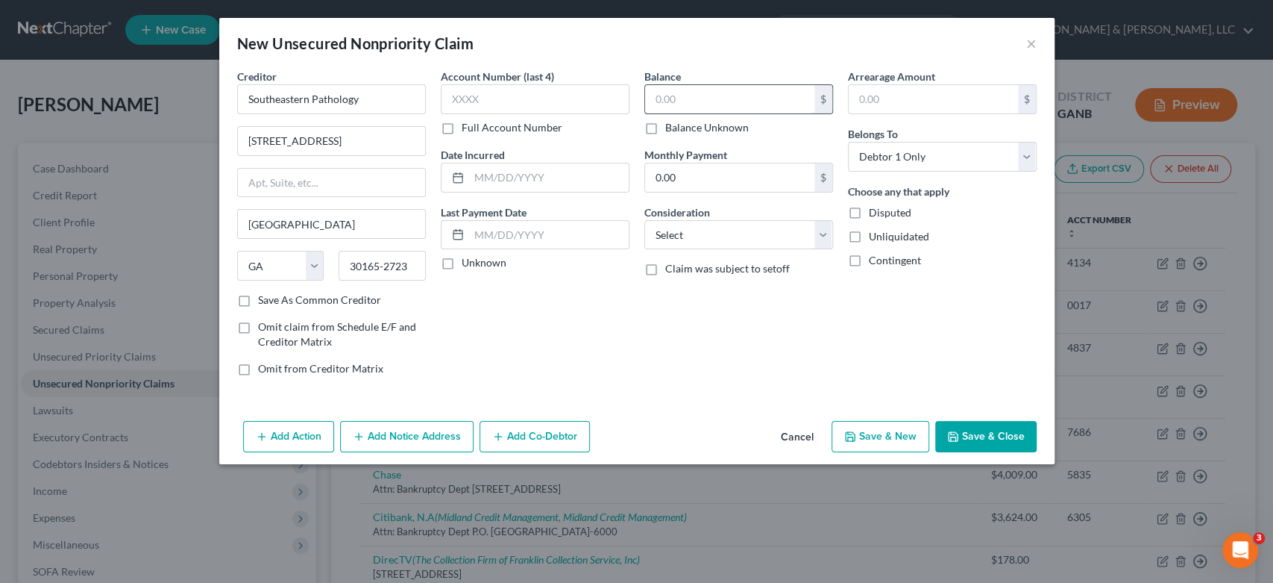
click at [716, 101] on input "text" at bounding box center [729, 99] width 169 height 28
type input "153.00"
click at [815, 227] on select "Select Cable / Satellite Services Collection Agency Credit Card Debt Debt Couns…" at bounding box center [738, 235] width 189 height 30
select select "9"
click at [644, 220] on select "Select Cable / Satellite Services Collection Agency Credit Card Debt Debt Couns…" at bounding box center [738, 235] width 189 height 30
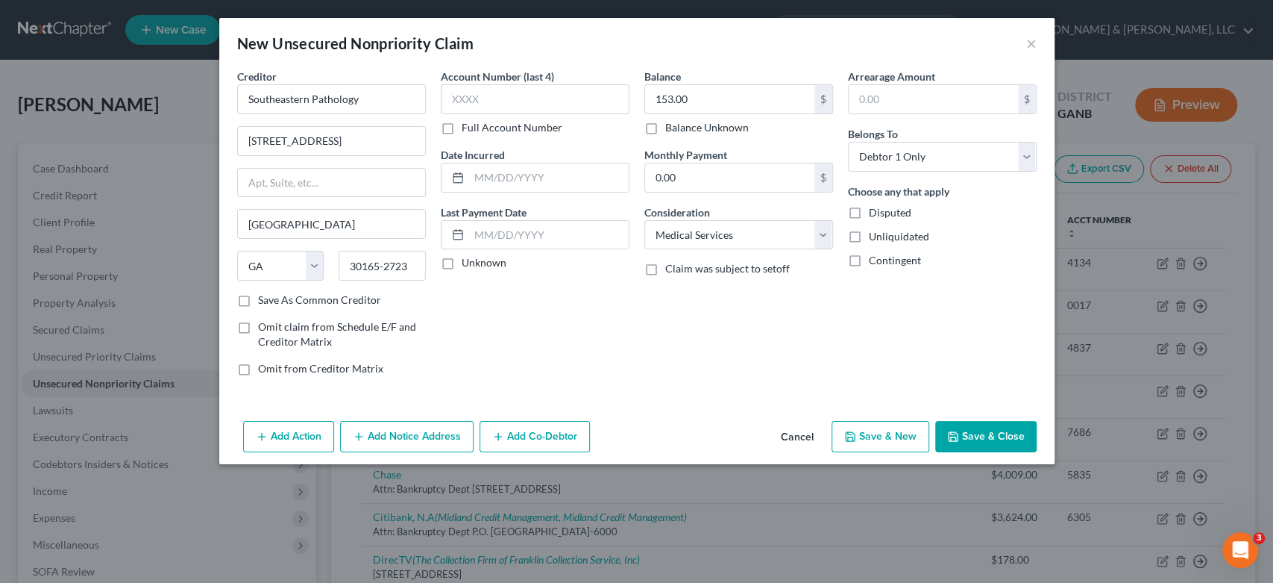
click at [861, 438] on button "Save & New" at bounding box center [881, 436] width 98 height 31
select select "0"
click at [1033, 40] on button "×" at bounding box center [1031, 43] width 10 height 18
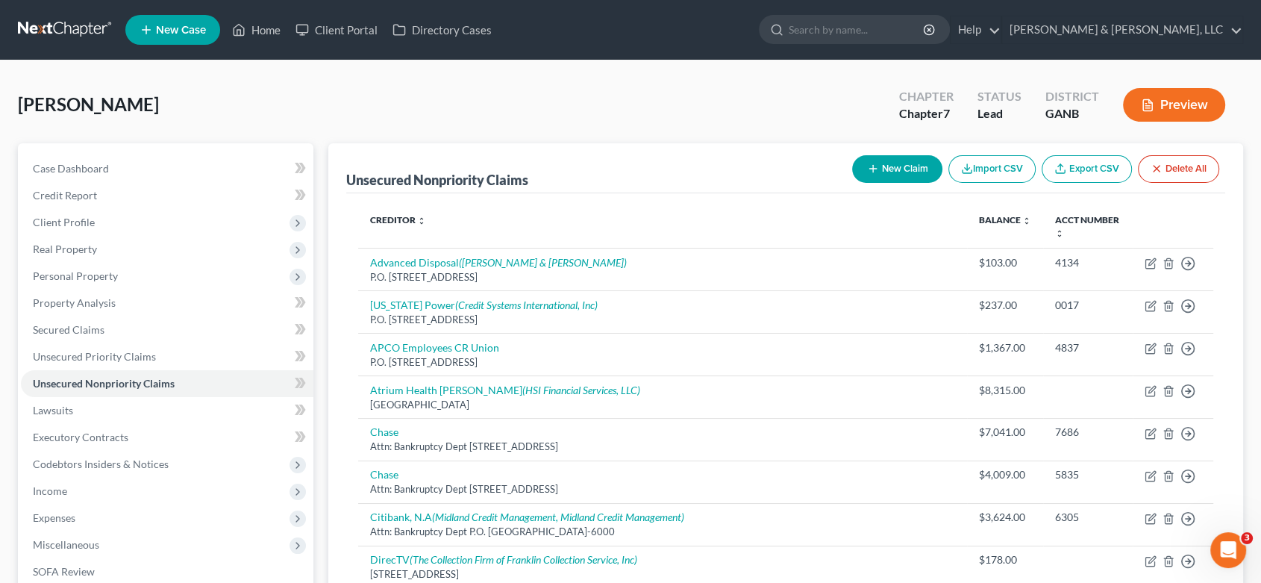
click at [892, 166] on button "New Claim" at bounding box center [897, 169] width 90 height 28
select select "0"
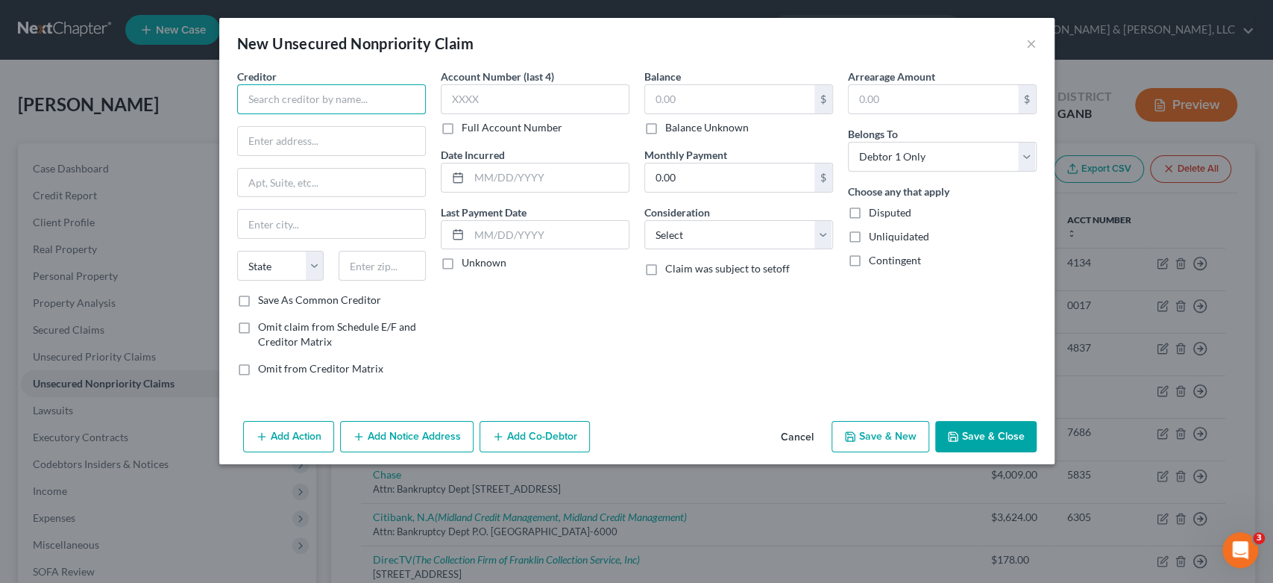
click at [275, 95] on input "text" at bounding box center [331, 99] width 189 height 30
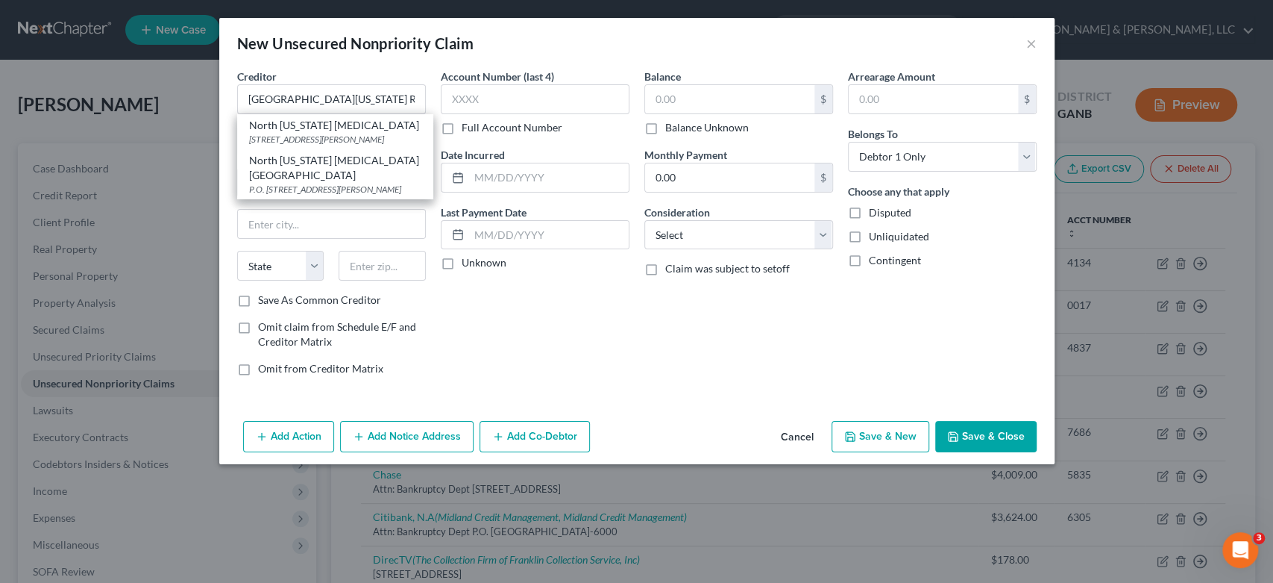
click at [347, 178] on div "North [US_STATE] [MEDICAL_DATA] [GEOGRAPHIC_DATA]" at bounding box center [335, 168] width 172 height 30
type input "North [US_STATE] [MEDICAL_DATA] [GEOGRAPHIC_DATA]"
type input "P.O. Box 2546"
type input "[PERSON_NAME]"
select select "10"
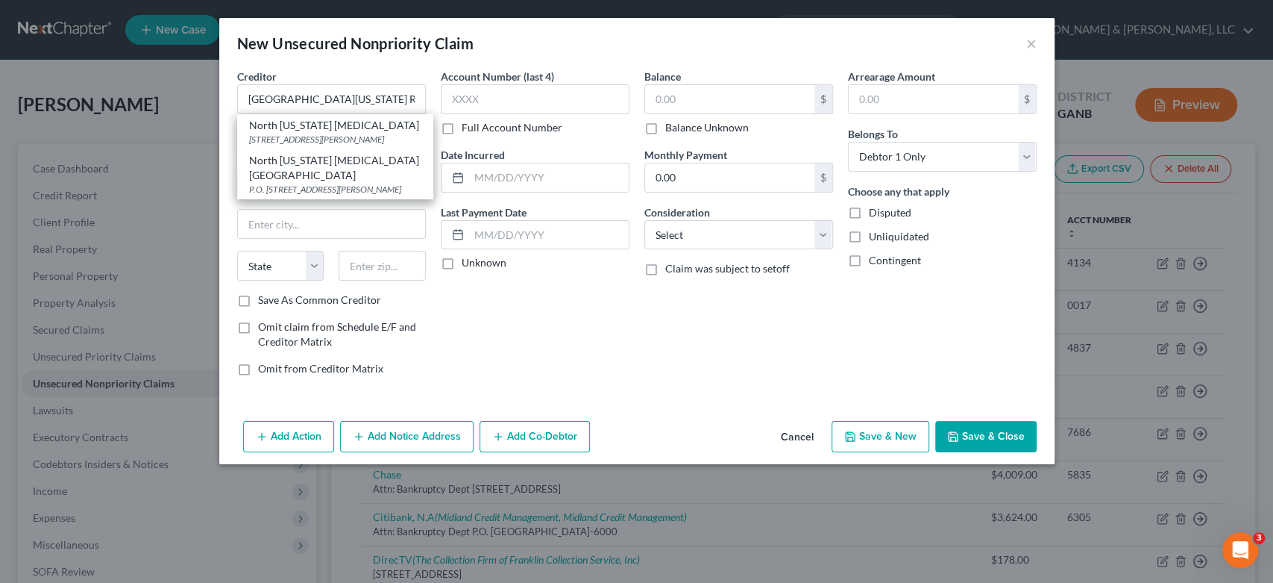
type input "30722-2546"
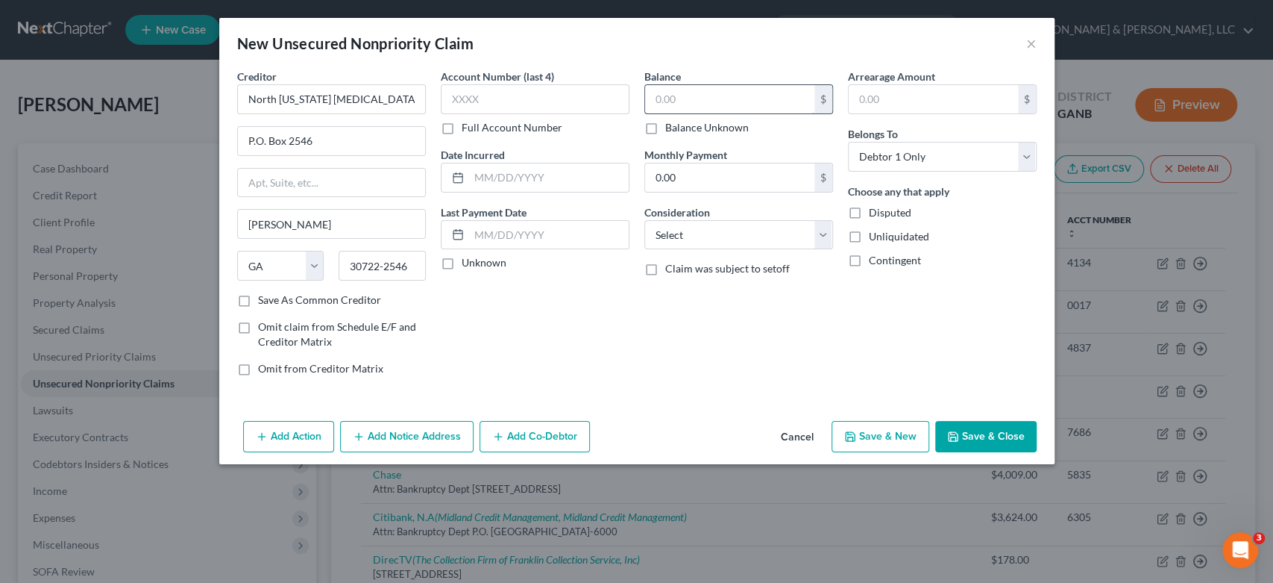
click at [723, 100] on input "text" at bounding box center [729, 99] width 169 height 28
click at [1036, 37] on div "New Unsecured Nonpriority Claim ×" at bounding box center [636, 43] width 835 height 51
click at [1030, 45] on button "×" at bounding box center [1031, 43] width 10 height 18
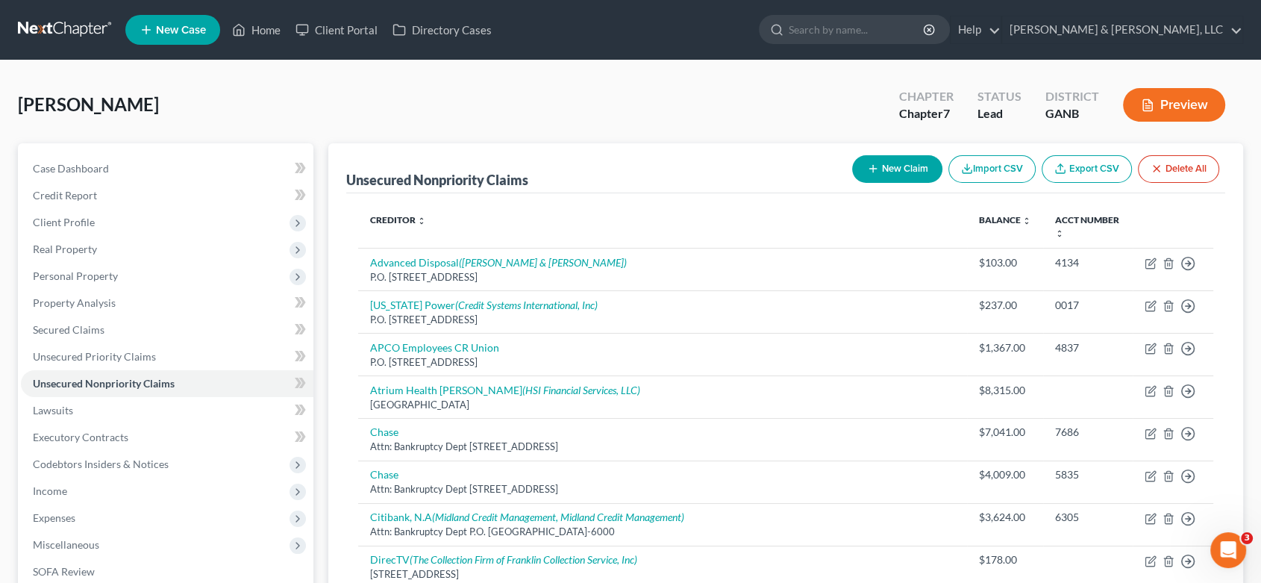
click at [890, 166] on button "New Claim" at bounding box center [897, 169] width 90 height 28
select select "0"
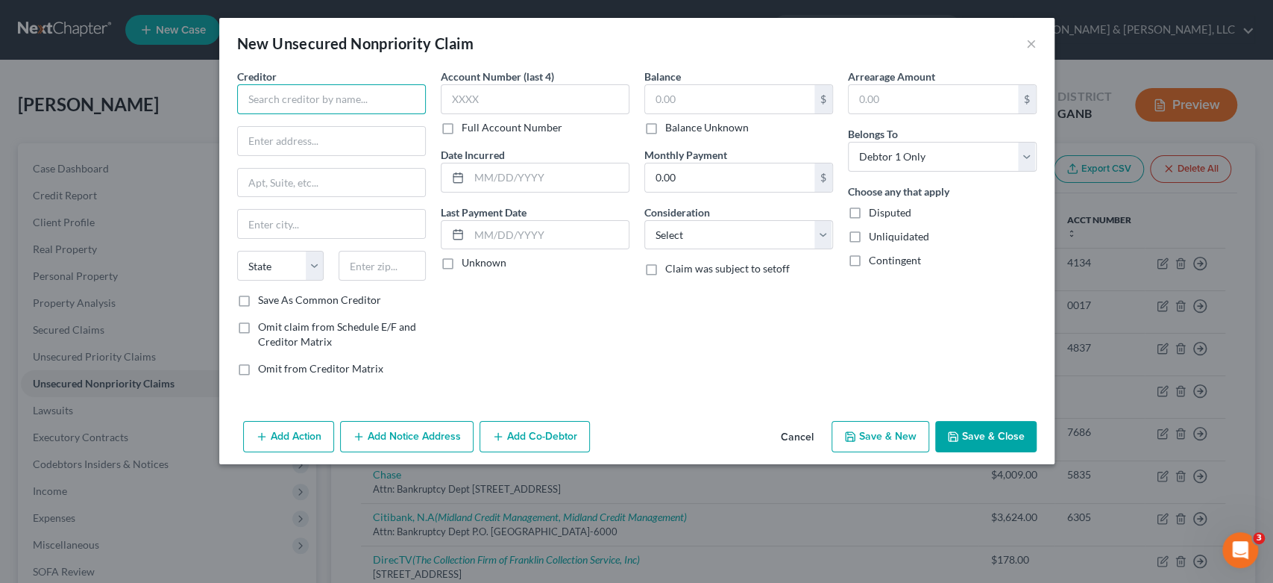
click at [333, 99] on input "text" at bounding box center [331, 99] width 189 height 30
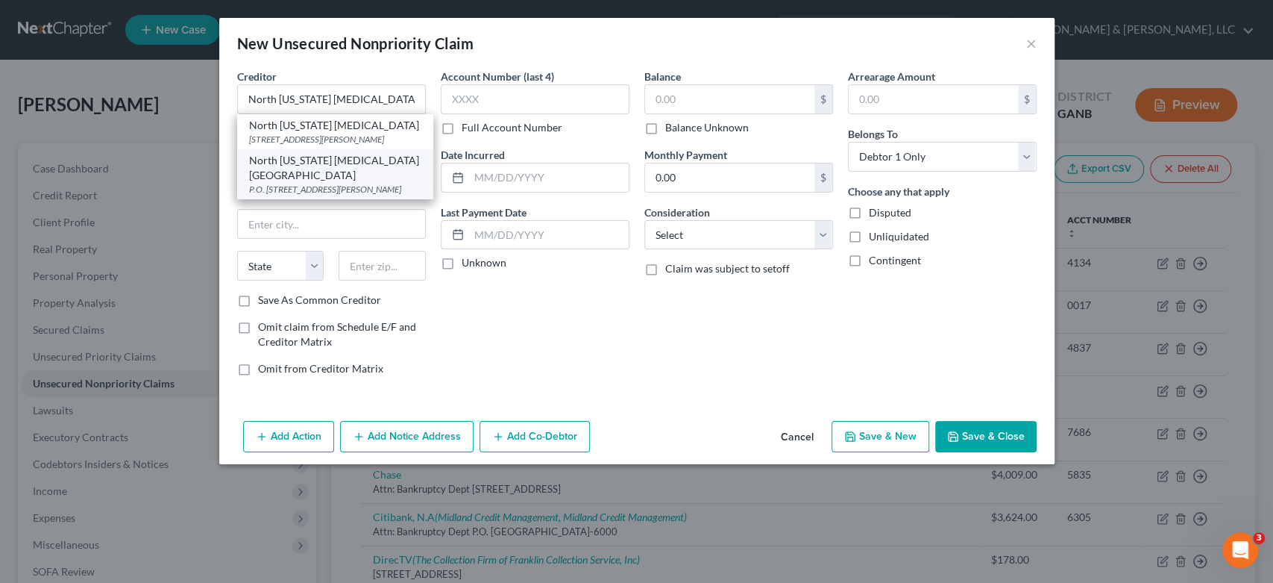
click at [336, 183] on div "P.O. [STREET_ADDRESS][PERSON_NAME]" at bounding box center [335, 189] width 172 height 13
type input "North [US_STATE] [MEDICAL_DATA] [GEOGRAPHIC_DATA]"
type input "P.O. Box 2546"
type input "[PERSON_NAME]"
select select "10"
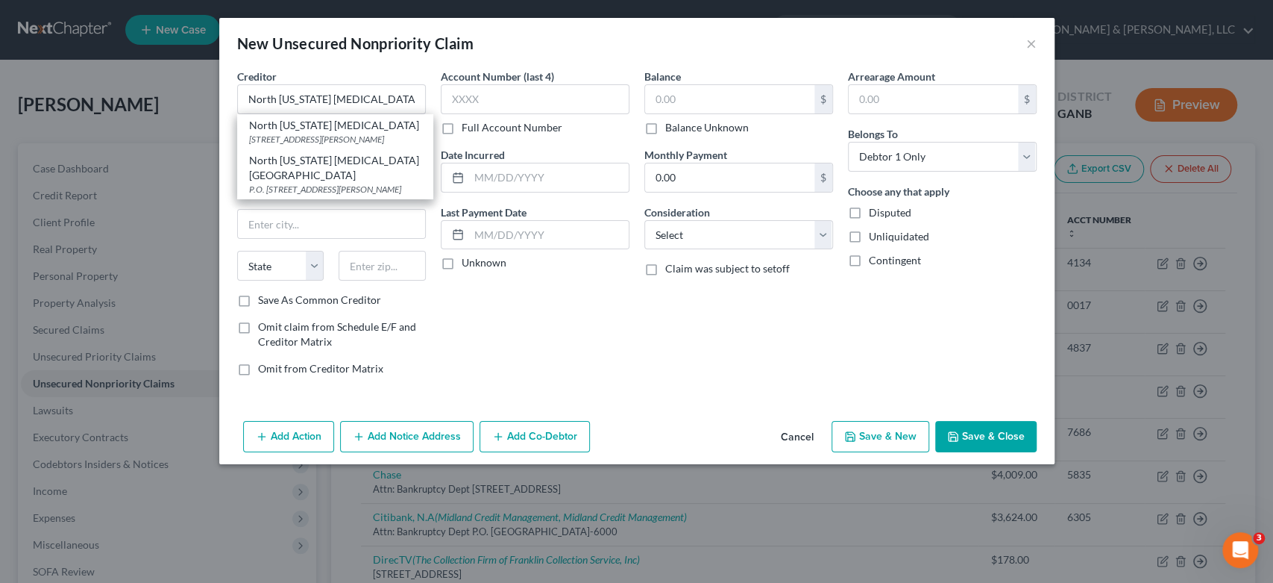
type input "30722-2546"
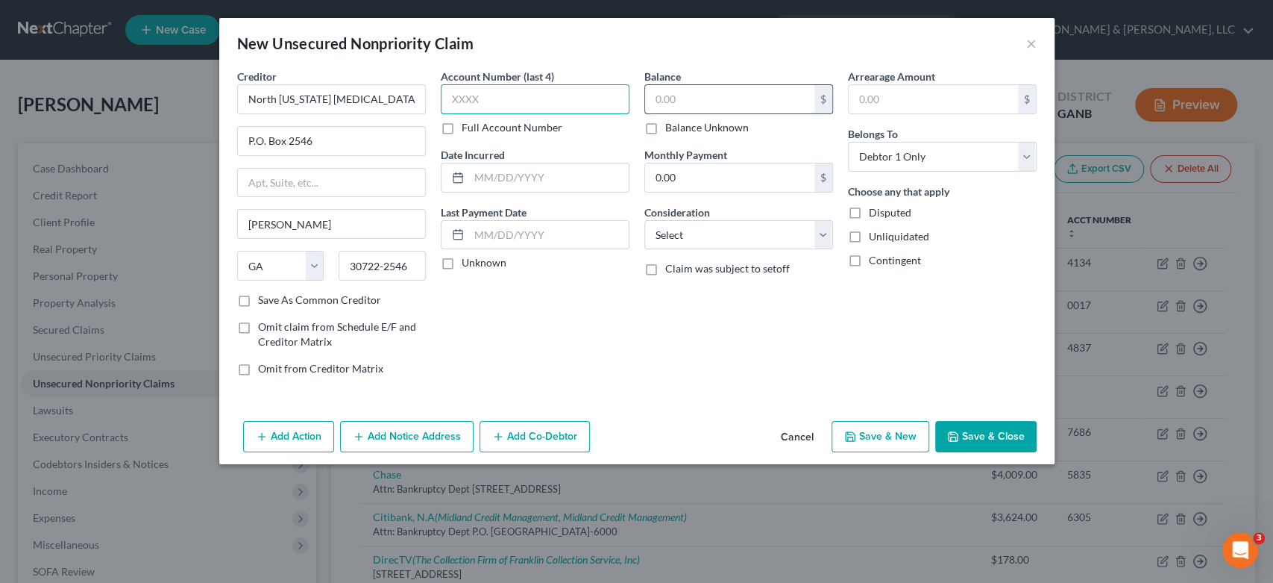
drag, startPoint x: 495, startPoint y: 104, endPoint x: 740, endPoint y: 101, distance: 245.4
click at [507, 104] on input "text" at bounding box center [535, 99] width 189 height 30
click at [724, 99] on input "text" at bounding box center [729, 99] width 169 height 28
type input "80.00"
click at [820, 232] on select "Select Cable / Satellite Services Collection Agency Credit Card Debt Debt Couns…" at bounding box center [738, 235] width 189 height 30
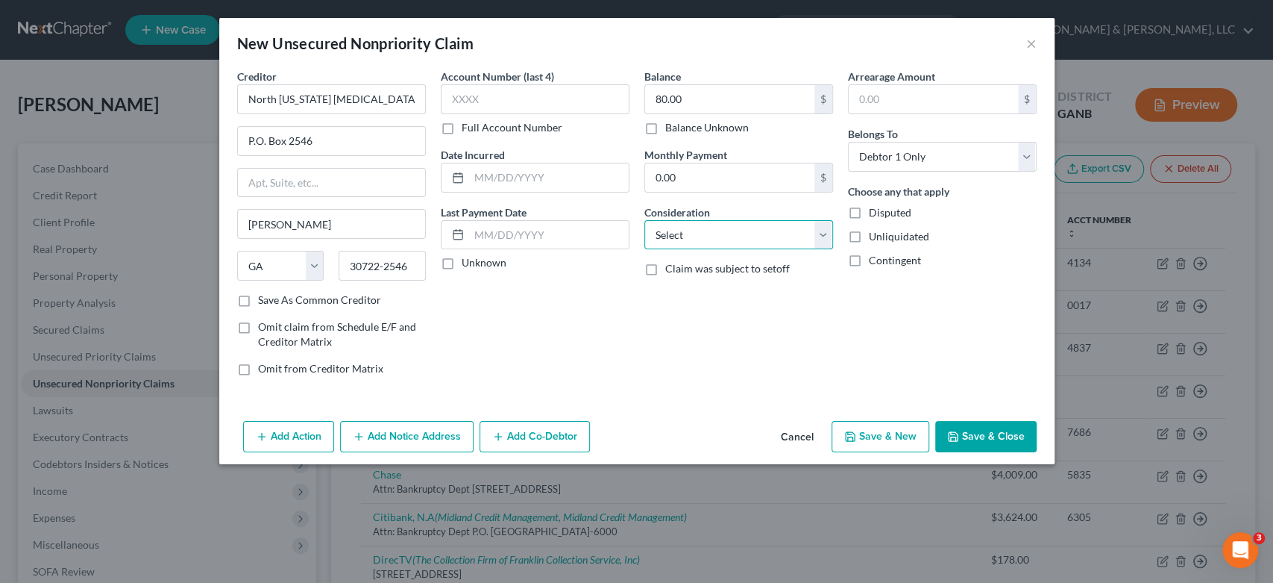
select select "9"
click at [644, 220] on select "Select Cable / Satellite Services Collection Agency Credit Card Debt Debt Couns…" at bounding box center [738, 235] width 189 height 30
click at [882, 431] on button "Save & New" at bounding box center [881, 436] width 98 height 31
select select "0"
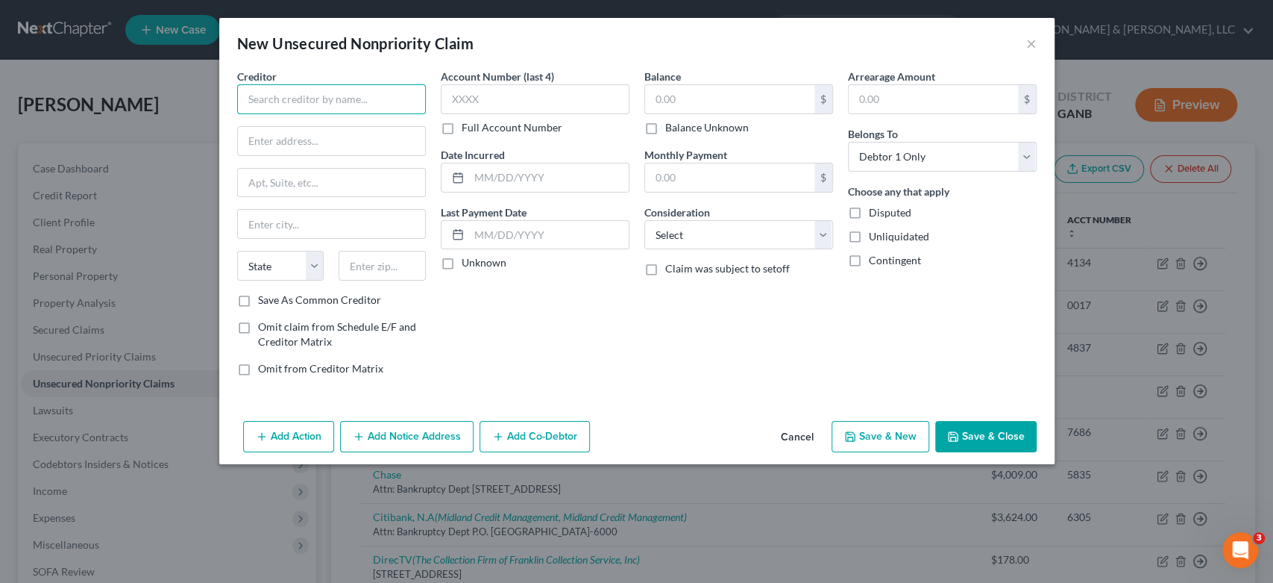
click at [283, 90] on input "text" at bounding box center [331, 99] width 189 height 30
type input "Oral & Facial Surgery of AL, PC"
type input "DBA [PERSON_NAME]"
click at [392, 174] on input "[STREET_ADDRESS]" at bounding box center [331, 183] width 187 height 28
click at [336, 184] on input "[STREET_ADDRESS]" at bounding box center [331, 183] width 187 height 28
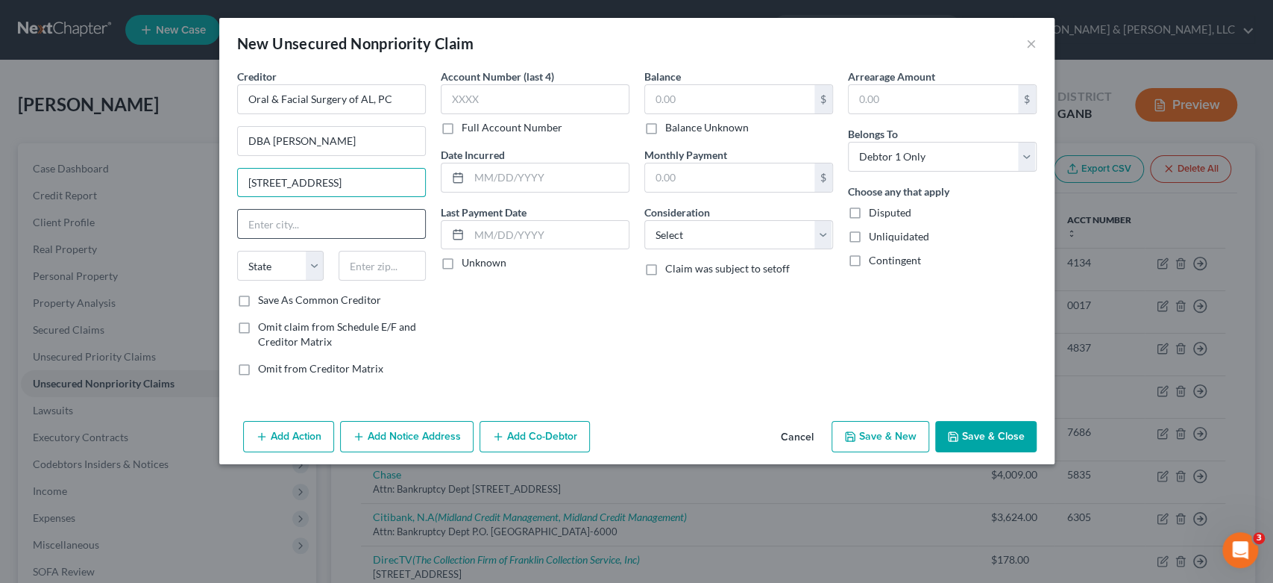
type input "[STREET_ADDRESS]"
click at [266, 224] on input "text" at bounding box center [331, 224] width 187 height 28
type input "[GEOGRAPHIC_DATA]"
select select "0"
type input "35205-5628"
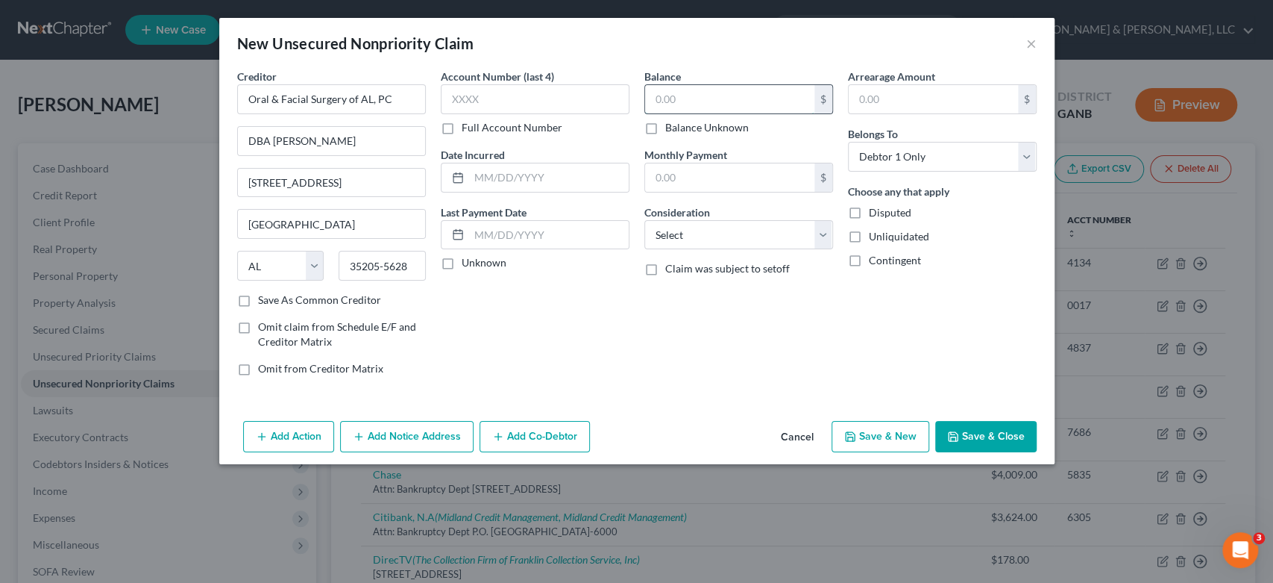
click at [686, 101] on input "text" at bounding box center [729, 99] width 169 height 28
click at [823, 232] on select "Select Cable / Satellite Services Collection Agency Credit Card Debt Debt Couns…" at bounding box center [738, 235] width 189 height 30
click at [644, 220] on select "Select Cable / Satellite Services Collection Agency Credit Card Debt Debt Couns…" at bounding box center [738, 235] width 189 height 30
click at [905, 437] on button "Save & New" at bounding box center [881, 436] width 98 height 31
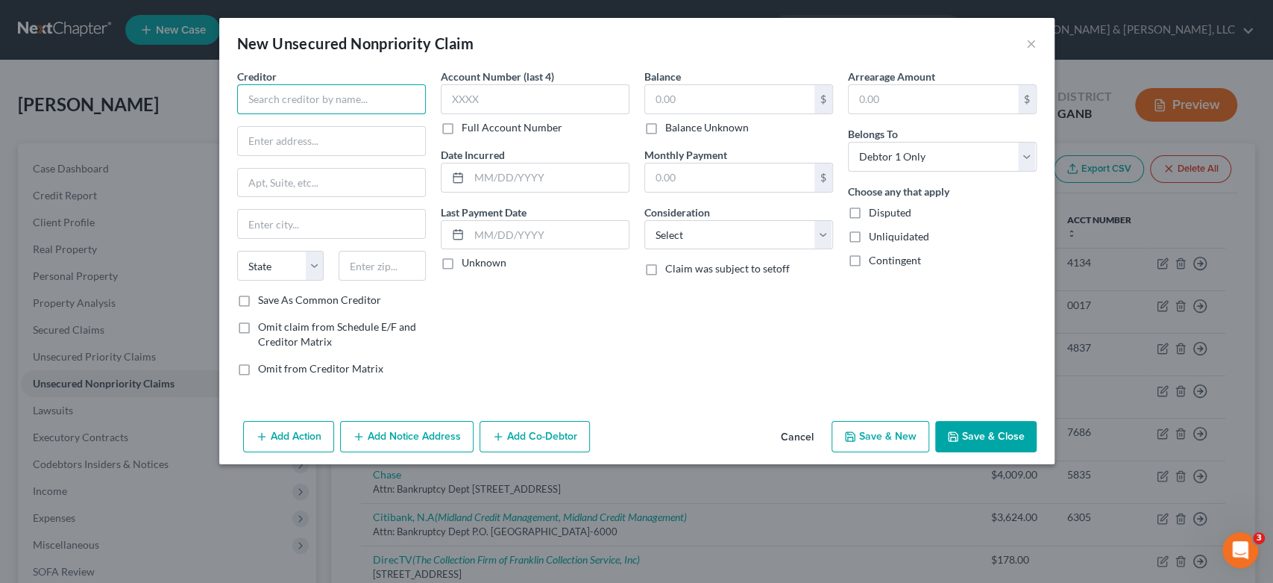
click at [293, 95] on input "text" at bounding box center [331, 99] width 189 height 30
drag, startPoint x: 427, startPoint y: 188, endPoint x: 302, endPoint y: 139, distance: 133.9
click at [301, 140] on input "P.O" at bounding box center [331, 141] width 187 height 28
click at [248, 199] on div "Creditor * Premier Medical, PC P.O Box 830525 State [US_STATE] AK AR AZ CA CO C…" at bounding box center [331, 181] width 189 height 224
click at [259, 187] on input "text" at bounding box center [331, 183] width 187 height 28
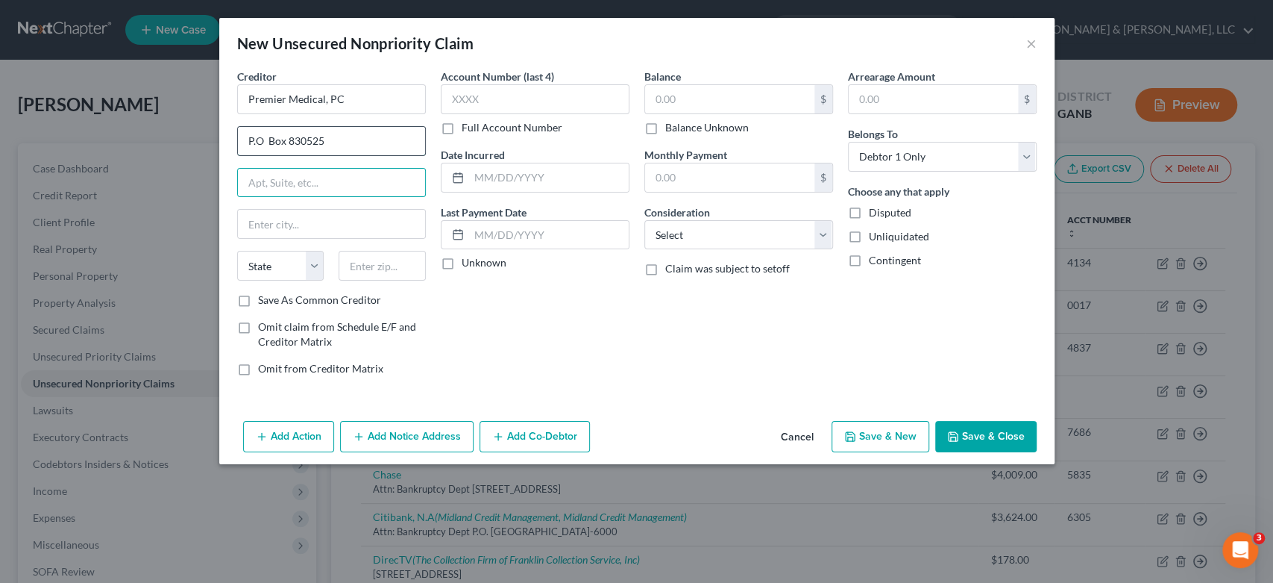
click at [339, 142] on input "P.O Box 830525" at bounding box center [331, 141] width 187 height 28
click at [727, 99] on input "text" at bounding box center [729, 99] width 169 height 28
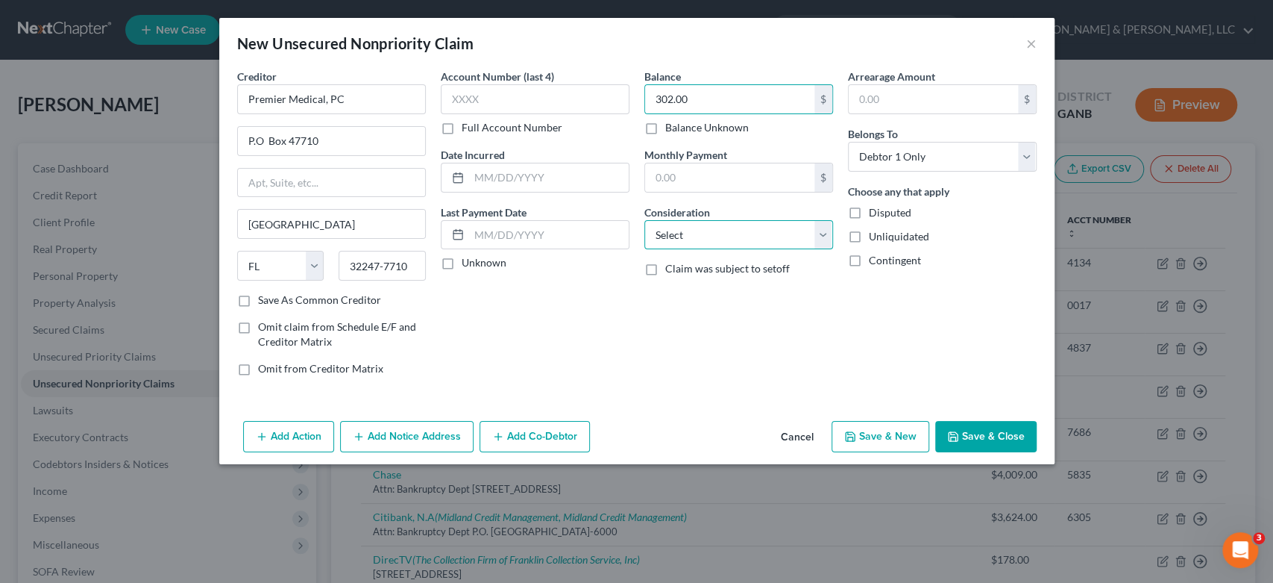
click at [828, 230] on select "Select Cable / Satellite Services Collection Agency Credit Card Debt Debt Couns…" at bounding box center [738, 235] width 189 height 30
click at [644, 220] on select "Select Cable / Satellite Services Collection Agency Credit Card Debt Debt Couns…" at bounding box center [738, 235] width 189 height 30
click at [889, 445] on button "Save & New" at bounding box center [881, 436] width 98 height 31
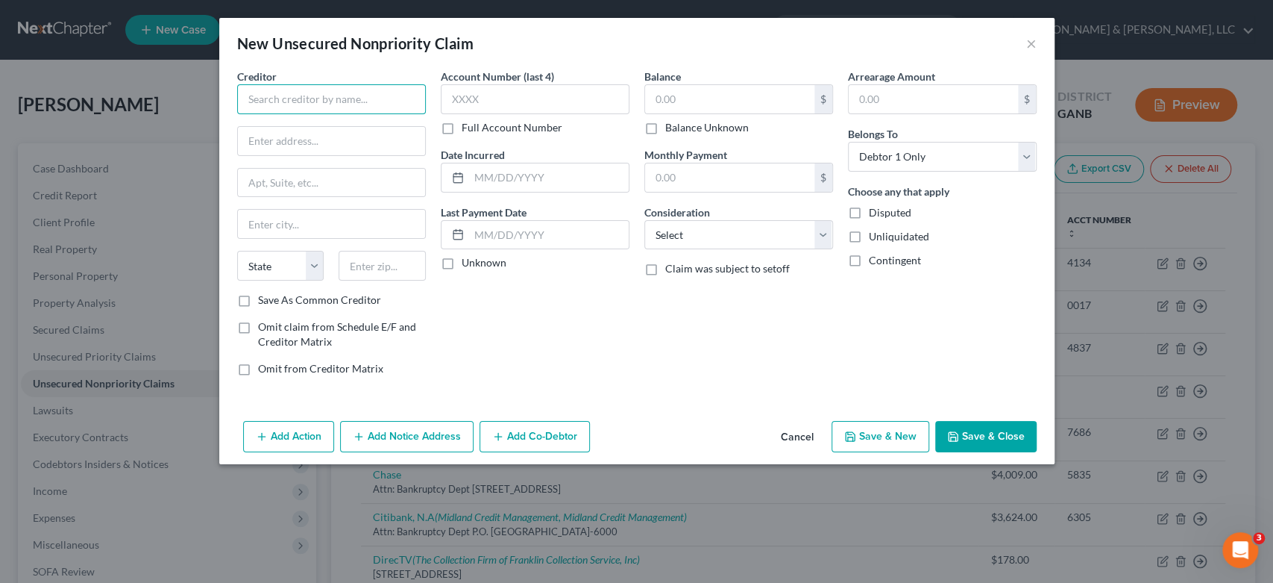
click at [254, 106] on input "text" at bounding box center [331, 99] width 189 height 30
click at [704, 109] on input "text" at bounding box center [729, 99] width 169 height 28
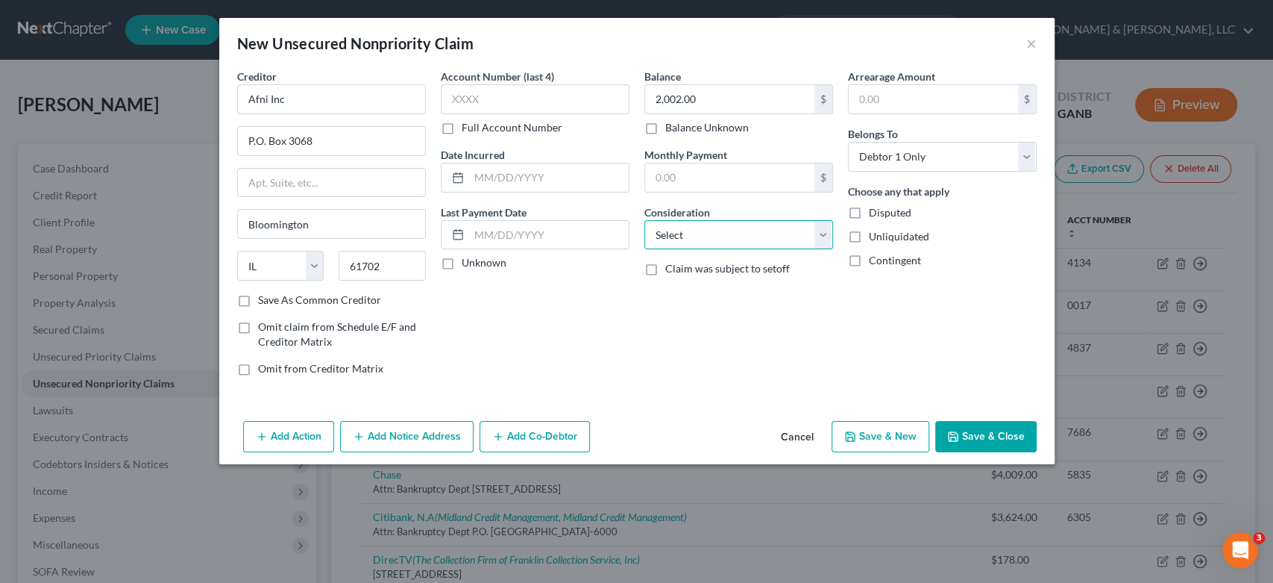
click at [821, 231] on select "Select Cable / Satellite Services Collection Agency Credit Card Debt Debt Couns…" at bounding box center [738, 235] width 189 height 30
click at [644, 220] on select "Select Cable / Satellite Services Collection Agency Credit Card Debt Debt Couns…" at bounding box center [738, 235] width 189 height 30
click at [901, 435] on button "Save & New" at bounding box center [881, 436] width 98 height 31
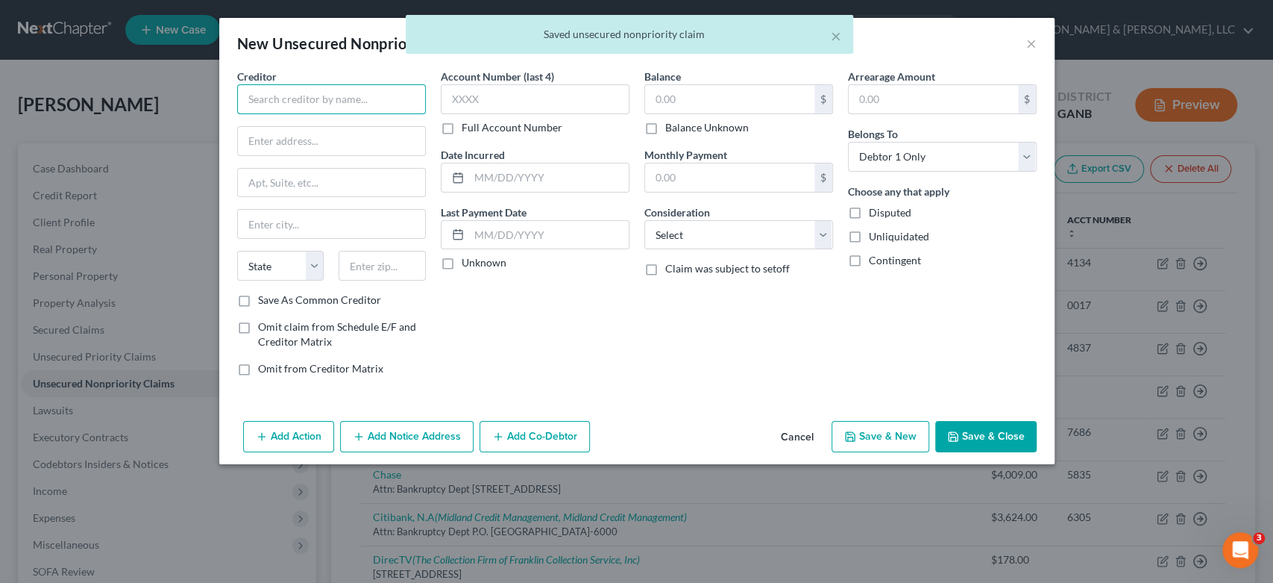
click at [325, 98] on input "text" at bounding box center [331, 99] width 189 height 30
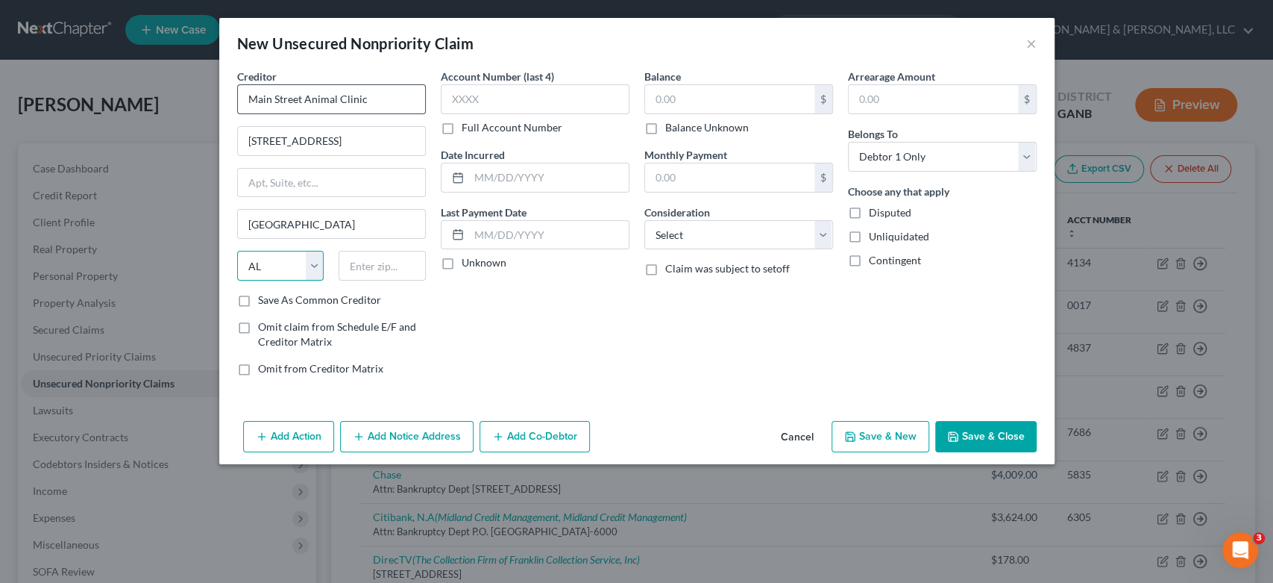
click at [237, 251] on select "State [US_STATE] AK AR AZ CA CO CT DE DC [GEOGRAPHIC_DATA] [GEOGRAPHIC_DATA] GU…" at bounding box center [280, 266] width 87 height 30
click at [706, 96] on input "text" at bounding box center [729, 99] width 169 height 28
click at [823, 227] on select "Select Cable / Satellite Services Collection Agency Credit Card Debt Debt Couns…" at bounding box center [738, 235] width 189 height 30
click at [644, 220] on select "Select Cable / Satellite Services Collection Agency Credit Card Debt Debt Couns…" at bounding box center [738, 235] width 189 height 30
click at [891, 438] on button "Save & New" at bounding box center [881, 436] width 98 height 31
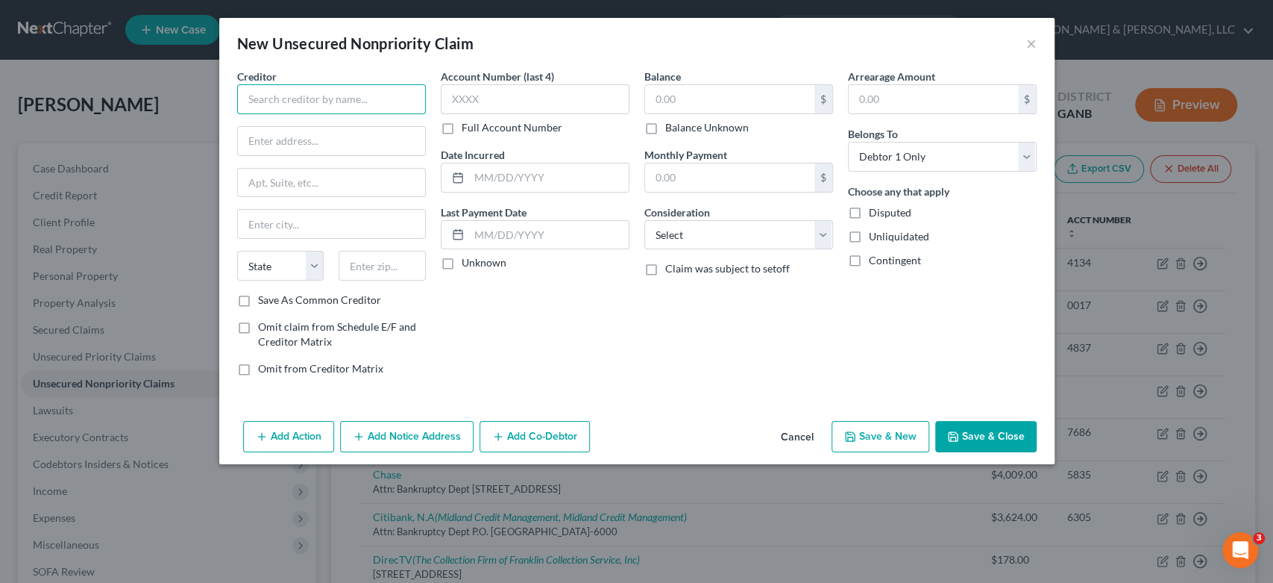
click at [276, 94] on input "text" at bounding box center [331, 99] width 189 height 30
click at [313, 264] on select "State [US_STATE] AK AR AZ CA CO CT DE DC [GEOGRAPHIC_DATA] [GEOGRAPHIC_DATA] GU…" at bounding box center [280, 266] width 87 height 30
click at [237, 251] on select "State [US_STATE] AK AR AZ CA CO CT DE DC [GEOGRAPHIC_DATA] [GEOGRAPHIC_DATA] GU…" at bounding box center [280, 266] width 87 height 30
drag, startPoint x: 395, startPoint y: 269, endPoint x: 418, endPoint y: 266, distance: 23.3
click at [398, 269] on input "text" at bounding box center [382, 266] width 87 height 30
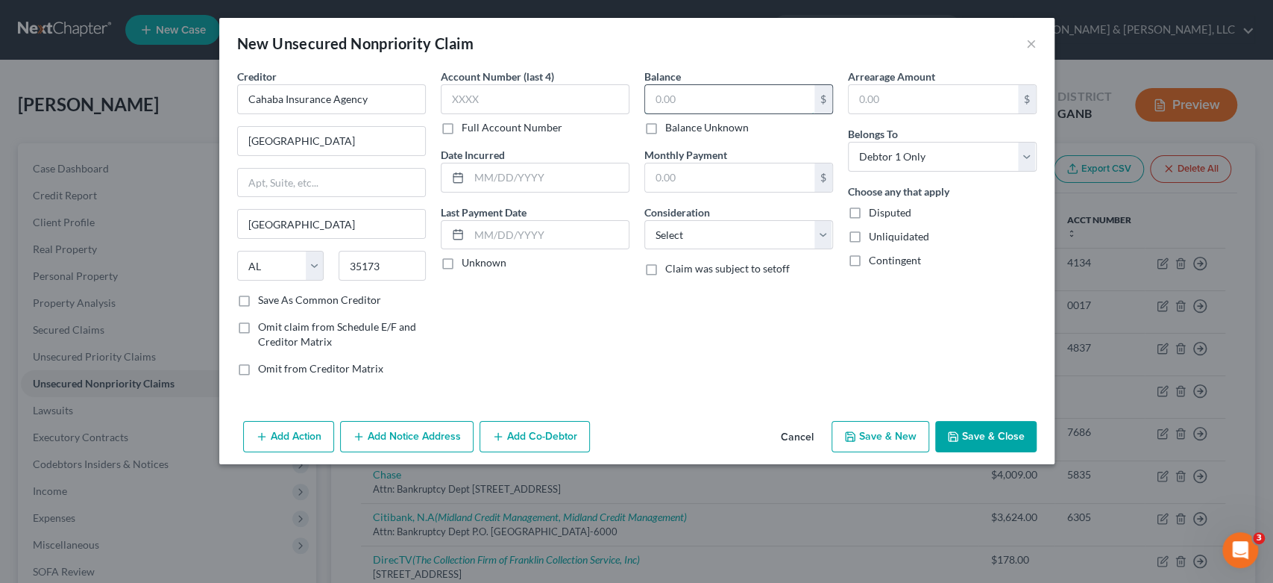
click at [710, 101] on input "text" at bounding box center [729, 99] width 169 height 28
click at [828, 237] on select "Select Cable / Satellite Services Collection Agency Credit Card Debt Debt Couns…" at bounding box center [738, 235] width 189 height 30
click at [926, 568] on div "New Unsecured Nonpriority Claim × Creditor * Cahaba Insurance Agency 11 Office …" at bounding box center [636, 291] width 1273 height 583
drag, startPoint x: 826, startPoint y: 237, endPoint x: 809, endPoint y: 246, distance: 18.7
click at [823, 239] on select "Select Cable / Satellite Services Collection Agency Credit Card Debt Debt Couns…" at bounding box center [738, 235] width 189 height 30
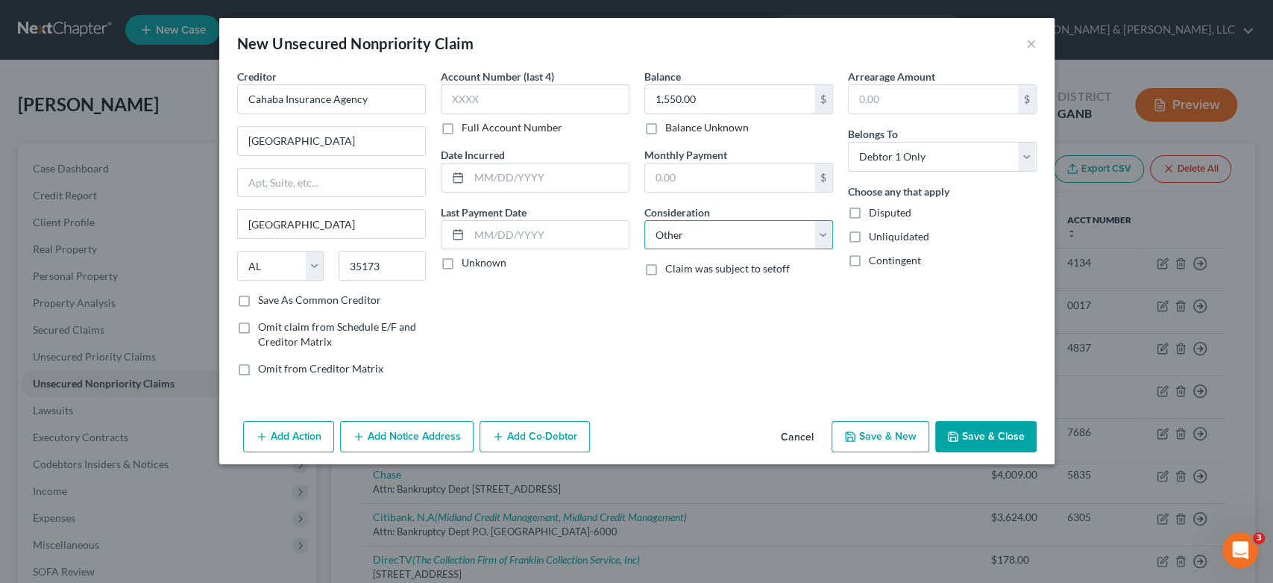
click at [644, 220] on select "Select Cable / Satellite Services Collection Agency Credit Card Debt Debt Couns…" at bounding box center [738, 235] width 189 height 30
click at [674, 295] on input "text" at bounding box center [738, 291] width 187 height 28
click at [870, 428] on button "Save & New" at bounding box center [881, 436] width 98 height 31
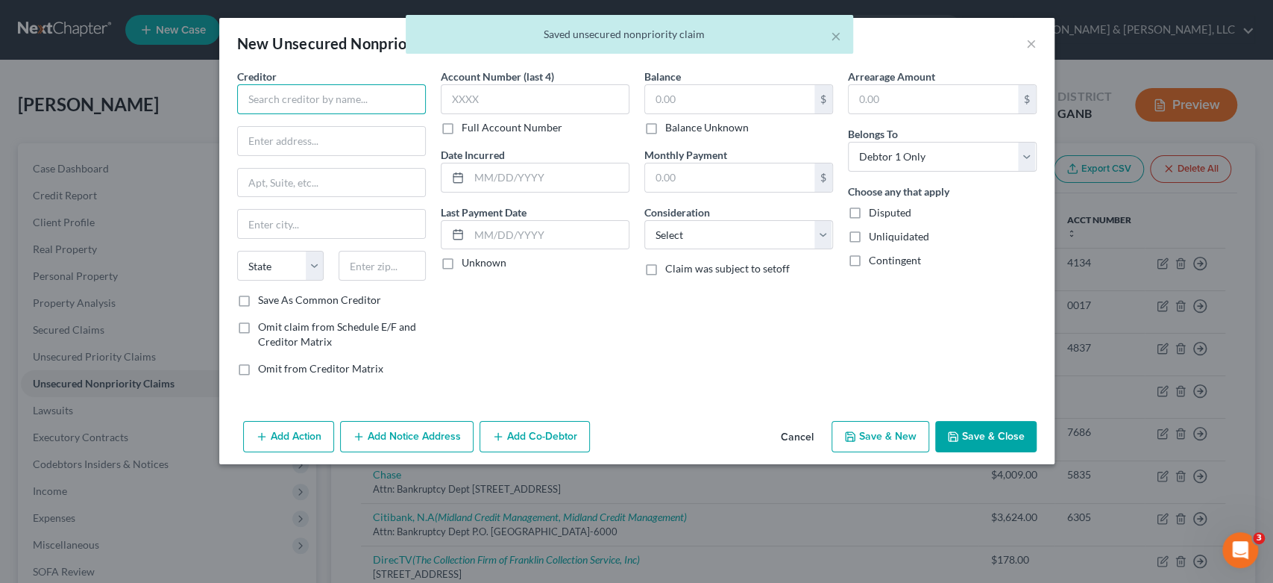
drag, startPoint x: 319, startPoint y: 94, endPoint x: 333, endPoint y: 95, distance: 13.5
click at [319, 94] on input "text" at bounding box center [331, 99] width 189 height 30
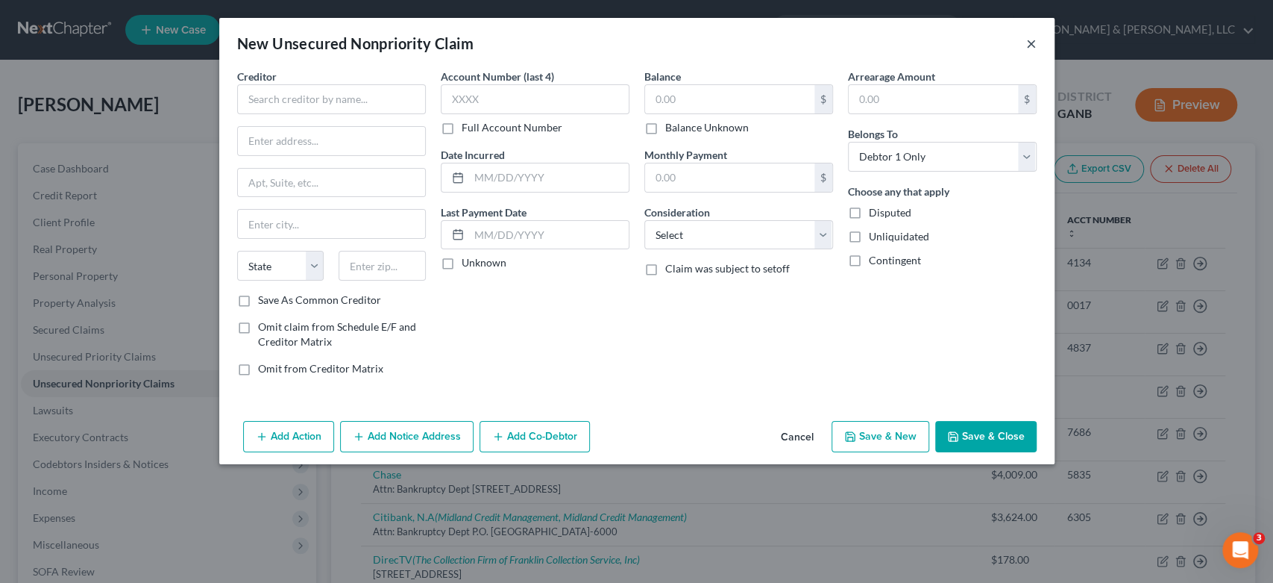
click at [1028, 40] on button "×" at bounding box center [1031, 43] width 10 height 18
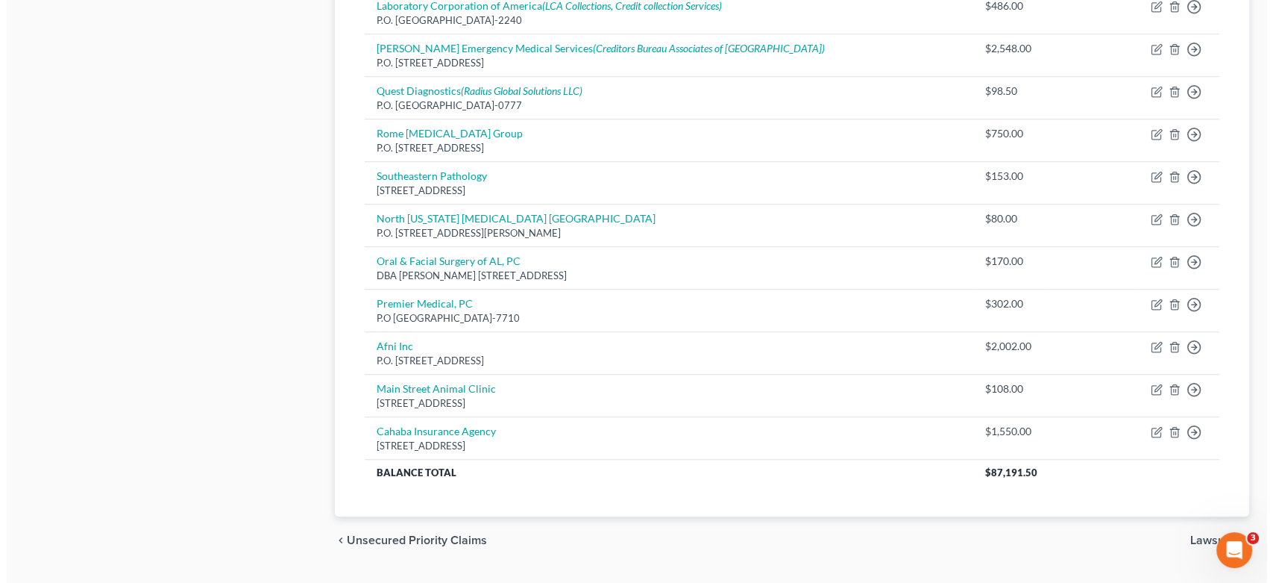
scroll to position [1228, 0]
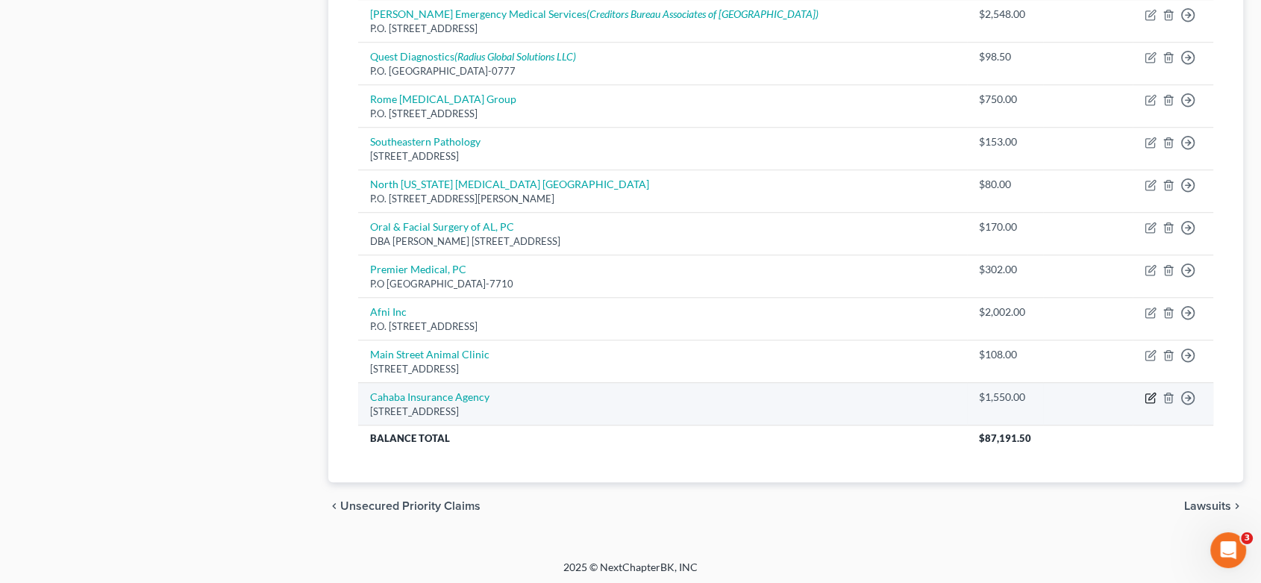
click at [1147, 392] on icon "button" at bounding box center [1150, 398] width 12 height 12
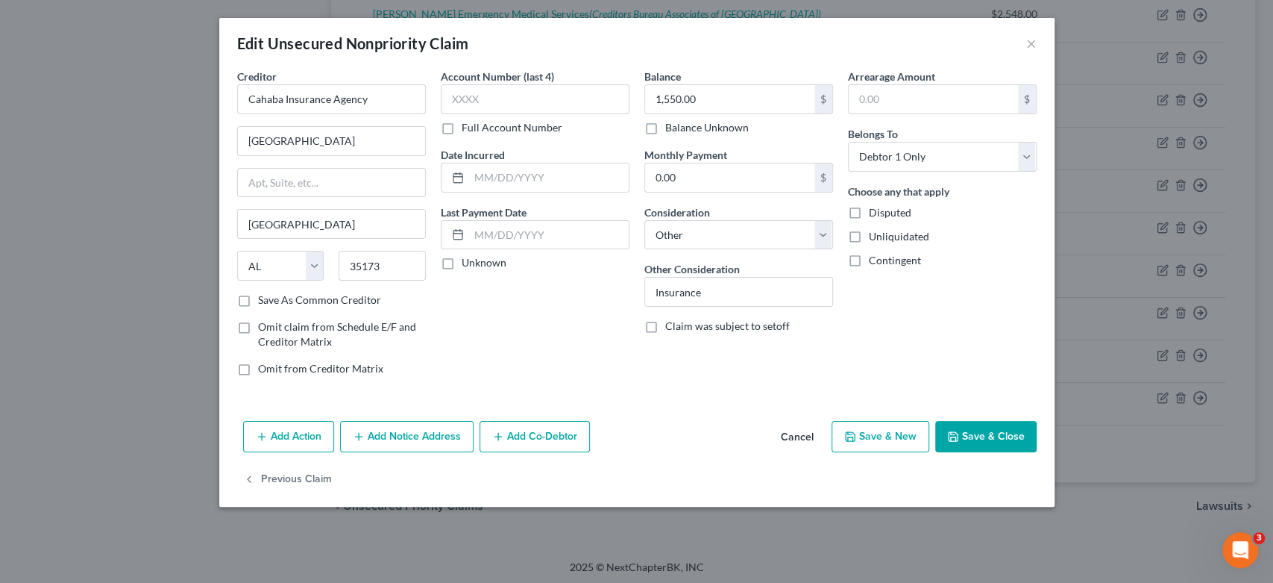
click at [438, 439] on button "Add Notice Address" at bounding box center [407, 436] width 134 height 31
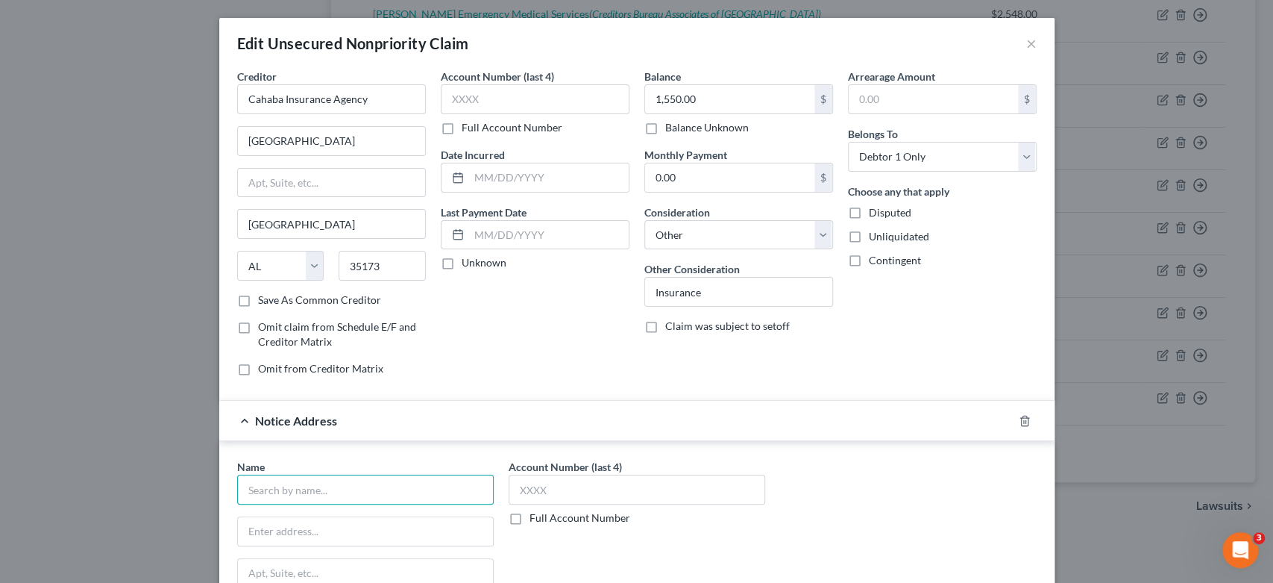
drag, startPoint x: 315, startPoint y: 492, endPoint x: 367, endPoint y: 457, distance: 62.9
click at [316, 492] on input "text" at bounding box center [365, 489] width 257 height 30
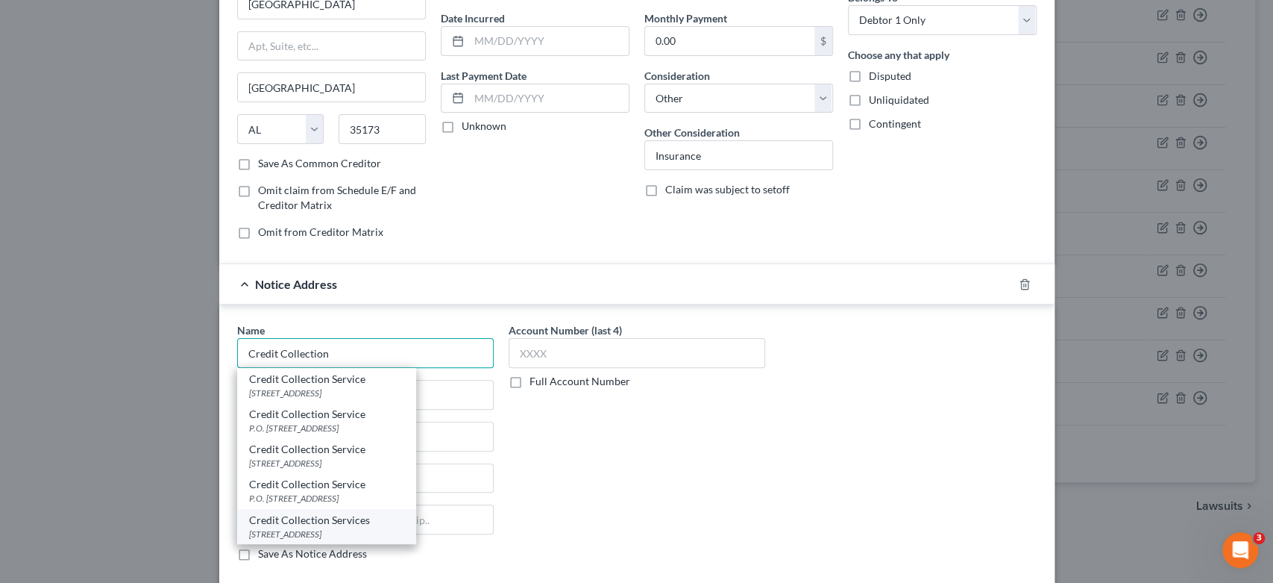
scroll to position [166, 0]
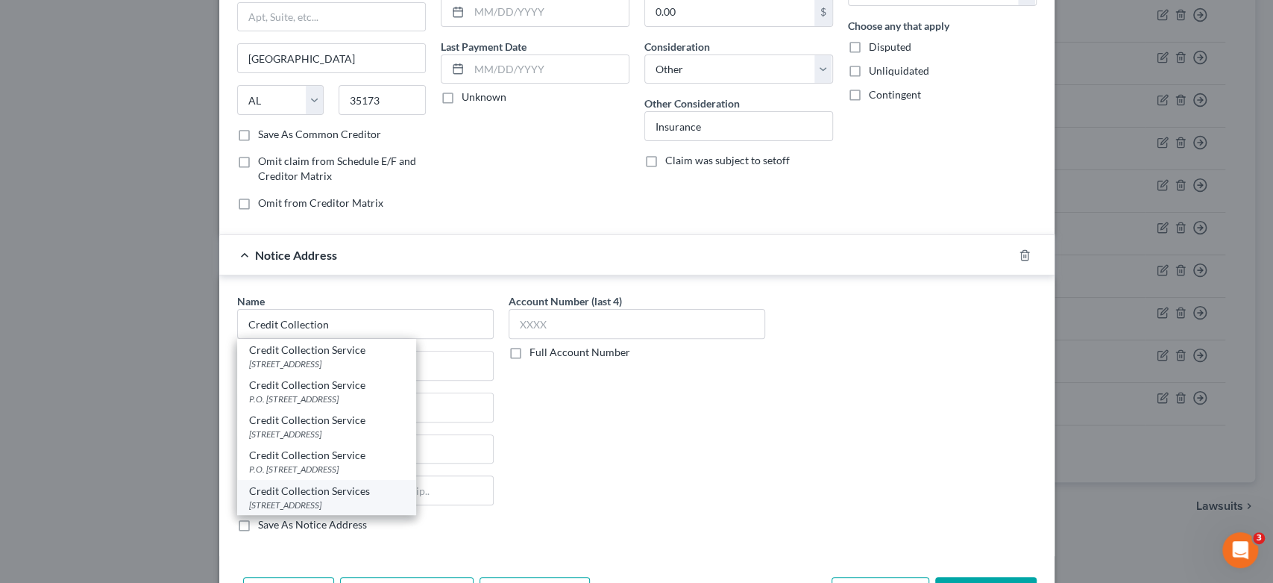
click at [293, 495] on div "Credit Collection Services" at bounding box center [326, 490] width 155 height 15
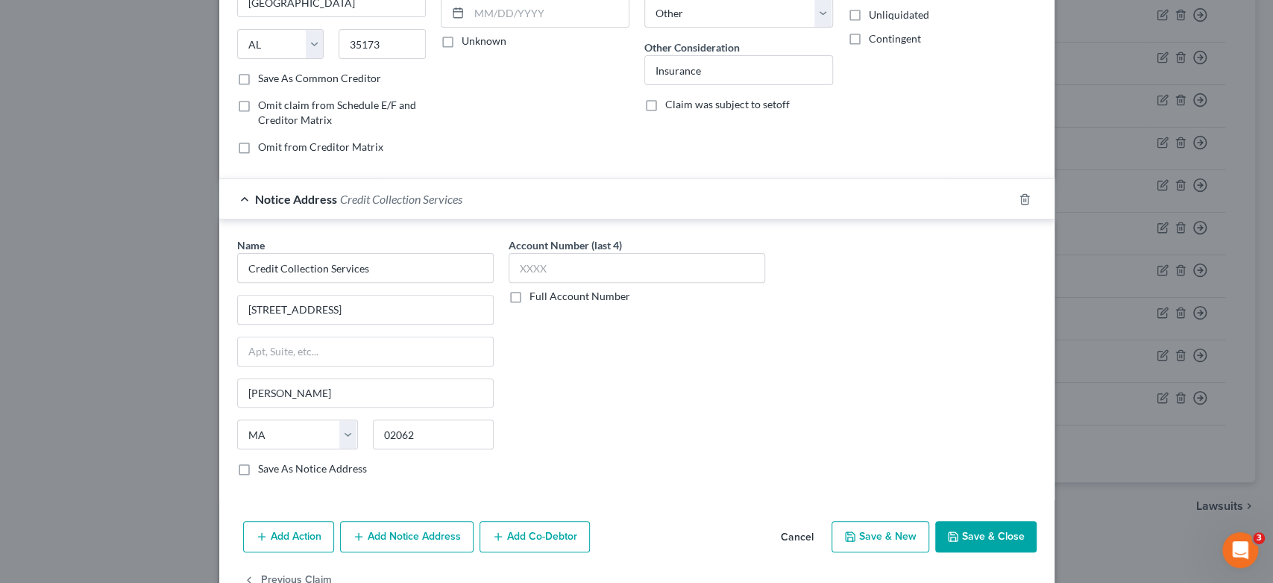
scroll to position [248, 0]
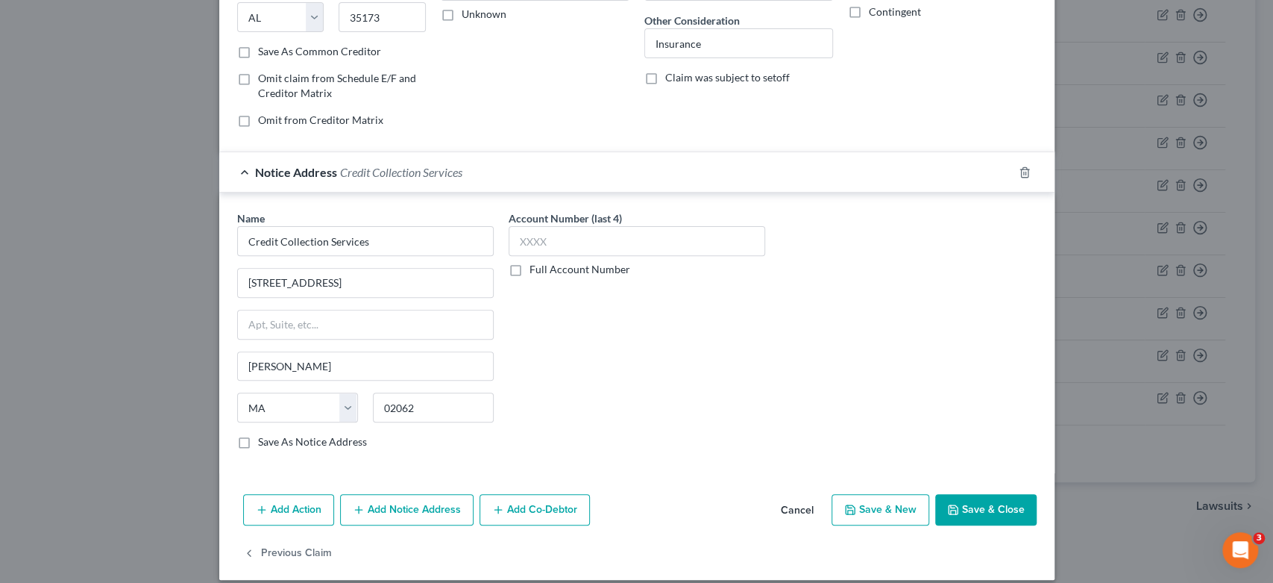
click at [957, 501] on button "Save & Close" at bounding box center [985, 509] width 101 height 31
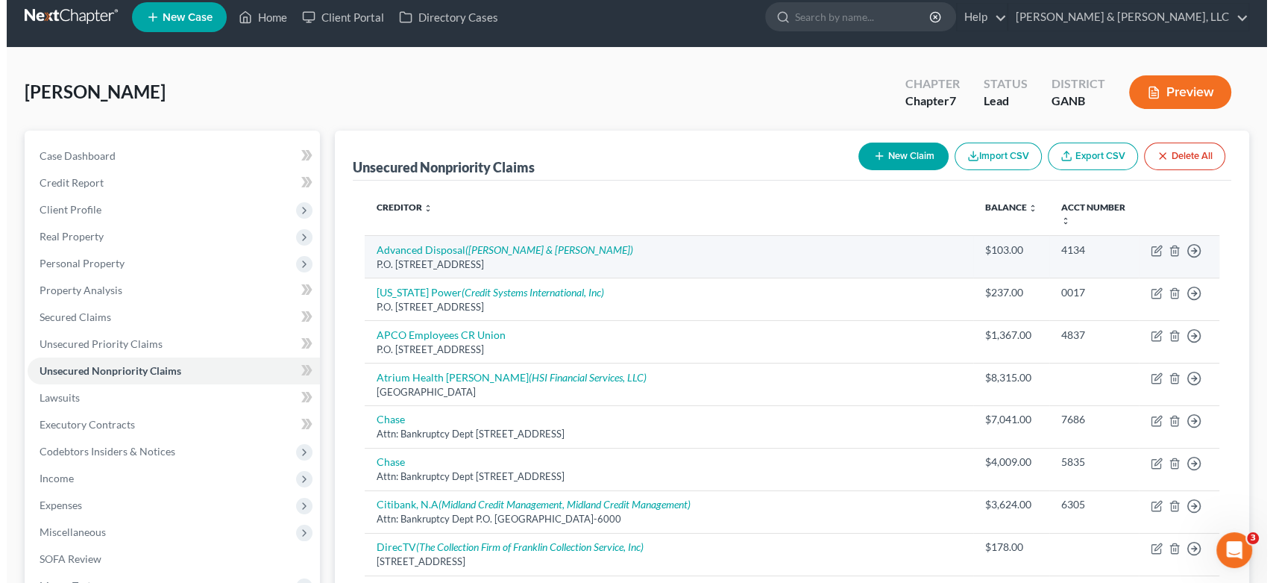
scroll to position [0, 0]
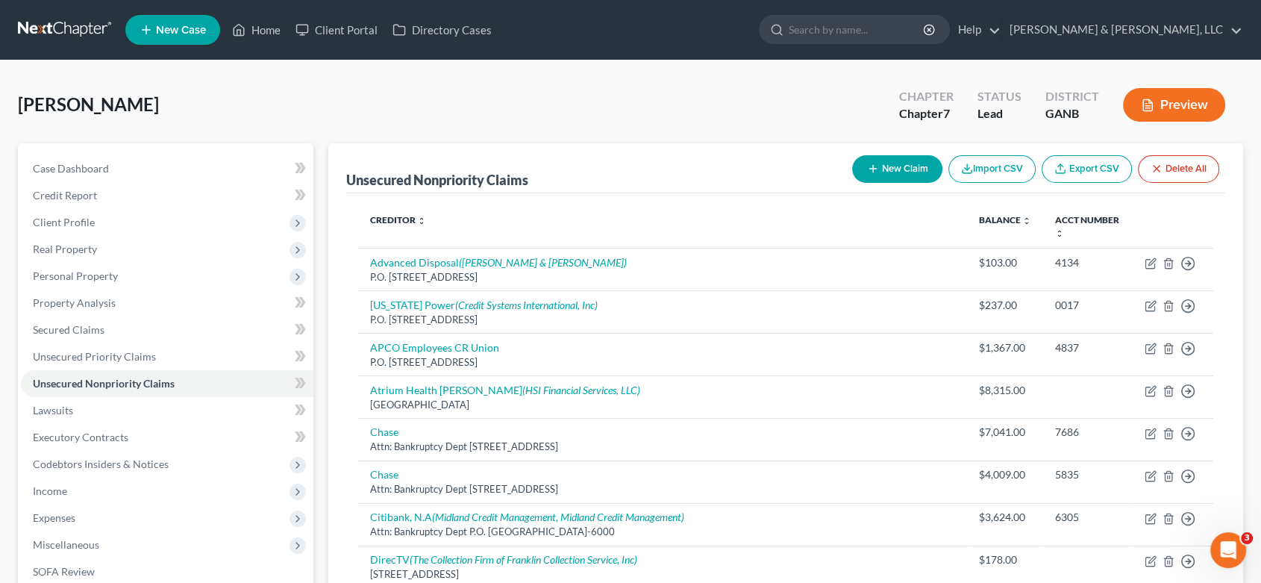
click at [884, 160] on button "New Claim" at bounding box center [897, 169] width 90 height 28
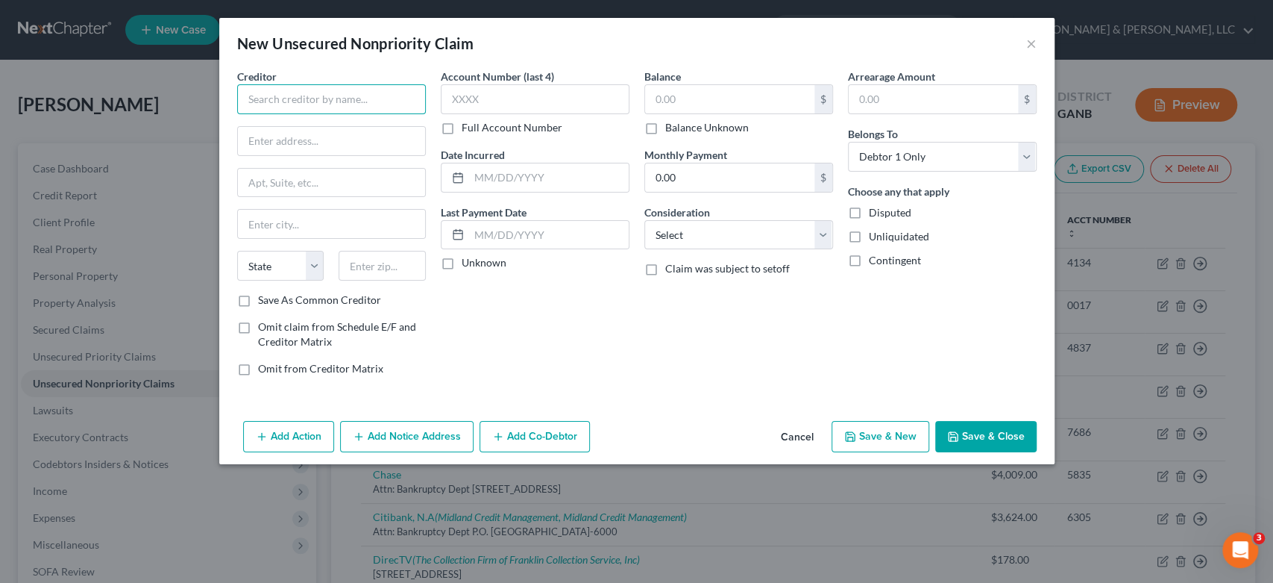
drag, startPoint x: 280, startPoint y: 104, endPoint x: 472, endPoint y: 53, distance: 198.3
click at [283, 101] on input "text" at bounding box center [331, 99] width 189 height 30
click at [316, 183] on input "P.O. Box 6140" at bounding box center [331, 183] width 187 height 28
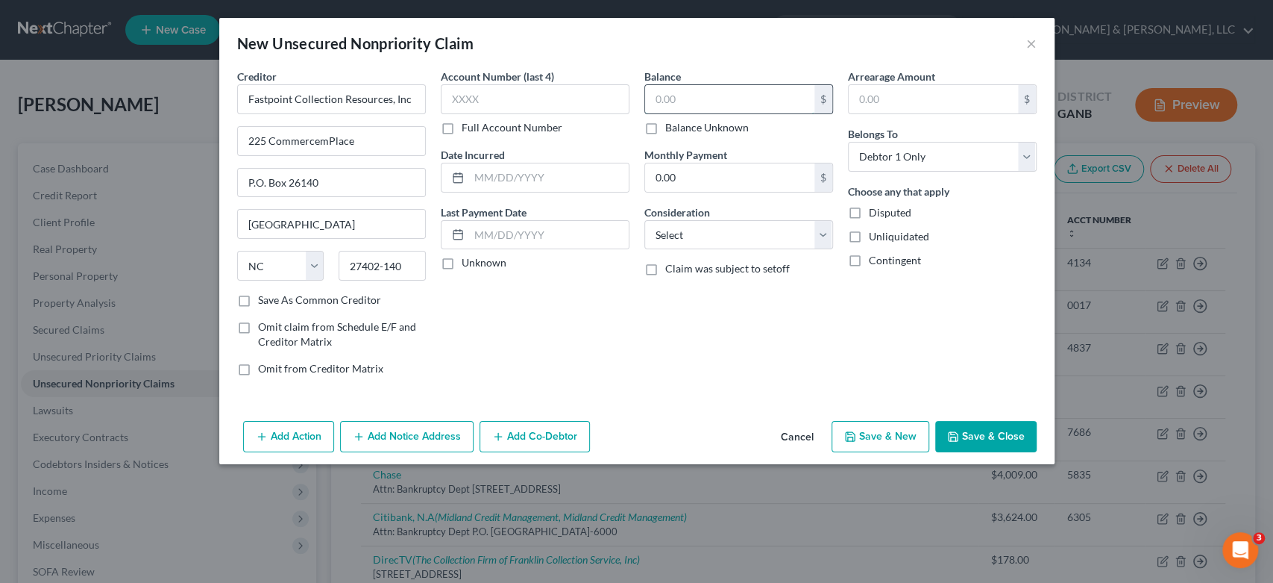
click at [680, 101] on input "text" at bounding box center [729, 99] width 169 height 28
click at [823, 233] on select "Select Cable / Satellite Services Collection Agency Credit Card Debt Debt Couns…" at bounding box center [738, 235] width 189 height 30
click at [644, 220] on select "Select Cable / Satellite Services Collection Agency Credit Card Debt Debt Couns…" at bounding box center [738, 235] width 189 height 30
click at [685, 292] on input "text" at bounding box center [738, 291] width 187 height 28
drag, startPoint x: 889, startPoint y: 441, endPoint x: 893, endPoint y: 480, distance: 39.0
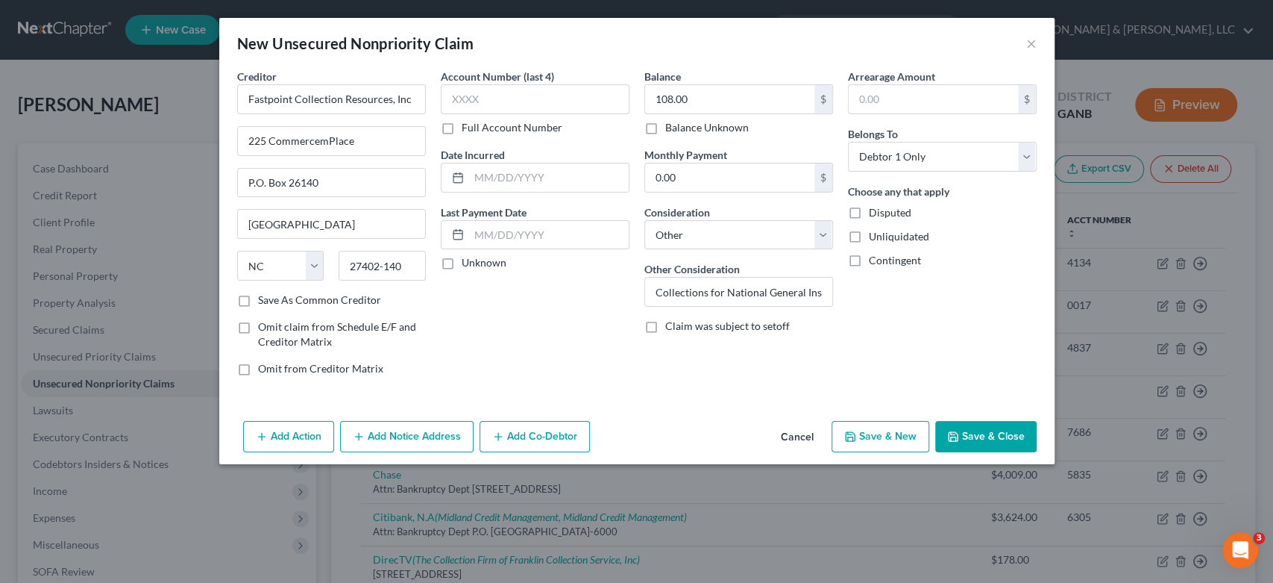
click at [893, 480] on div "New Unsecured Nonpriority Claim × Creditor * Fastpoint Collection Resources, In…" at bounding box center [636, 291] width 1273 height 583
click at [1035, 43] on button "×" at bounding box center [1031, 43] width 10 height 18
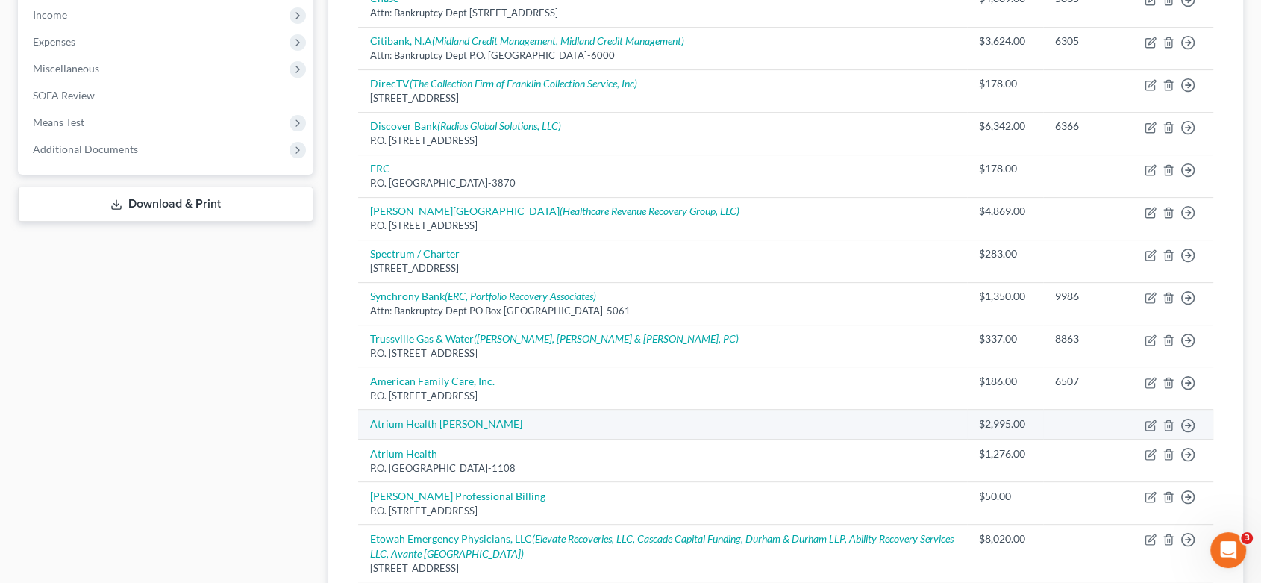
scroll to position [497, 0]
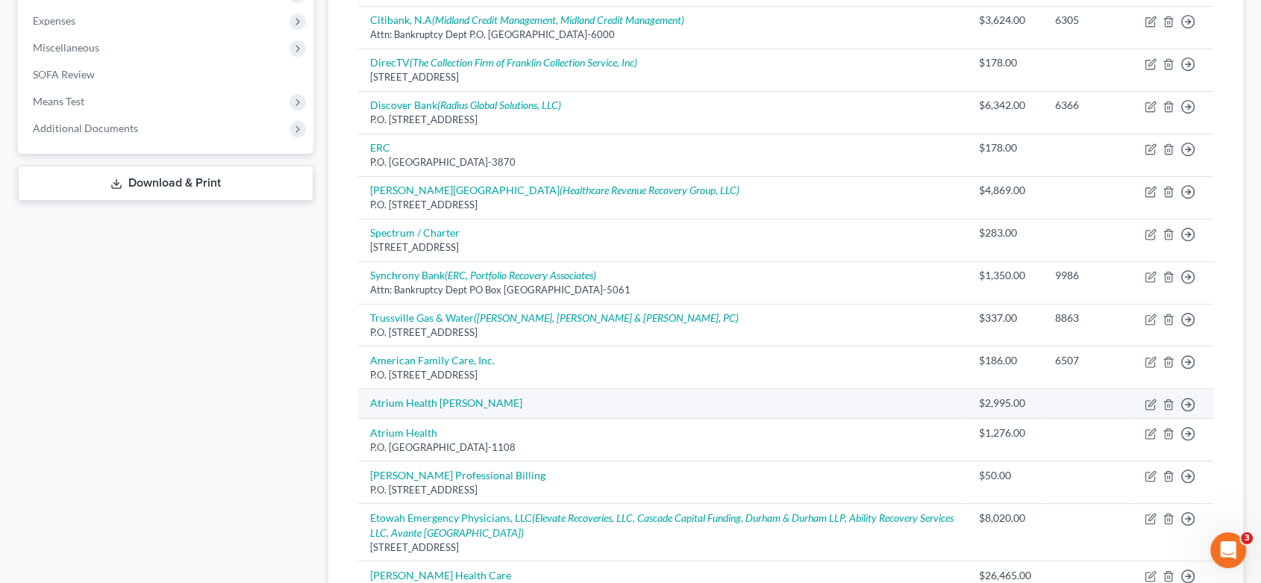
click at [1026, 403] on td "$2,995.00" at bounding box center [1005, 404] width 76 height 30
click at [485, 400] on td "Atrium Health [PERSON_NAME]" at bounding box center [662, 404] width 609 height 30
click at [1148, 401] on icon "button" at bounding box center [1151, 402] width 7 height 7
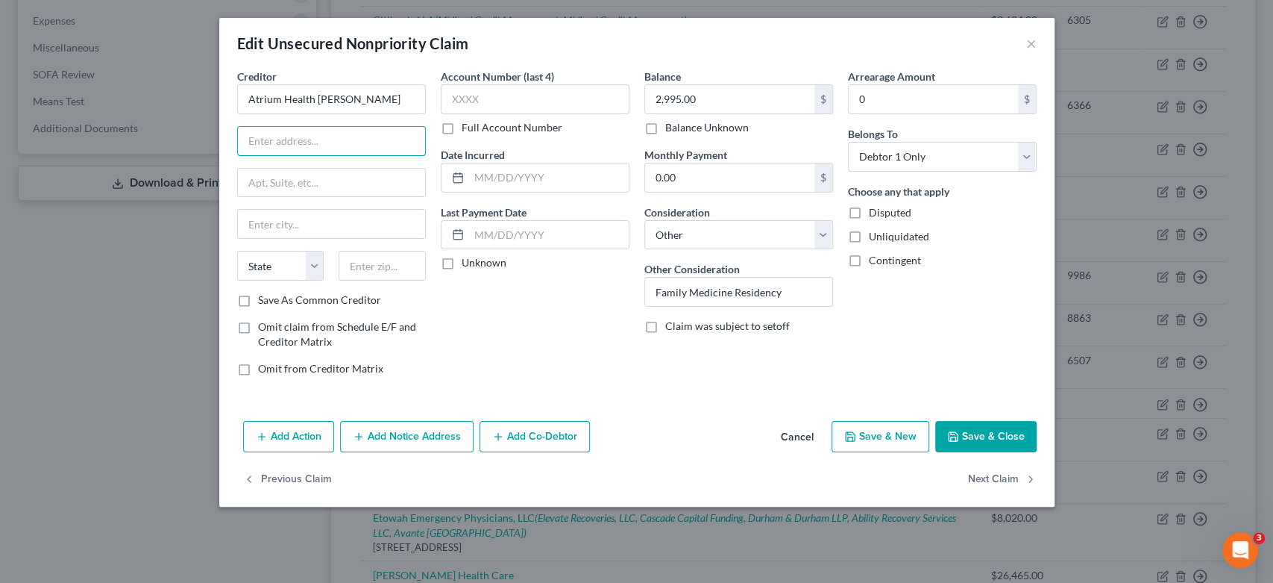
drag, startPoint x: 279, startPoint y: 144, endPoint x: 441, endPoint y: 157, distance: 162.3
click at [282, 142] on input "text" at bounding box center [331, 141] width 187 height 28
click at [315, 142] on input "text" at bounding box center [331, 141] width 187 height 28
click at [380, 274] on input "text" at bounding box center [382, 266] width 87 height 30
drag, startPoint x: 806, startPoint y: 285, endPoint x: 493, endPoint y: 297, distance: 312.7
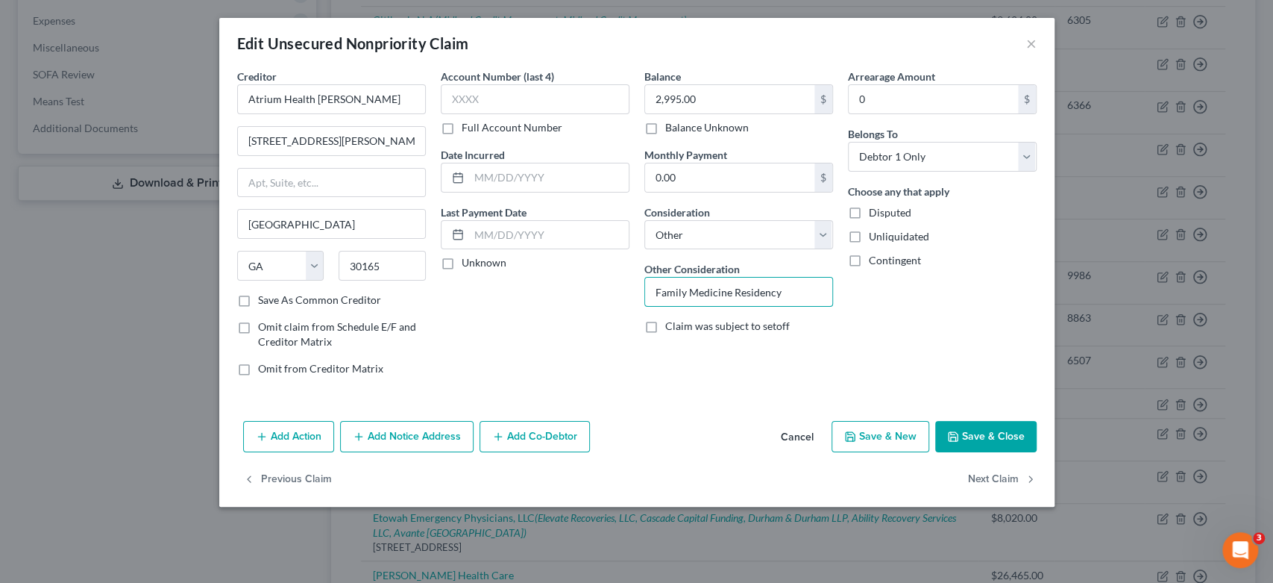
click at [493, 297] on div "Creditor * Atrium Health [PERSON_NAME] 304 [PERSON_NAME] [PERSON_NAME][GEOGRAPH…" at bounding box center [637, 228] width 814 height 319
click at [889, 426] on button "Save & New" at bounding box center [881, 436] width 98 height 31
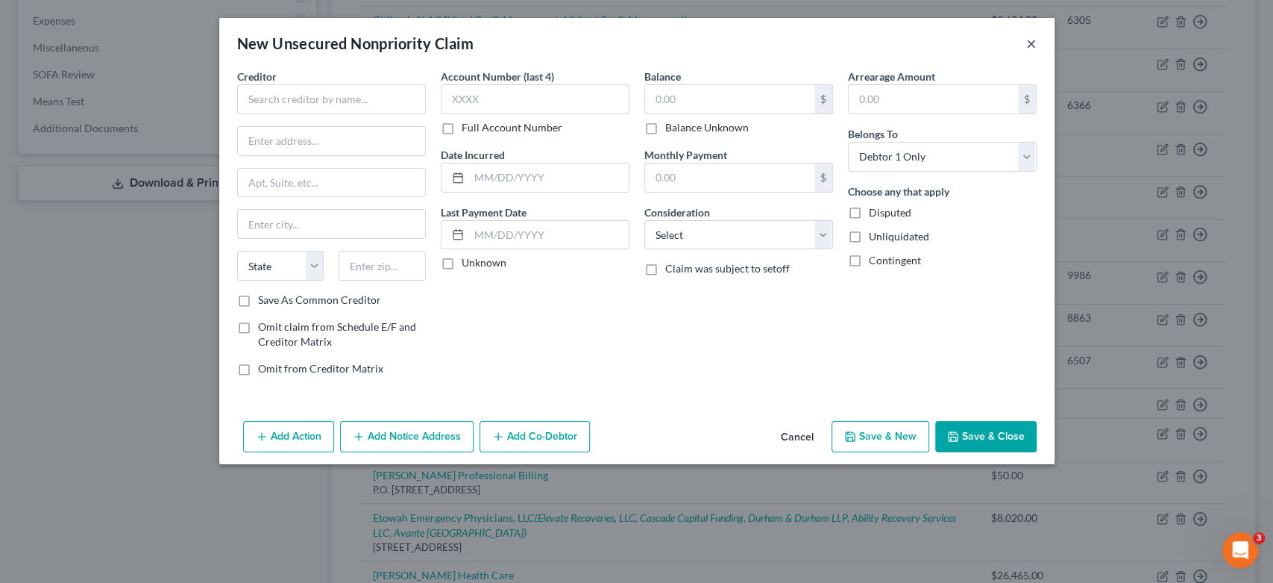
click at [1029, 41] on button "×" at bounding box center [1031, 43] width 10 height 18
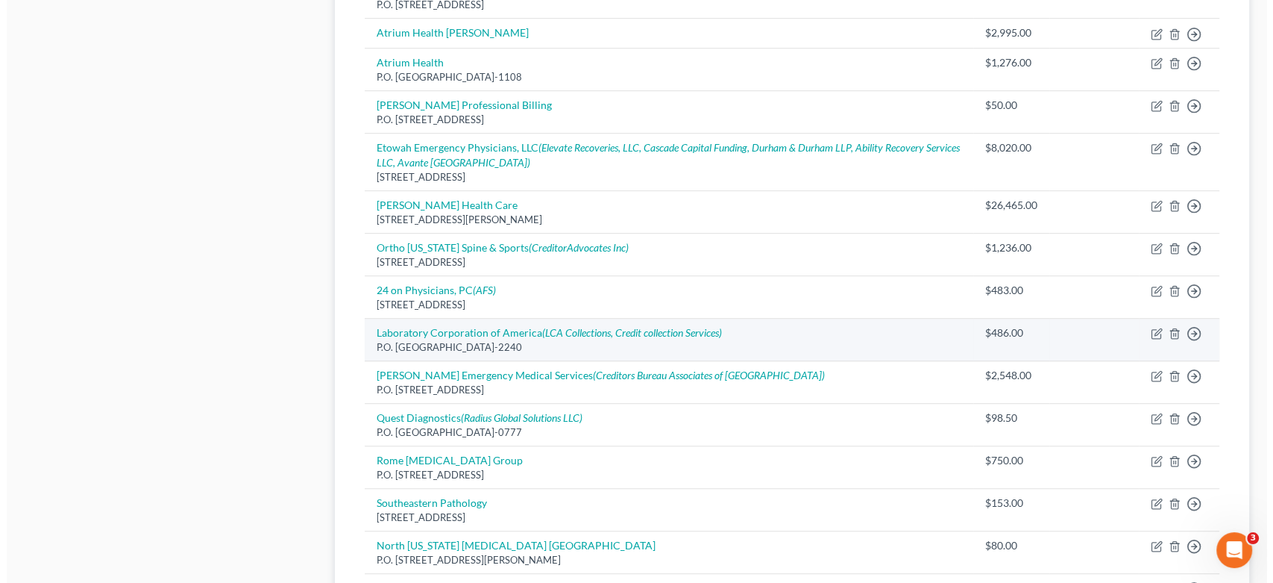
scroll to position [813, 0]
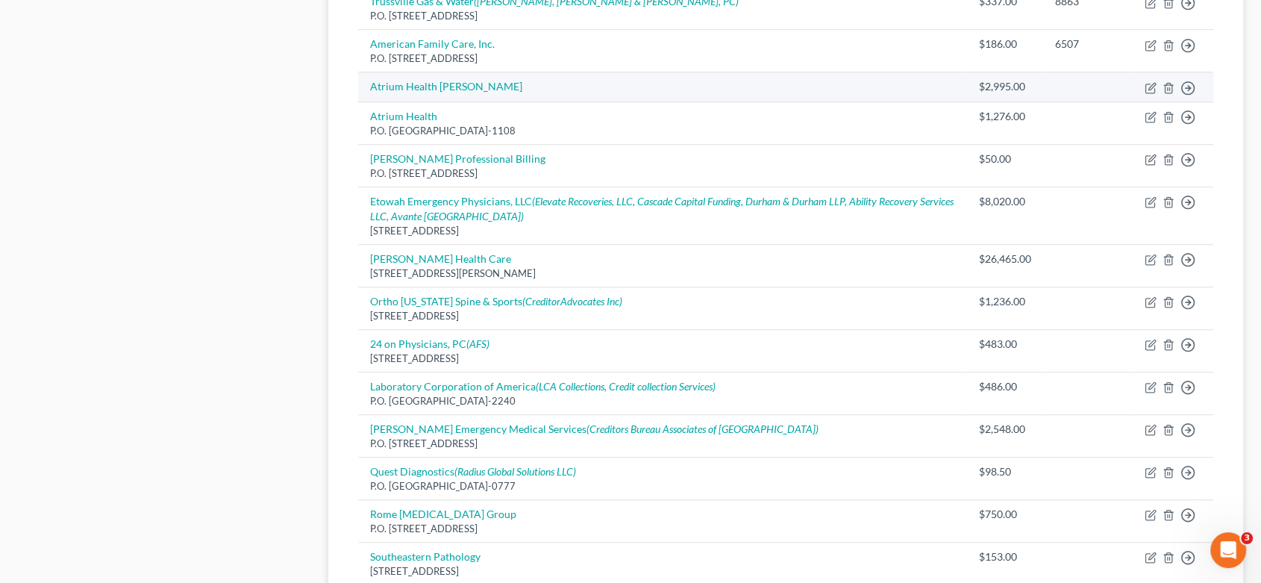
click at [991, 84] on div "$2,995.00" at bounding box center [1005, 86] width 52 height 15
click at [1032, 83] on td "$2,995.00" at bounding box center [1005, 87] width 76 height 30
click at [1149, 83] on icon "button" at bounding box center [1150, 88] width 12 height 12
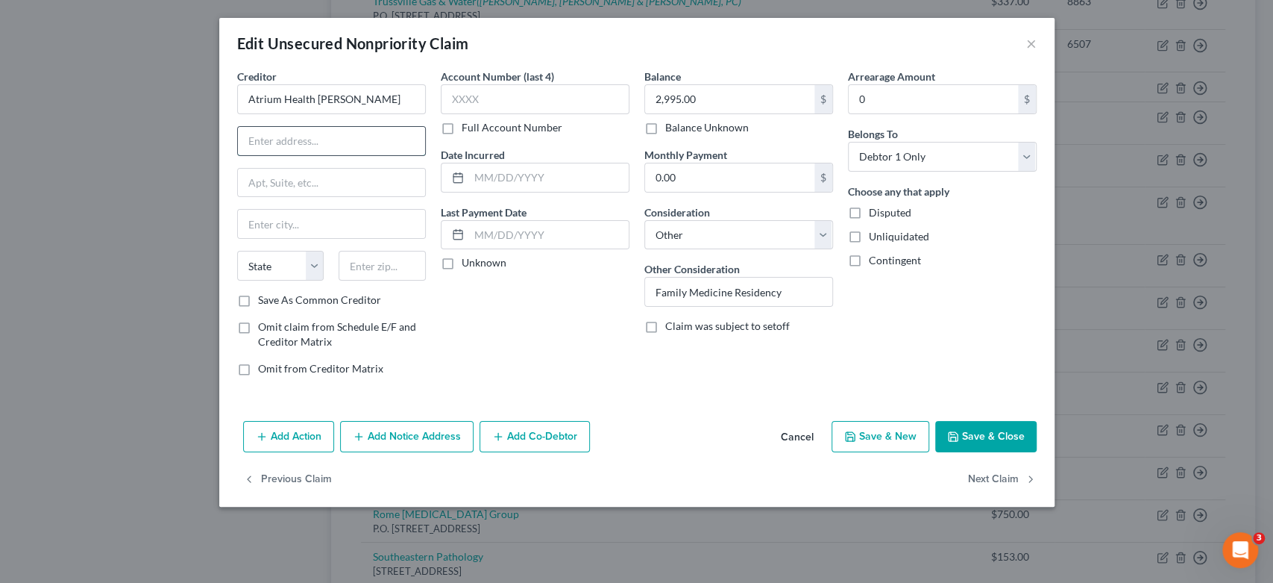
drag, startPoint x: 266, startPoint y: 134, endPoint x: 398, endPoint y: 136, distance: 132.8
click at [266, 134] on input "text" at bounding box center [331, 141] width 187 height 28
click at [298, 143] on input "text" at bounding box center [331, 141] width 187 height 28
drag, startPoint x: 243, startPoint y: 298, endPoint x: 805, endPoint y: 31, distance: 621.6
click at [258, 297] on label "Save As Common Creditor" at bounding box center [319, 299] width 123 height 15
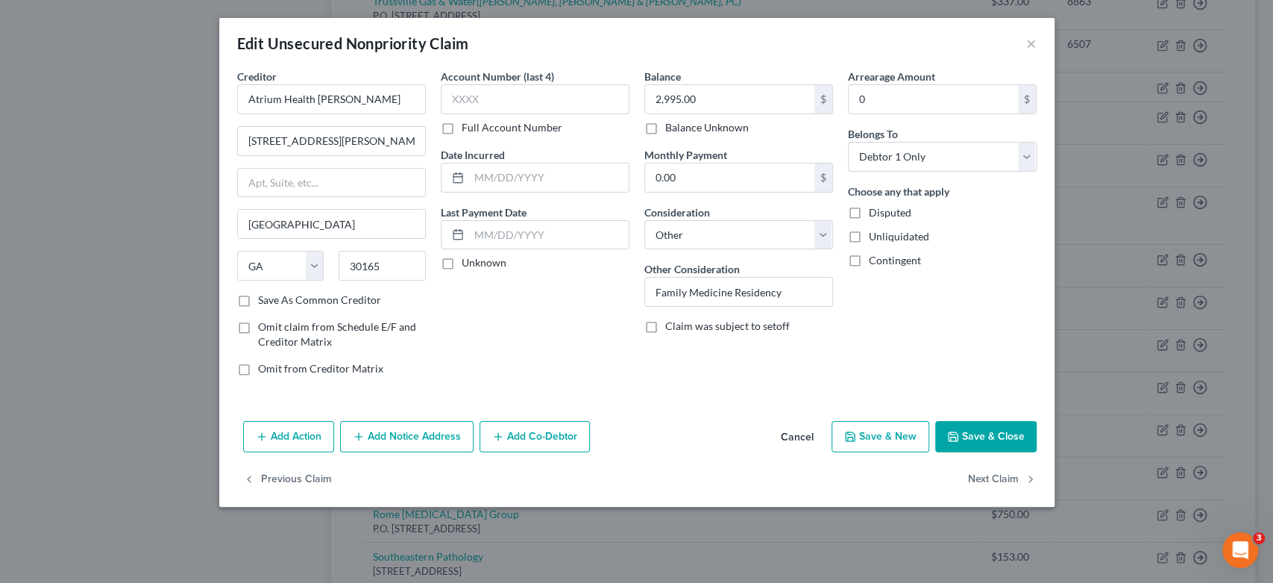
click at [264, 297] on input "Save As Common Creditor" at bounding box center [269, 297] width 10 height 10
click at [885, 439] on button "Save & New" at bounding box center [881, 436] width 98 height 31
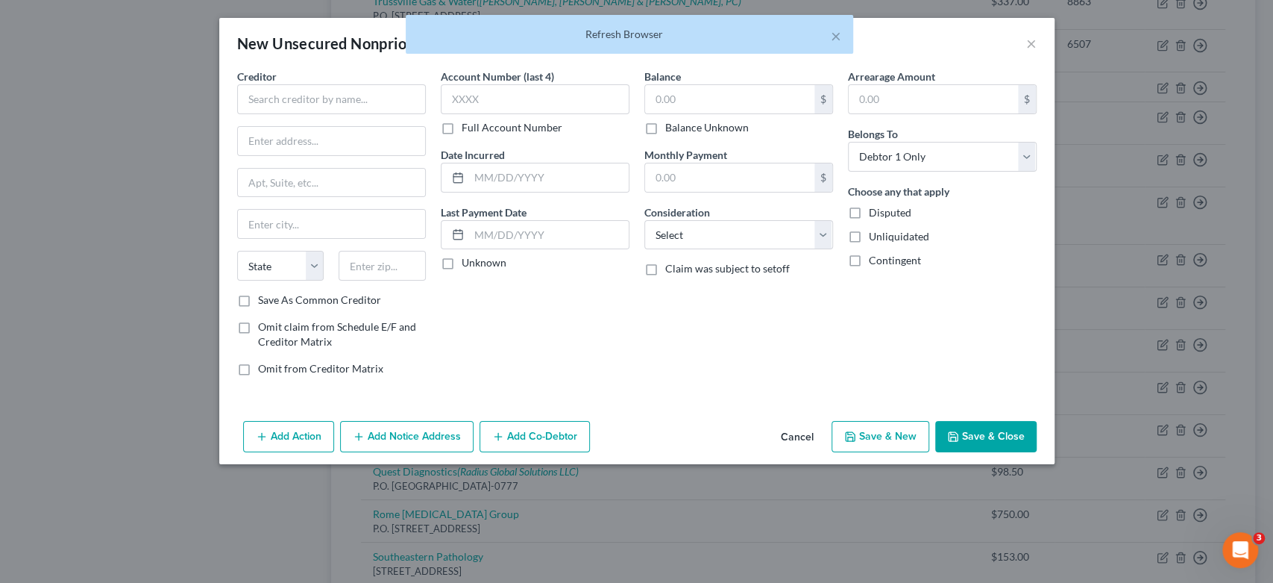
click at [1039, 37] on div "× Refresh Browser" at bounding box center [629, 38] width 1273 height 46
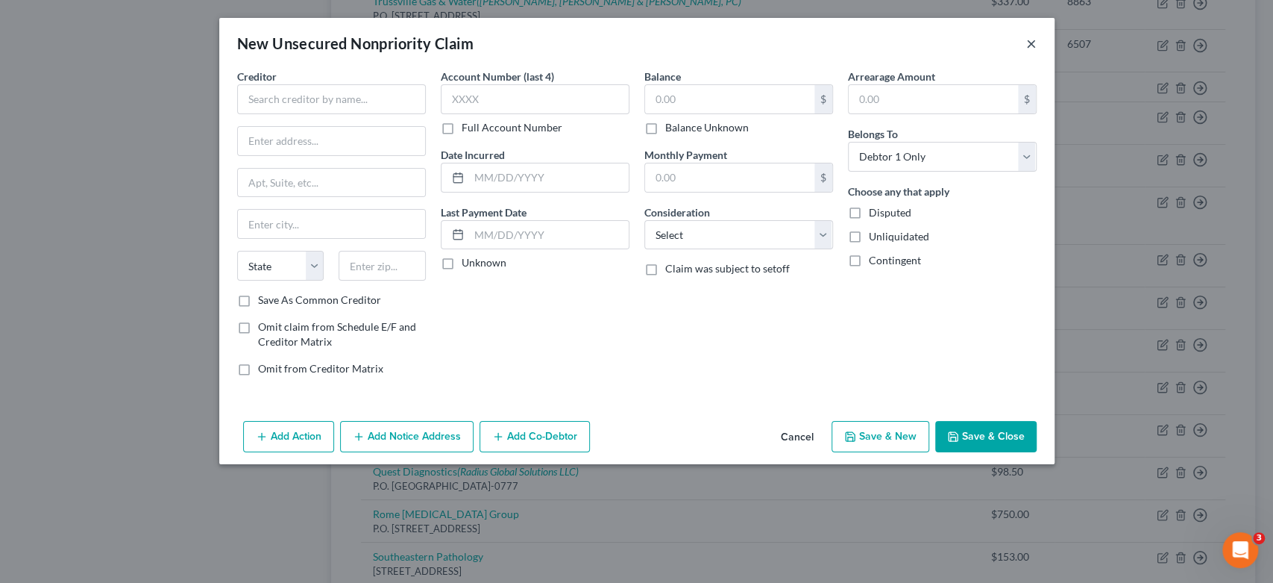
click at [1029, 42] on button "×" at bounding box center [1031, 43] width 10 height 18
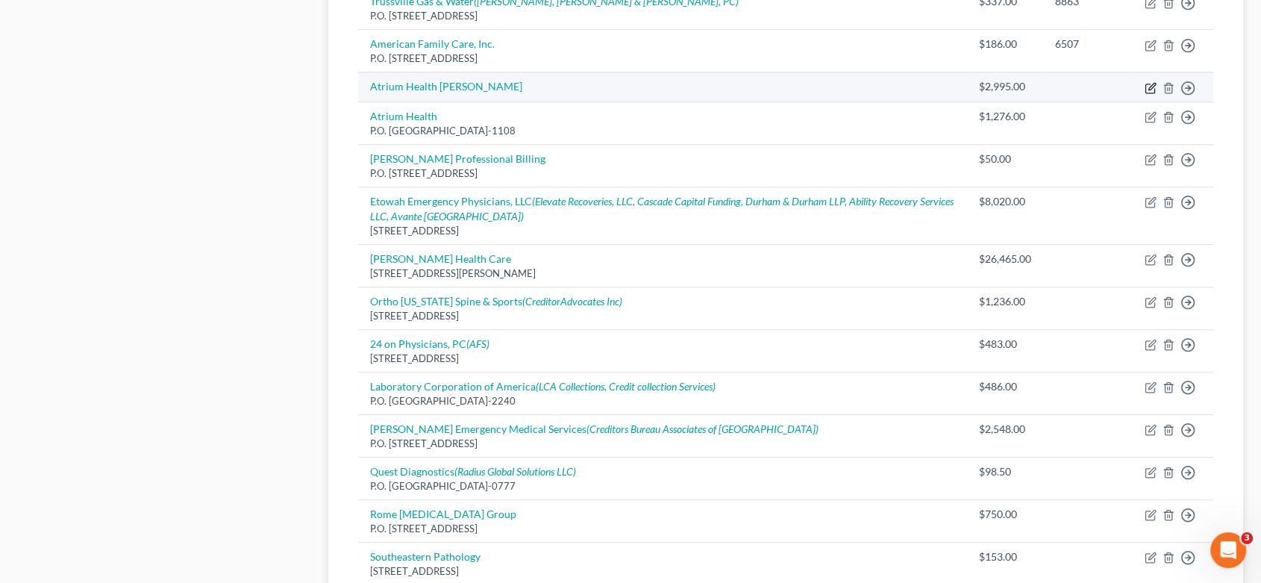
click at [1149, 83] on icon "button" at bounding box center [1150, 88] width 12 height 12
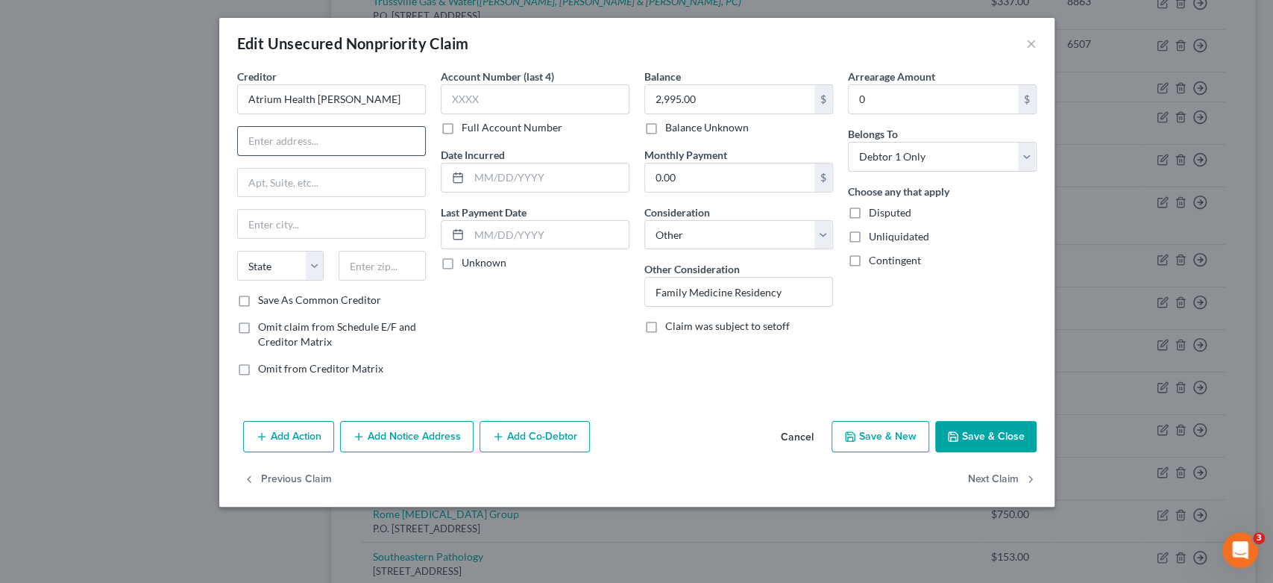
drag, startPoint x: 270, startPoint y: 145, endPoint x: 337, endPoint y: 131, distance: 68.6
click at [295, 136] on input "text" at bounding box center [331, 141] width 187 height 28
drag, startPoint x: 242, startPoint y: 298, endPoint x: 679, endPoint y: 310, distance: 436.5
click at [258, 295] on label "Save As Common Creditor" at bounding box center [319, 299] width 123 height 15
click at [264, 295] on input "Save As Common Creditor" at bounding box center [269, 297] width 10 height 10
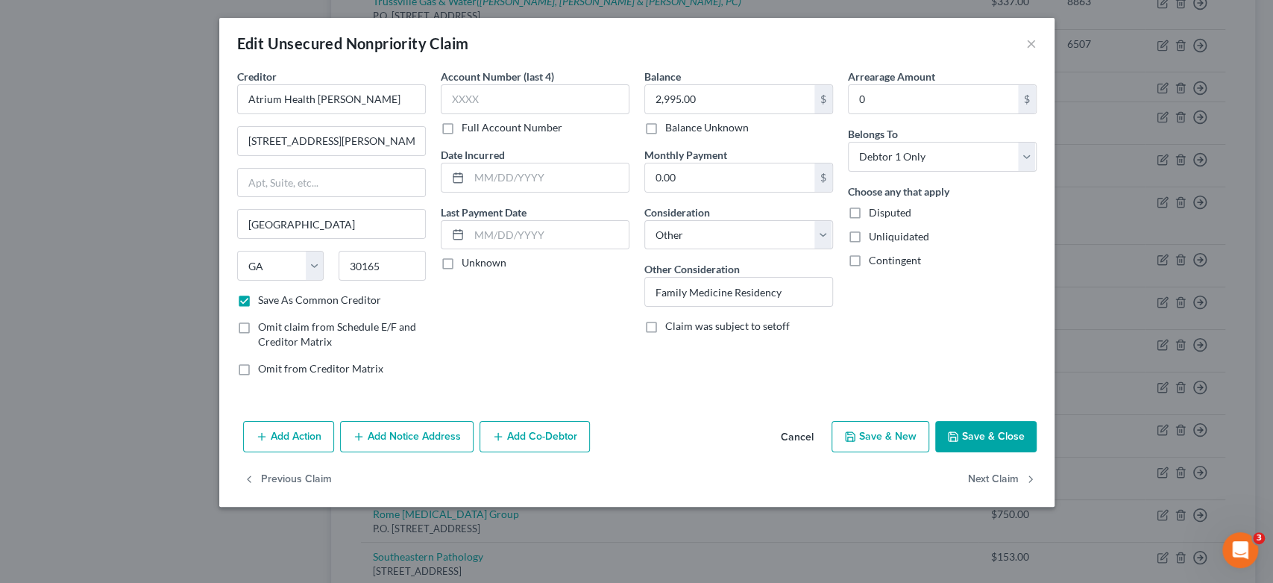
click at [896, 440] on button "Save & New" at bounding box center [881, 436] width 98 height 31
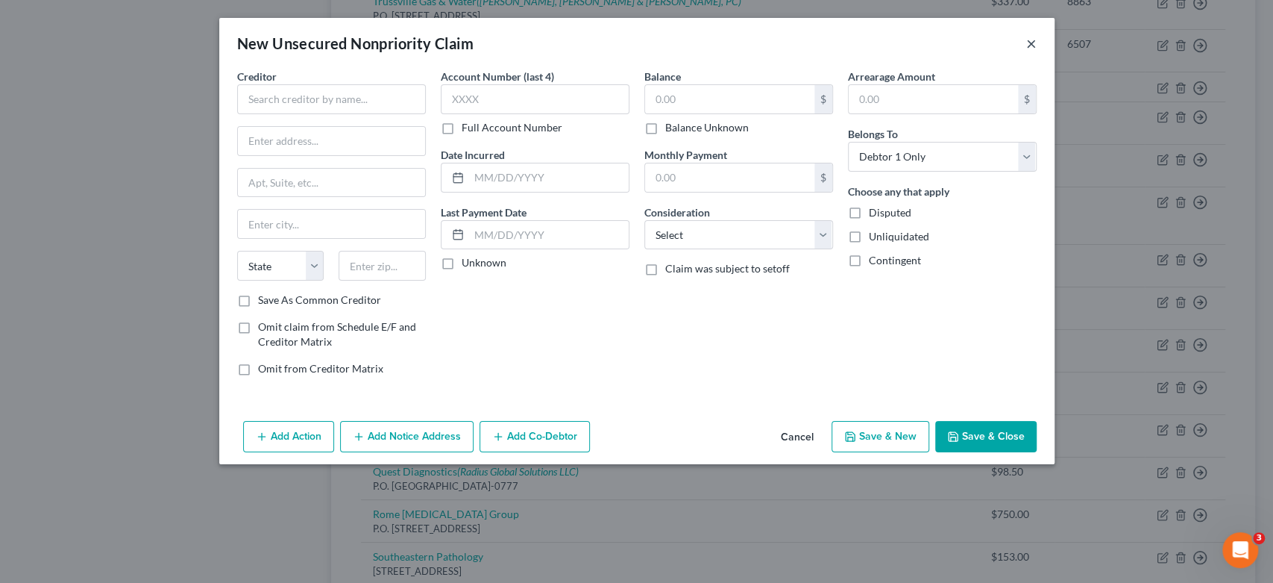
click at [1031, 41] on button "×" at bounding box center [1031, 43] width 10 height 18
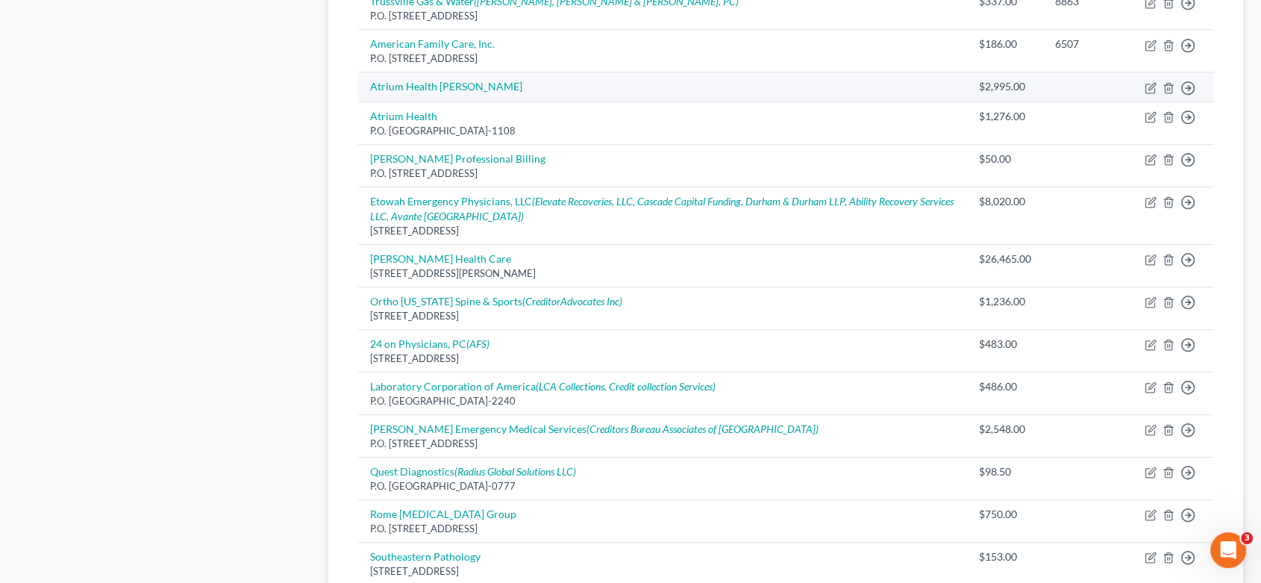
click at [524, 81] on td "Atrium Health [PERSON_NAME]" at bounding box center [662, 87] width 609 height 30
click at [1148, 82] on icon "button" at bounding box center [1150, 88] width 12 height 12
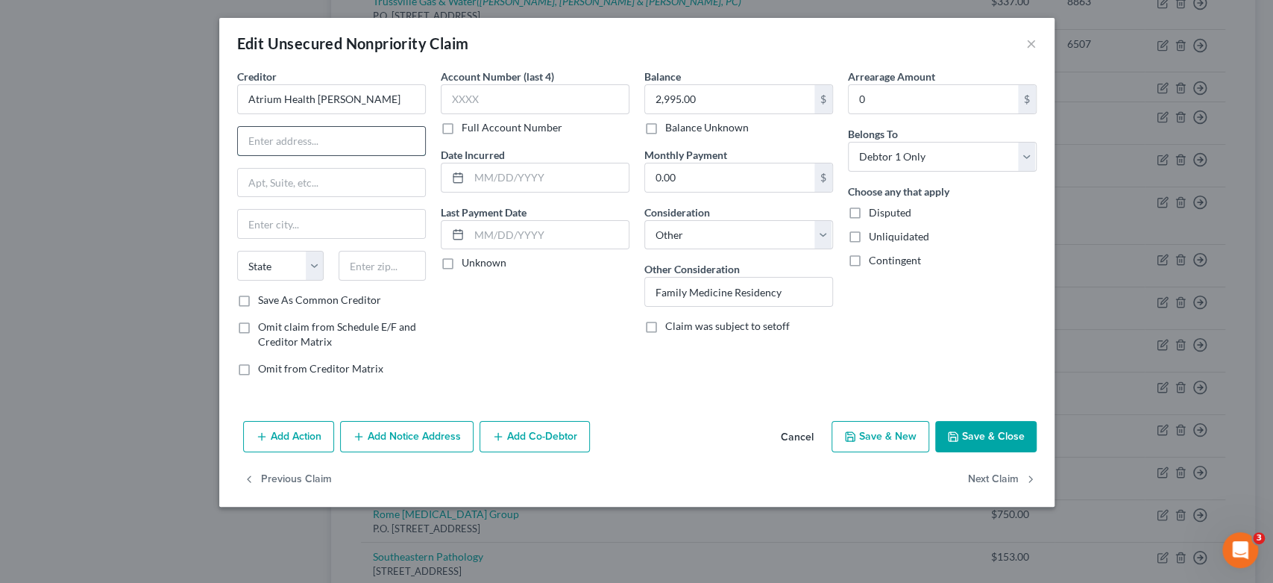
click at [269, 139] on input "text" at bounding box center [331, 141] width 187 height 28
drag, startPoint x: 243, startPoint y: 301, endPoint x: 336, endPoint y: 314, distance: 94.1
click at [258, 300] on label "Save As Common Creditor" at bounding box center [319, 299] width 123 height 15
click at [264, 300] on input "Save As Common Creditor" at bounding box center [269, 297] width 10 height 10
drag, startPoint x: 271, startPoint y: 143, endPoint x: 348, endPoint y: 128, distance: 78.3
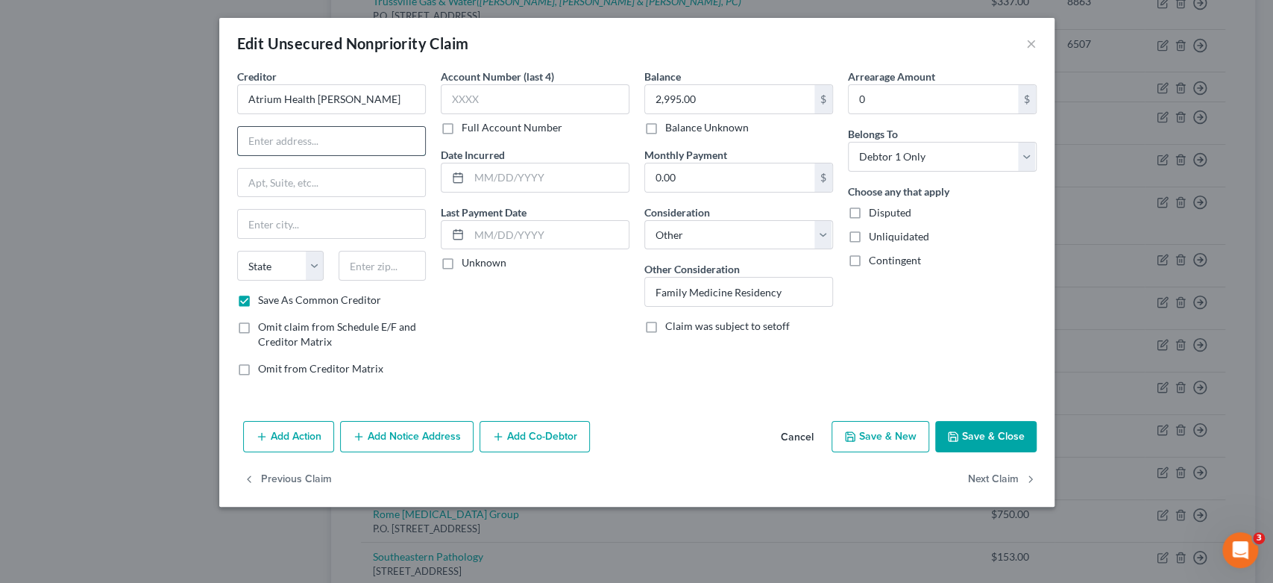
click at [280, 142] on input "text" at bounding box center [331, 141] width 187 height 28
click at [326, 301] on label "Save As Common Creditor" at bounding box center [319, 299] width 123 height 15
click at [274, 301] on input "Save As Common Creditor" at bounding box center [269, 297] width 10 height 10
click at [258, 298] on label "Save As Common Creditor" at bounding box center [319, 299] width 123 height 15
click at [264, 298] on input "Save As Common Creditor" at bounding box center [269, 297] width 10 height 10
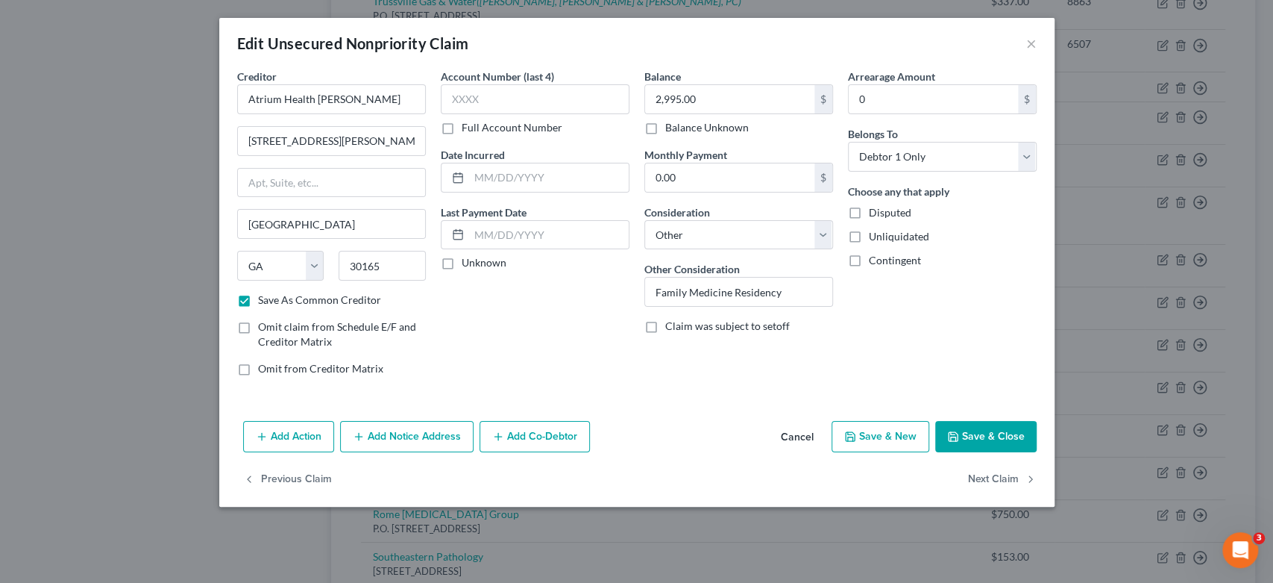
click at [980, 434] on button "Save & Close" at bounding box center [985, 436] width 101 height 31
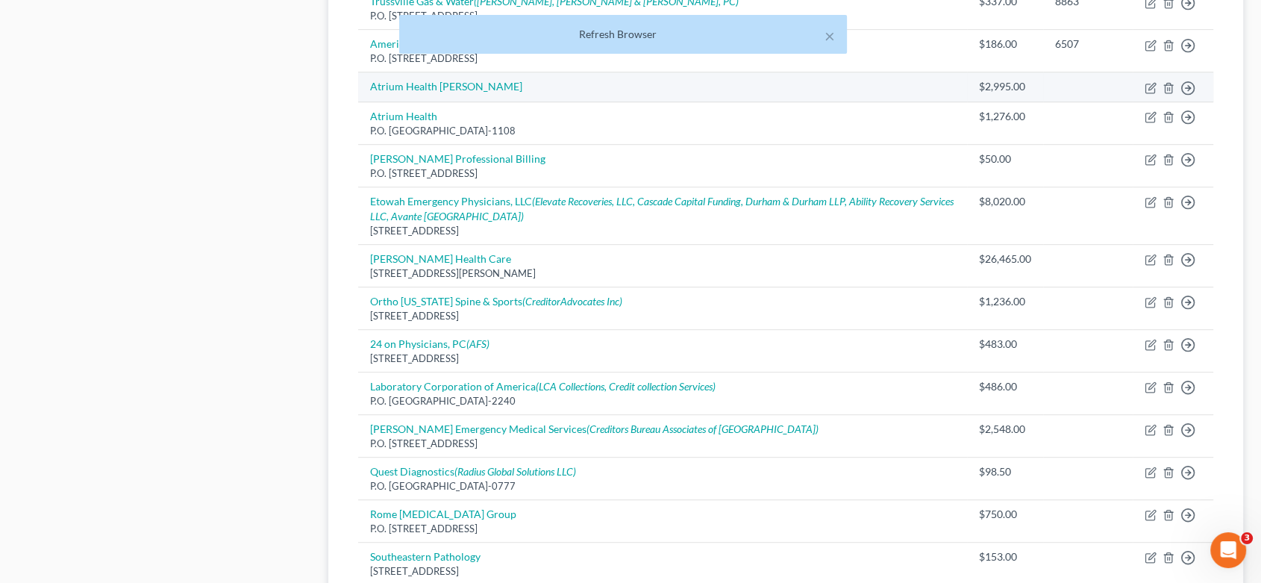
click at [521, 80] on td "Atrium Health [PERSON_NAME]" at bounding box center [662, 87] width 609 height 30
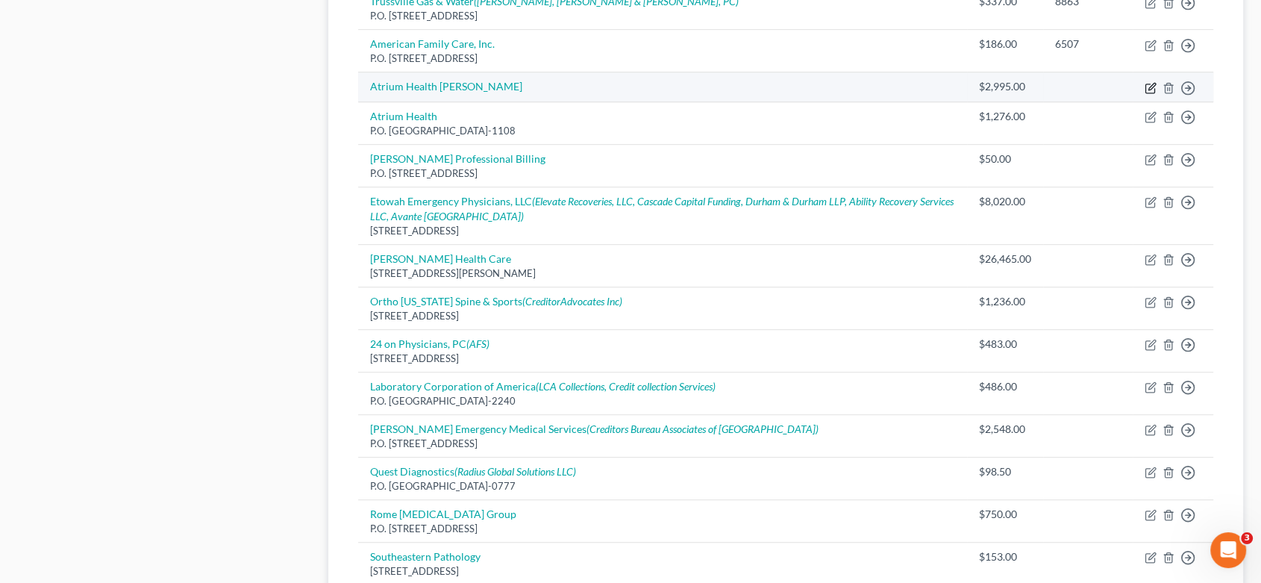
click at [1146, 85] on icon "button" at bounding box center [1150, 88] width 12 height 12
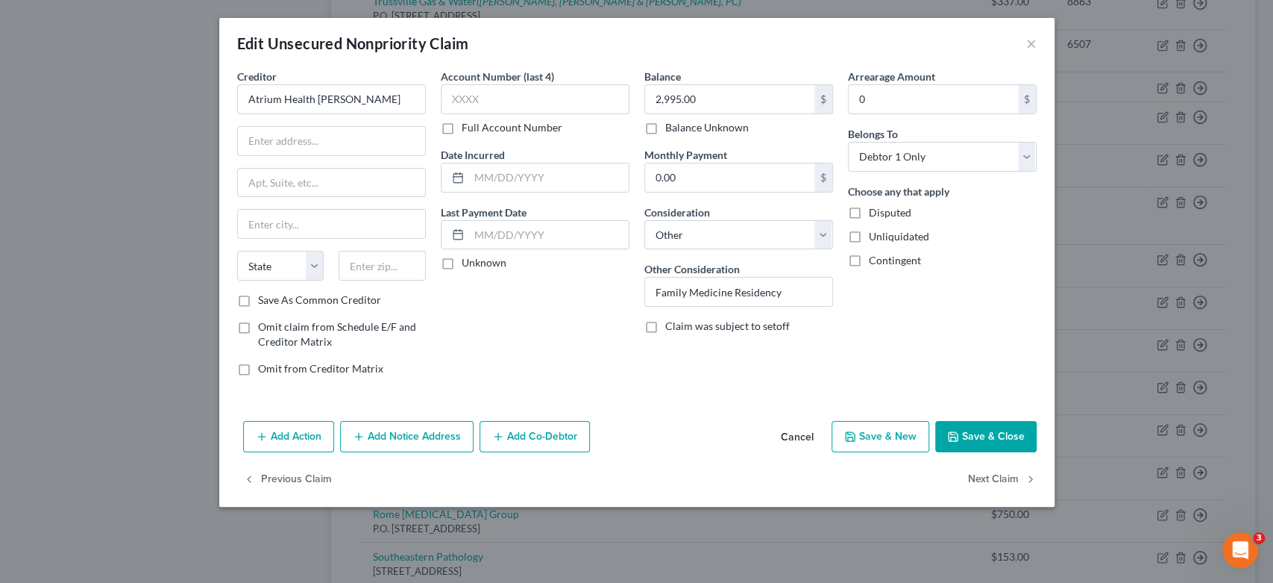
click at [389, 443] on button "Add Notice Address" at bounding box center [407, 436] width 134 height 31
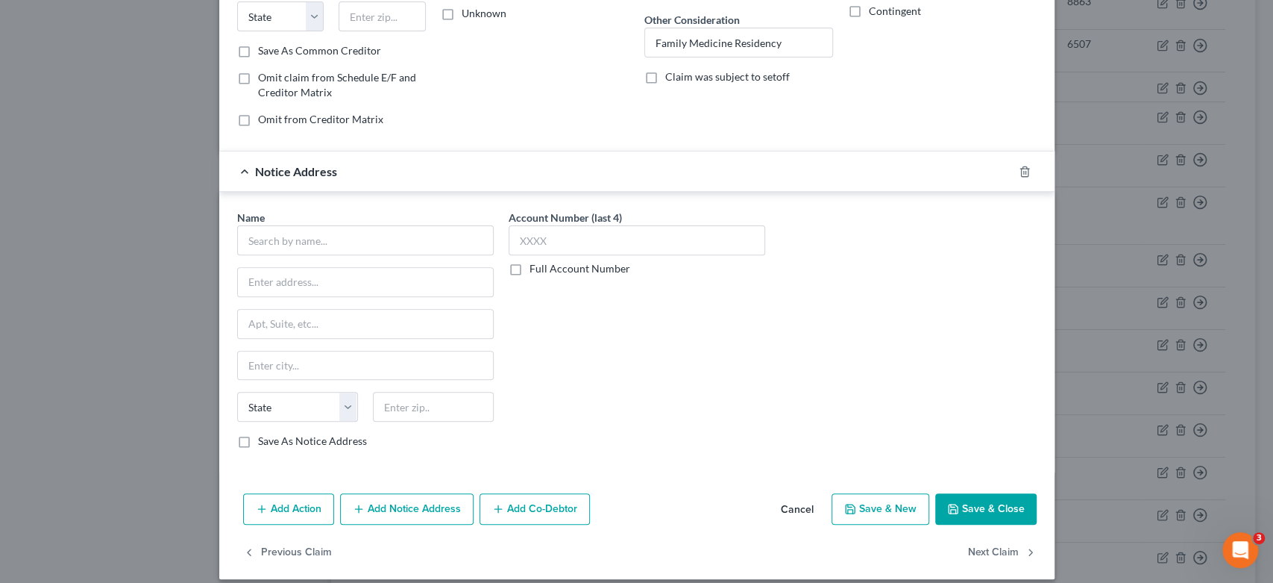
scroll to position [261, 0]
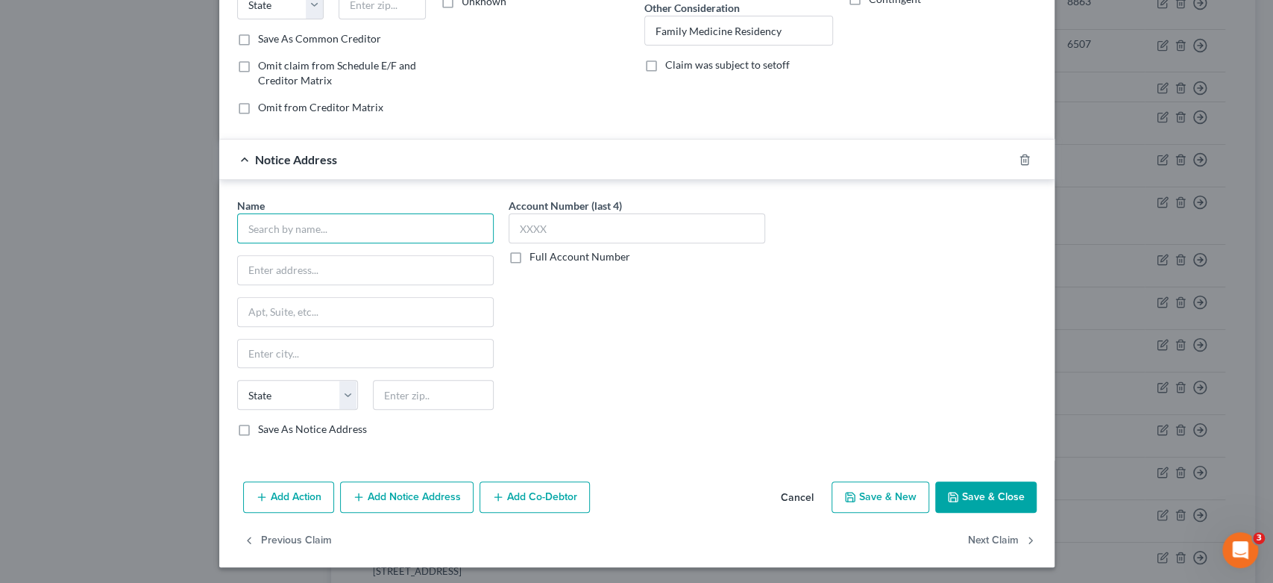
drag, startPoint x: 269, startPoint y: 228, endPoint x: 280, endPoint y: 219, distance: 14.9
click at [269, 226] on input "text" at bounding box center [365, 228] width 257 height 30
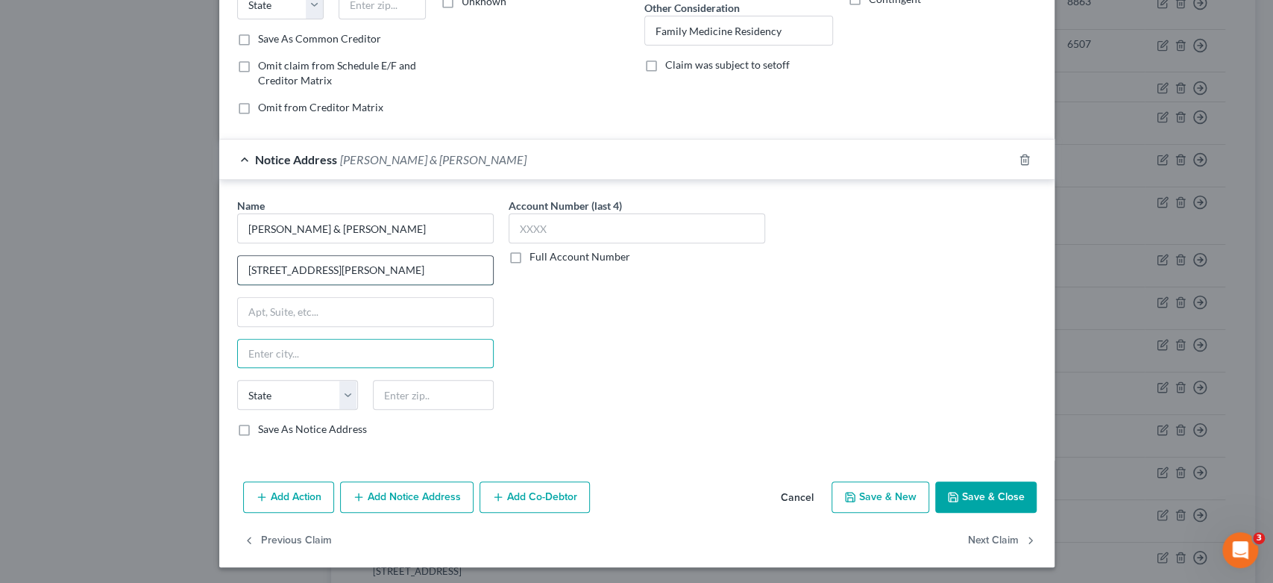
click at [362, 271] on input "[STREET_ADDRESS][PERSON_NAME]" at bounding box center [365, 270] width 255 height 28
click at [290, 316] on input "text" at bounding box center [365, 312] width 255 height 28
drag, startPoint x: 236, startPoint y: 427, endPoint x: 447, endPoint y: 236, distance: 284.1
click at [258, 427] on label "Save As Notice Address" at bounding box center [312, 428] width 109 height 15
click at [264, 427] on input "Save As Notice Address" at bounding box center [269, 426] width 10 height 10
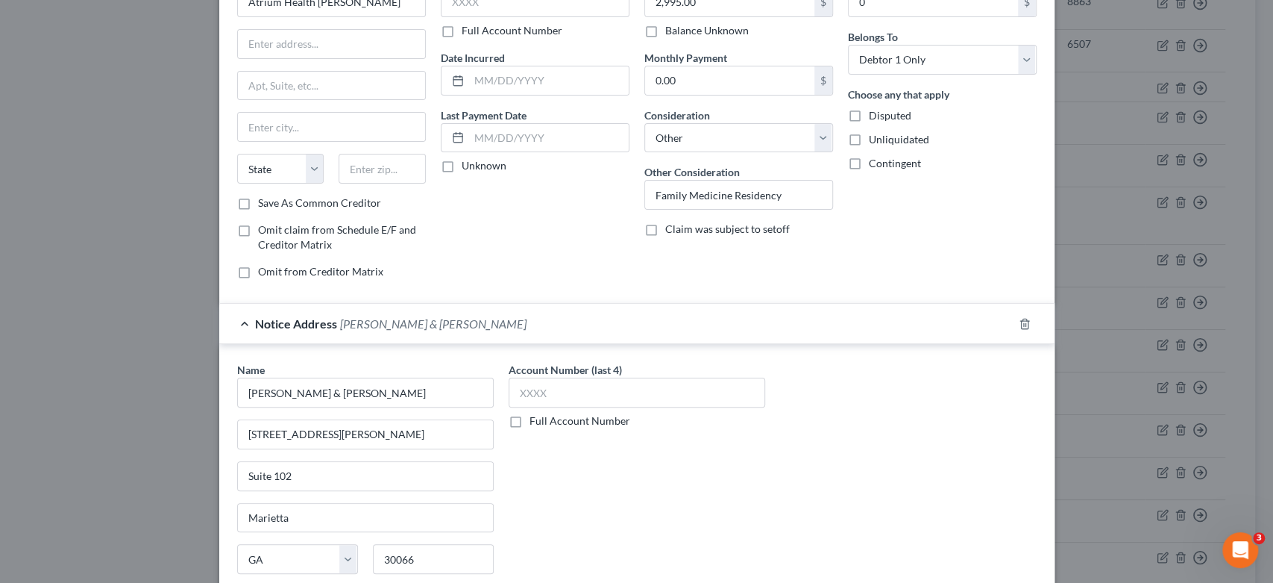
scroll to position [95, 0]
click at [258, 201] on label "Save As Common Creditor" at bounding box center [319, 204] width 123 height 15
click at [264, 201] on input "Save As Common Creditor" at bounding box center [269, 202] width 10 height 10
click at [301, 37] on input "text" at bounding box center [331, 45] width 187 height 28
drag, startPoint x: 304, startPoint y: 34, endPoint x: 274, endPoint y: 37, distance: 30.0
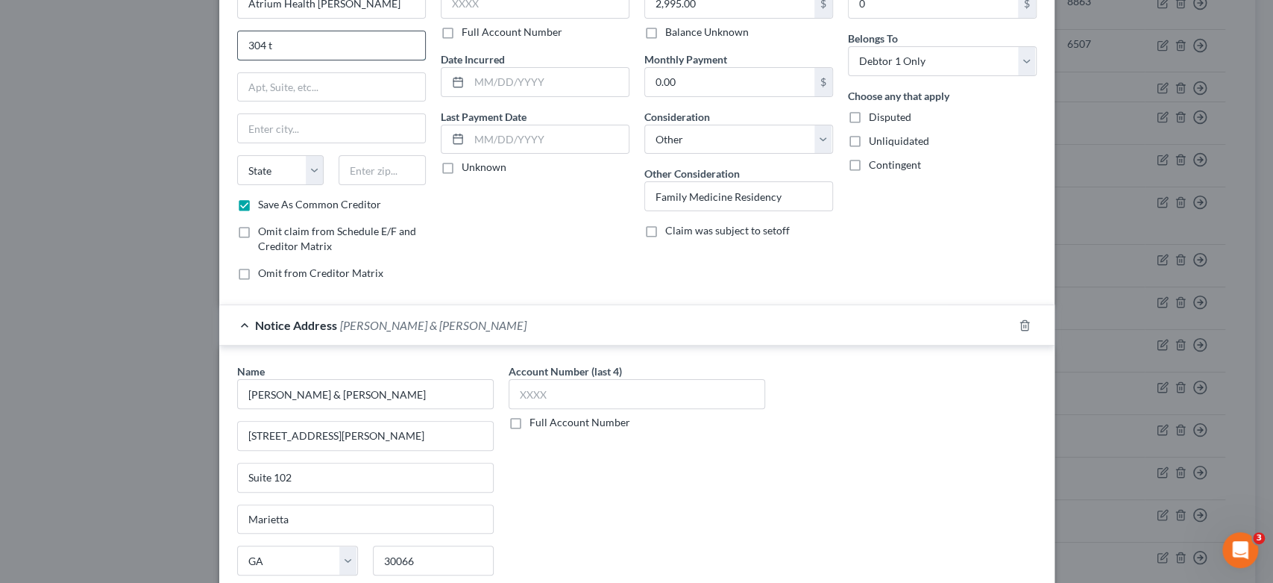
click at [274, 37] on input "304 t" at bounding box center [331, 45] width 187 height 28
click at [274, 40] on input "304 t" at bounding box center [331, 45] width 187 height 28
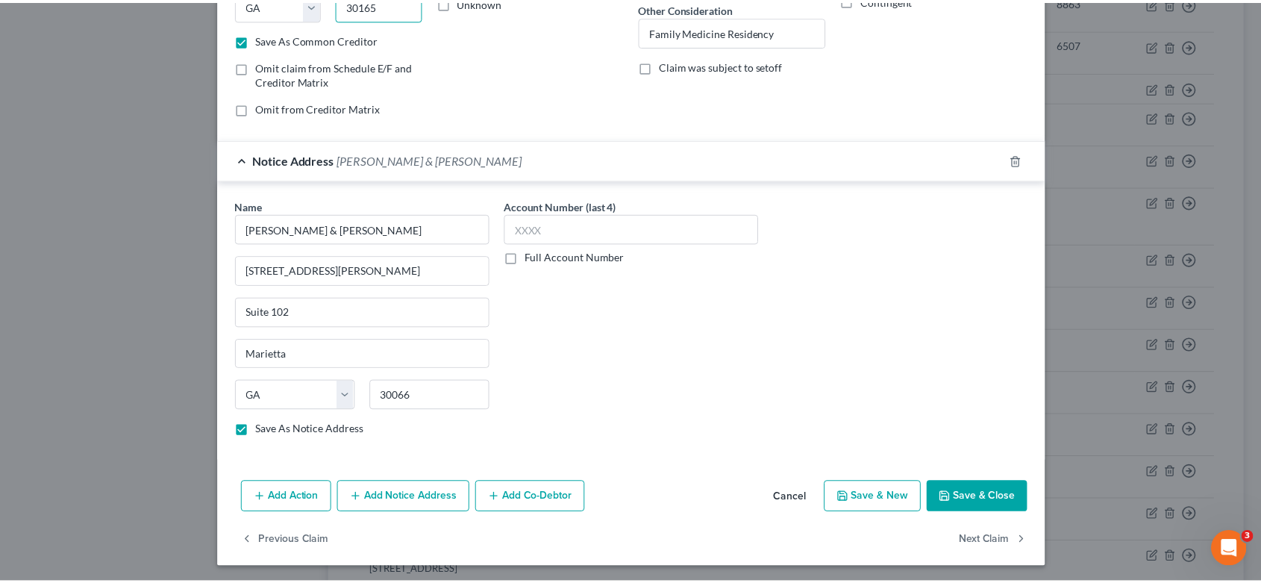
scroll to position [261, 0]
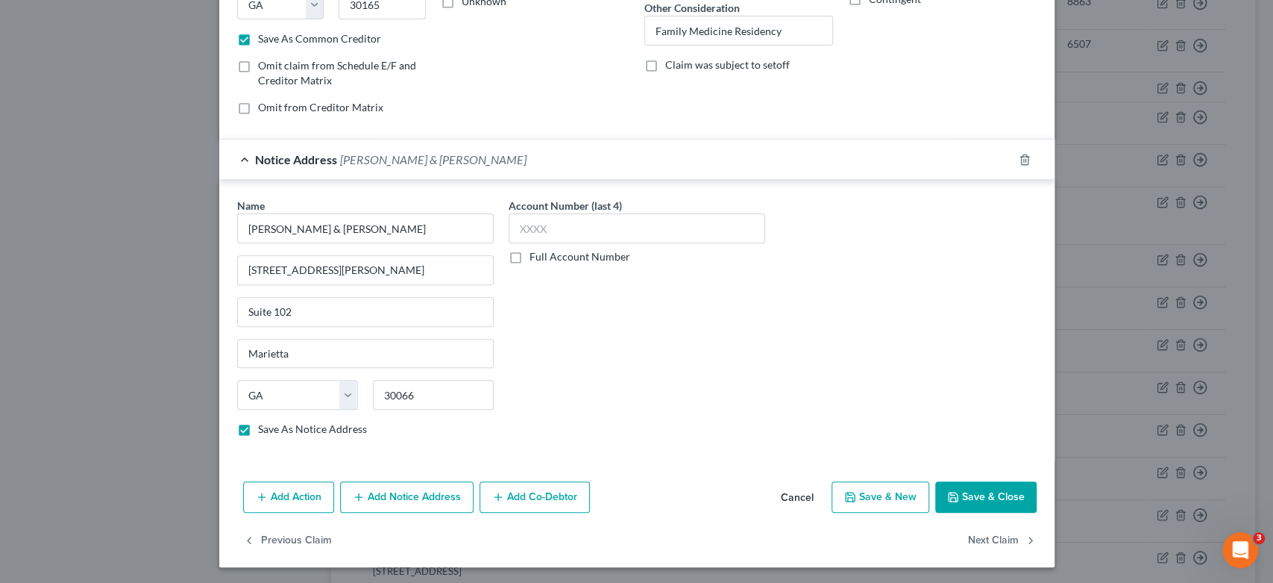
click at [865, 494] on button "Save & New" at bounding box center [881, 496] width 98 height 31
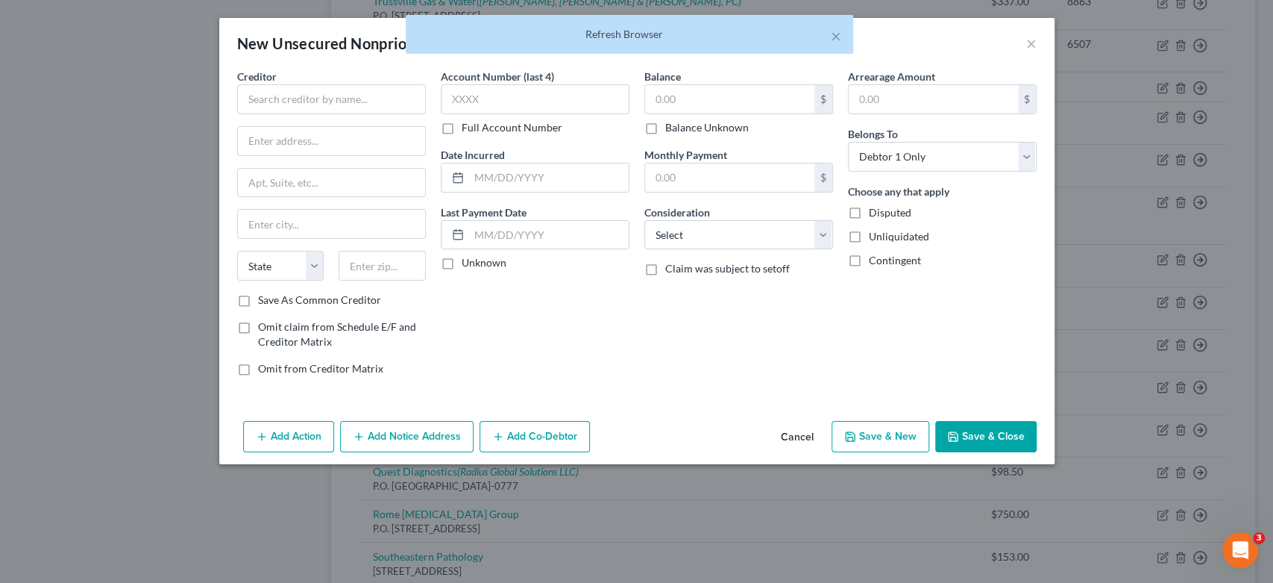
click at [1040, 43] on div "× Refresh Browser" at bounding box center [629, 38] width 1273 height 46
click at [1034, 48] on button "×" at bounding box center [1031, 43] width 10 height 18
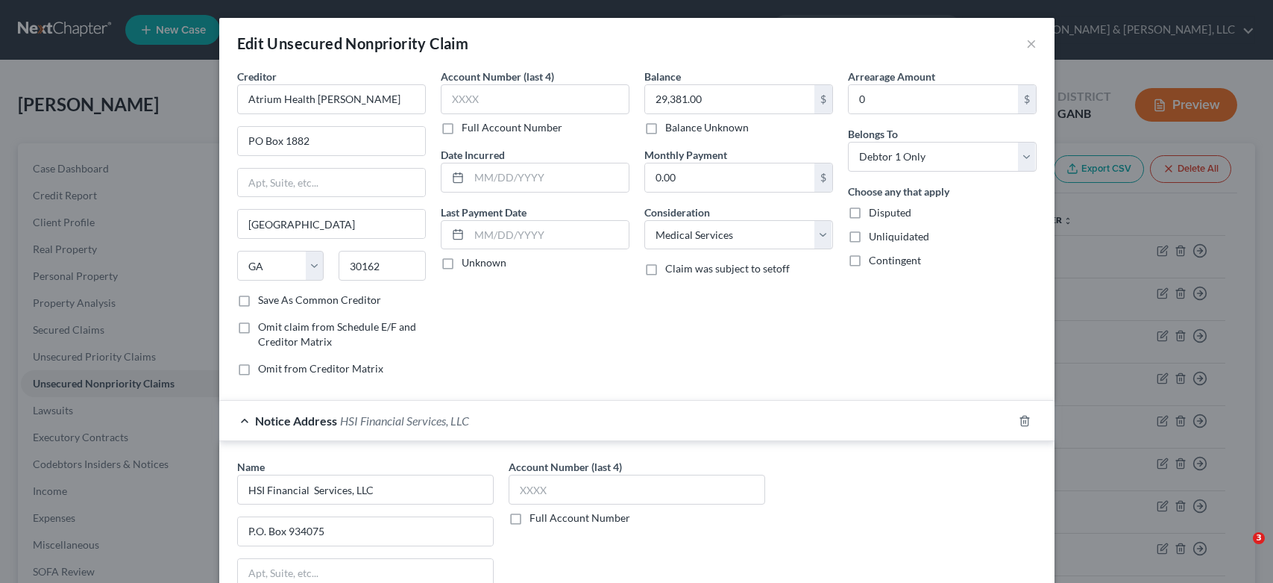
select select "10"
select select "9"
select select "0"
select select "10"
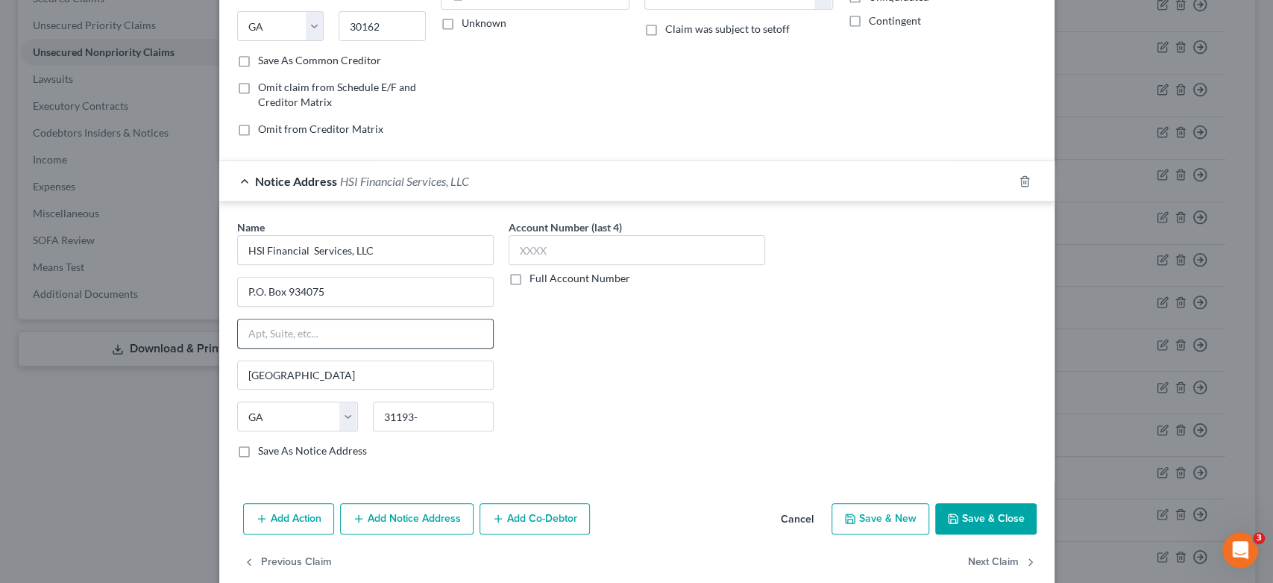
scroll to position [261, 0]
